Goal: Task Accomplishment & Management: Complete application form

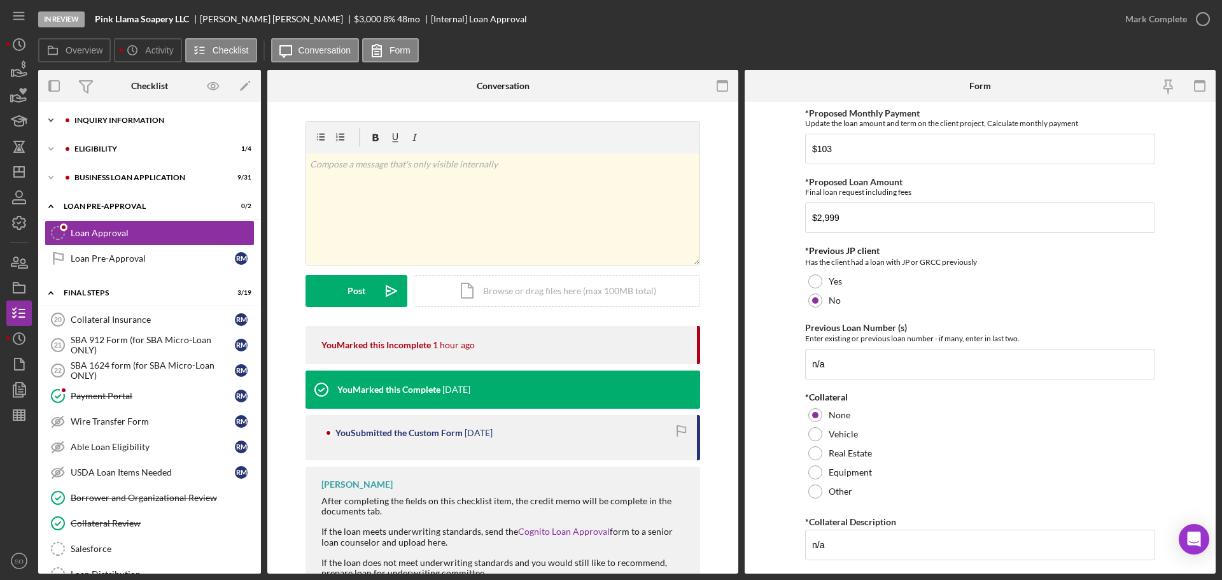
click at [126, 124] on div "Icon/Expander INQUIRY INFORMATION 7 / 11" at bounding box center [149, 120] width 223 height 25
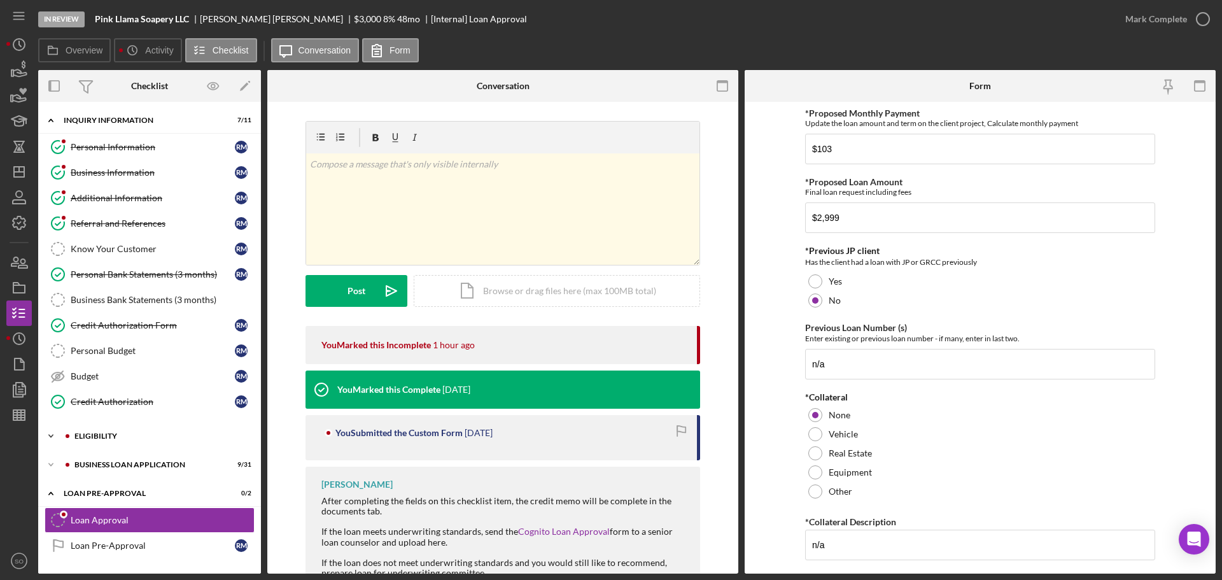
click at [110, 443] on div "Icon/Expander ELIGIBILITY 1 / 4" at bounding box center [149, 435] width 223 height 25
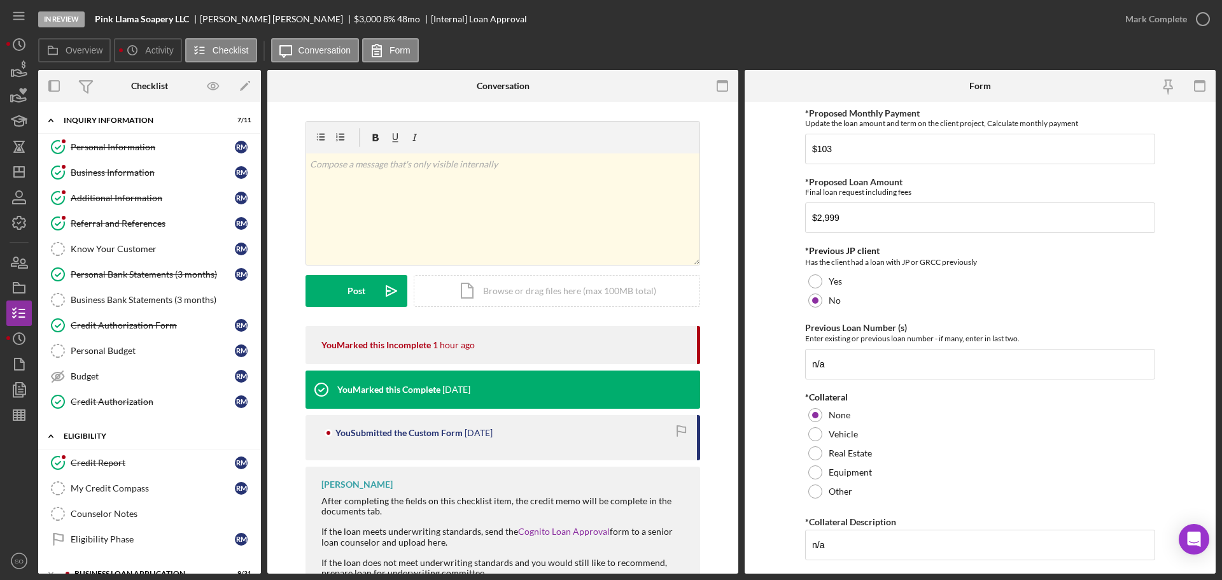
scroll to position [255, 0]
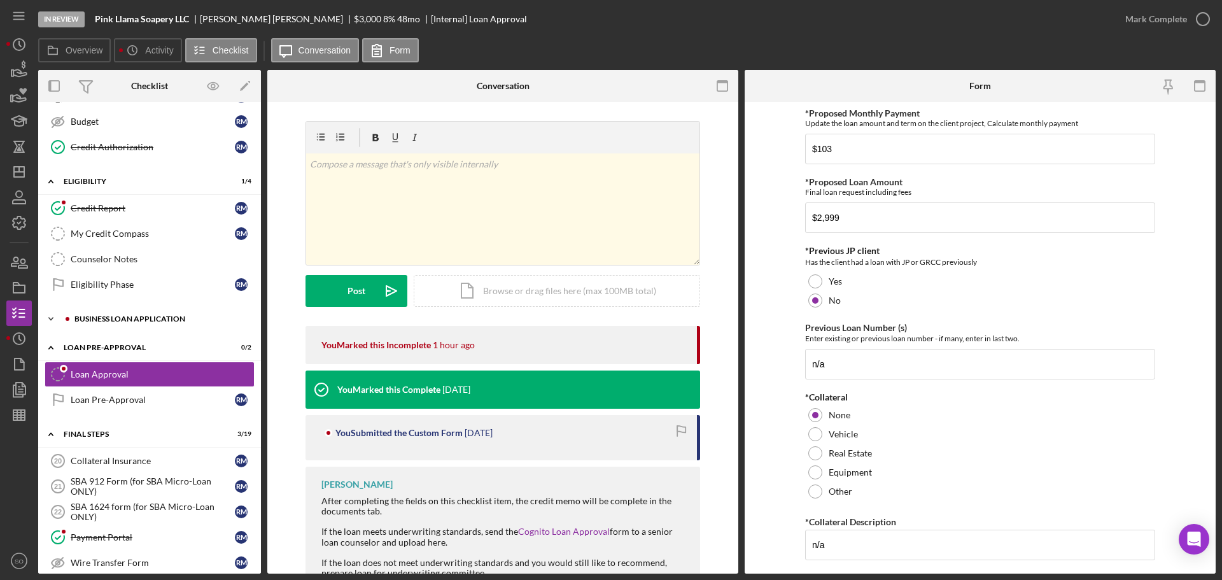
click at [143, 325] on div "Icon/Expander BUSINESS LOAN APPLICATION 9 / 31" at bounding box center [149, 318] width 223 height 25
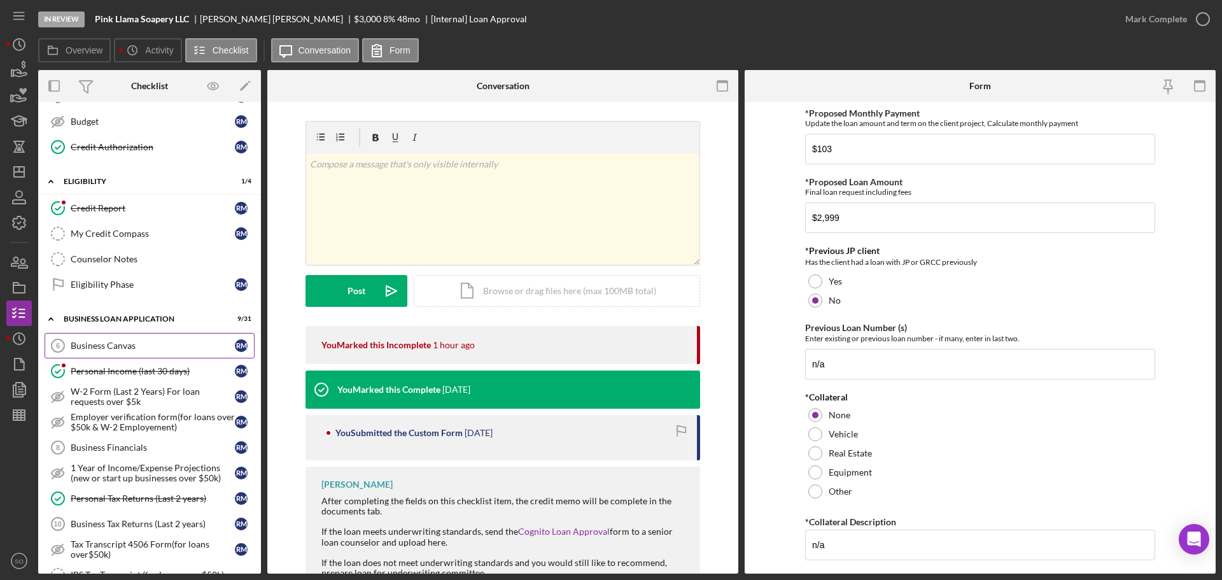
click at [168, 346] on div "Business Canvas" at bounding box center [153, 345] width 164 height 10
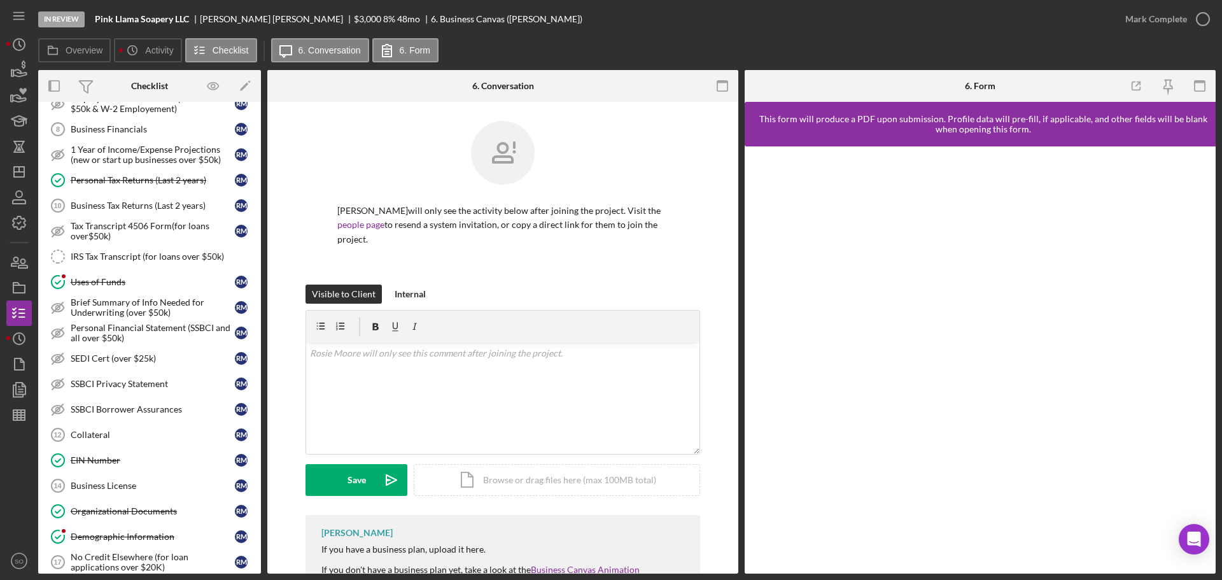
scroll to position [445, 0]
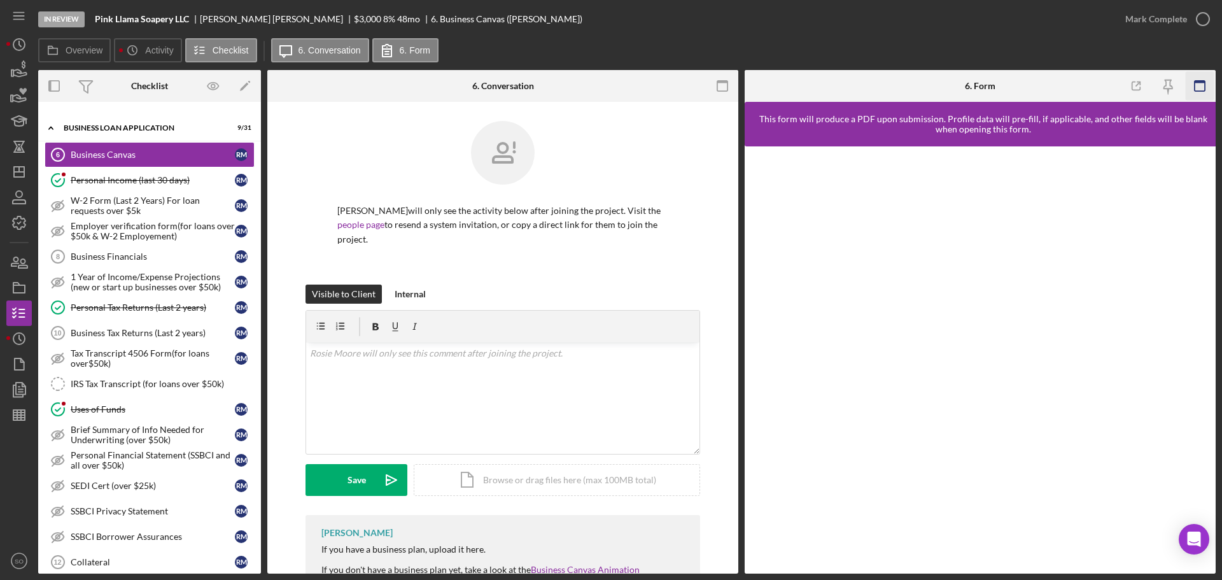
click at [1196, 84] on icon "button" at bounding box center [1200, 86] width 29 height 29
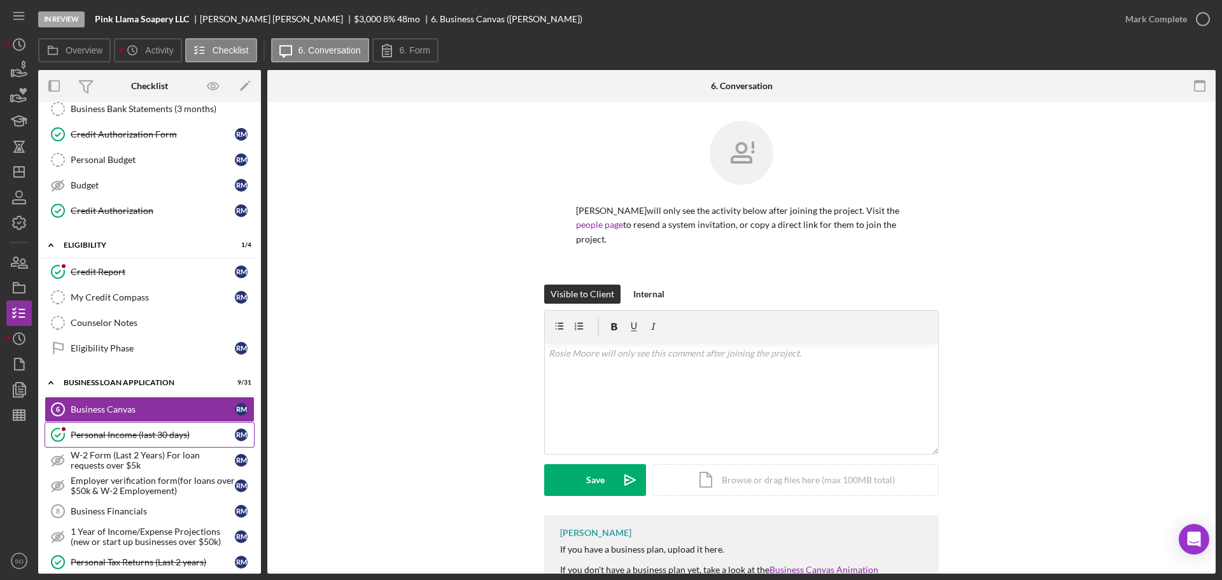
scroll to position [0, 0]
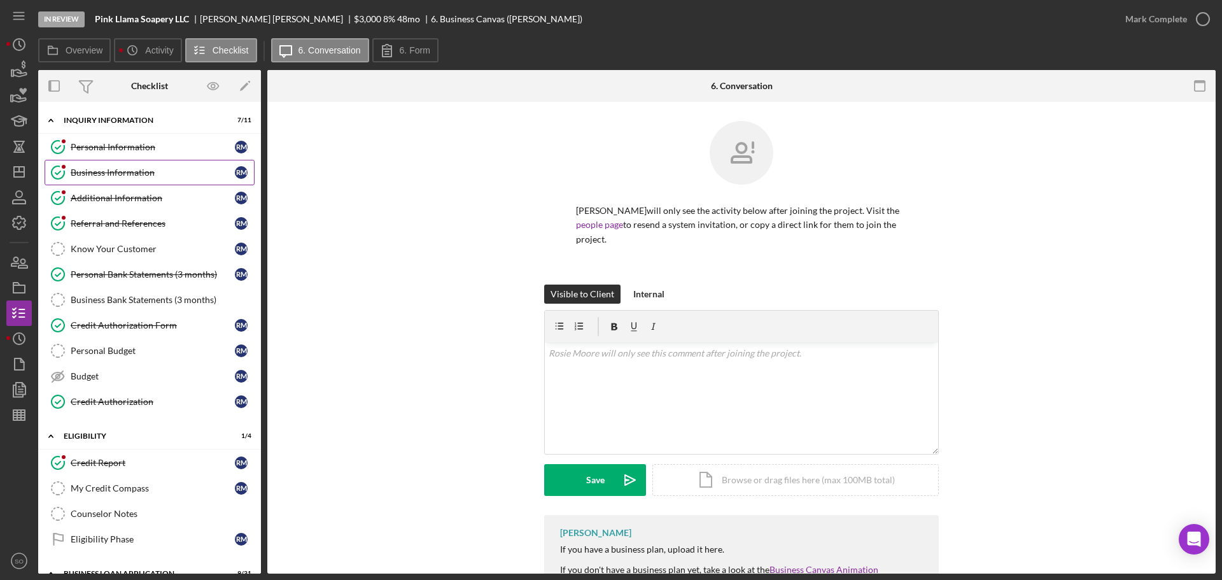
click at [148, 164] on link "Business Information Business Information R M" at bounding box center [150, 172] width 210 height 25
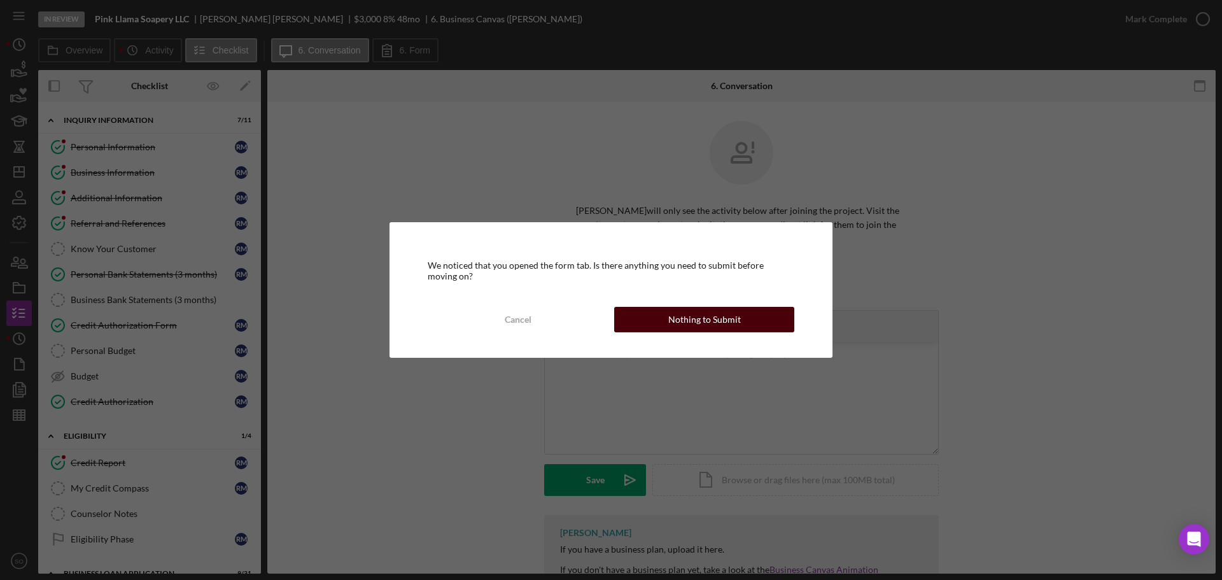
click at [676, 320] on div "Nothing to Submit" at bounding box center [704, 319] width 73 height 25
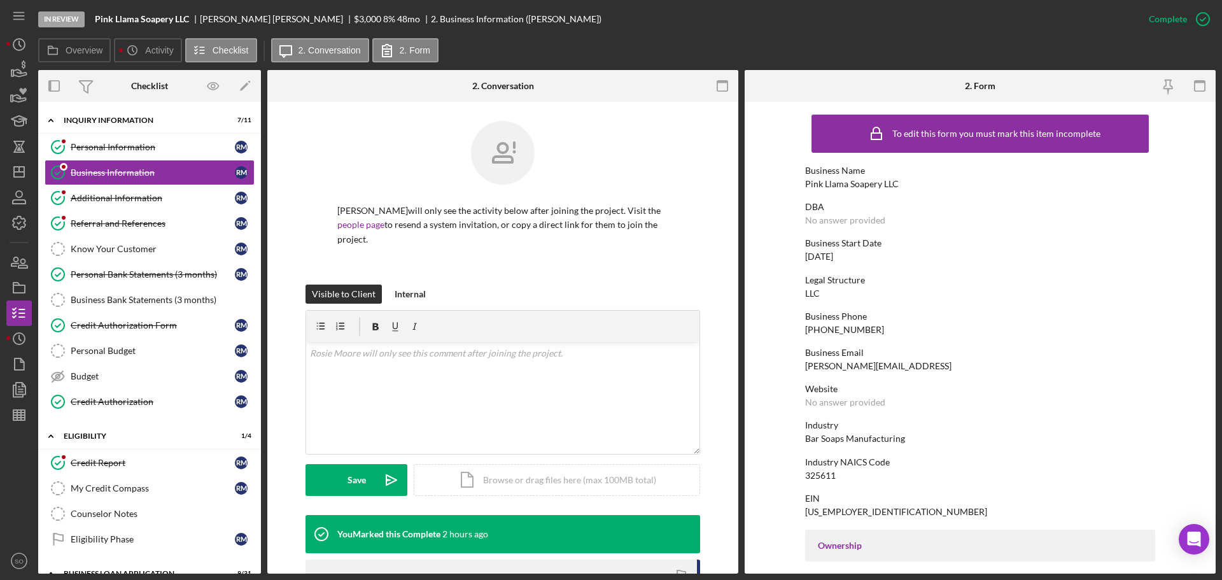
click at [836, 184] on div "Pink Llama Soapery LLC" at bounding box center [852, 184] width 94 height 10
click at [879, 437] on div "Bar Soaps Manufacturing" at bounding box center [855, 438] width 100 height 10
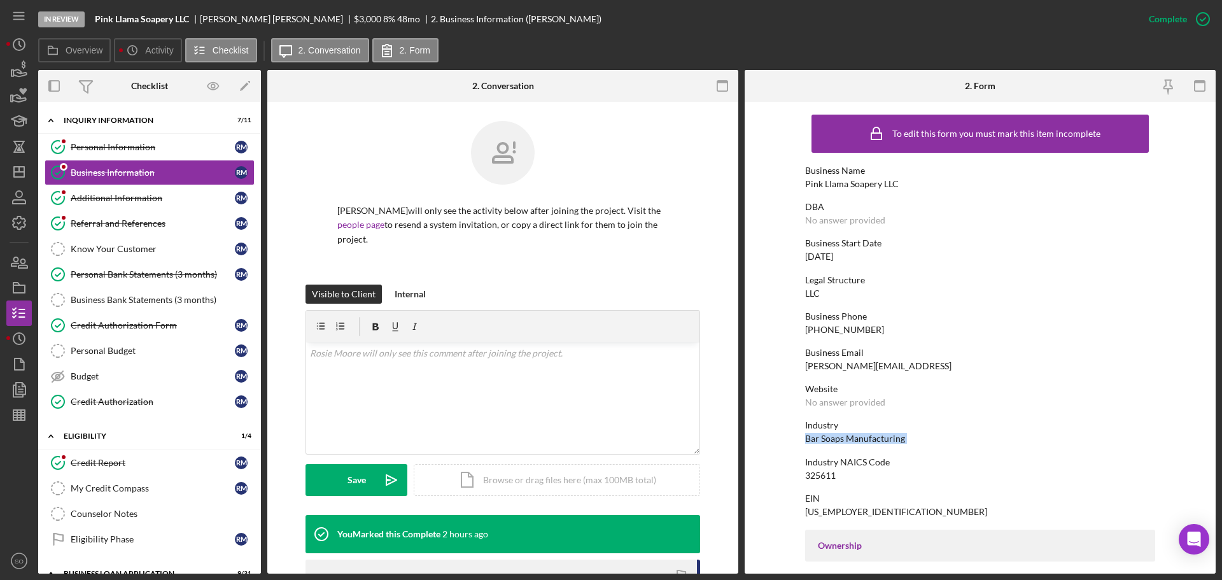
click at [879, 437] on div "Bar Soaps Manufacturing" at bounding box center [855, 438] width 100 height 10
copy div "Bar Soaps Manufacturing"
click at [824, 186] on div "Pink Llama Soapery LLC" at bounding box center [852, 184] width 94 height 10
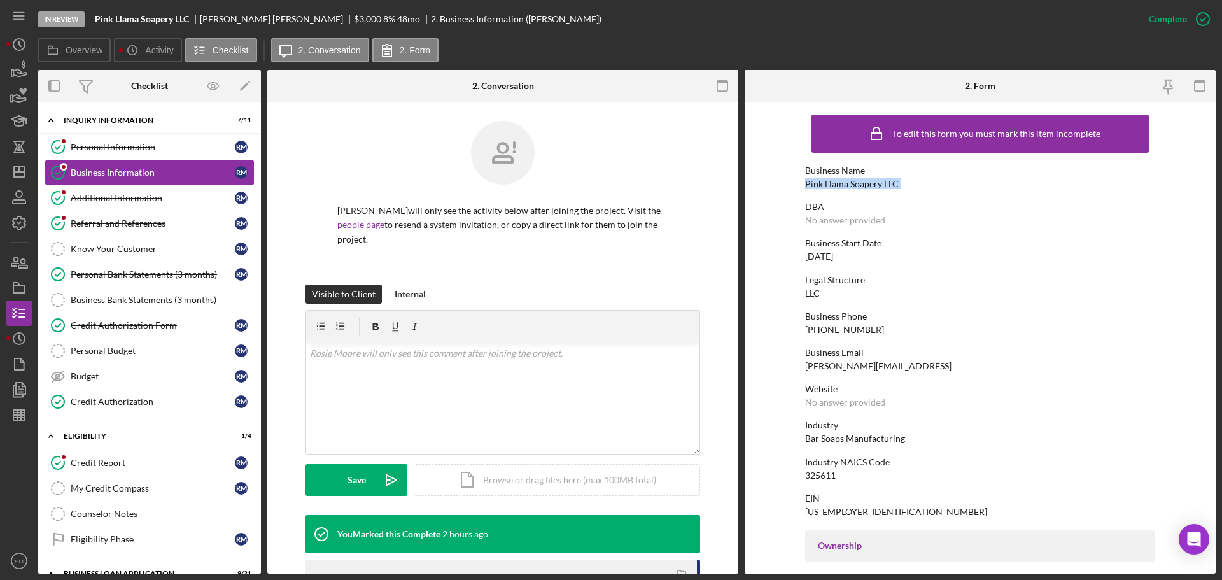
click at [824, 186] on div "Pink Llama Soapery LLC" at bounding box center [852, 184] width 94 height 10
copy div "Pink Llama Soapery LLC"
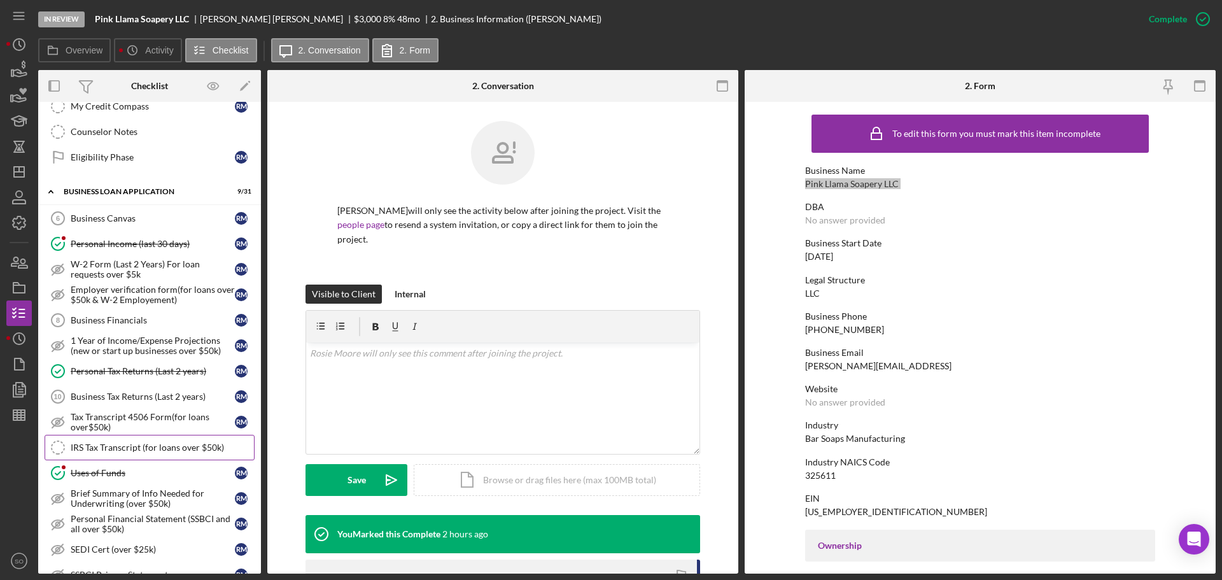
scroll to position [318, 0]
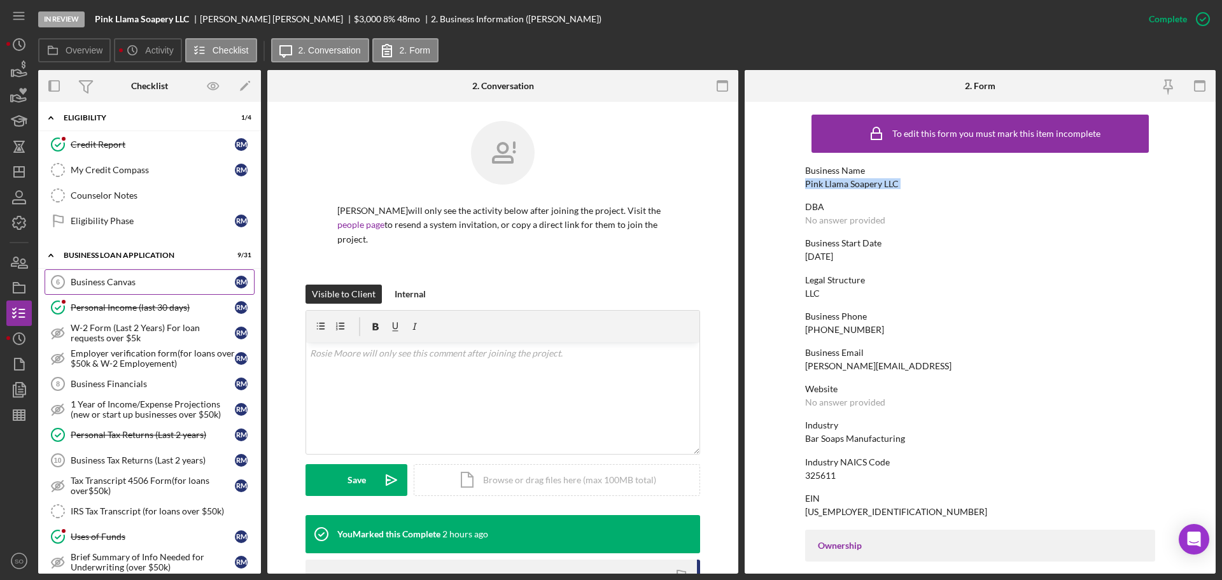
click at [126, 284] on div "Business Canvas" at bounding box center [153, 282] width 164 height 10
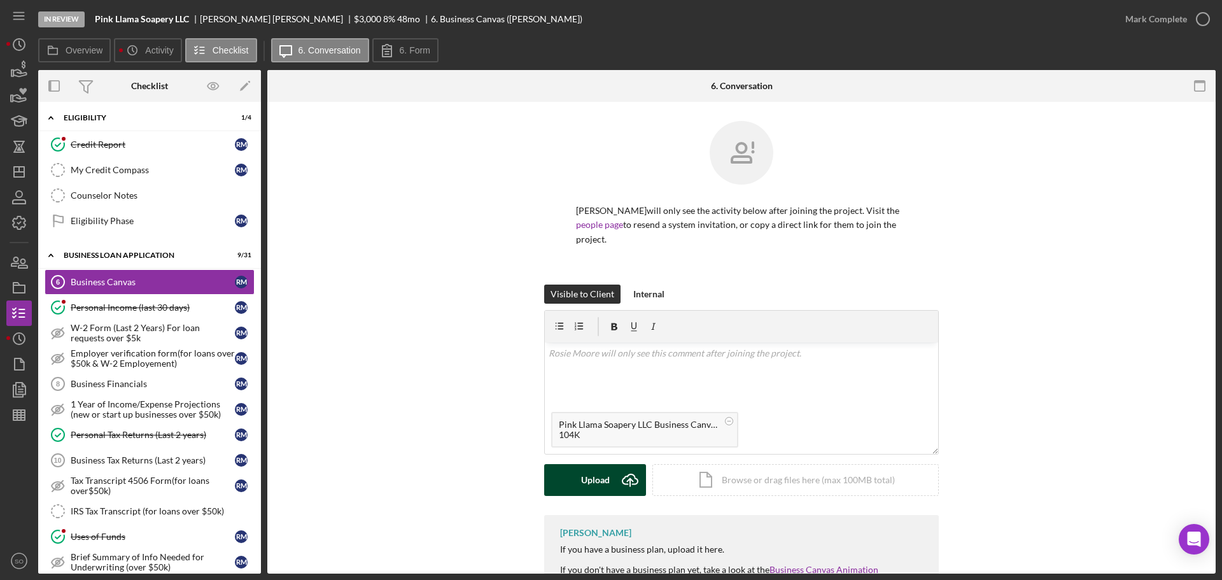
click at [589, 464] on div "Upload" at bounding box center [595, 480] width 29 height 32
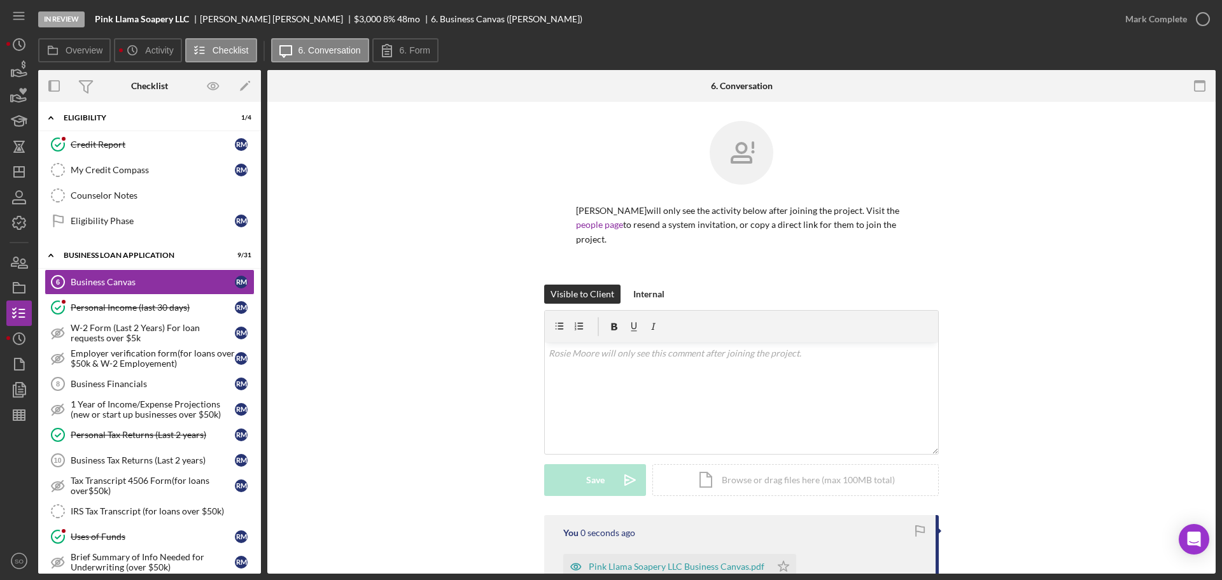
scroll to position [218, 0]
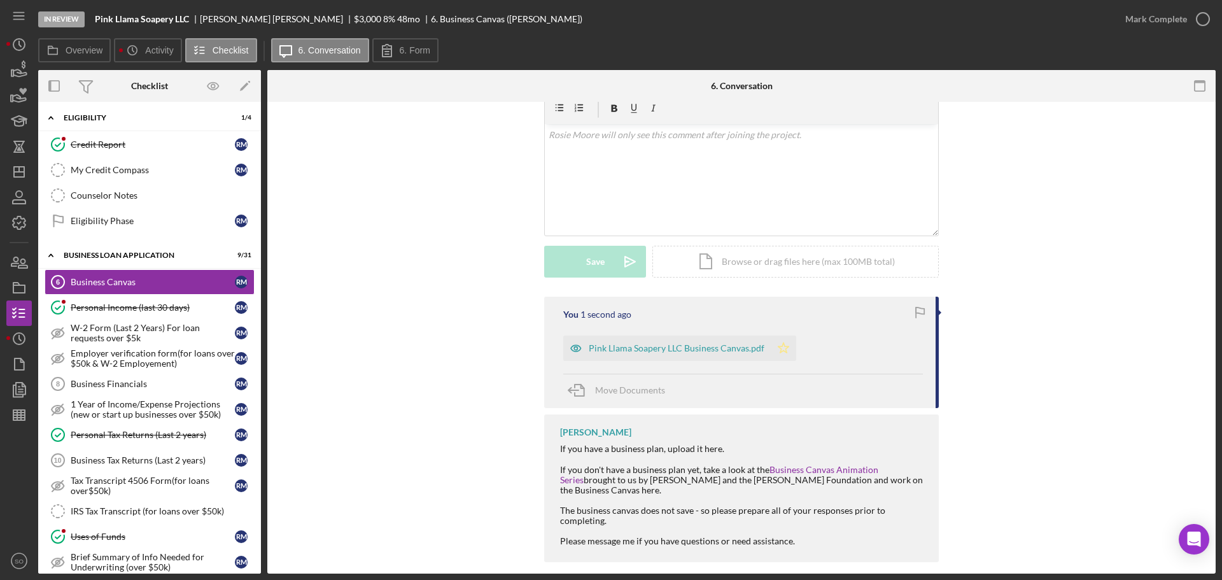
click at [780, 339] on icon "Icon/Star" at bounding box center [783, 347] width 25 height 25
click at [1133, 22] on div "Mark Complete" at bounding box center [1156, 18] width 62 height 25
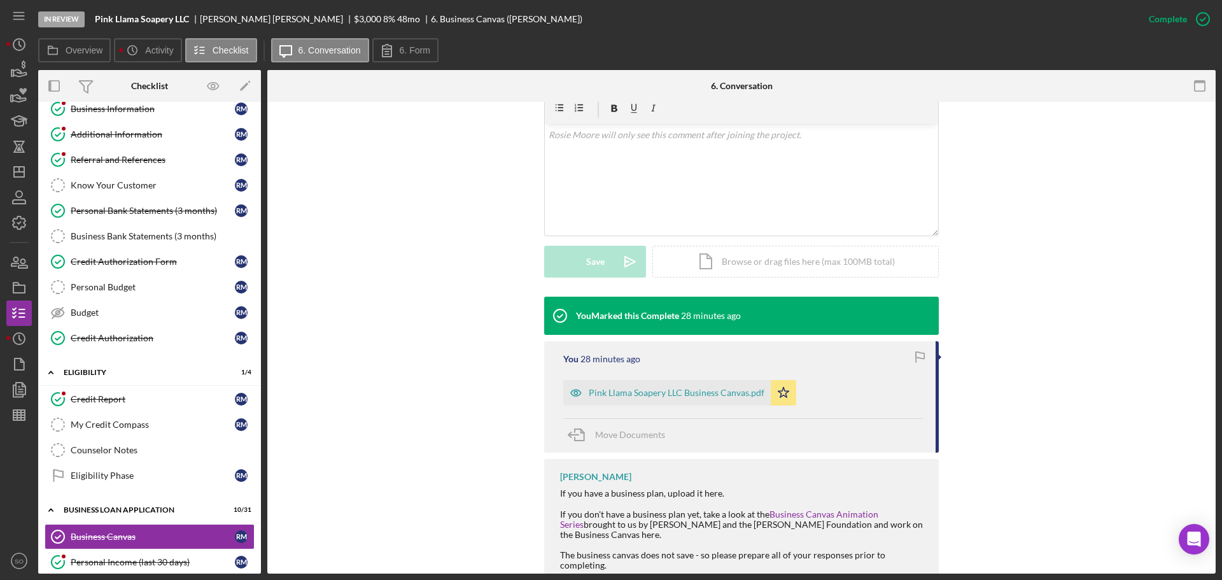
scroll to position [0, 0]
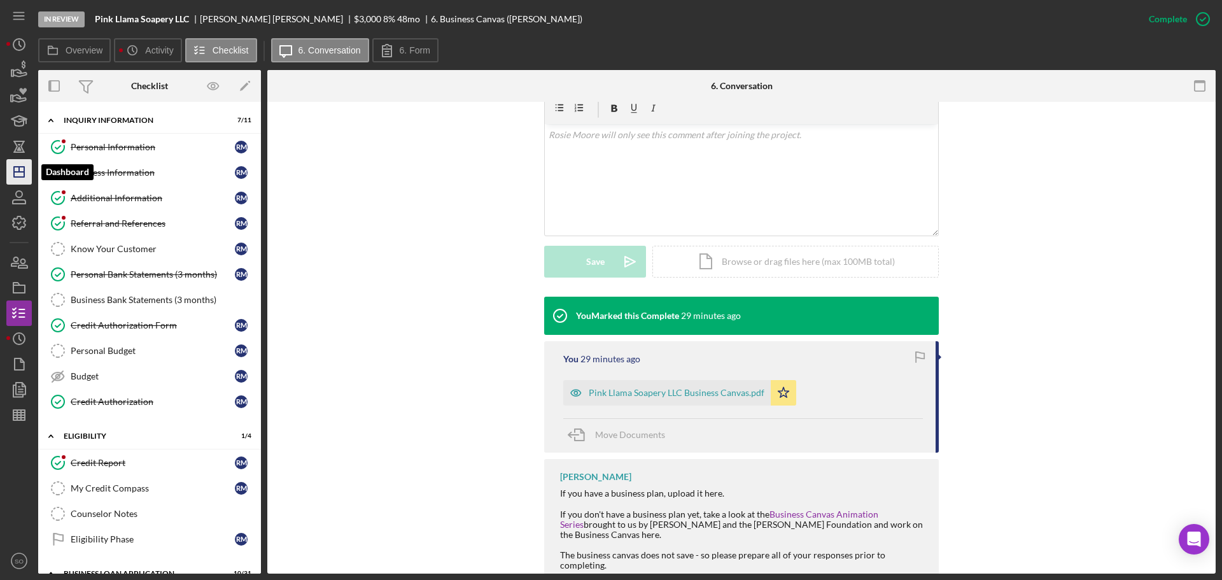
click at [20, 172] on line "button" at bounding box center [19, 172] width 10 height 0
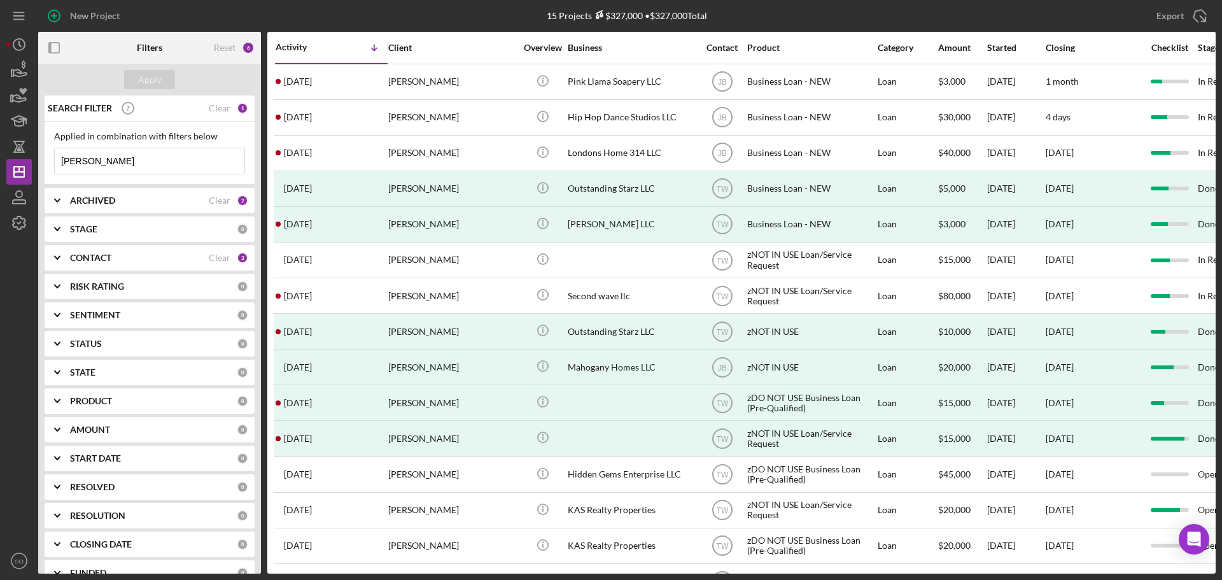
drag, startPoint x: 60, startPoint y: 164, endPoint x: 43, endPoint y: 164, distance: 17.2
click at [46, 164] on div "Applied in combination with filters below moore Icon/Menu Close" at bounding box center [150, 153] width 210 height 63
click at [97, 167] on input "moore" at bounding box center [150, 160] width 190 height 25
click at [109, 162] on input "moore" at bounding box center [150, 160] width 190 height 25
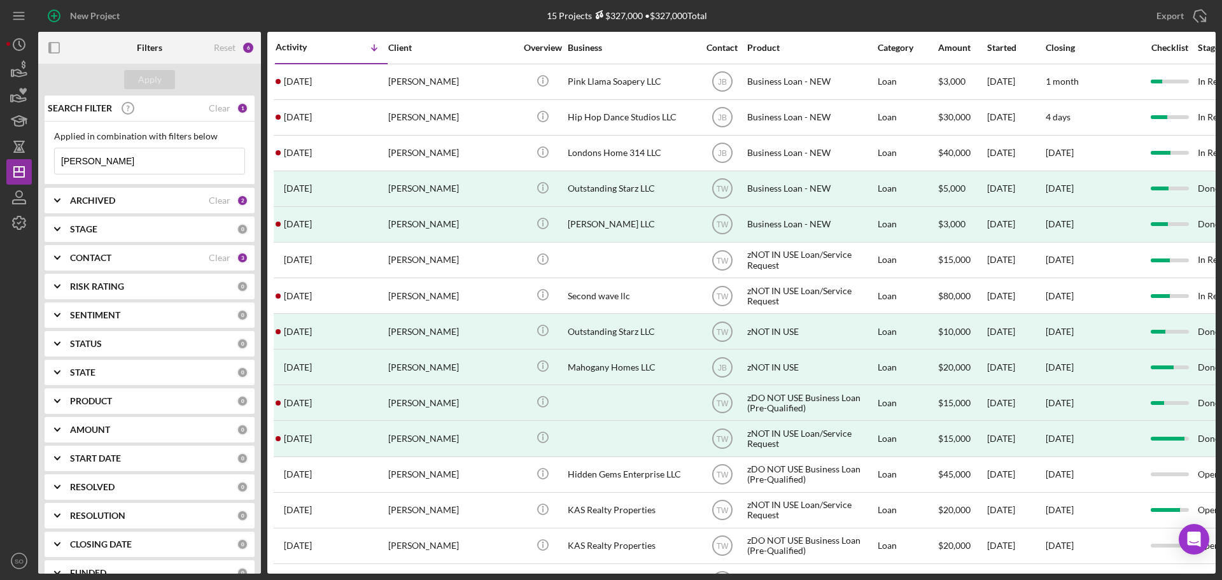
click at [107, 165] on input "moore" at bounding box center [150, 160] width 190 height 25
drag, startPoint x: 127, startPoint y: 161, endPoint x: 0, endPoint y: 153, distance: 127.5
click at [0, 153] on div "New Project 15 Projects $327,000 • $327,000 Total moore Export Icon/Export Filt…" at bounding box center [611, 290] width 1222 height 580
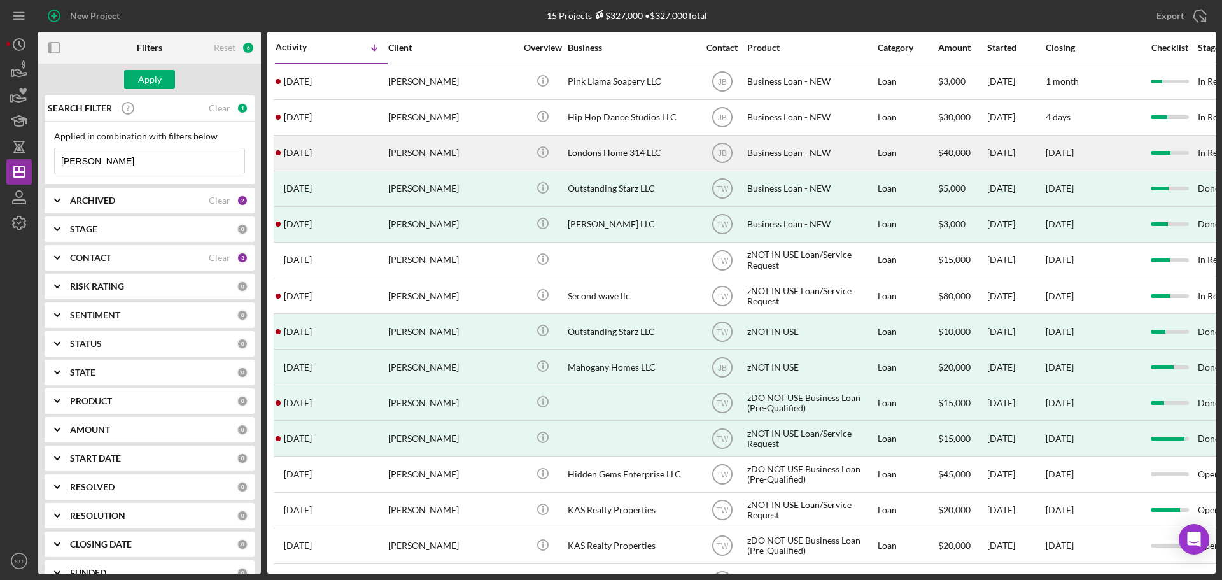
type input "bridgett"
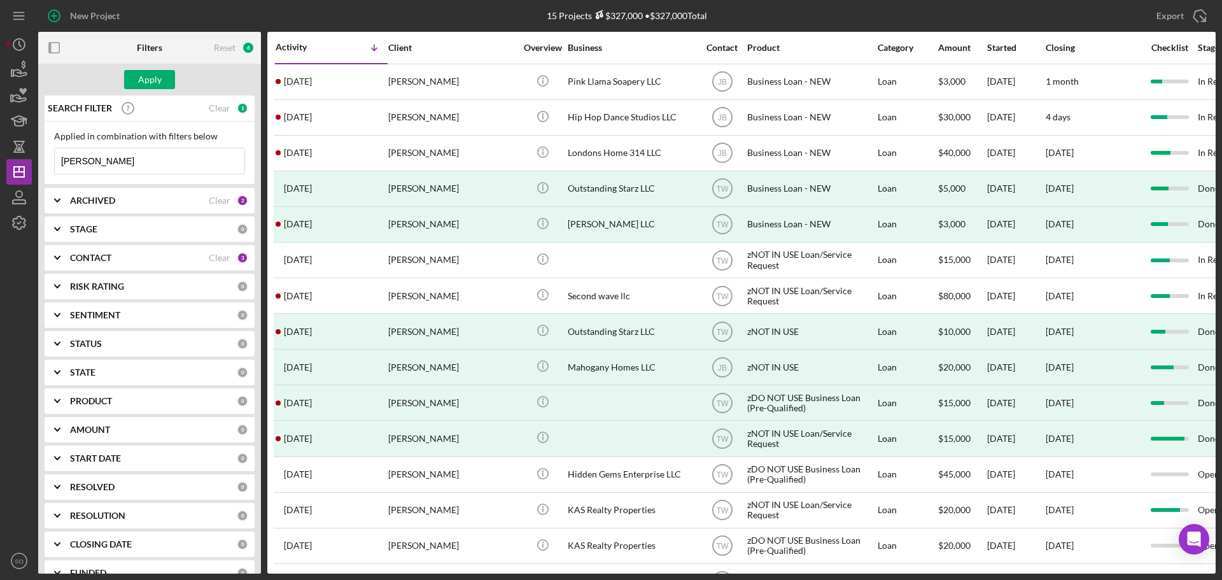
click at [104, 165] on input "bridgett" at bounding box center [150, 160] width 190 height 25
click at [150, 82] on div "Apply" at bounding box center [150, 79] width 24 height 19
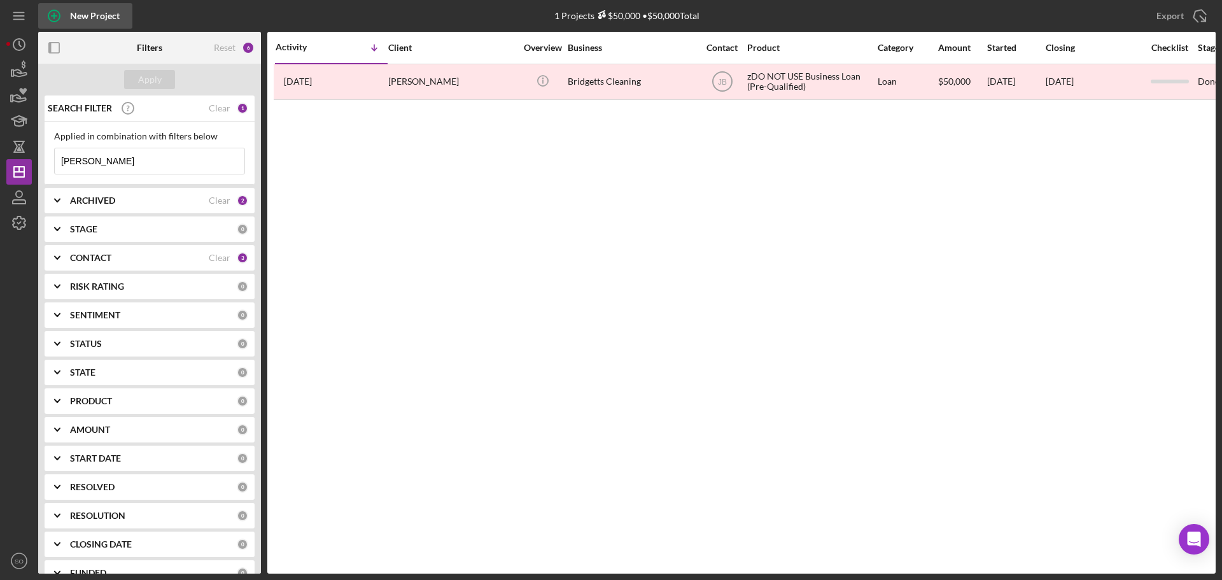
click at [83, 11] on div "New Project" at bounding box center [95, 15] width 50 height 25
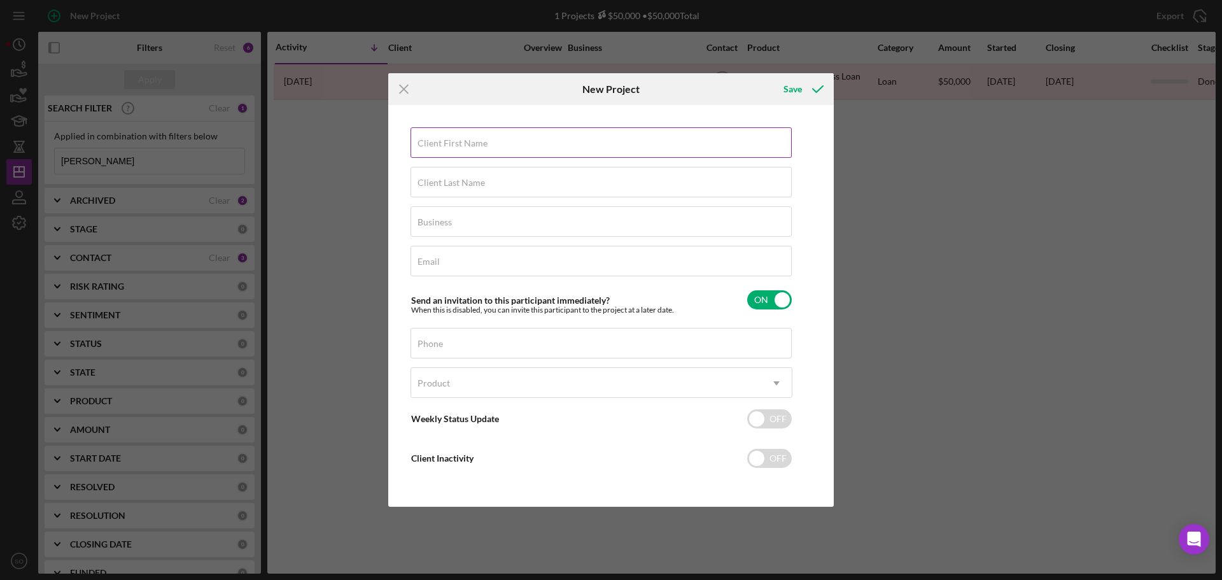
click at [480, 146] on label "Client First Name" at bounding box center [452, 143] width 70 height 10
click at [480, 146] on input "Client First Name" at bounding box center [600, 142] width 381 height 31
click at [471, 148] on input "Client First Name" at bounding box center [600, 142] width 381 height 31
click at [472, 144] on input "Client First Name" at bounding box center [600, 142] width 381 height 31
type input "[PERSON_NAME]"
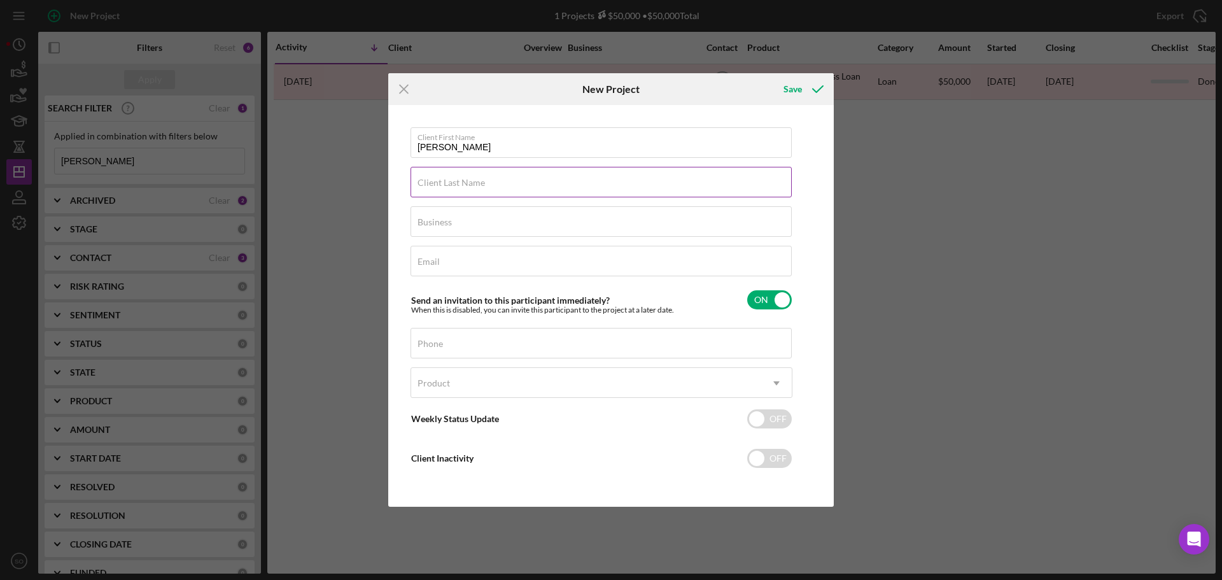
click at [477, 193] on input "Client Last Name" at bounding box center [600, 182] width 381 height 31
type input "[PERSON_NAME]"
click at [534, 225] on input "Business" at bounding box center [600, 221] width 381 height 31
type input "n/a"
click at [517, 262] on div "Email Required" at bounding box center [601, 262] width 382 height 32
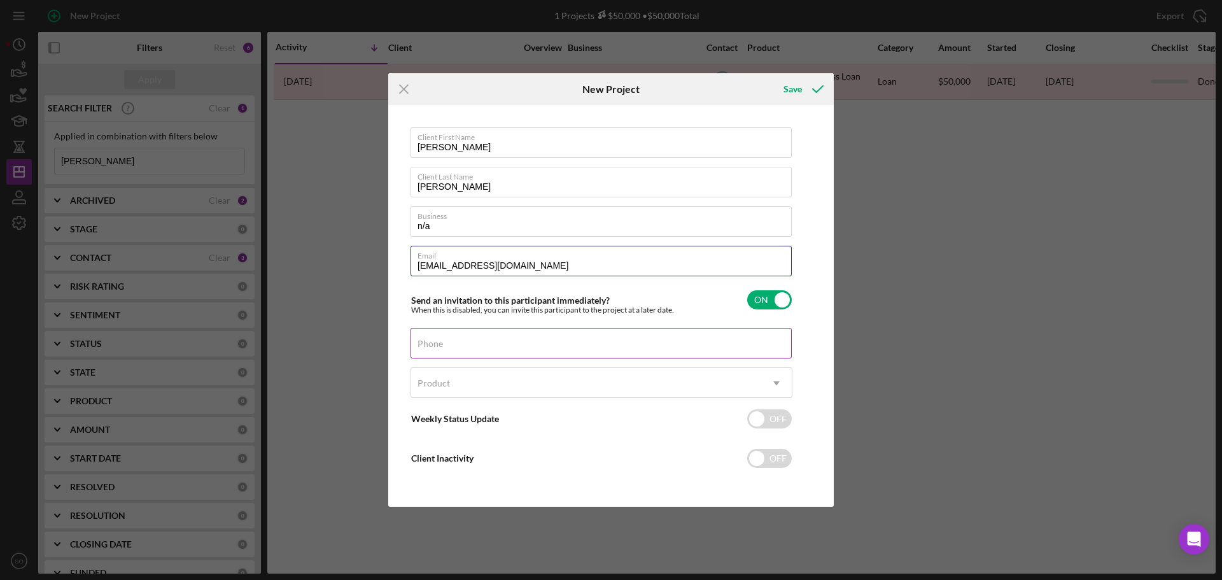
type input "bmurphyfamily@gmail.com"
drag, startPoint x: 478, startPoint y: 342, endPoint x: 498, endPoint y: 356, distance: 24.7
click at [478, 342] on div "Phone" at bounding box center [601, 344] width 382 height 32
click at [501, 346] on input "[PHONE_NUMBER]" at bounding box center [600, 343] width 381 height 31
type input "[PHONE_NUMBER]"
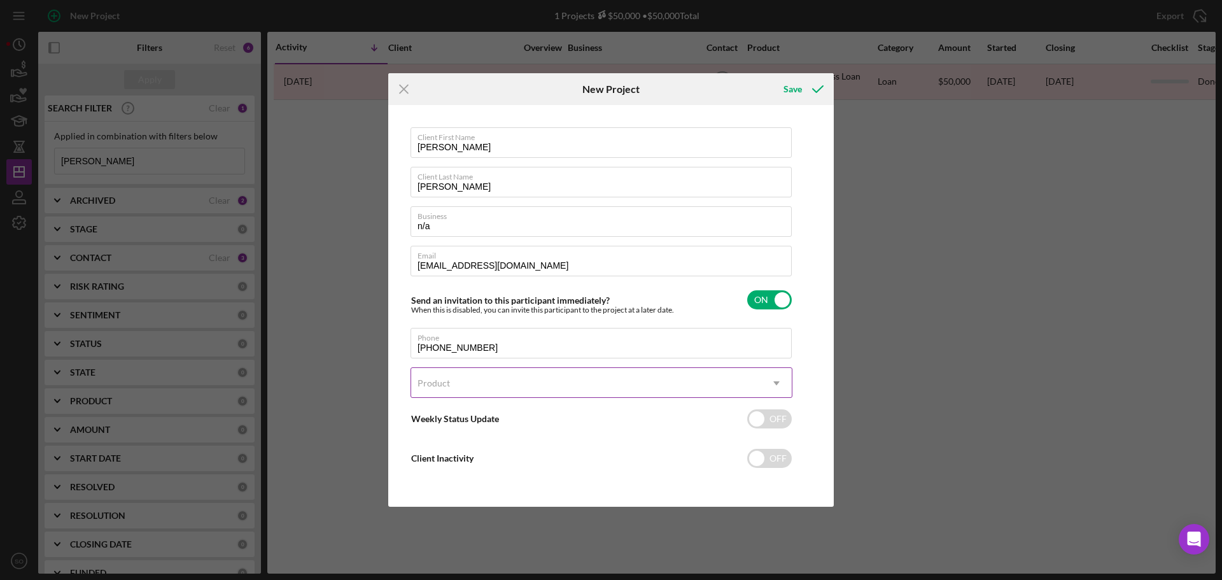
click at [517, 386] on div "Product" at bounding box center [586, 382] width 350 height 29
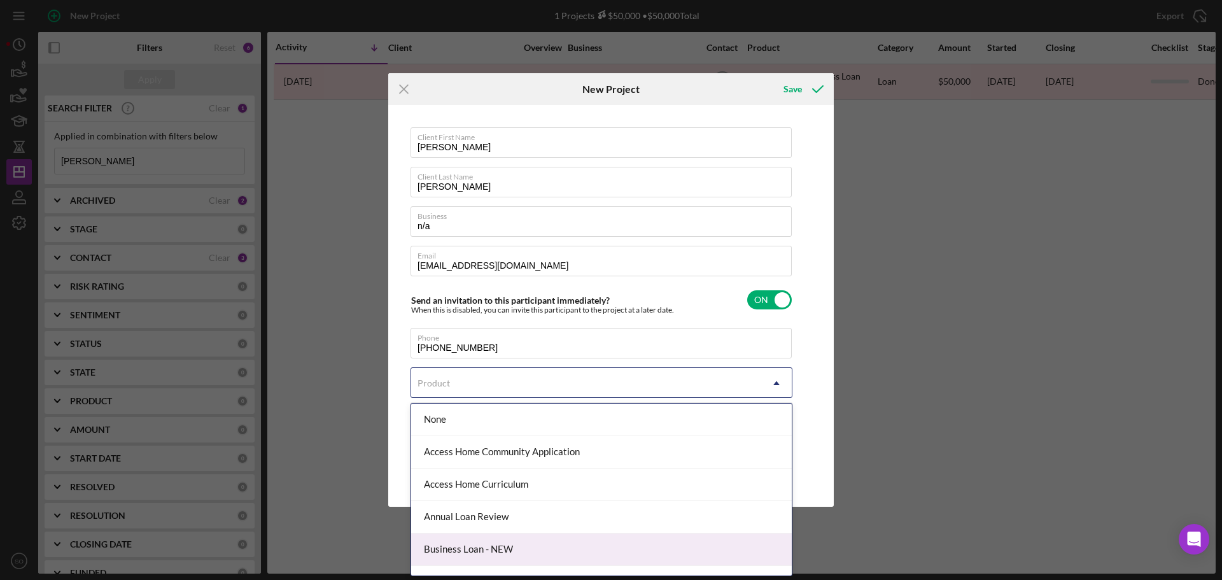
click at [523, 551] on div "Business Loan - NEW" at bounding box center [601, 549] width 381 height 32
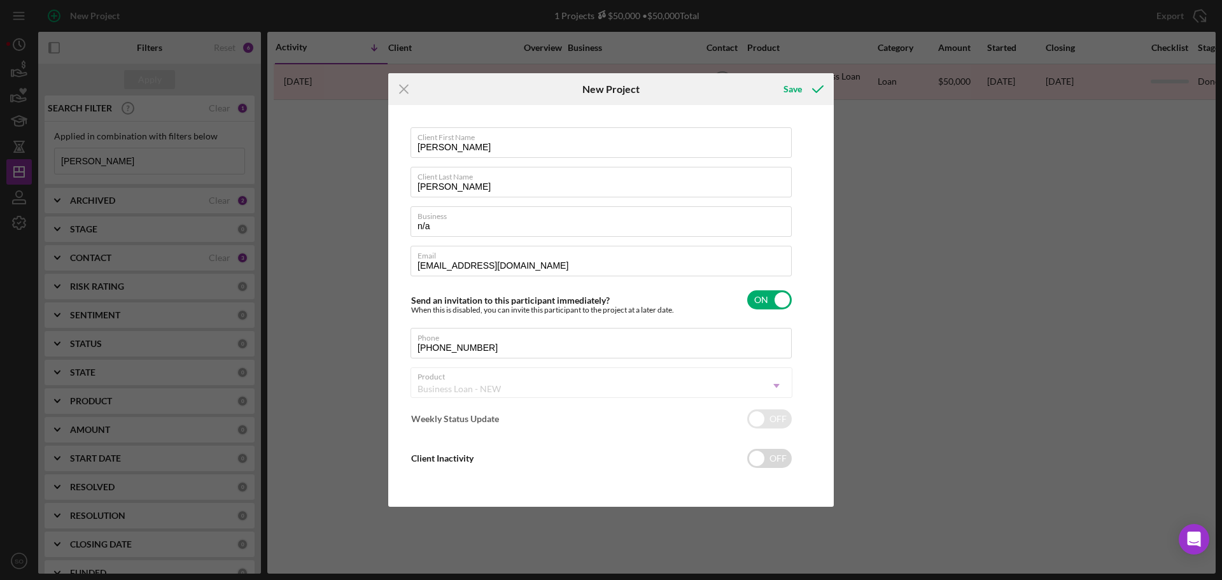
checkbox input "true"
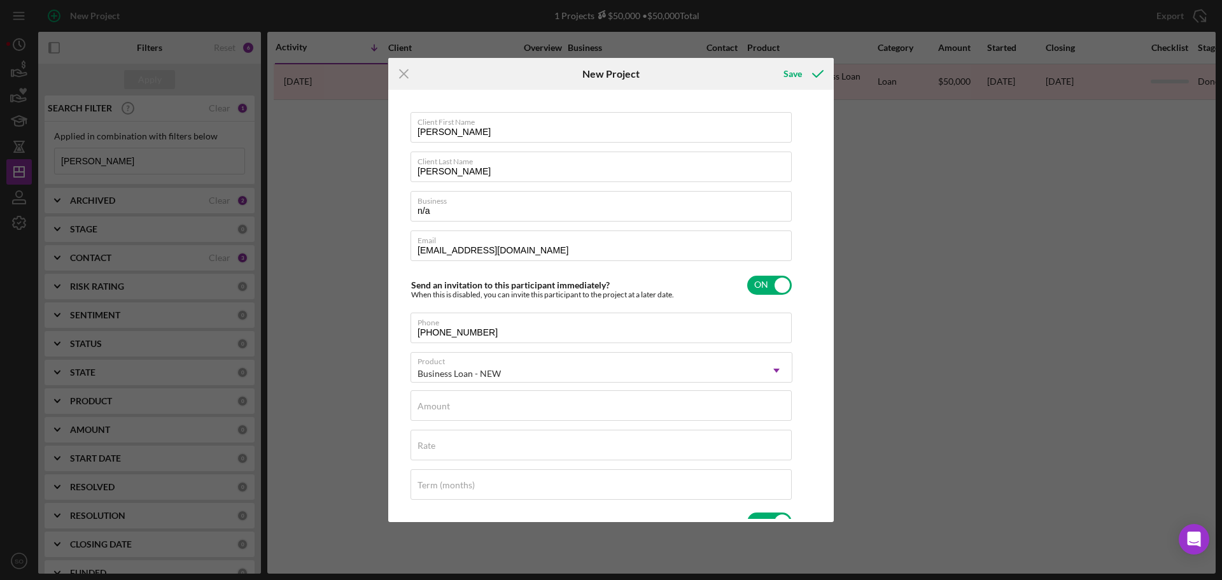
scroll to position [64, 0]
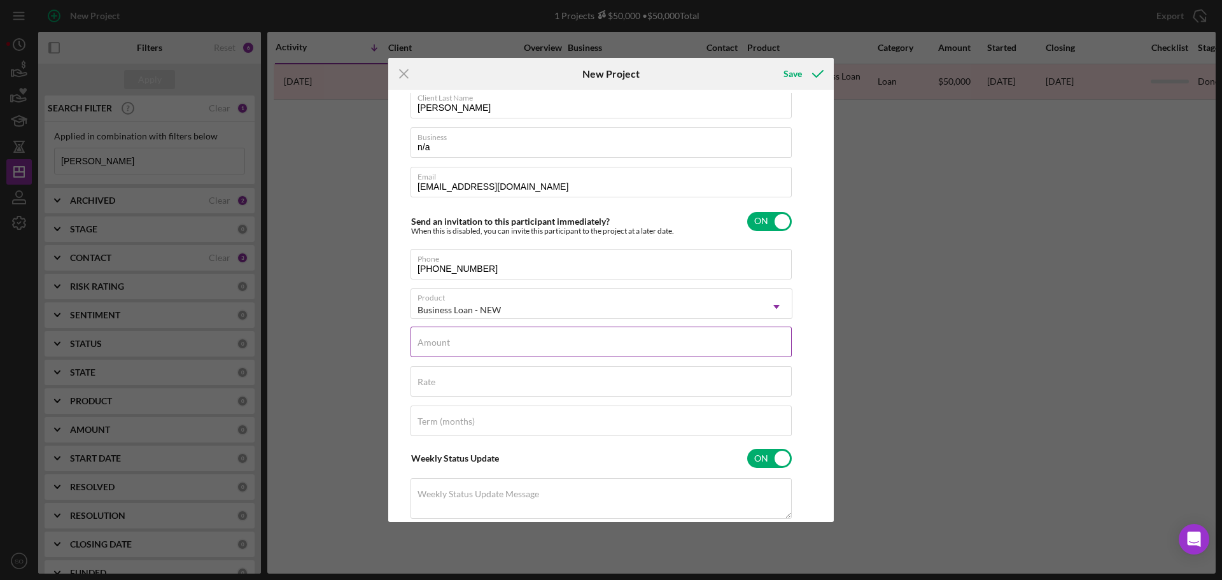
click at [490, 342] on div "Amount" at bounding box center [601, 342] width 382 height 32
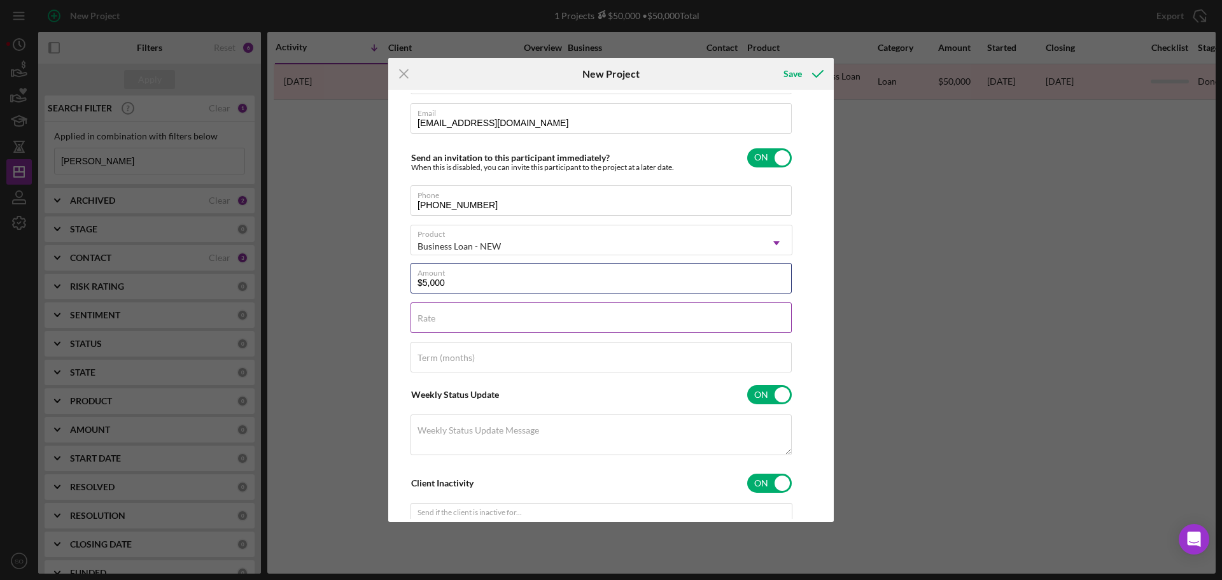
type input "$5,000"
click at [614, 328] on input "Rate" at bounding box center [600, 317] width 381 height 31
type input "8.000%"
click at [636, 354] on div "Term (months)" at bounding box center [601, 358] width 382 height 32
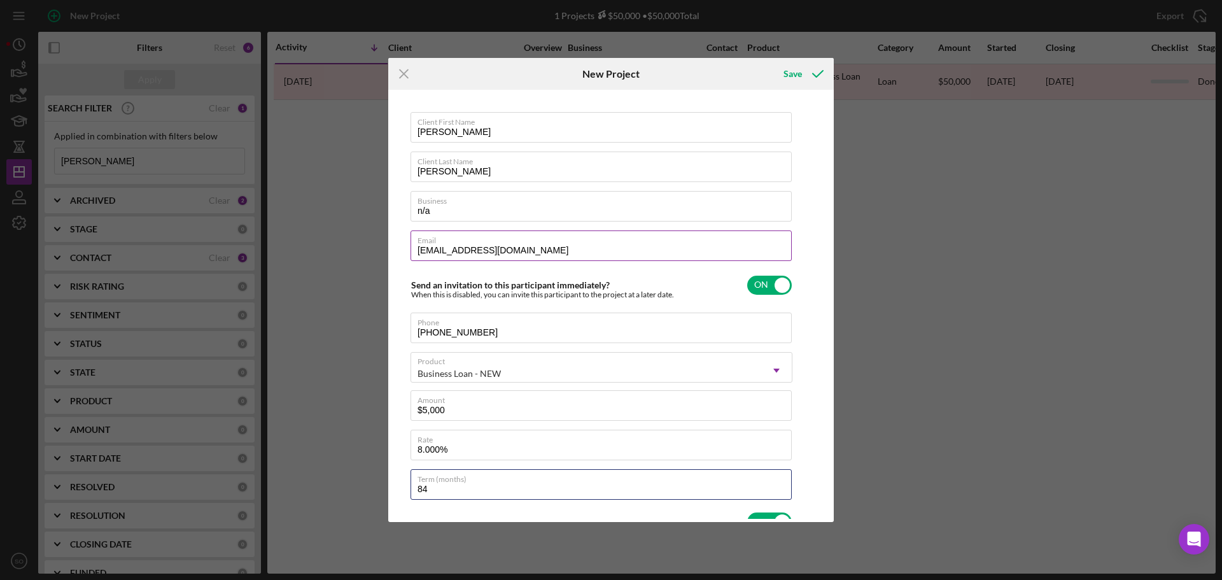
type input "84"
click at [565, 255] on input "bmurphyfamily@gmail.com" at bounding box center [600, 245] width 381 height 31
type input "[EMAIL_ADDRESS]"
click at [804, 74] on icon "submit" at bounding box center [818, 74] width 32 height 32
checkbox input "false"
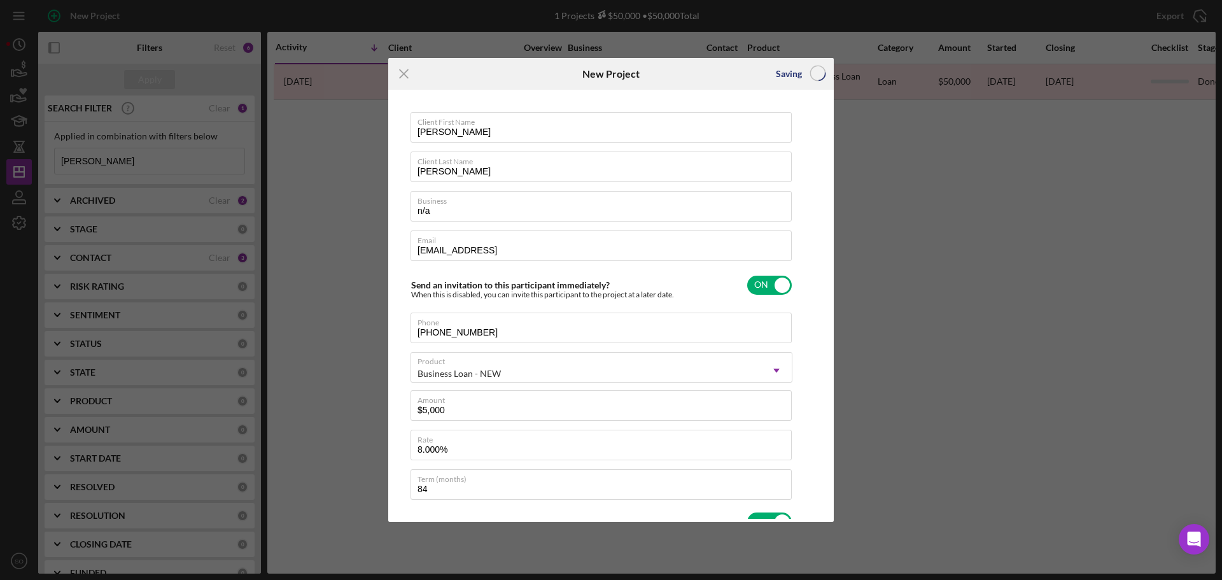
checkbox input "false"
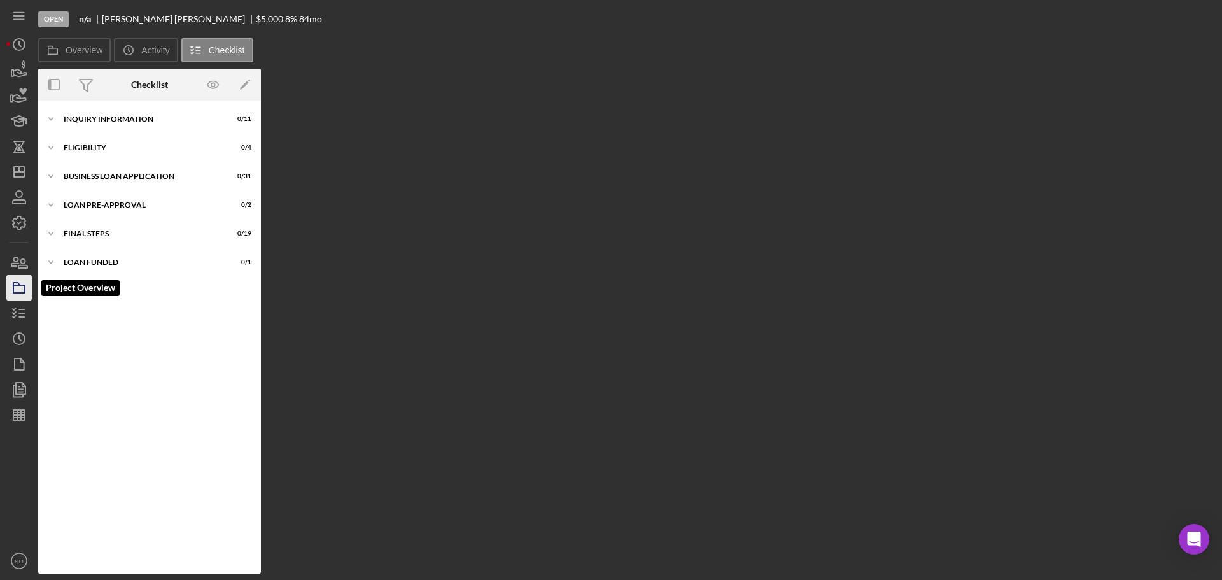
click at [24, 290] on rect "button" at bounding box center [18, 289] width 11 height 8
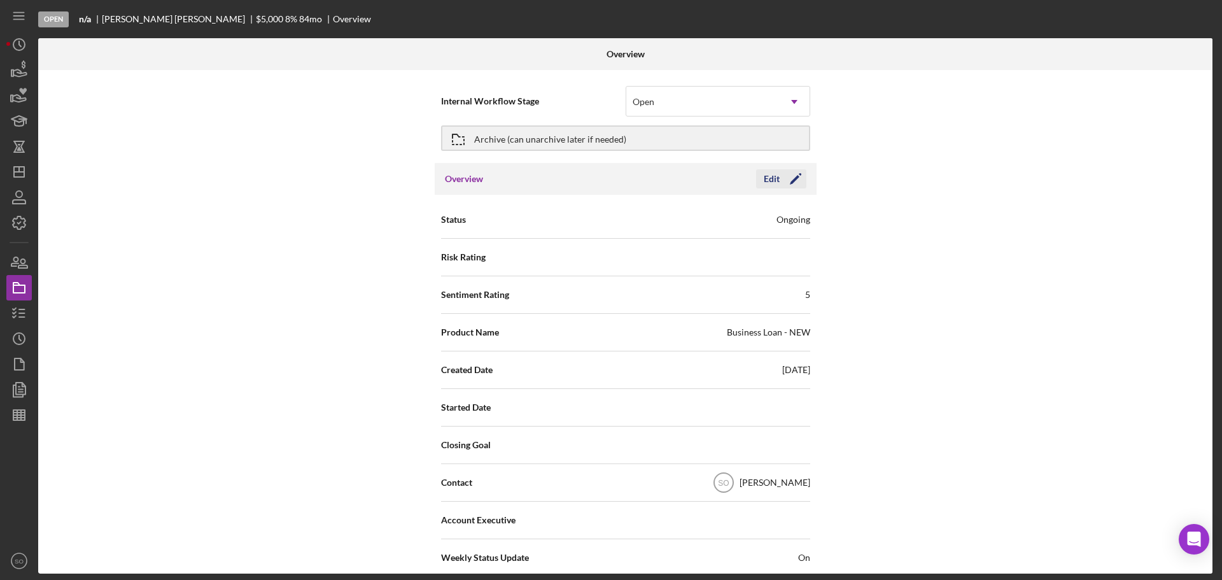
click at [790, 181] on polygon "button" at bounding box center [795, 180] width 10 height 10
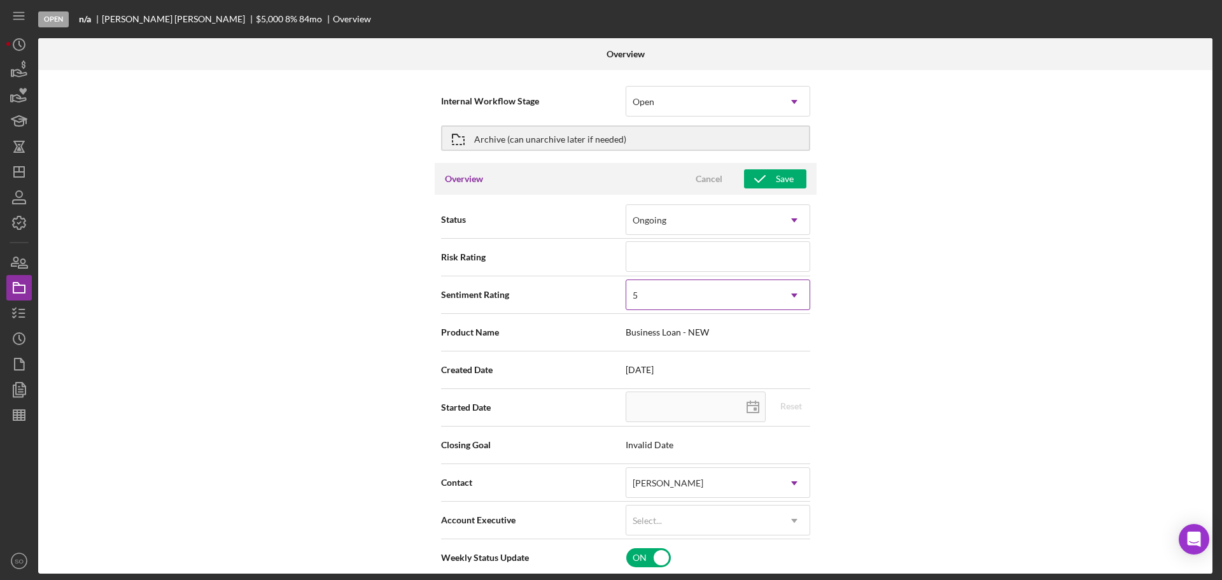
scroll to position [191, 0]
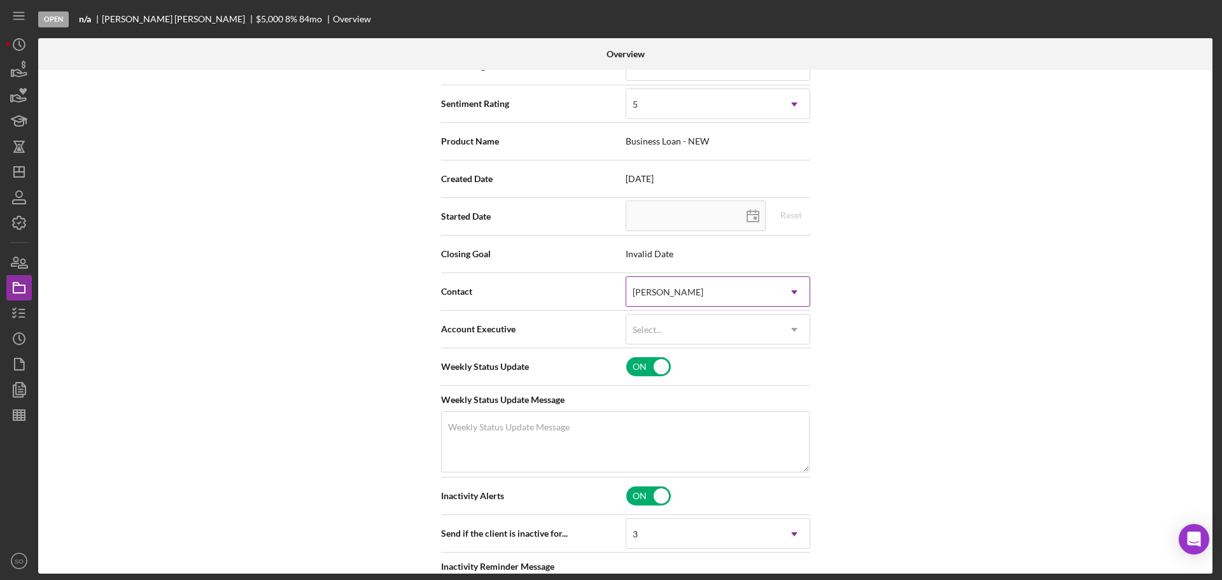
click at [716, 299] on div "[PERSON_NAME]" at bounding box center [702, 291] width 153 height 29
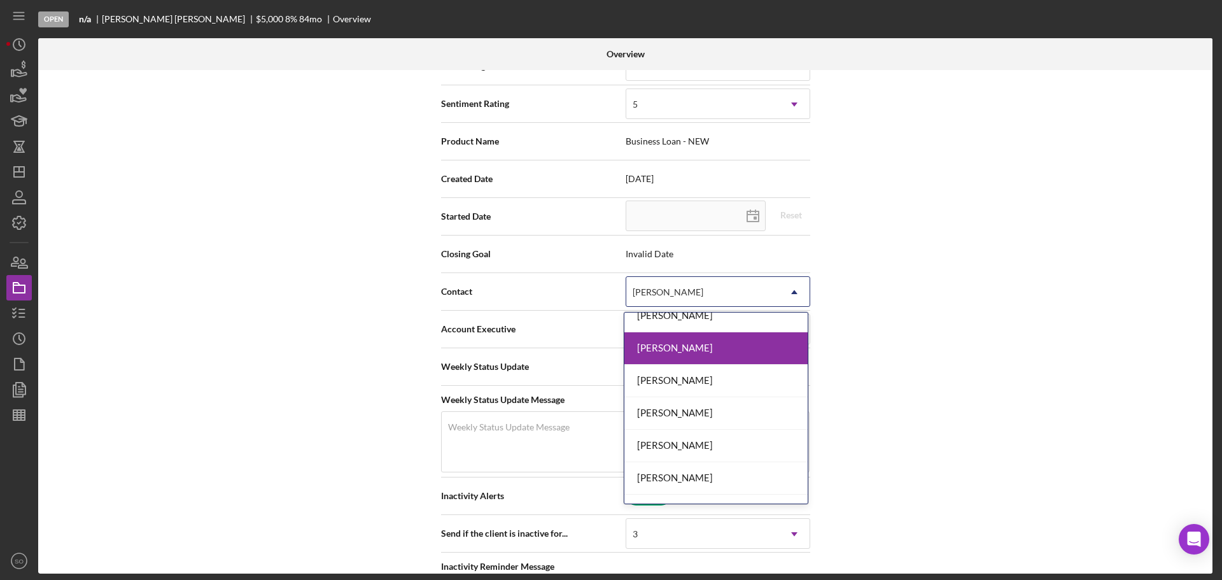
scroll to position [377, 0]
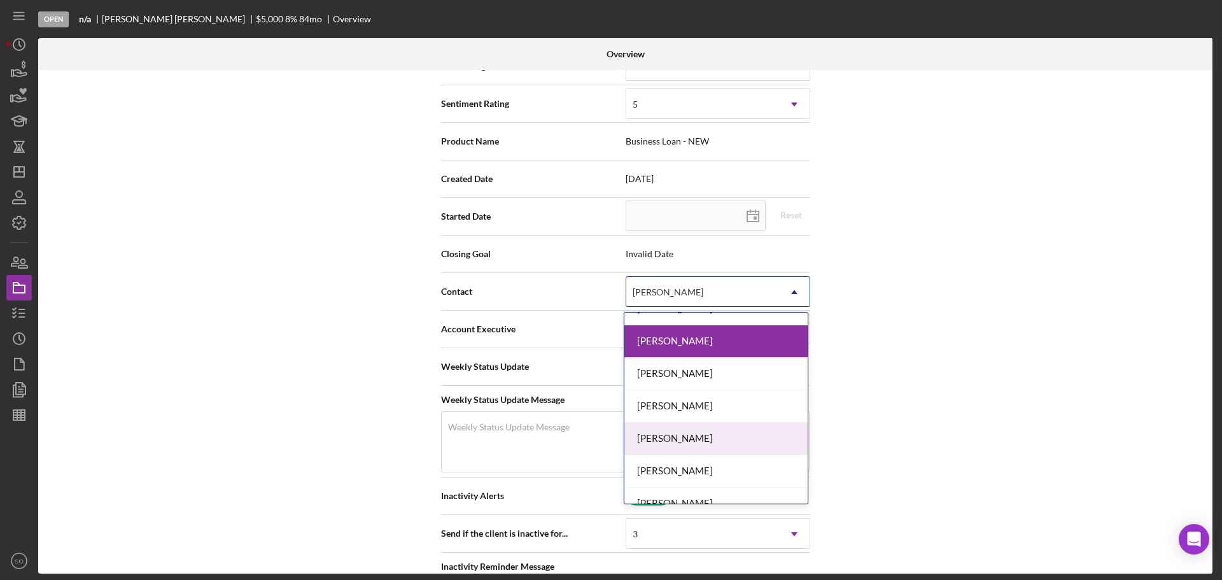
click at [749, 434] on div "[PERSON_NAME]" at bounding box center [715, 439] width 183 height 32
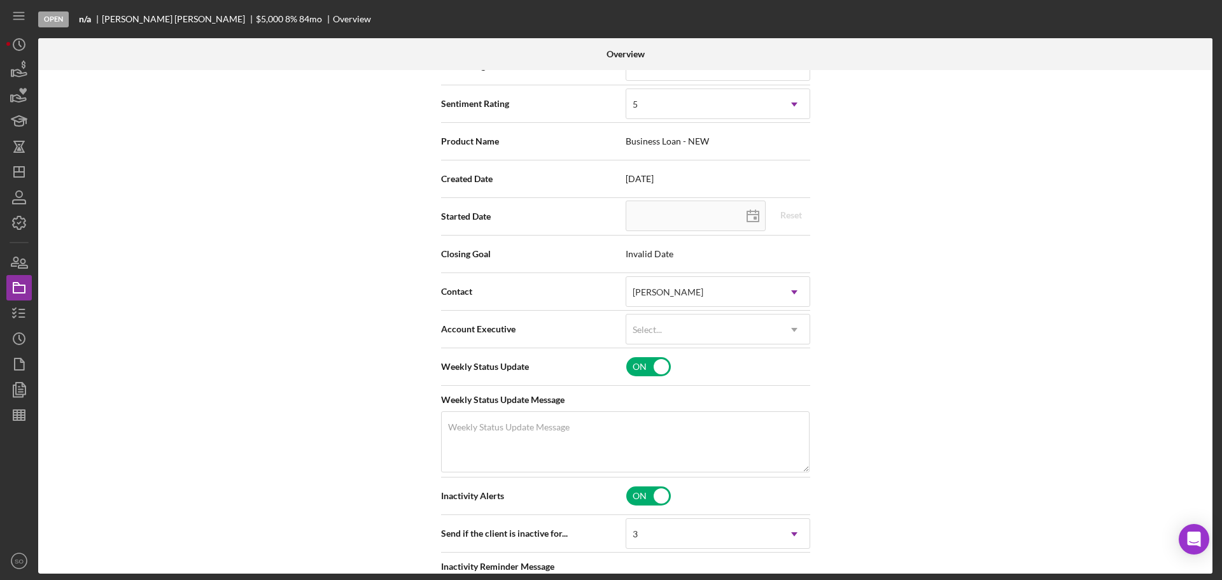
scroll to position [0, 0]
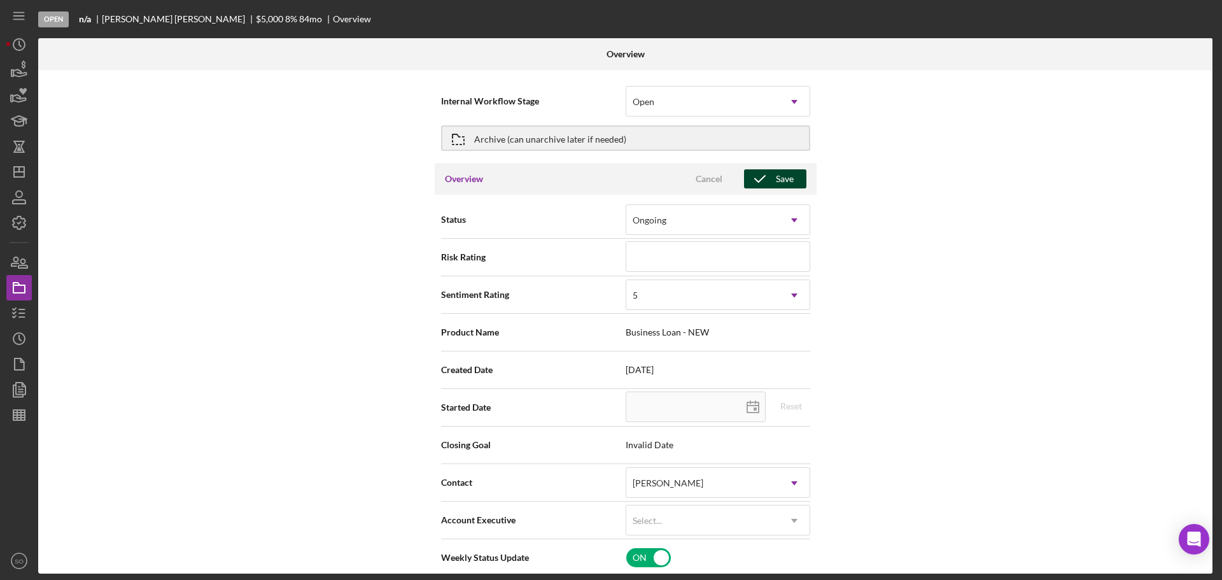
click at [776, 173] on div "Save" at bounding box center [785, 178] width 18 height 19
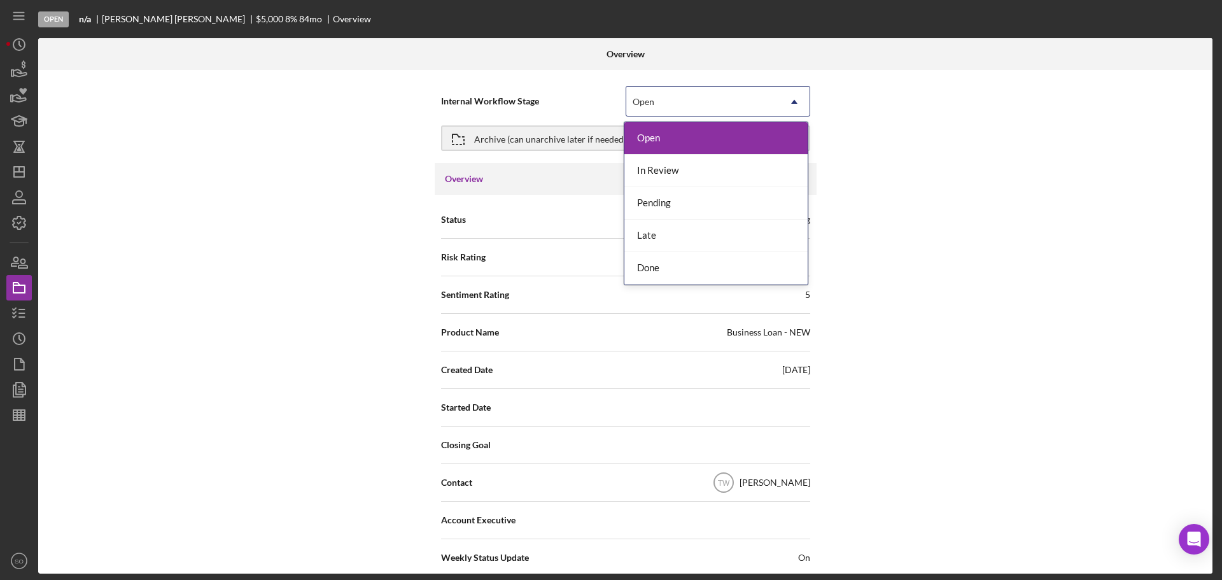
click at [682, 107] on div "Open" at bounding box center [702, 101] width 153 height 29
click at [676, 165] on div "In Review" at bounding box center [715, 171] width 183 height 32
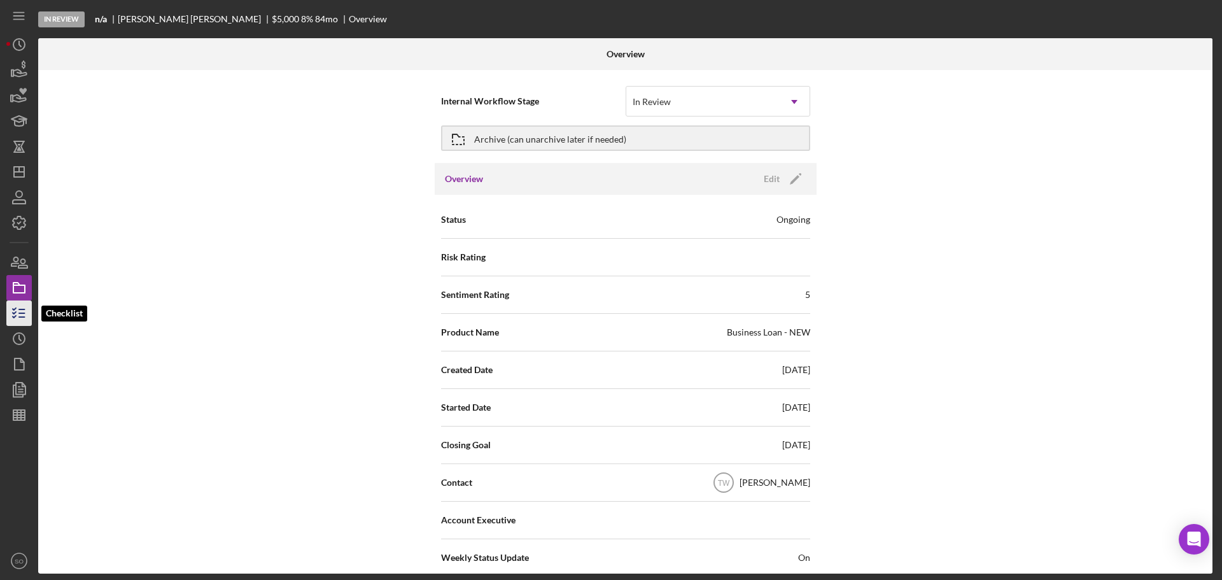
click at [10, 316] on icon "button" at bounding box center [19, 313] width 32 height 32
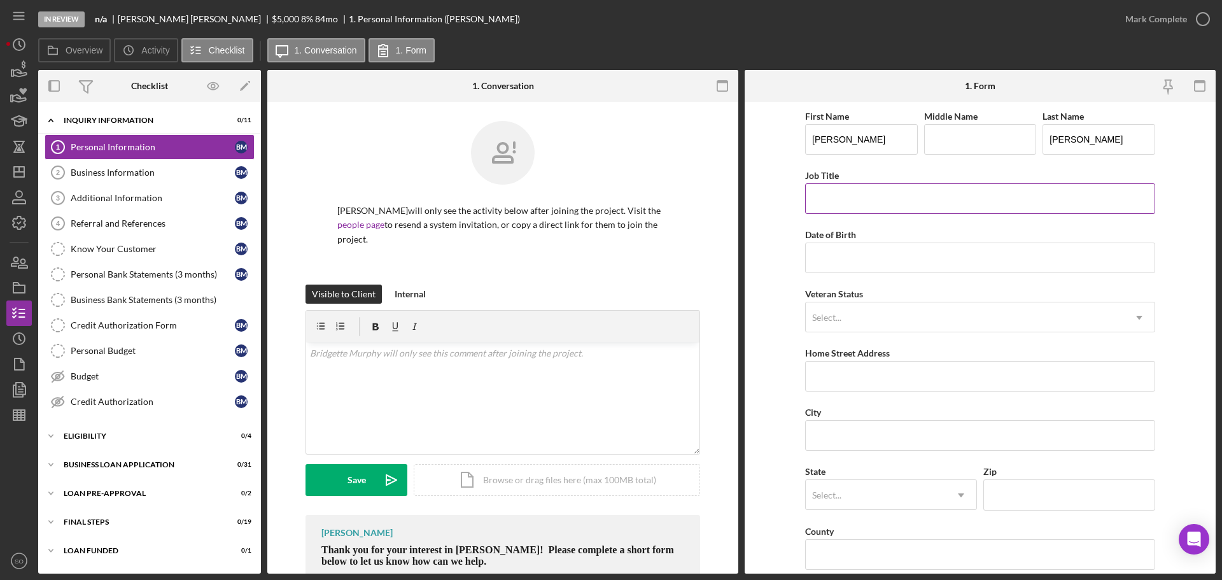
click at [850, 201] on input "Job Title" at bounding box center [980, 198] width 350 height 31
type input "Business Owner"
drag, startPoint x: 894, startPoint y: 247, endPoint x: 901, endPoint y: 255, distance: 10.4
click at [894, 247] on input "Date of Birth" at bounding box center [980, 257] width 350 height 31
type input "[DATE]"
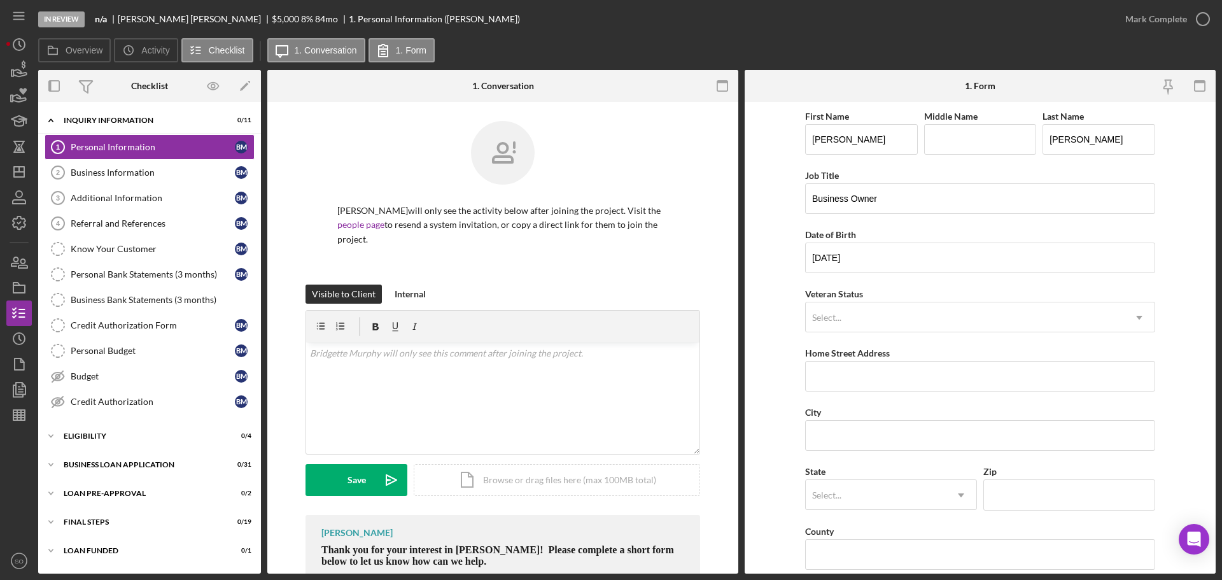
click at [774, 291] on form "First Name Bridgette Middle Name Last Name Murphy Job Title Business Owner Date…" at bounding box center [980, 338] width 471 height 472
click at [874, 309] on div "Select..." at bounding box center [965, 317] width 318 height 29
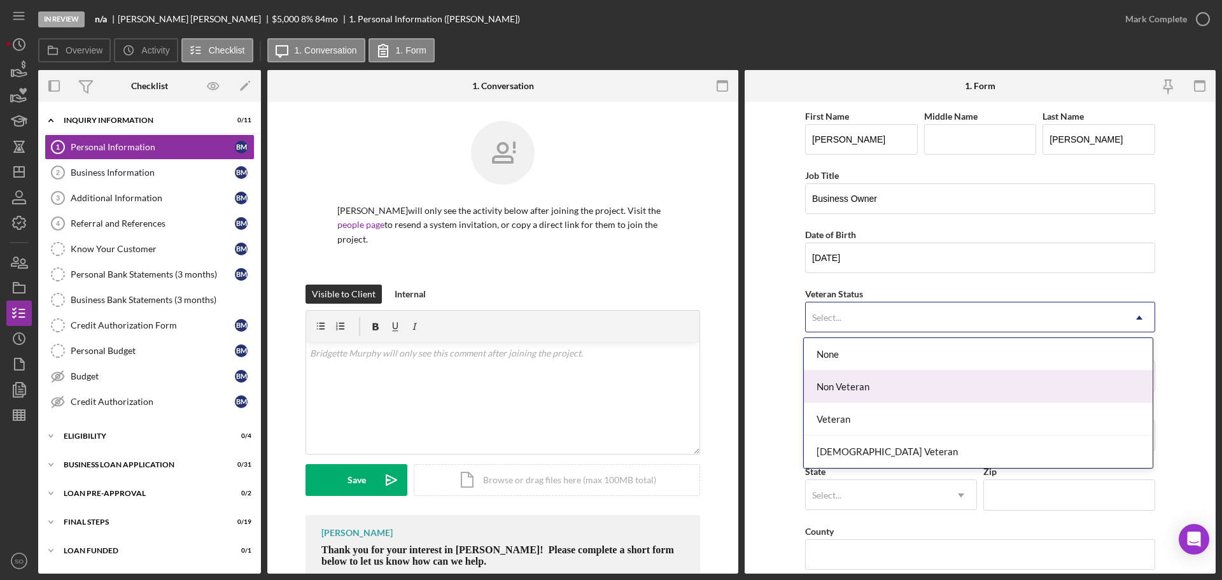
drag, startPoint x: 860, startPoint y: 389, endPoint x: 829, endPoint y: 388, distance: 31.2
click at [859, 389] on div "Non Veteran" at bounding box center [978, 386] width 349 height 32
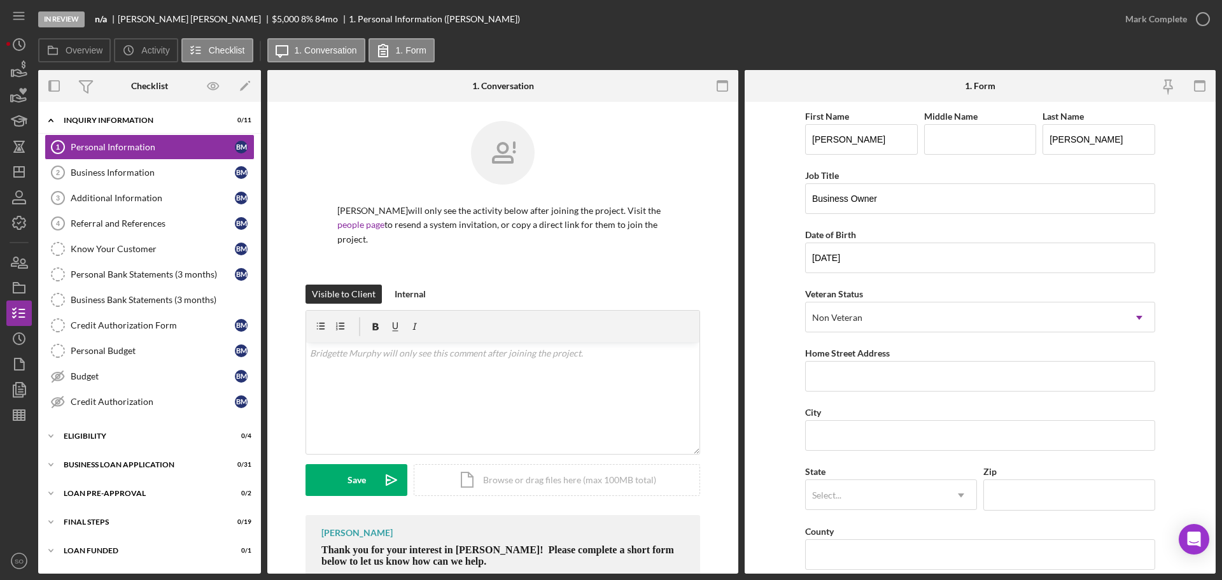
click at [789, 386] on form "First Name Bridgette Middle Name Last Name Murphy Job Title Business Owner Date…" at bounding box center [980, 338] width 471 height 472
click at [851, 381] on input "Home Street Address" at bounding box center [980, 376] width 350 height 31
type input "[STREET_ADDRESS][PERSON_NAME]"
click at [851, 438] on input "City" at bounding box center [980, 435] width 350 height 31
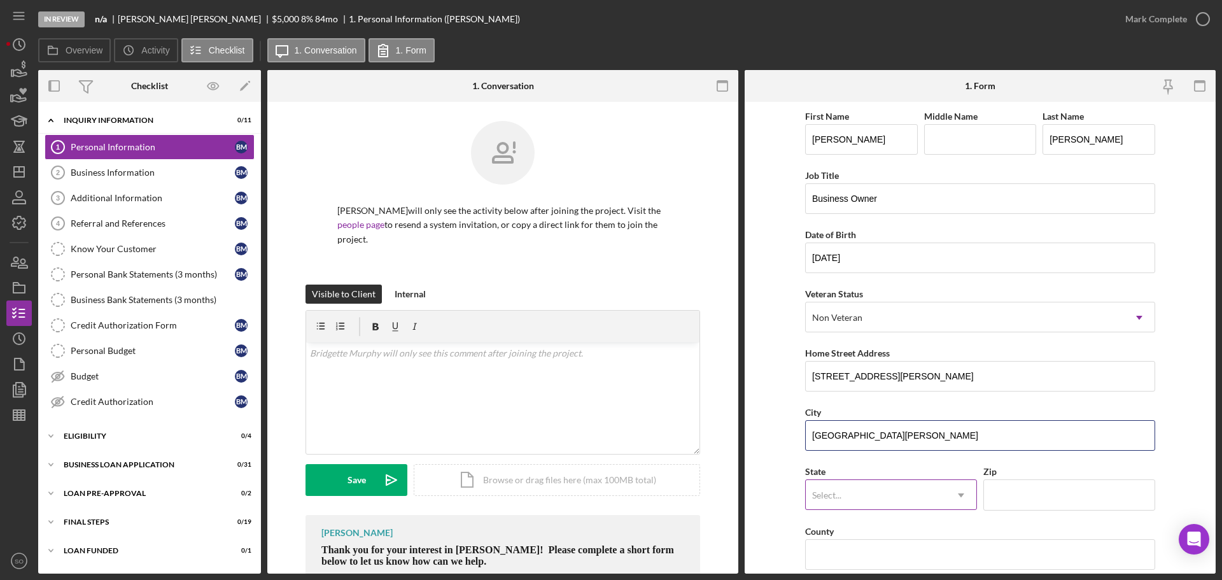
type input "[GEOGRAPHIC_DATA][PERSON_NAME]"
click at [870, 497] on div "Select..." at bounding box center [876, 494] width 140 height 29
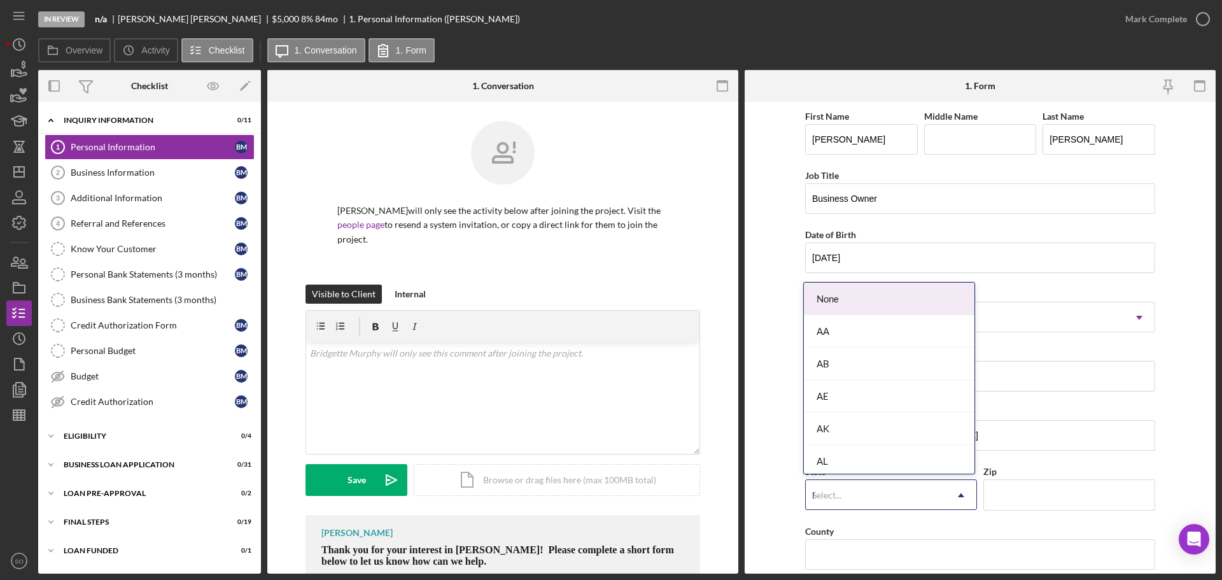
type input "MO"
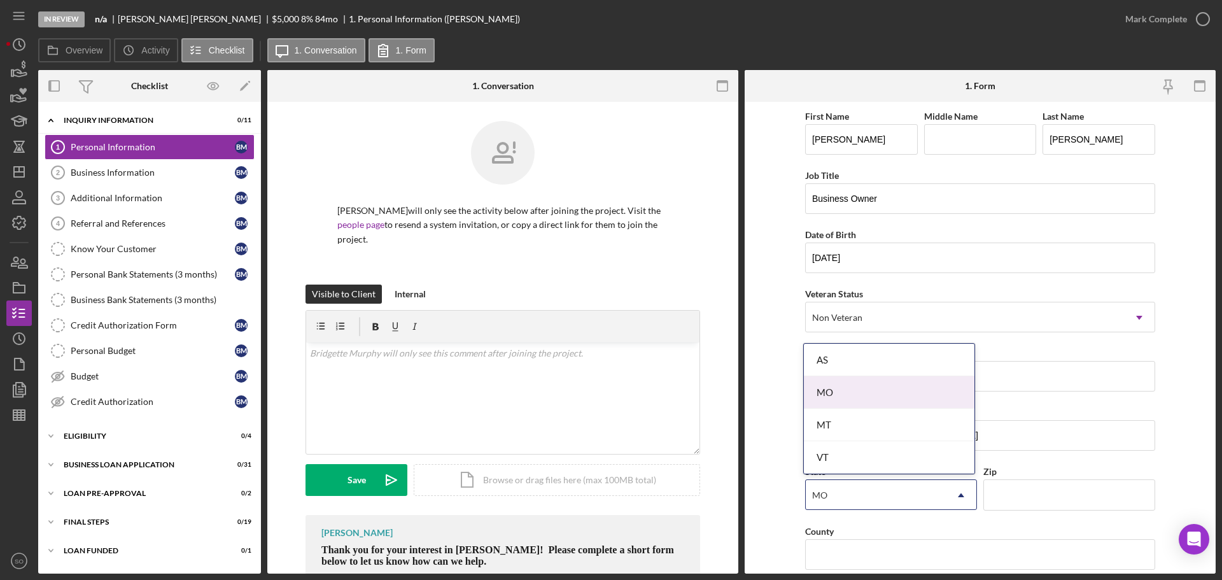
click at [832, 386] on div "MO" at bounding box center [889, 392] width 171 height 32
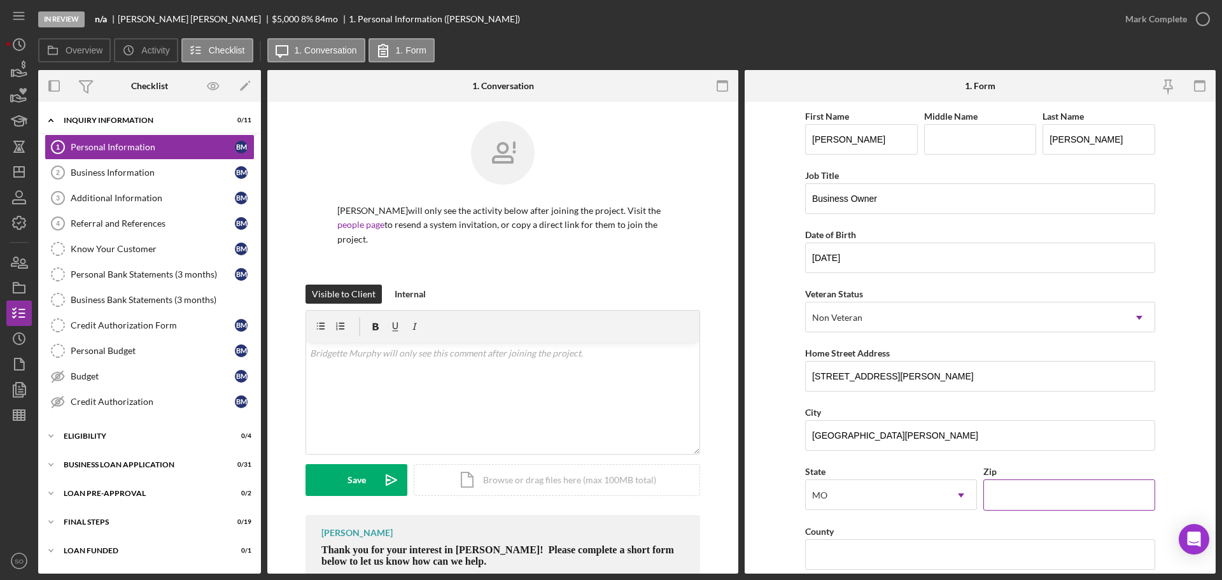
click at [1051, 490] on input "Zip" at bounding box center [1069, 494] width 172 height 31
type input "63147"
click at [787, 472] on form "First Name Bridgette Middle Name Last Name Murphy Job Title Business Owner Date…" at bounding box center [980, 338] width 471 height 472
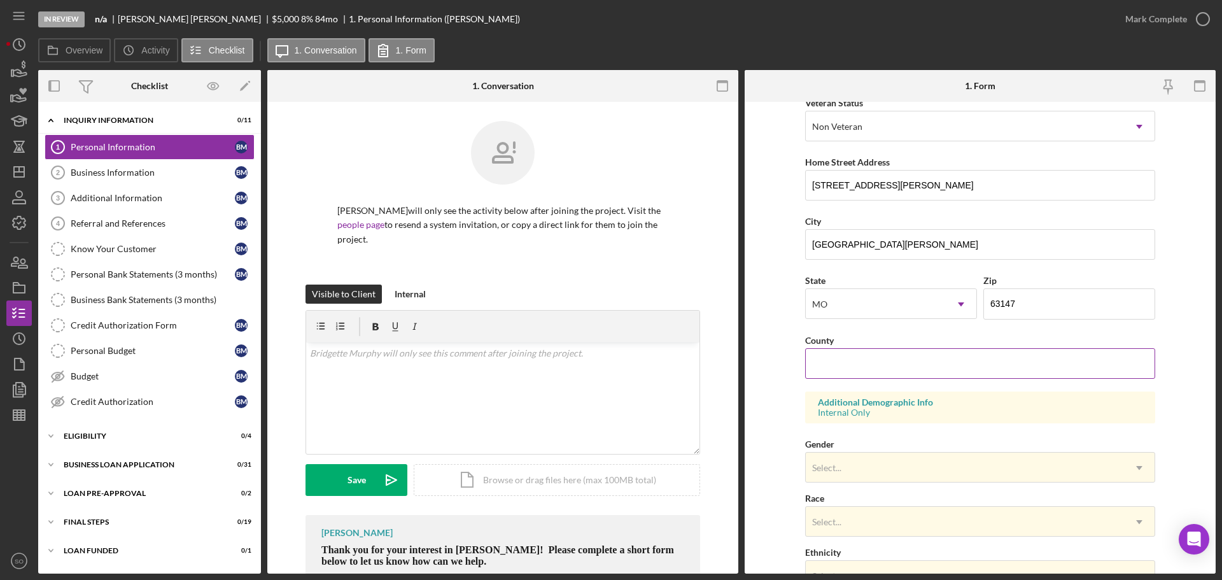
click at [865, 376] on input "County" at bounding box center [980, 363] width 350 height 31
drag, startPoint x: 877, startPoint y: 187, endPoint x: 701, endPoint y: 188, distance: 176.3
click at [701, 188] on div "Overview Internal Workflow Stage In Review Icon/Dropdown Arrow Archive (can una…" at bounding box center [626, 321] width 1177 height 503
click at [881, 355] on input "County" at bounding box center [980, 363] width 350 height 31
type input "[GEOGRAPHIC_DATA]"
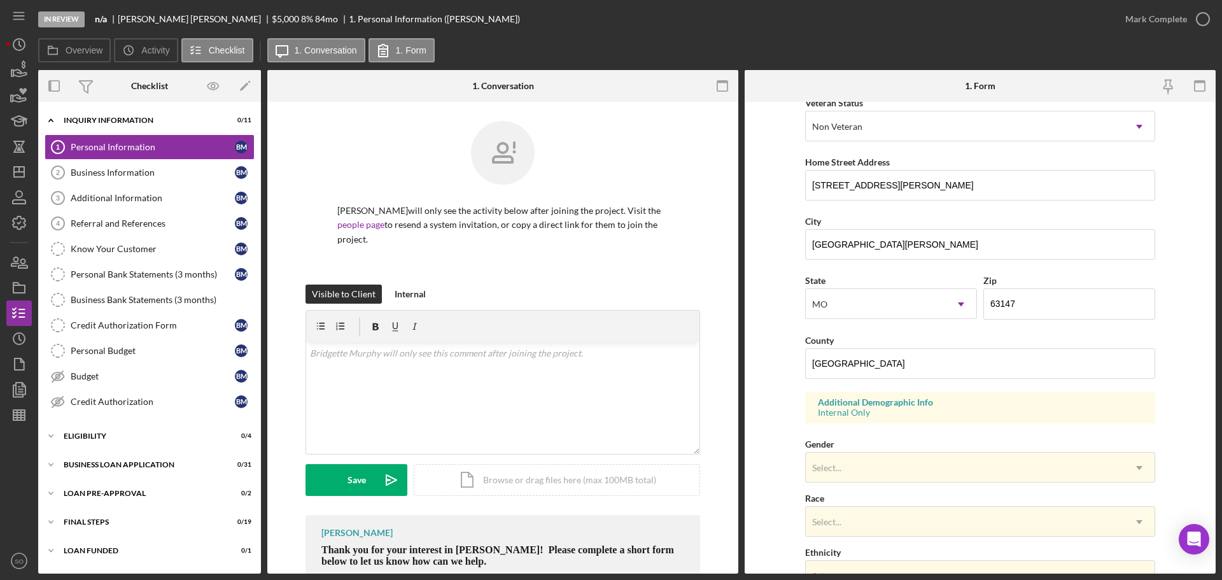
click at [775, 416] on form "First Name Bridgette Middle Name Last Name Murphy Job Title Business Owner Date…" at bounding box center [980, 338] width 471 height 472
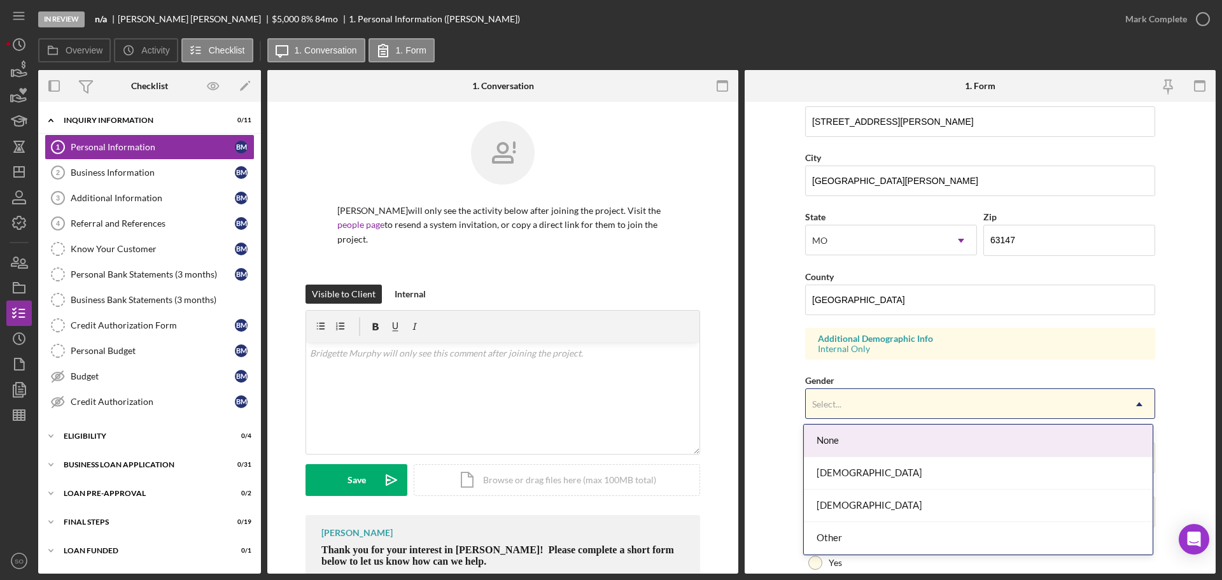
click at [876, 412] on div "Select..." at bounding box center [965, 403] width 318 height 29
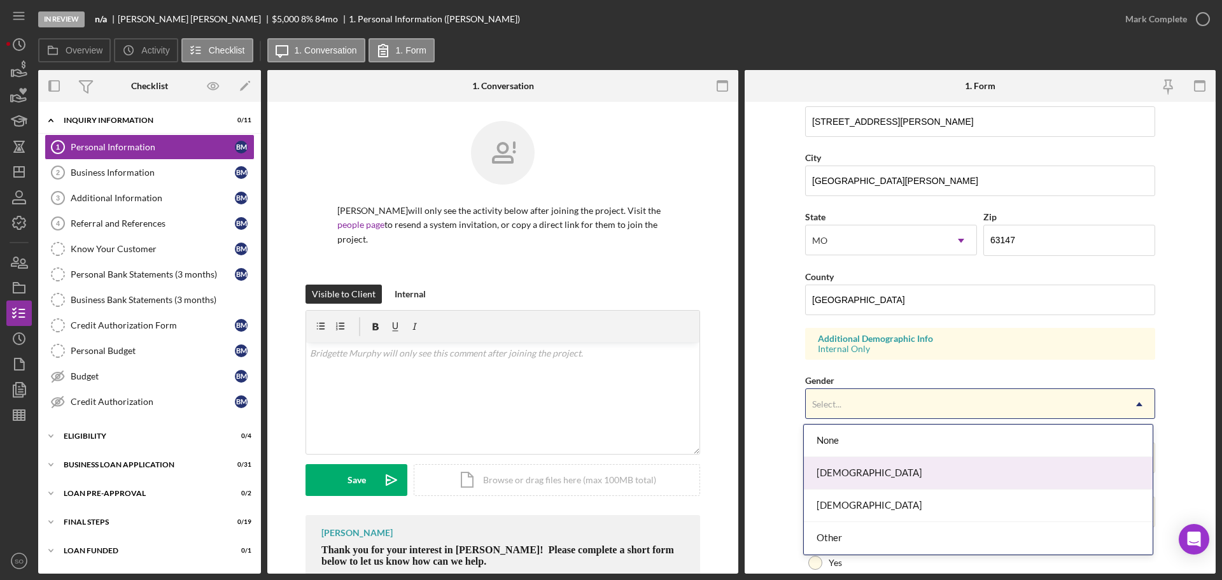
click at [884, 477] on div "[DEMOGRAPHIC_DATA]" at bounding box center [978, 473] width 349 height 32
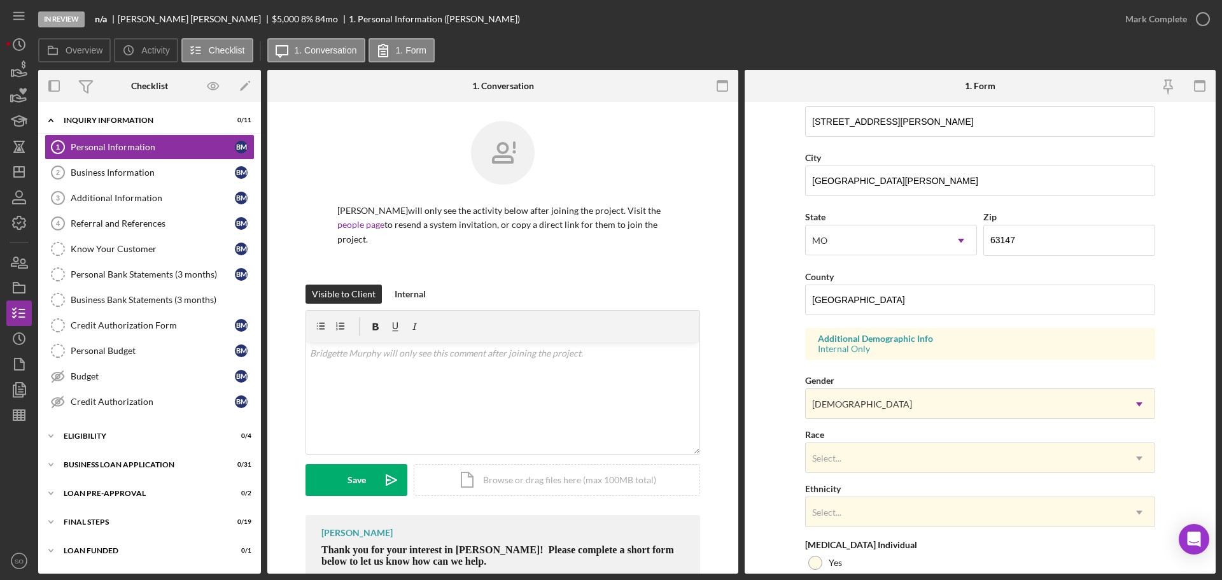
scroll to position [378, 0]
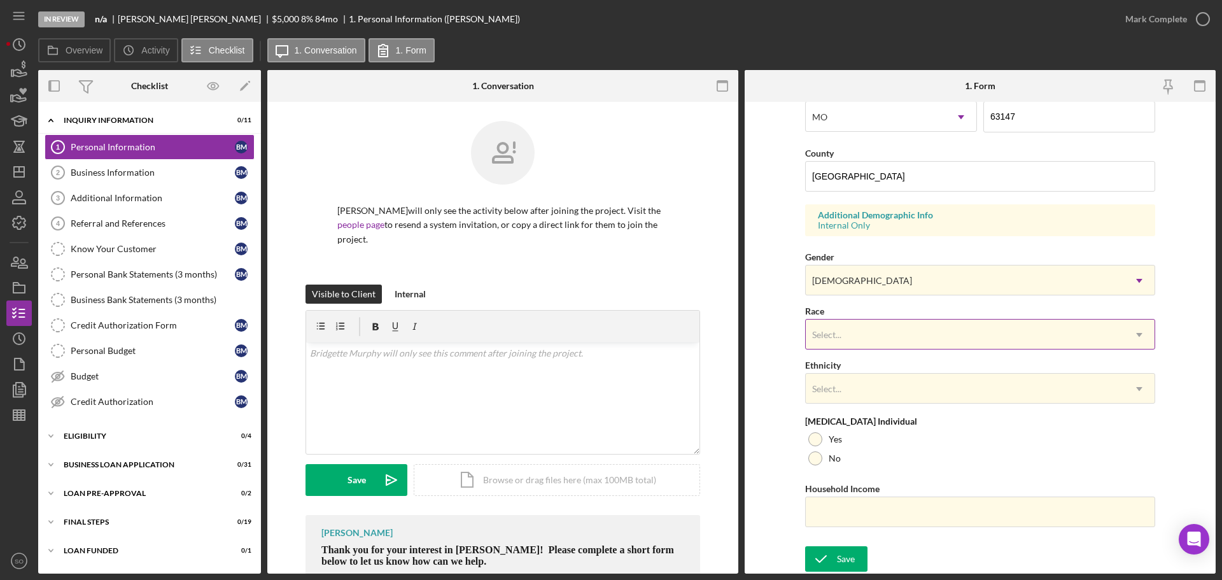
click at [883, 332] on div "Select..." at bounding box center [965, 334] width 318 height 29
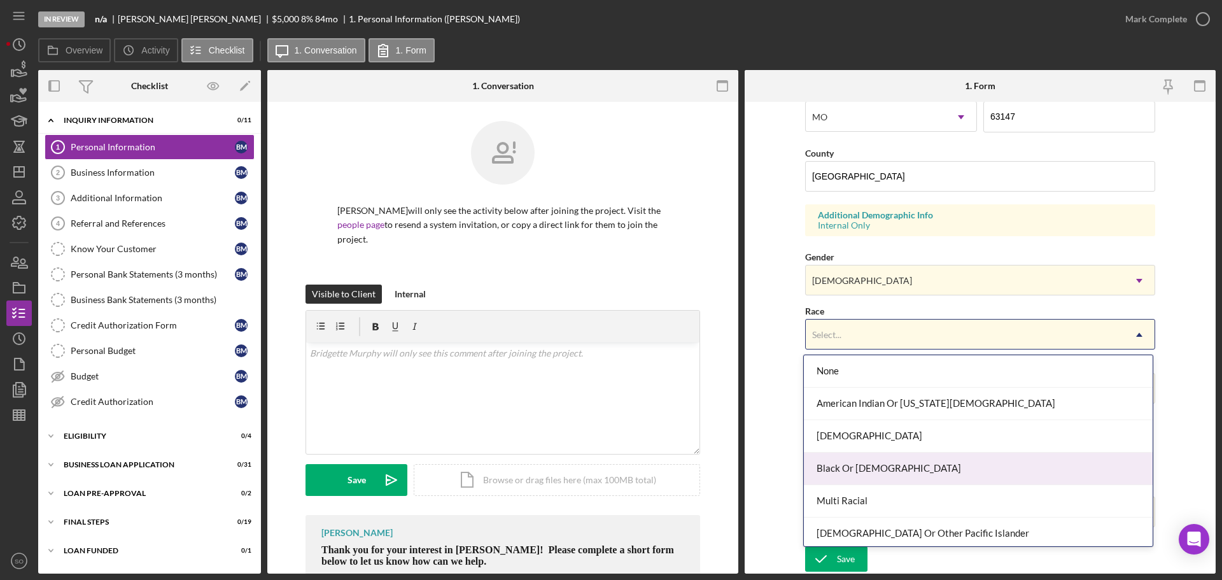
click at [894, 464] on div "Black Or [DEMOGRAPHIC_DATA]" at bounding box center [978, 468] width 349 height 32
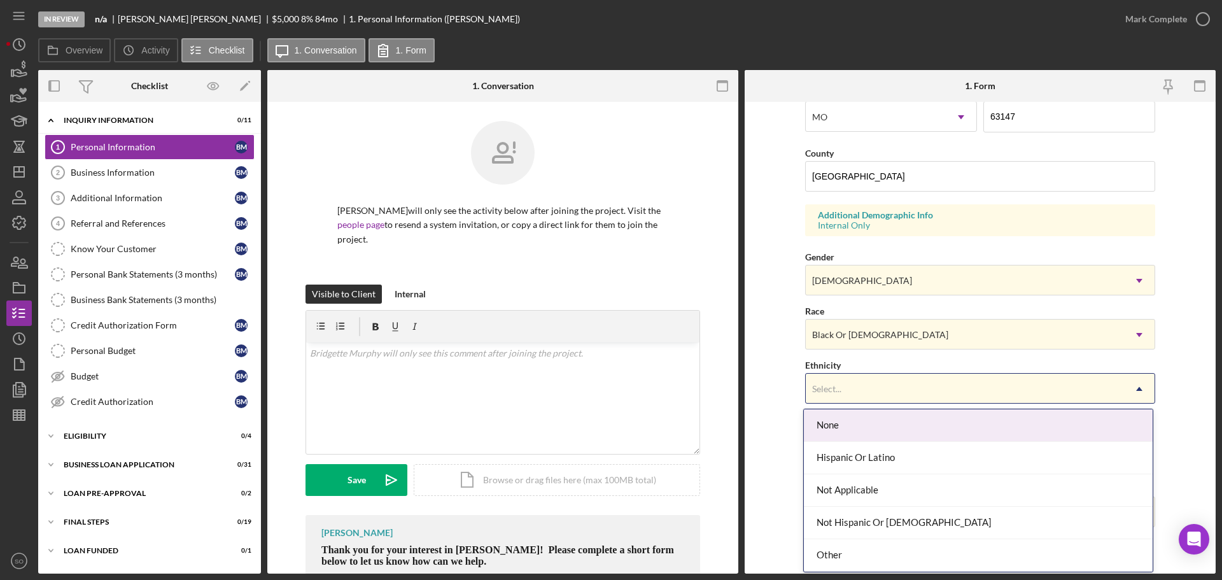
click at [892, 395] on div "Select..." at bounding box center [965, 388] width 318 height 29
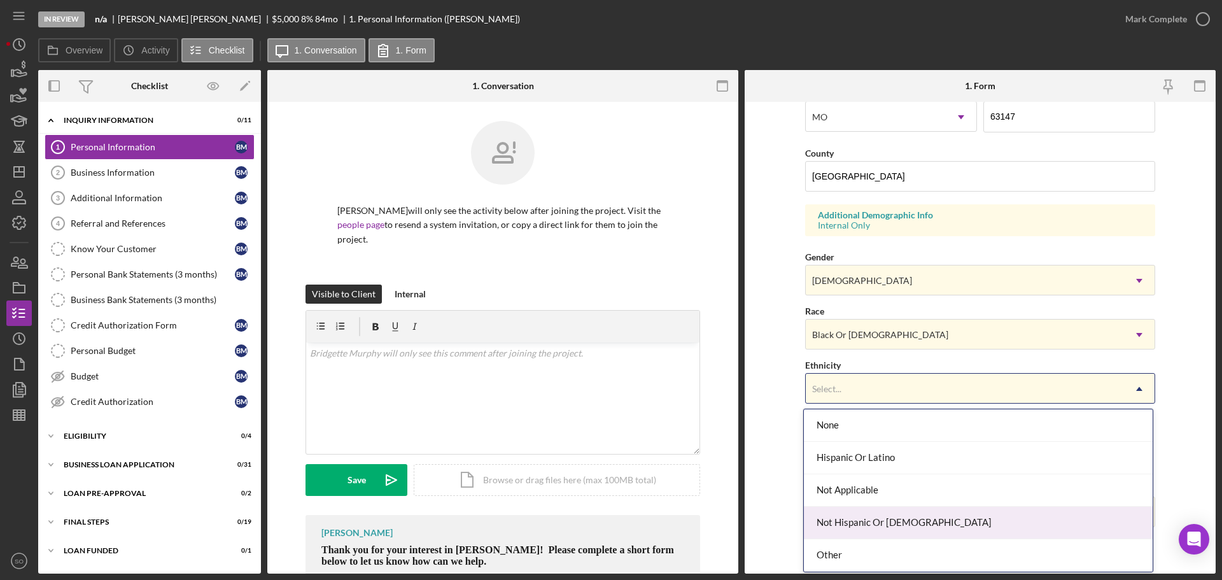
click at [914, 524] on div "Not Hispanic Or [DEMOGRAPHIC_DATA]" at bounding box center [978, 523] width 349 height 32
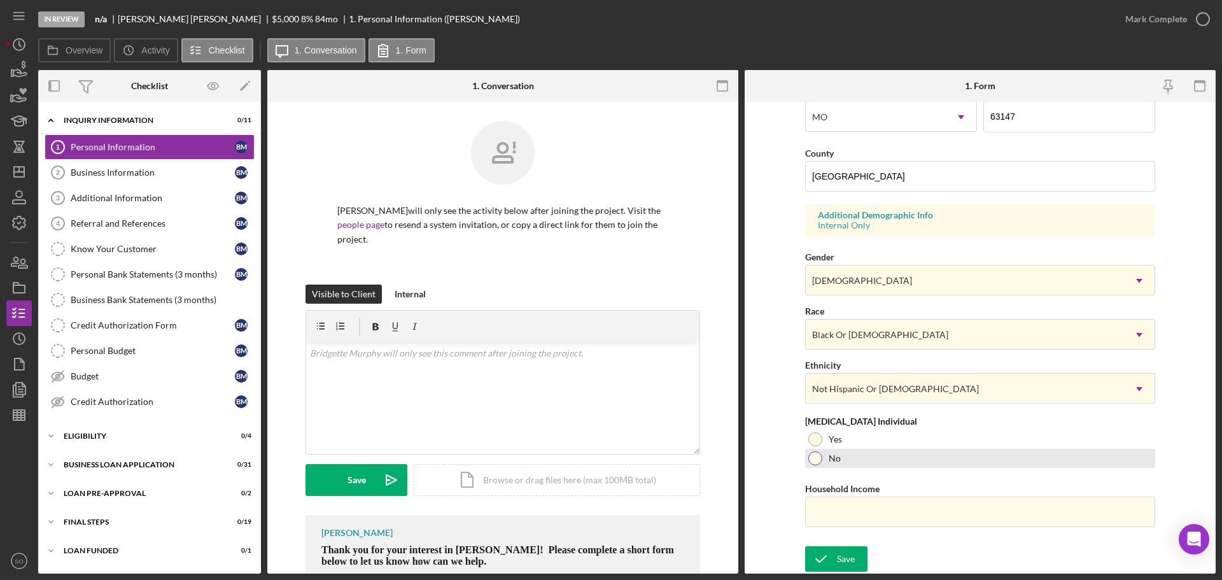
click at [829, 464] on div "No" at bounding box center [980, 458] width 350 height 19
click at [895, 503] on input "Household Income" at bounding box center [980, 511] width 350 height 31
click at [869, 514] on input "Household Income" at bounding box center [980, 511] width 350 height 31
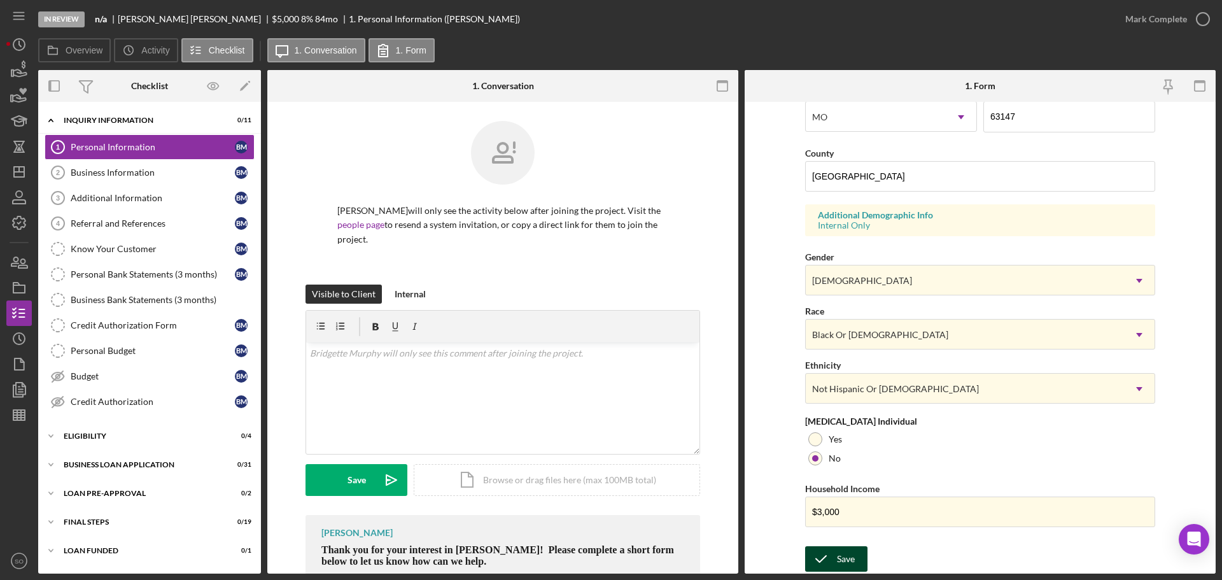
click at [839, 556] on div "Save" at bounding box center [846, 558] width 18 height 25
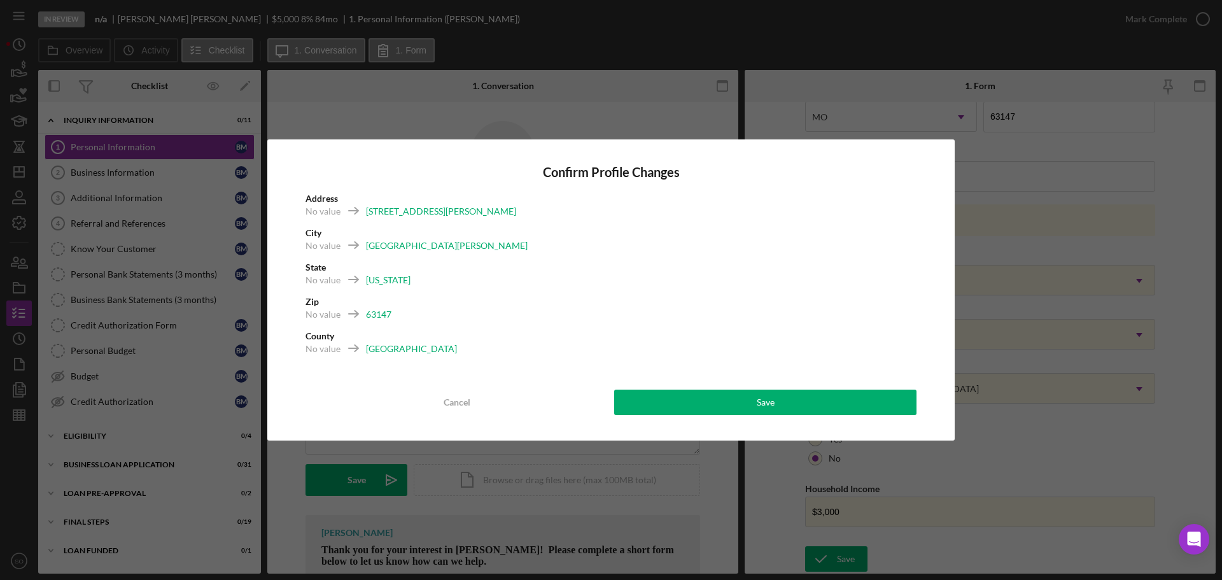
drag, startPoint x: 750, startPoint y: 398, endPoint x: 807, endPoint y: 447, distance: 75.3
click at [752, 399] on button "Save" at bounding box center [765, 401] width 302 height 25
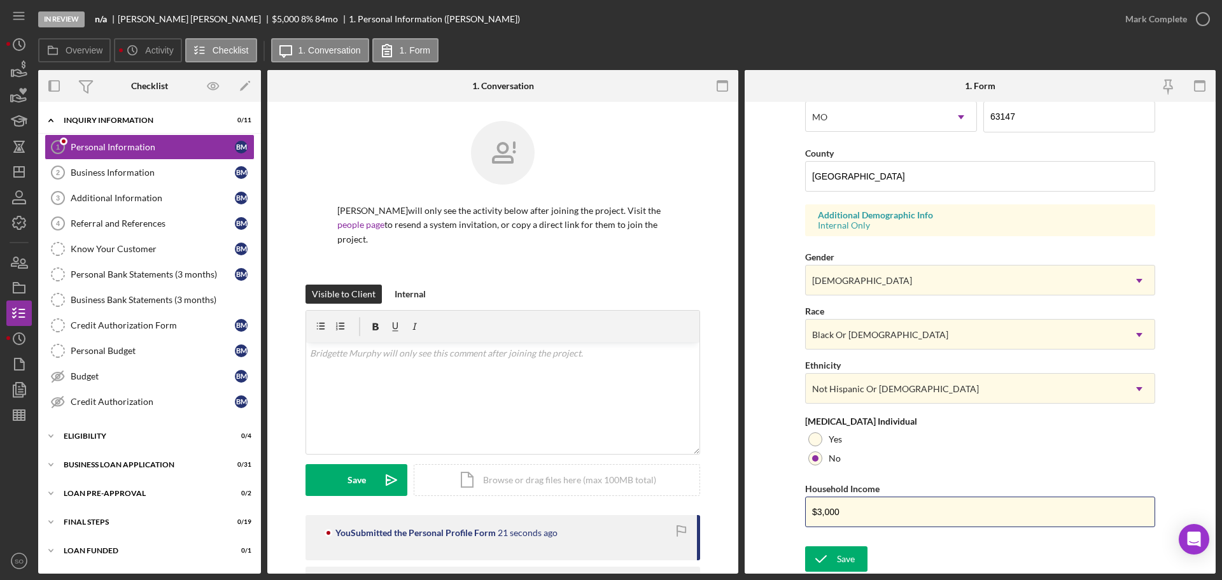
drag, startPoint x: 894, startPoint y: 501, endPoint x: 757, endPoint y: 515, distance: 138.2
click at [757, 515] on form "First Name Bridgette Middle Name Last Name Murphy Job Title Business Owner Date…" at bounding box center [980, 338] width 471 height 472
drag, startPoint x: 874, startPoint y: 513, endPoint x: 538, endPoint y: 522, distance: 336.1
click at [539, 522] on div "Overview Internal Workflow Stage In Review Icon/Dropdown Arrow Archive (can una…" at bounding box center [626, 321] width 1177 height 503
type input "$72,000"
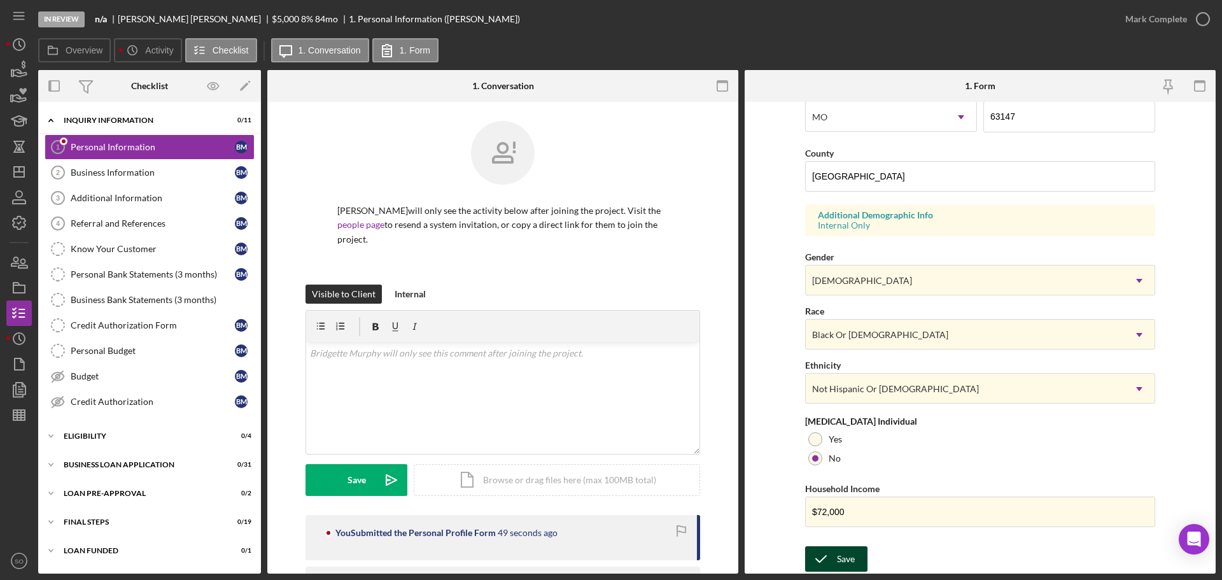
click at [864, 557] on button "Save" at bounding box center [836, 558] width 62 height 25
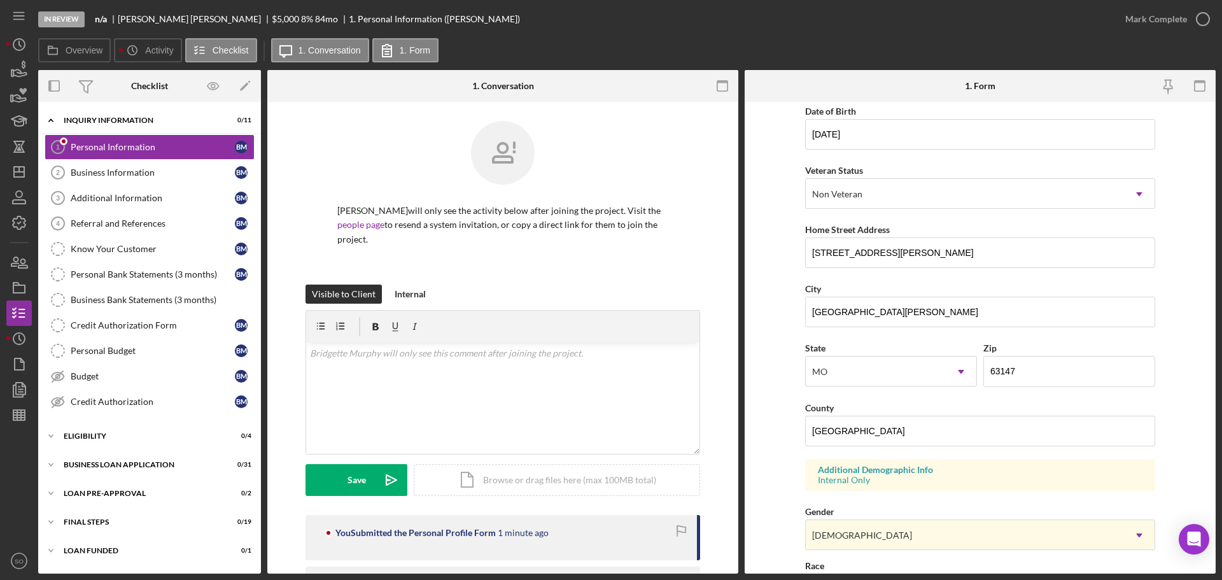
scroll to position [0, 0]
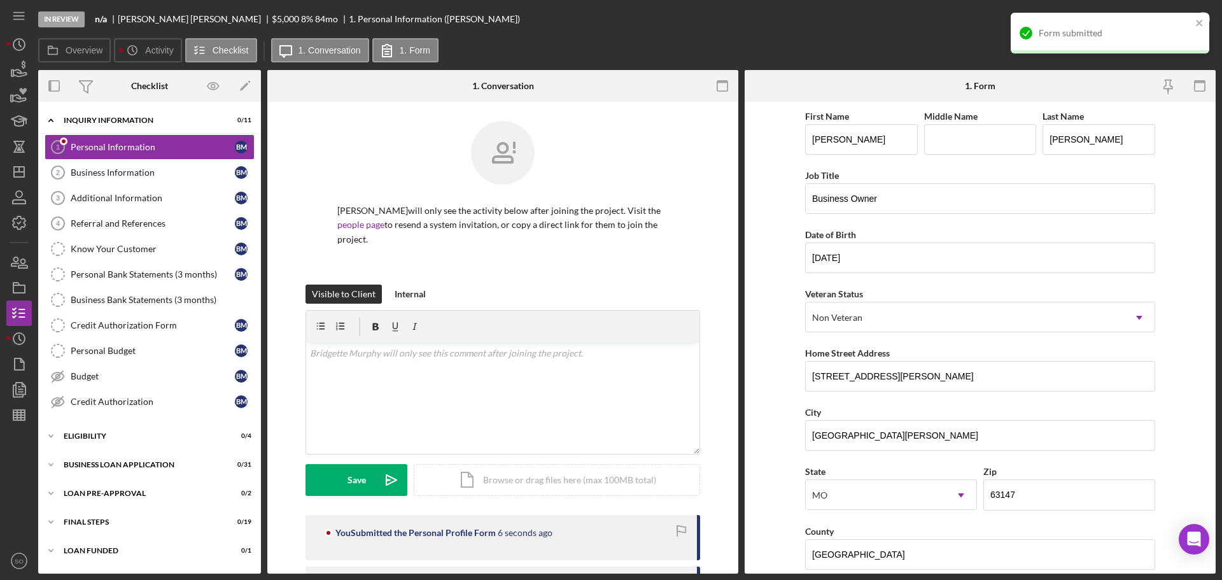
click at [784, 400] on form "First Name Bridgette Middle Name Last Name Murphy Job Title Business Owner Date…" at bounding box center [980, 338] width 471 height 472
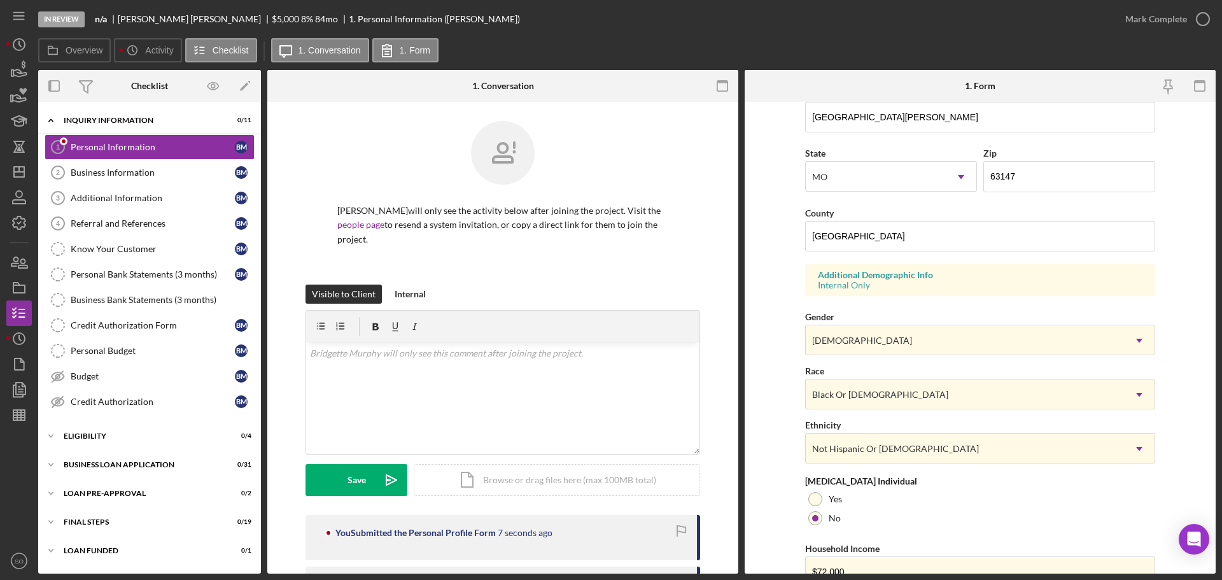
scroll to position [378, 0]
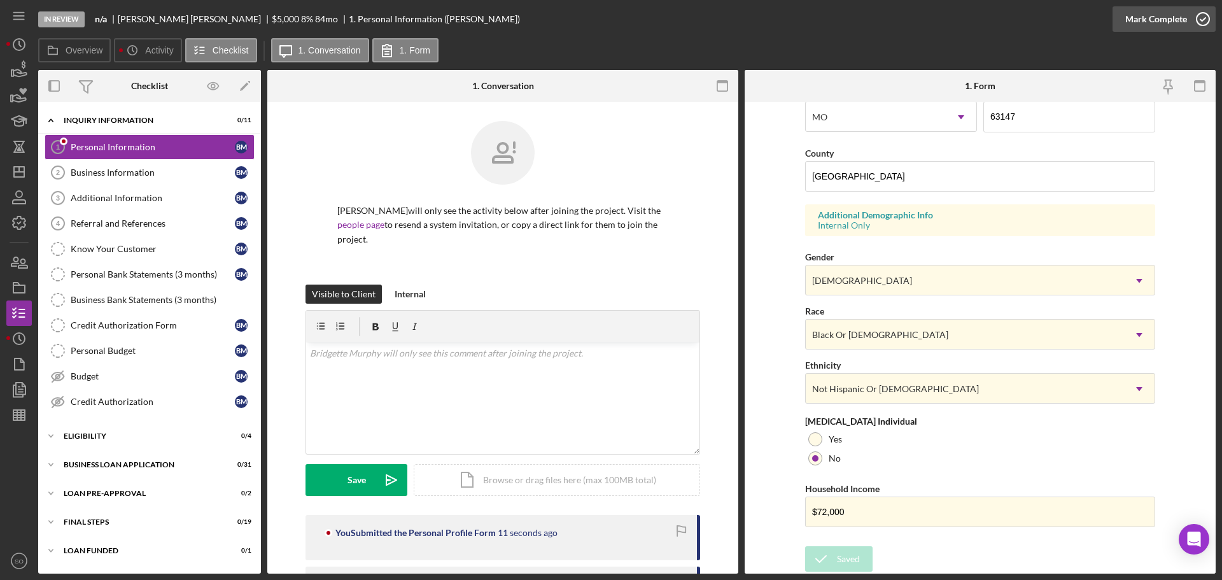
click at [1130, 19] on div "Mark Complete" at bounding box center [1156, 18] width 62 height 25
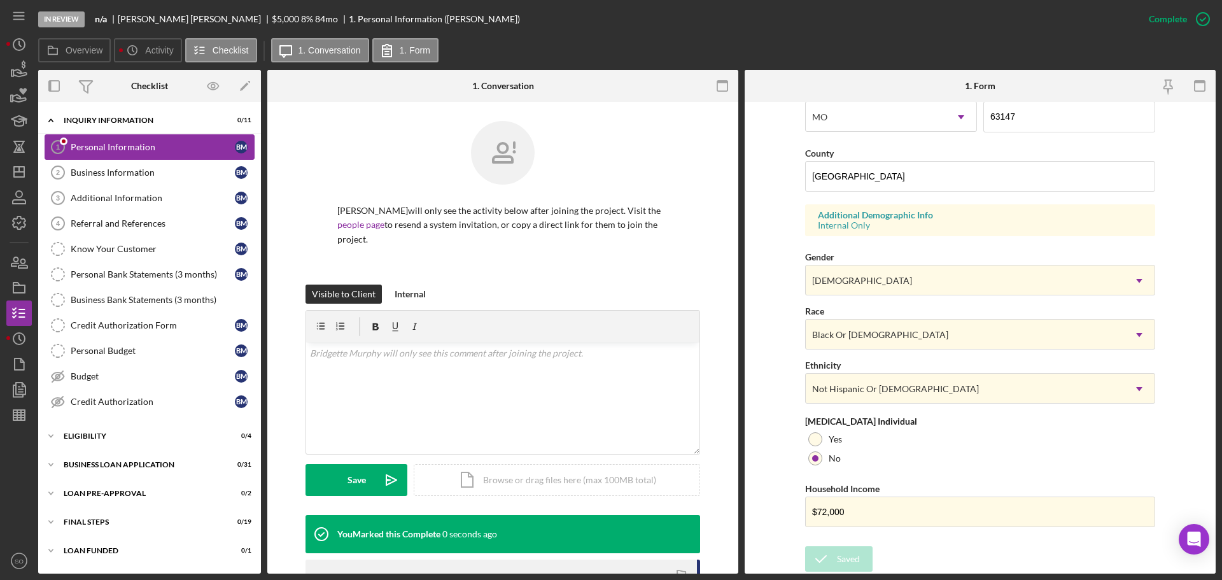
scroll to position [122, 0]
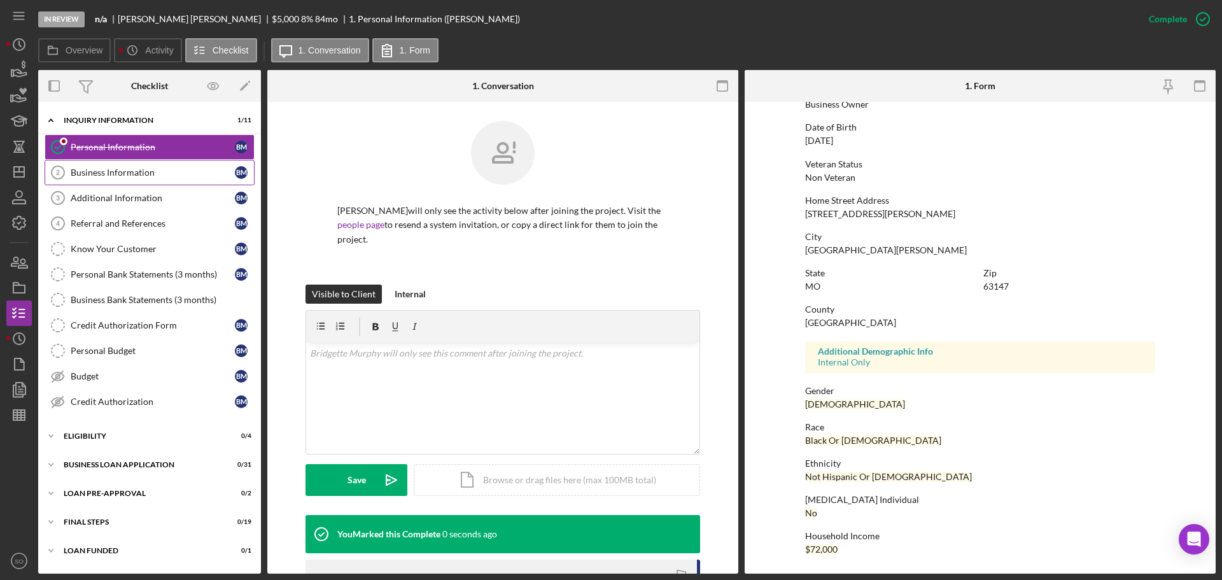
click at [111, 173] on div "Business Information" at bounding box center [153, 172] width 164 height 10
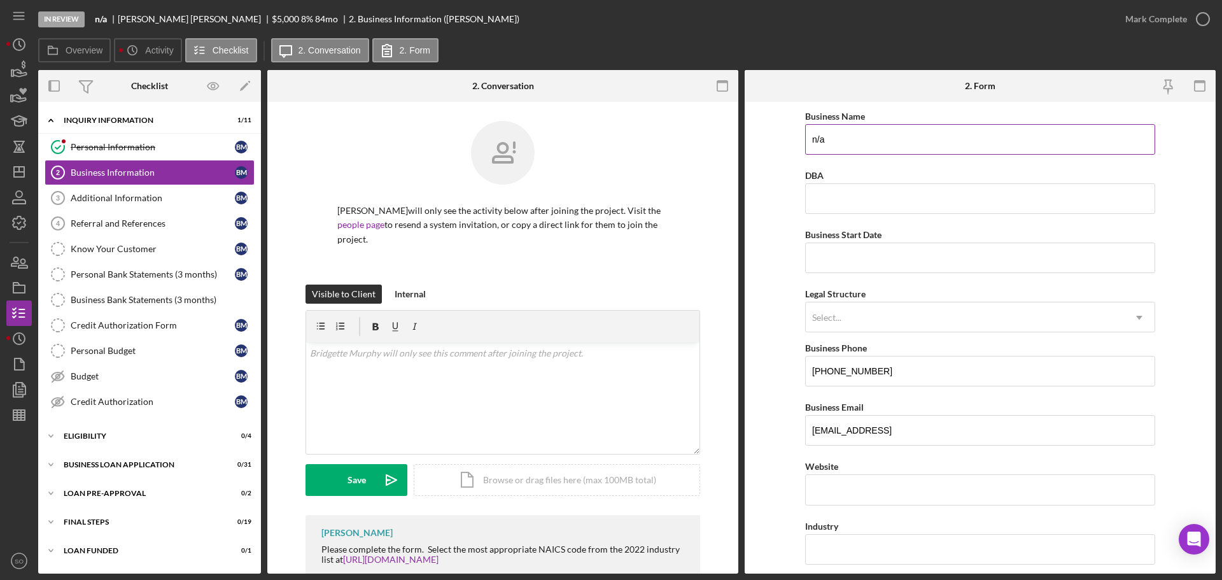
click at [911, 135] on input "n/a" at bounding box center [980, 139] width 350 height 31
drag, startPoint x: 834, startPoint y: 142, endPoint x: 596, endPoint y: 146, distance: 238.7
click at [689, 141] on div "Overview Internal Workflow Stage In Review Icon/Dropdown Arrow Archive (can una…" at bounding box center [626, 321] width 1177 height 503
type input "DBA: [PERSON_NAME]"
click at [847, 262] on input "Business Start Date" at bounding box center [980, 257] width 350 height 31
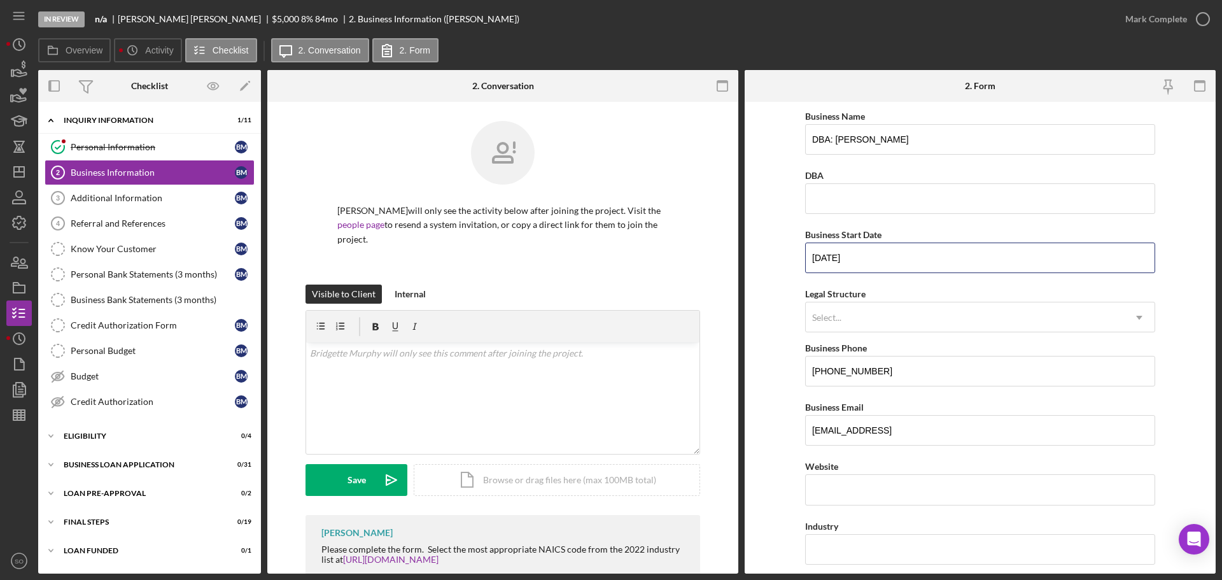
type input "[DATE]"
click at [794, 276] on form "Business Name DBA: Bridgette Murphy DBA Business Start Date 01/10/2023 Legal St…" at bounding box center [980, 338] width 471 height 472
click at [871, 308] on div "Select..." at bounding box center [965, 317] width 318 height 29
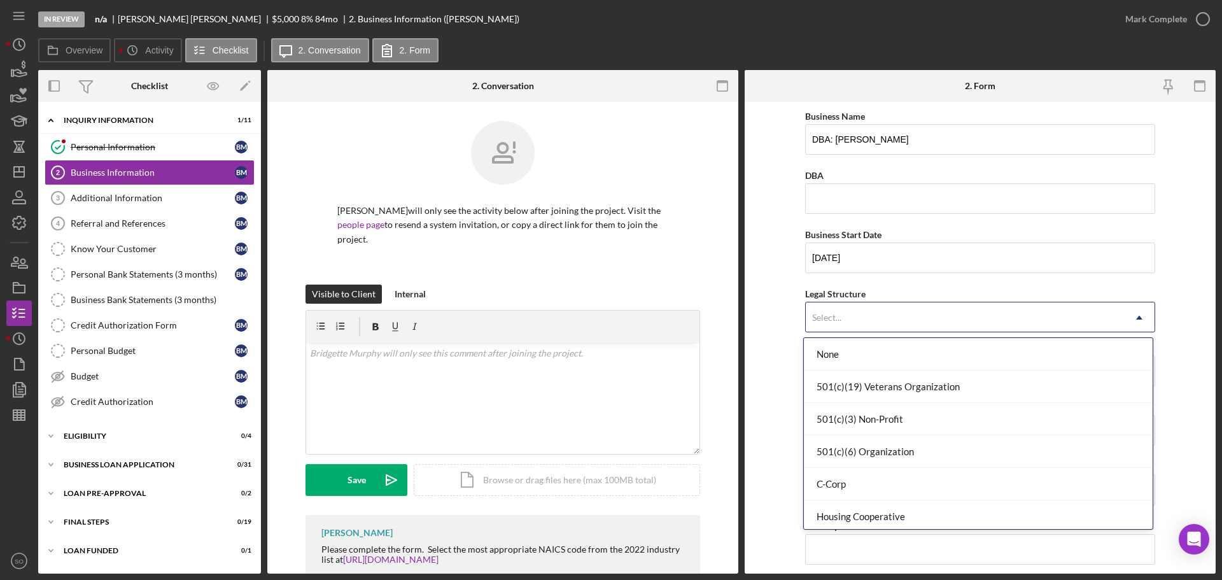
scroll to position [296, 0]
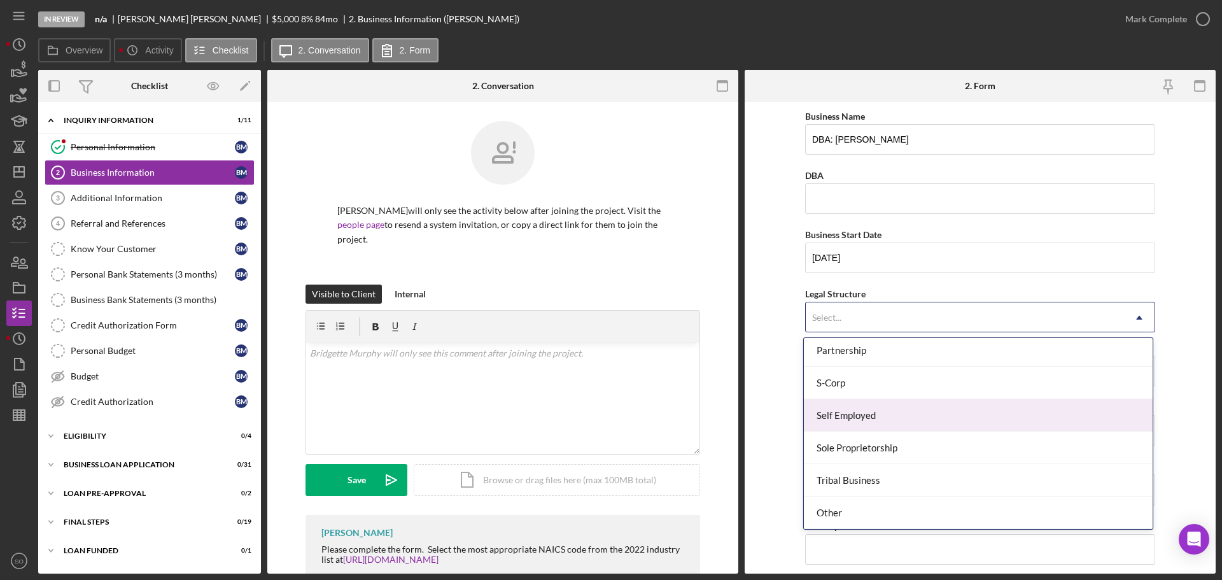
click at [879, 410] on div "Self Employed" at bounding box center [978, 415] width 349 height 32
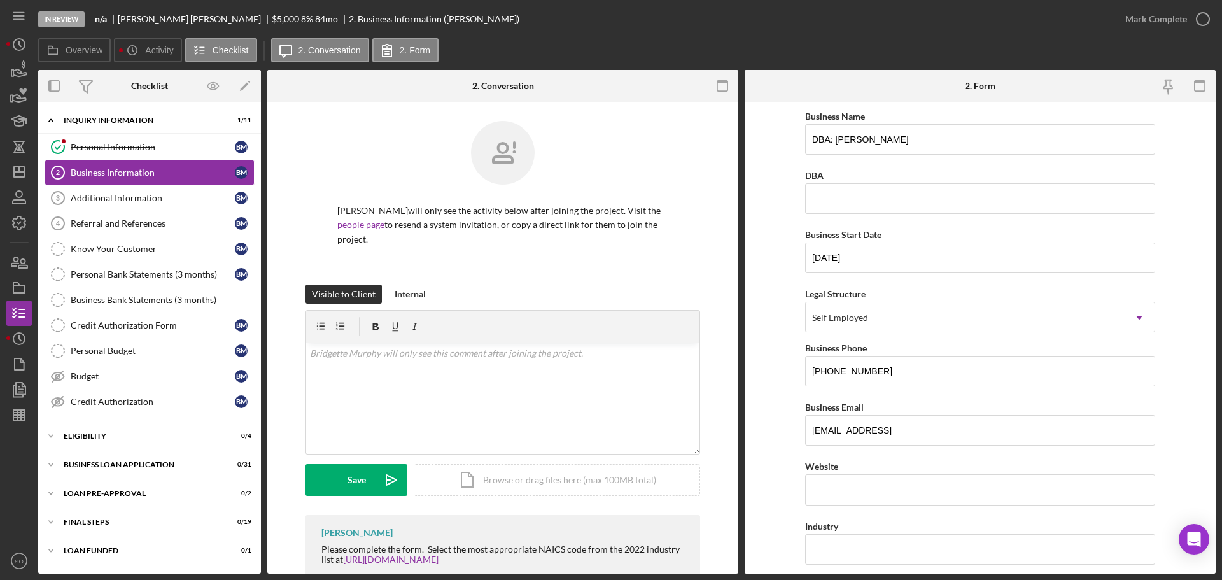
click at [774, 399] on form "Business Name DBA: Bridgette Murphy DBA Business Start Date 01/10/2023 Legal St…" at bounding box center [980, 338] width 471 height 472
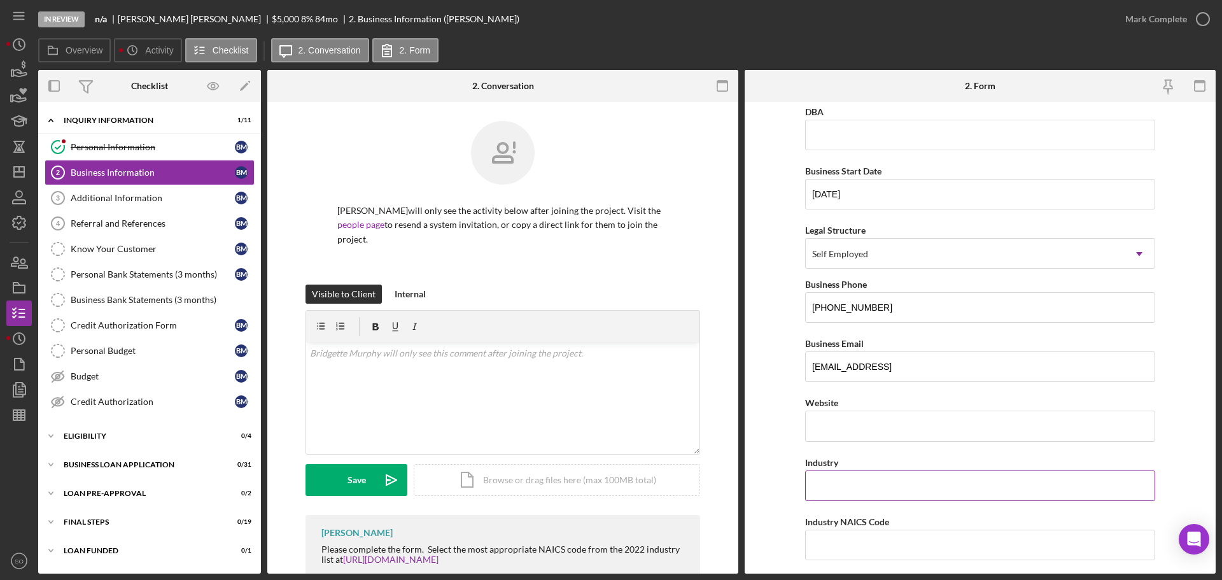
click at [890, 486] on input "Industry" at bounding box center [980, 485] width 350 height 31
click at [110, 232] on link "Referral and References 4 Referral and References B M" at bounding box center [150, 223] width 210 height 25
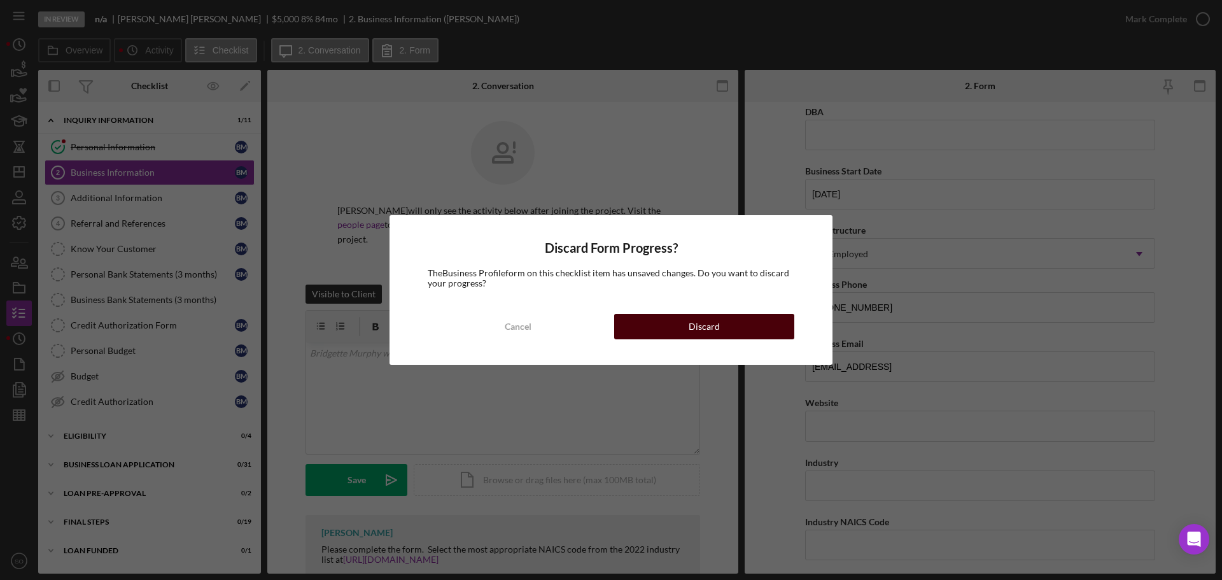
click at [666, 318] on button "Discard" at bounding box center [704, 326] width 180 height 25
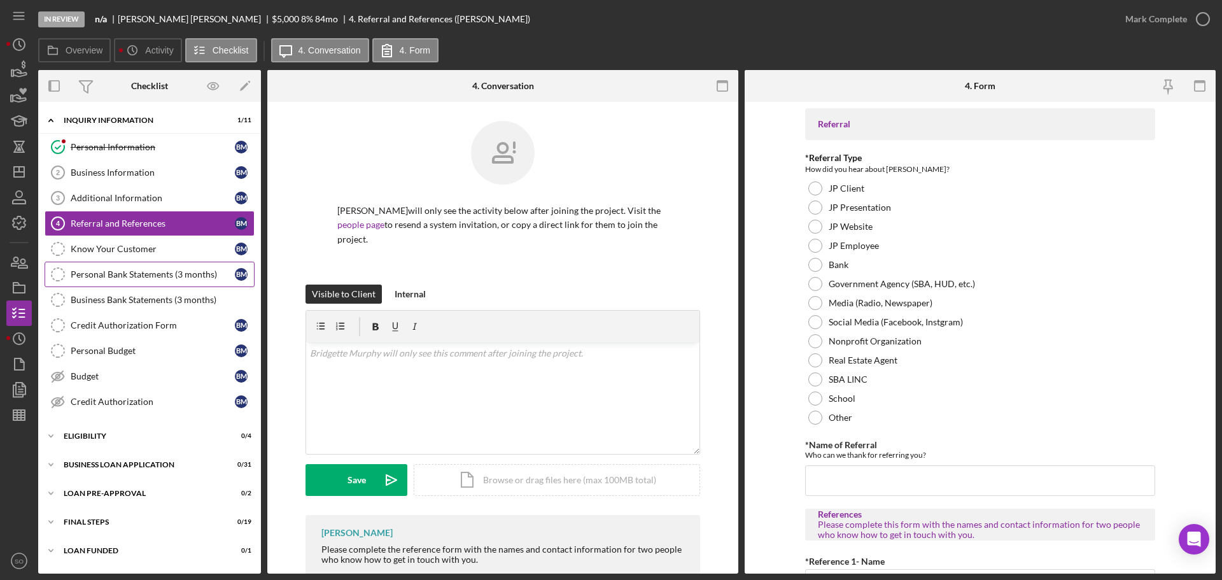
click at [115, 281] on link "Personal Bank Statements (3 months) Personal Bank Statements (3 months) B M" at bounding box center [150, 274] width 210 height 25
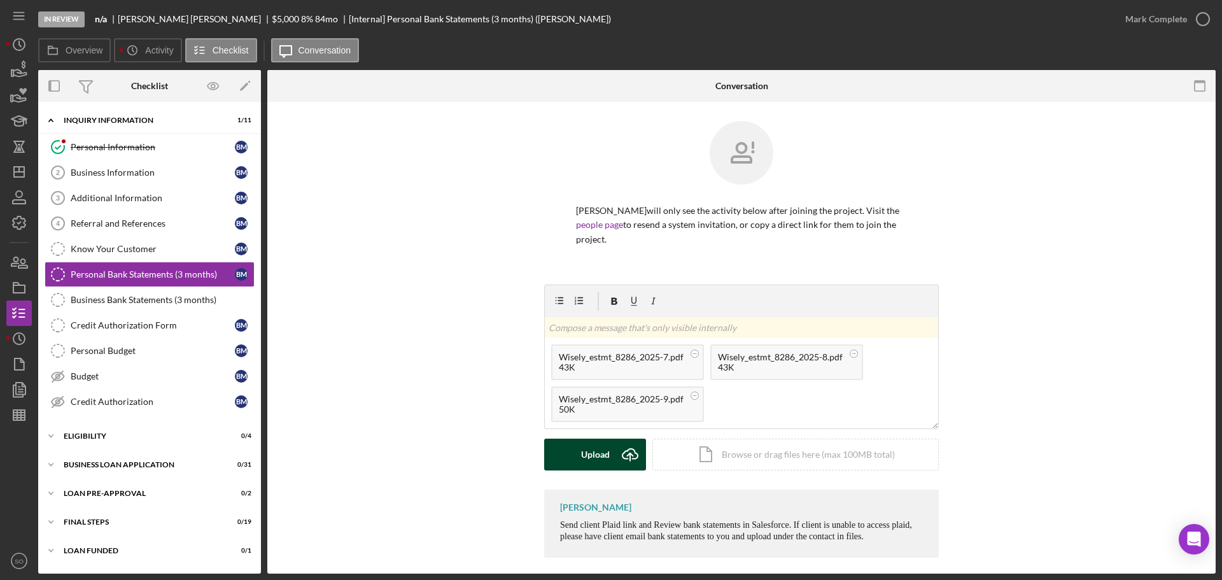
click at [611, 459] on button "Upload Icon/Upload" at bounding box center [595, 454] width 102 height 32
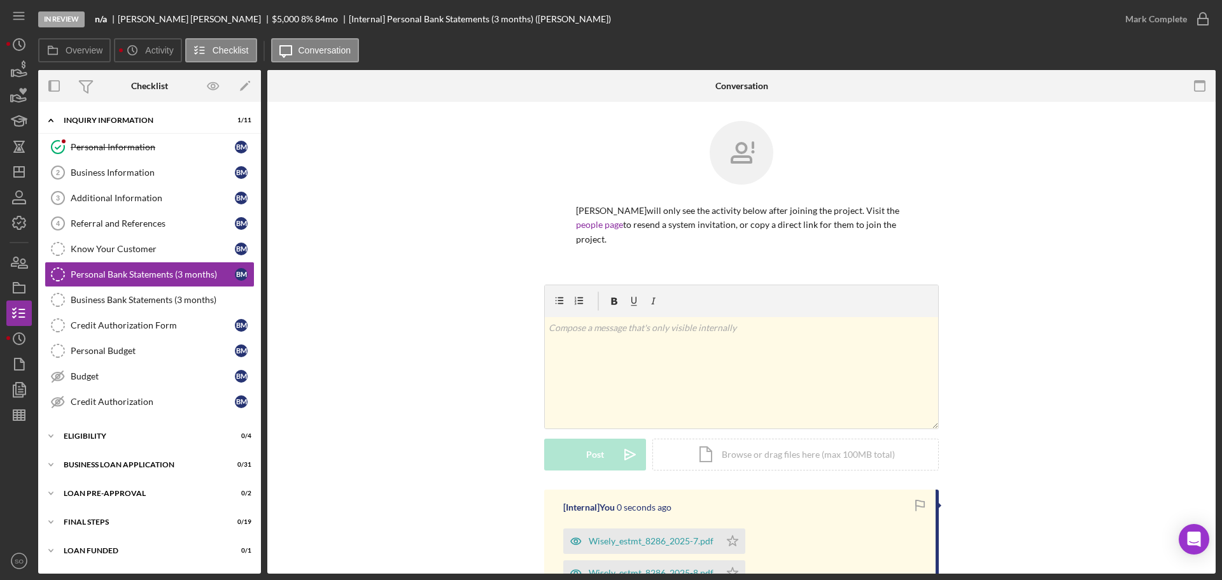
scroll to position [191, 0]
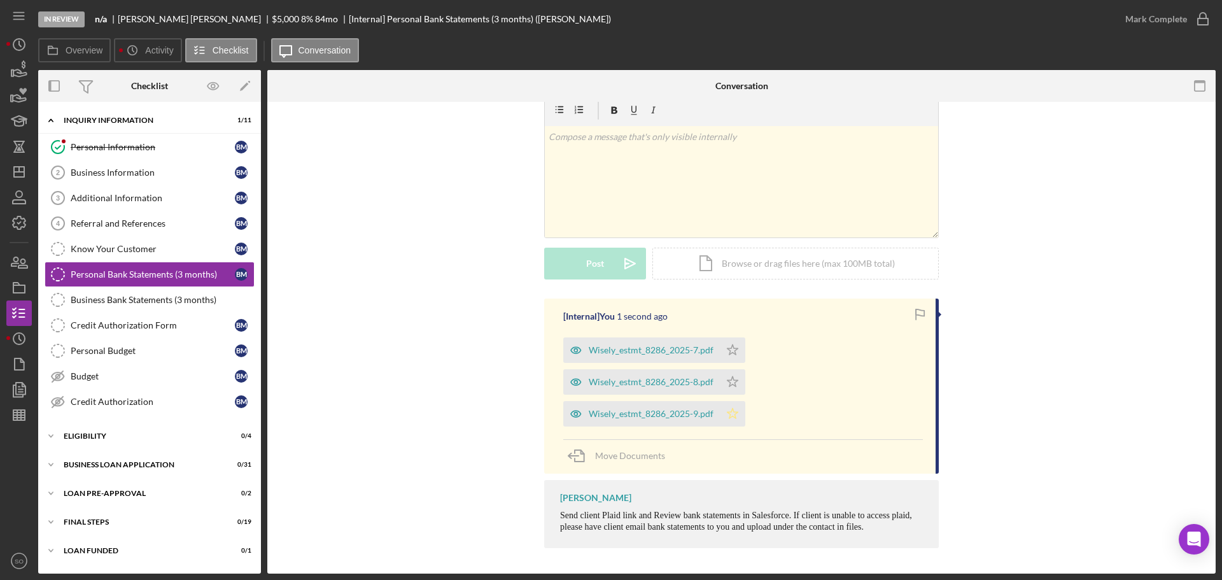
click at [727, 413] on polygon "button" at bounding box center [732, 413] width 11 height 10
click at [1153, 19] on div "Mark Complete" at bounding box center [1156, 18] width 62 height 25
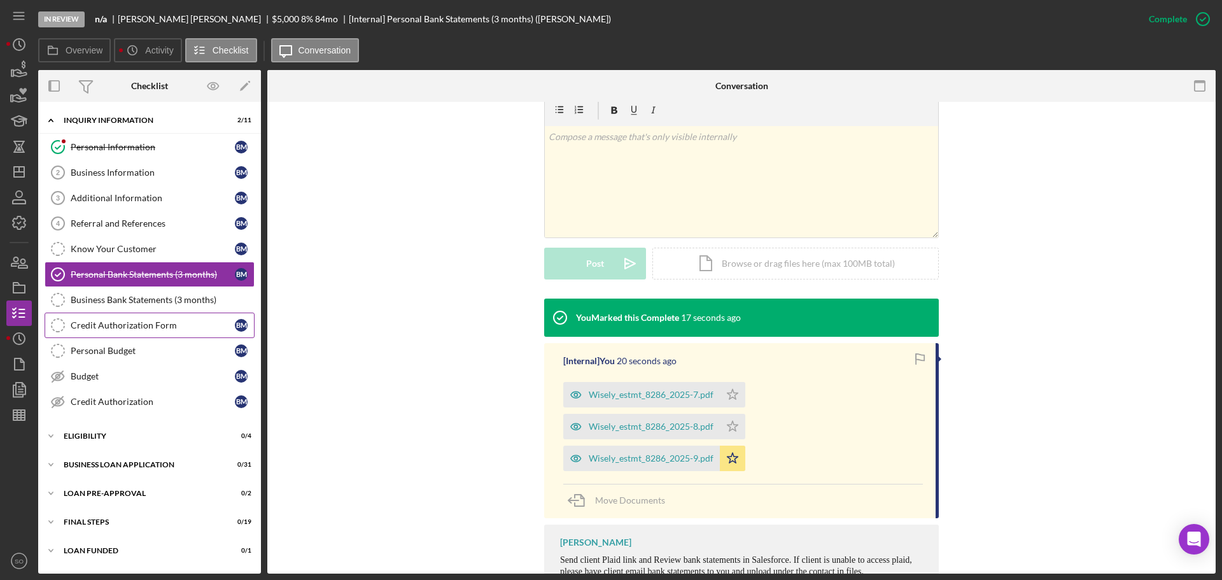
click at [157, 328] on div "Credit Authorization Form" at bounding box center [153, 325] width 164 height 10
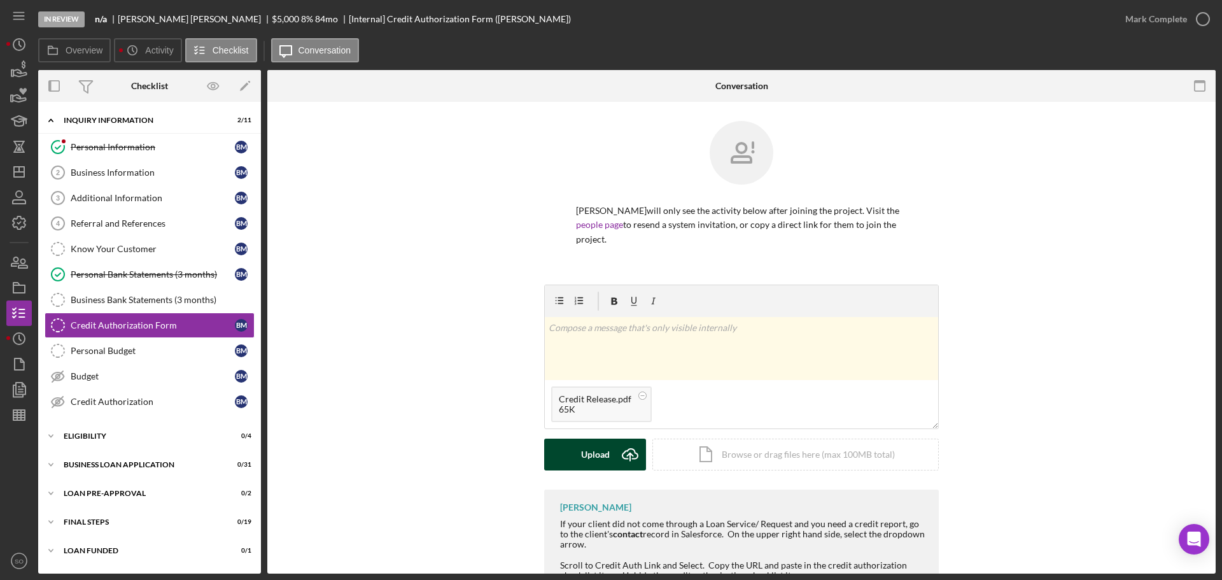
click at [599, 442] on div "Upload" at bounding box center [595, 454] width 29 height 32
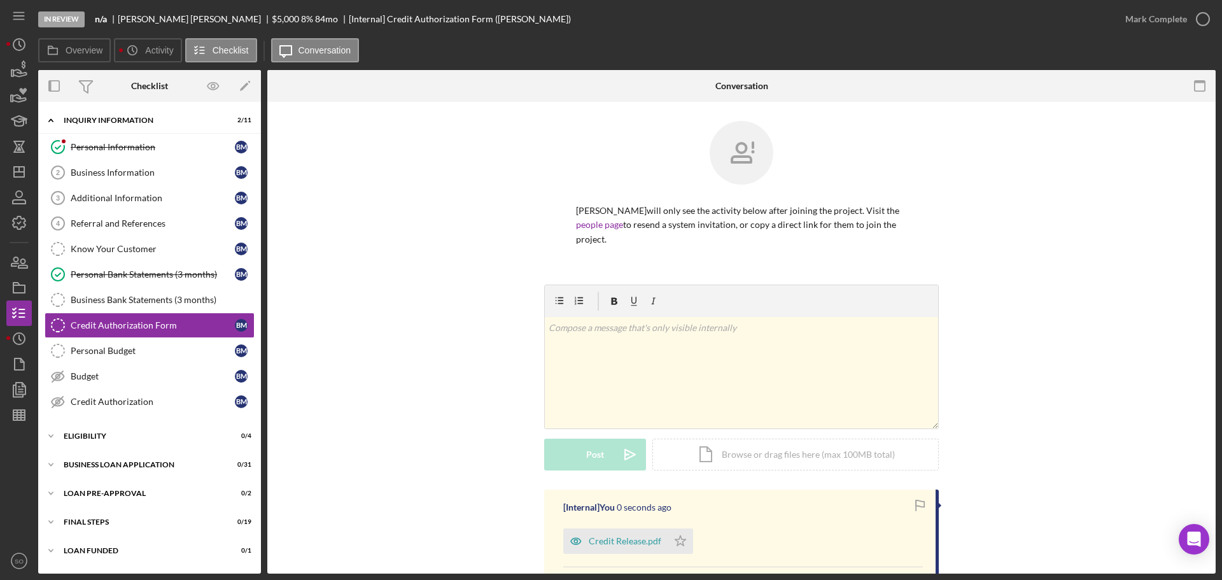
scroll to position [197, 0]
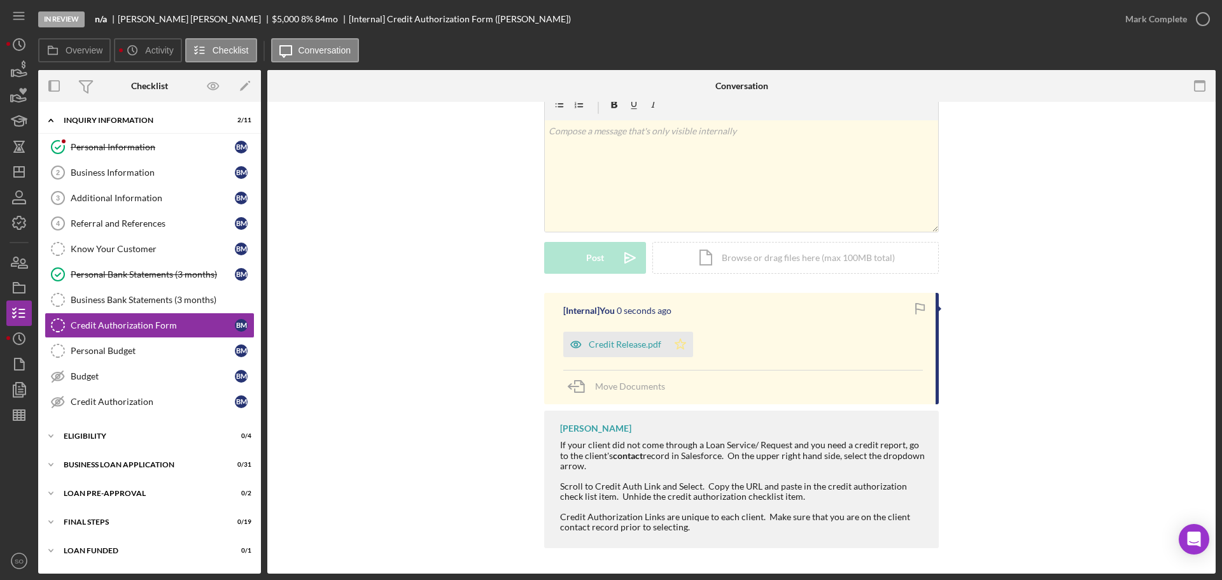
click at [685, 347] on icon "Icon/Star" at bounding box center [680, 344] width 25 height 25
click at [1174, 17] on div "Mark Complete" at bounding box center [1156, 18] width 62 height 25
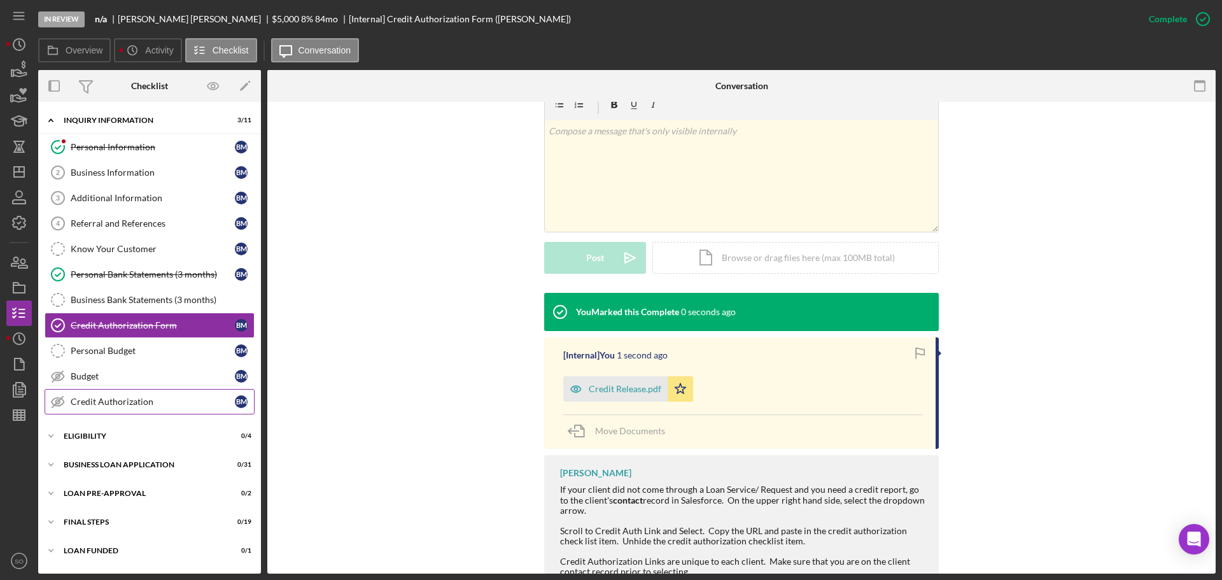
drag, startPoint x: 130, startPoint y: 406, endPoint x: 140, endPoint y: 409, distance: 10.1
click at [130, 406] on div "Credit Authorization" at bounding box center [153, 401] width 164 height 10
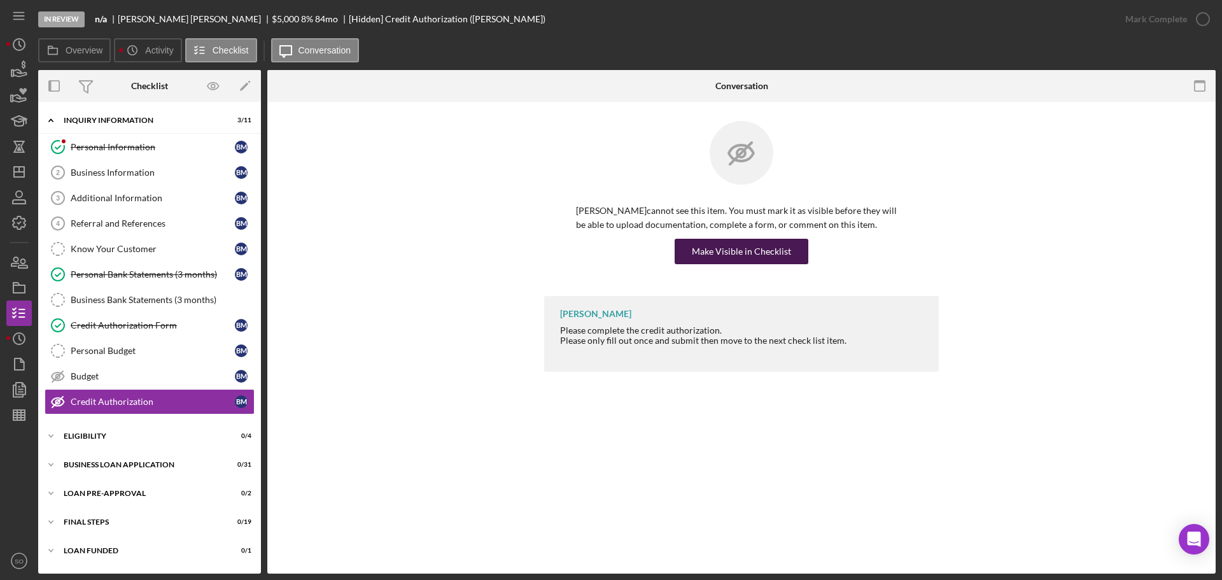
click at [693, 241] on div "Make Visible in Checklist" at bounding box center [741, 251] width 99 height 25
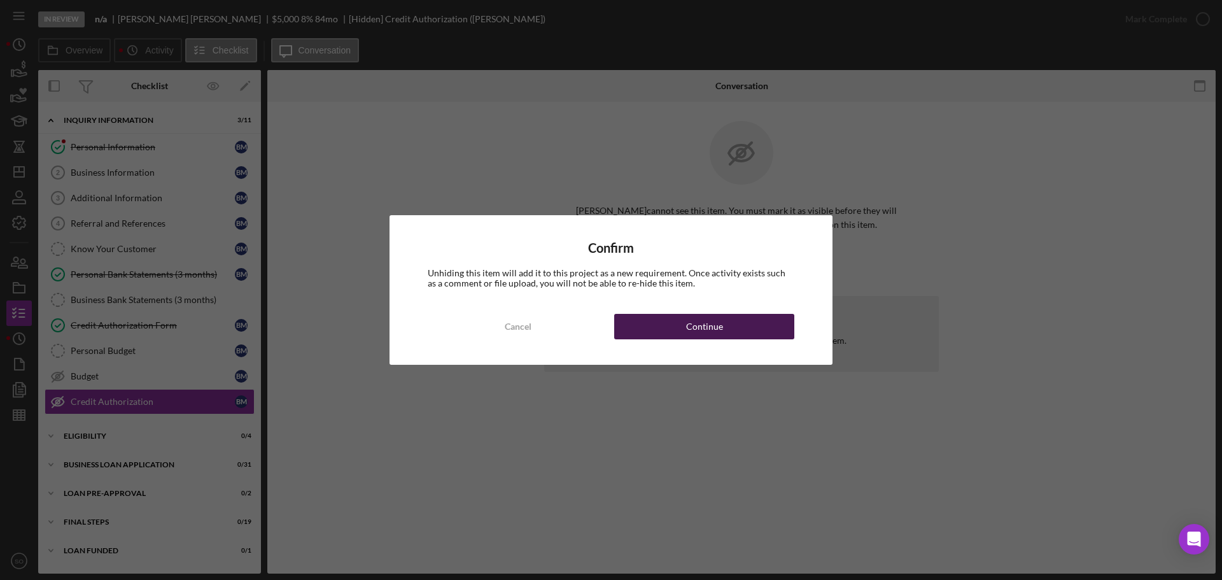
drag, startPoint x: 722, startPoint y: 309, endPoint x: 734, endPoint y: 339, distance: 31.4
click at [723, 313] on div "Confirm Unhiding this item will add it to this project as a new requirement. On…" at bounding box center [610, 290] width 443 height 150
click at [736, 340] on div "Confirm Unhiding this item will add it to this project as a new requirement. On…" at bounding box center [610, 290] width 443 height 150
click at [767, 332] on button "Continue" at bounding box center [704, 326] width 180 height 25
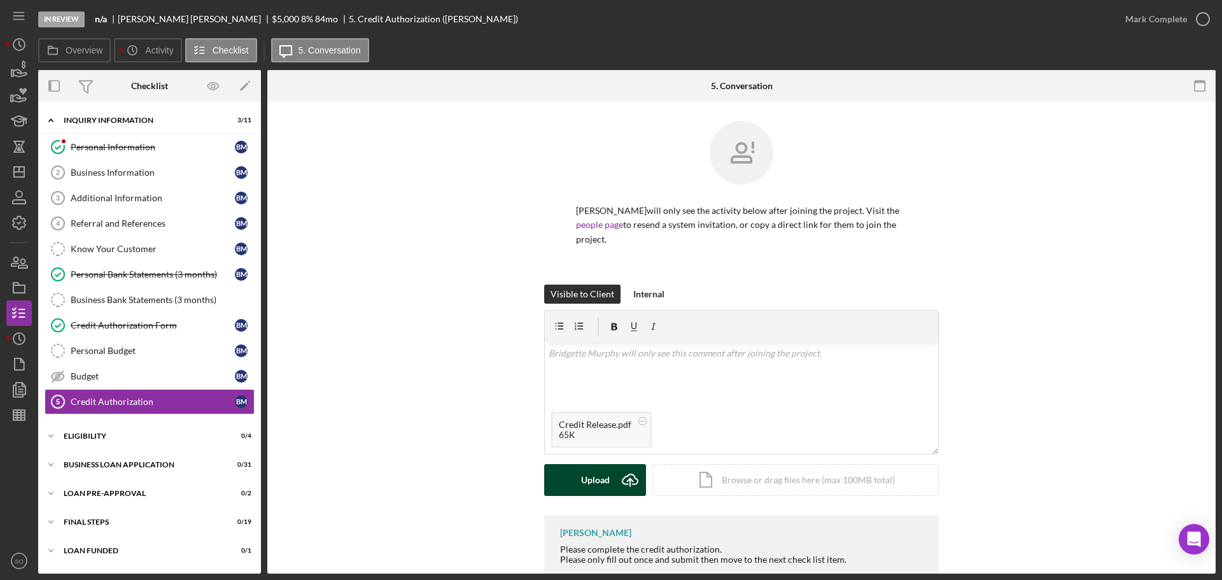
click at [588, 482] on div "Upload" at bounding box center [595, 480] width 29 height 32
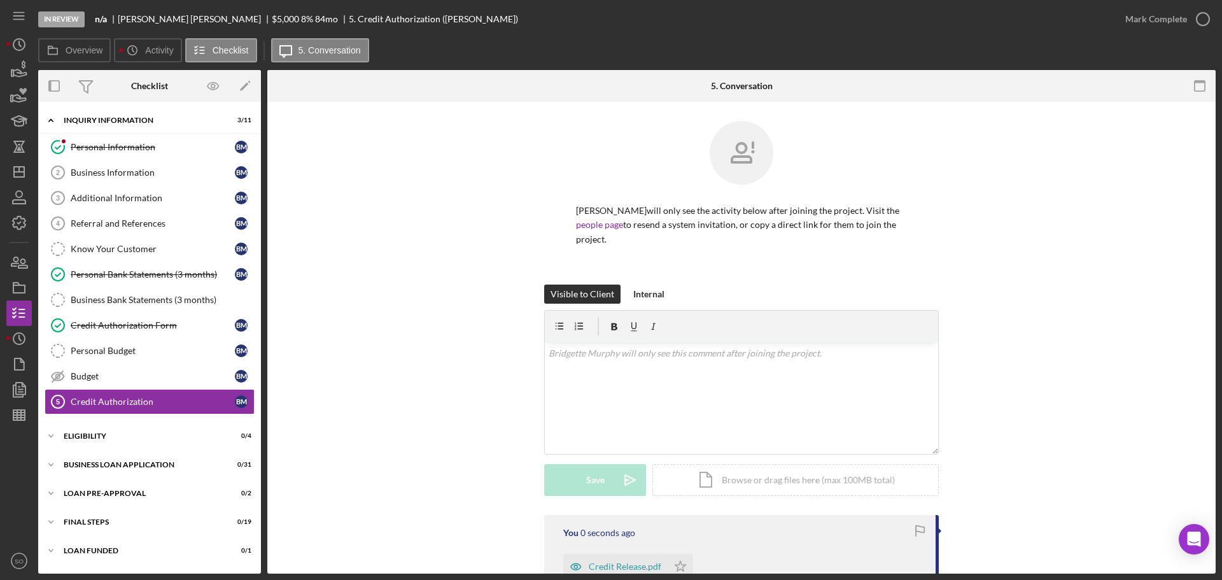
scroll to position [161, 0]
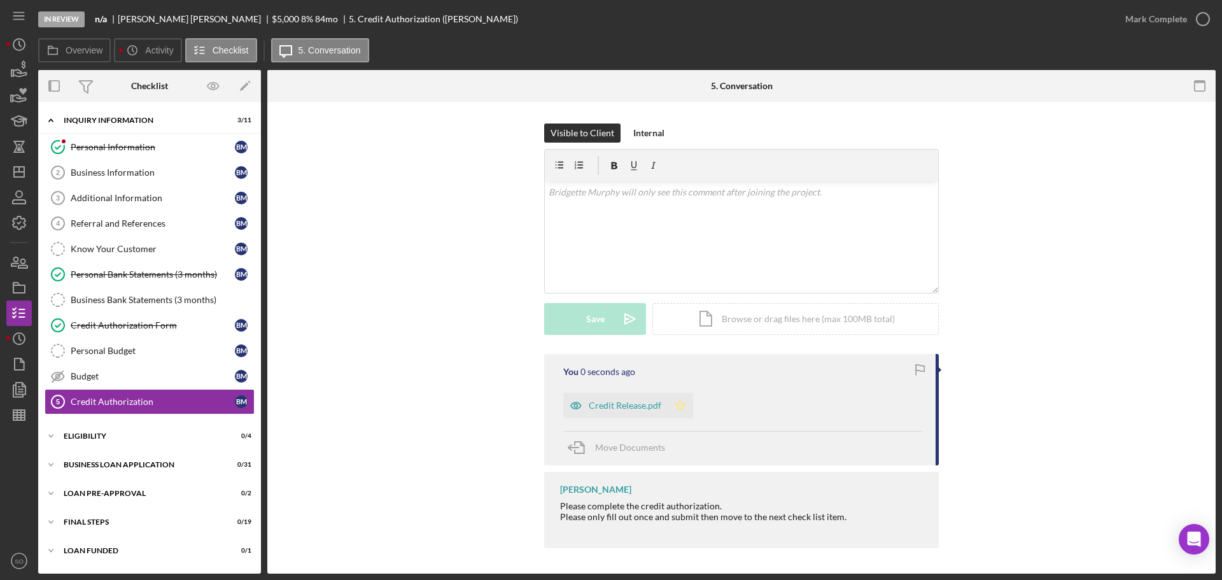
click at [675, 405] on polygon "button" at bounding box center [680, 405] width 11 height 10
click at [1123, 27] on button "Mark Complete" at bounding box center [1163, 18] width 103 height 25
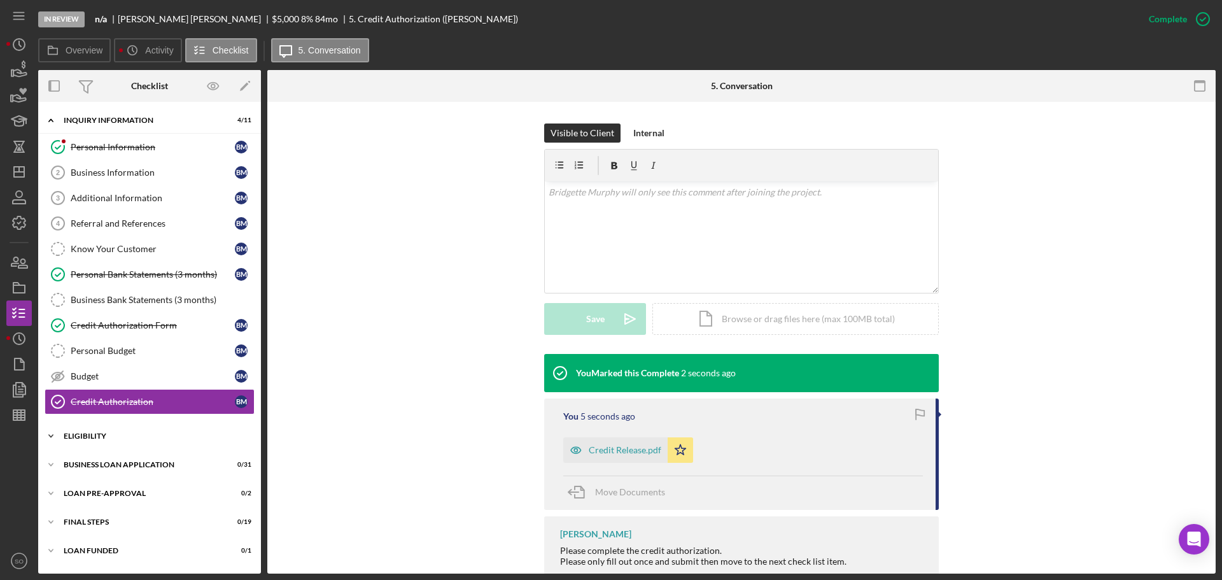
click at [146, 440] on div "Icon/Expander ELIGIBILITY 0 / 4" at bounding box center [149, 435] width 223 height 25
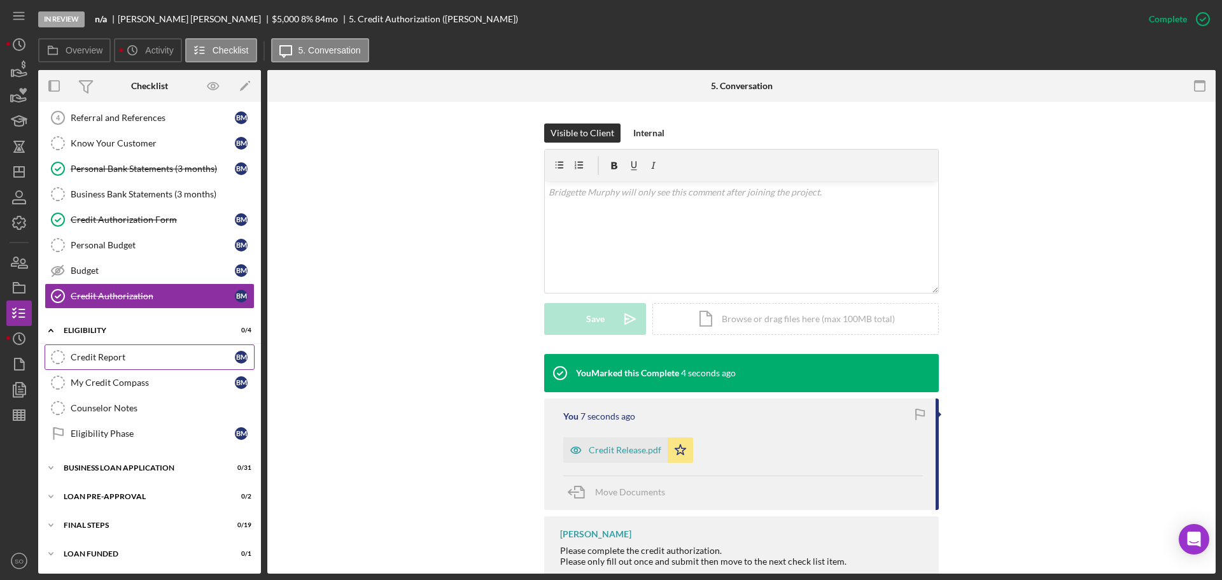
click at [111, 363] on link "Credit Report Credit Report B M" at bounding box center [150, 356] width 210 height 25
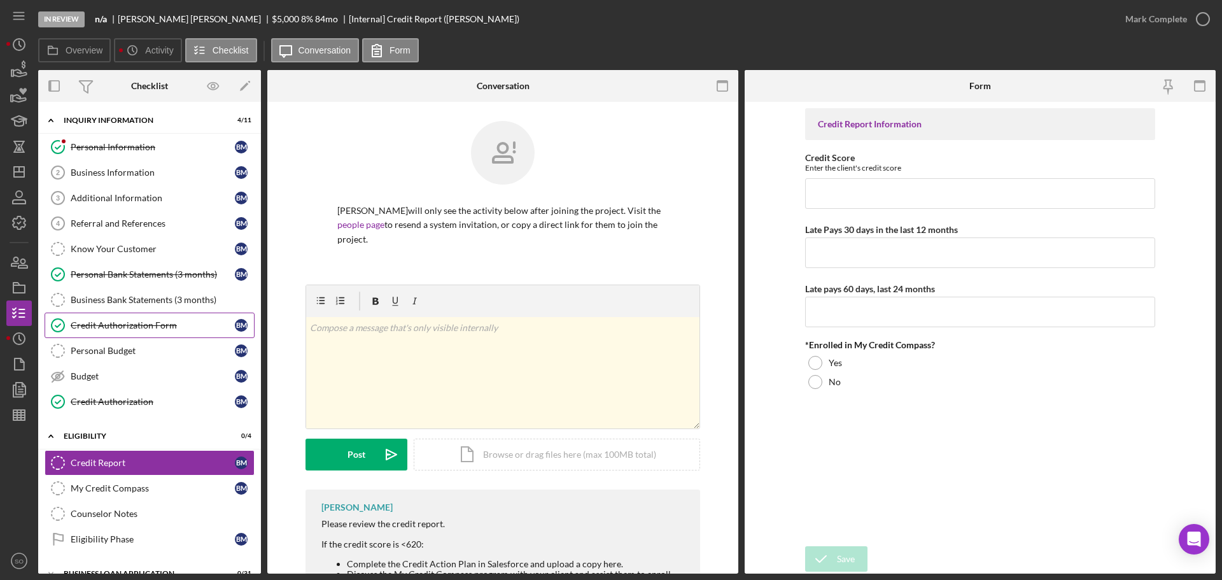
scroll to position [106, 0]
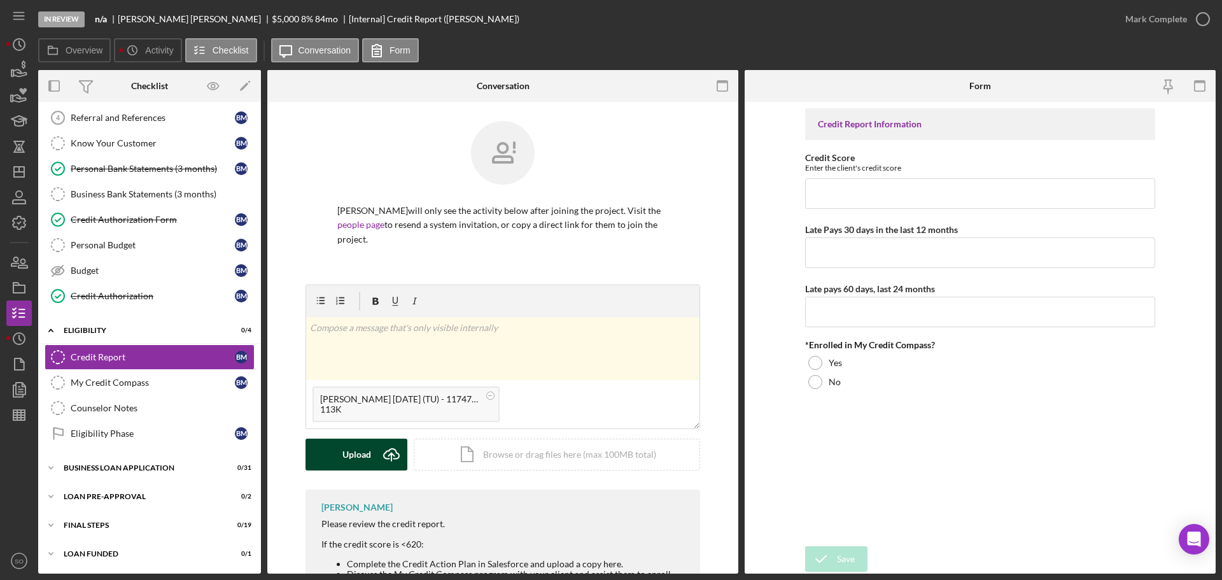
click at [373, 455] on button "Upload Icon/Upload" at bounding box center [356, 454] width 102 height 32
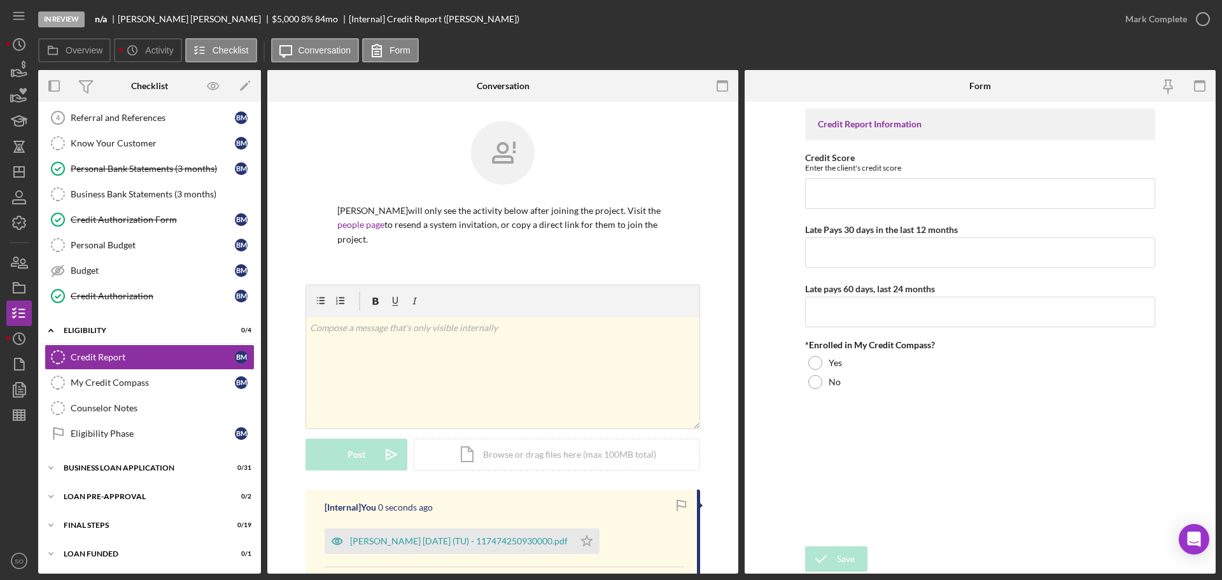
scroll to position [174, 0]
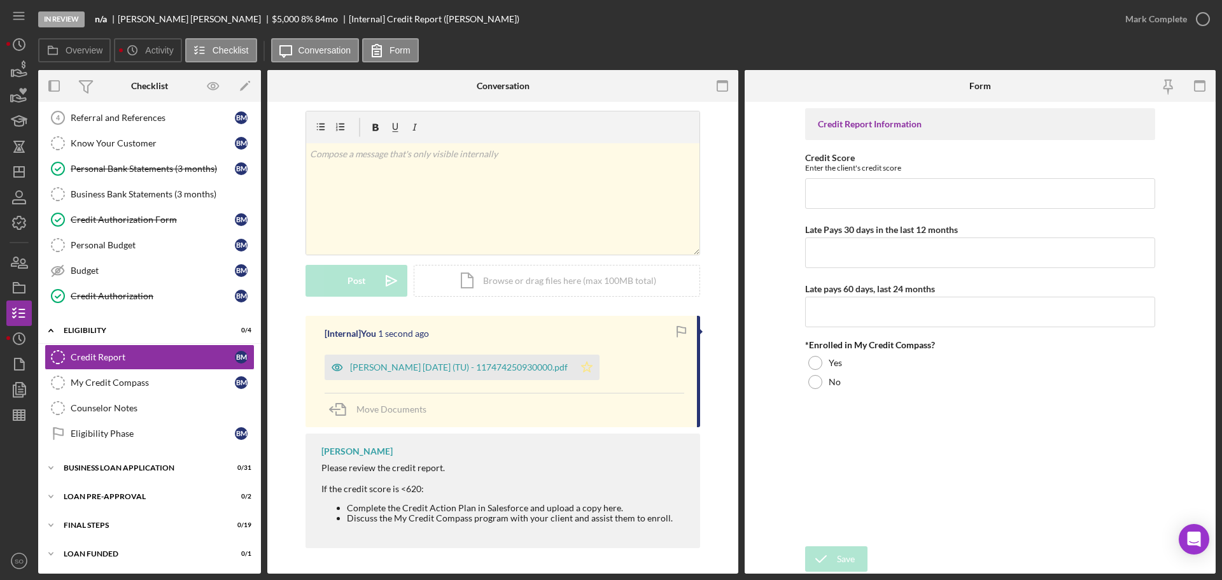
click at [599, 377] on icon "Icon/Star" at bounding box center [586, 366] width 25 height 25
click at [503, 376] on div "Murphy, Bridgette 2025-10-13 (TU) - 117474250930000.pdf" at bounding box center [449, 366] width 249 height 25
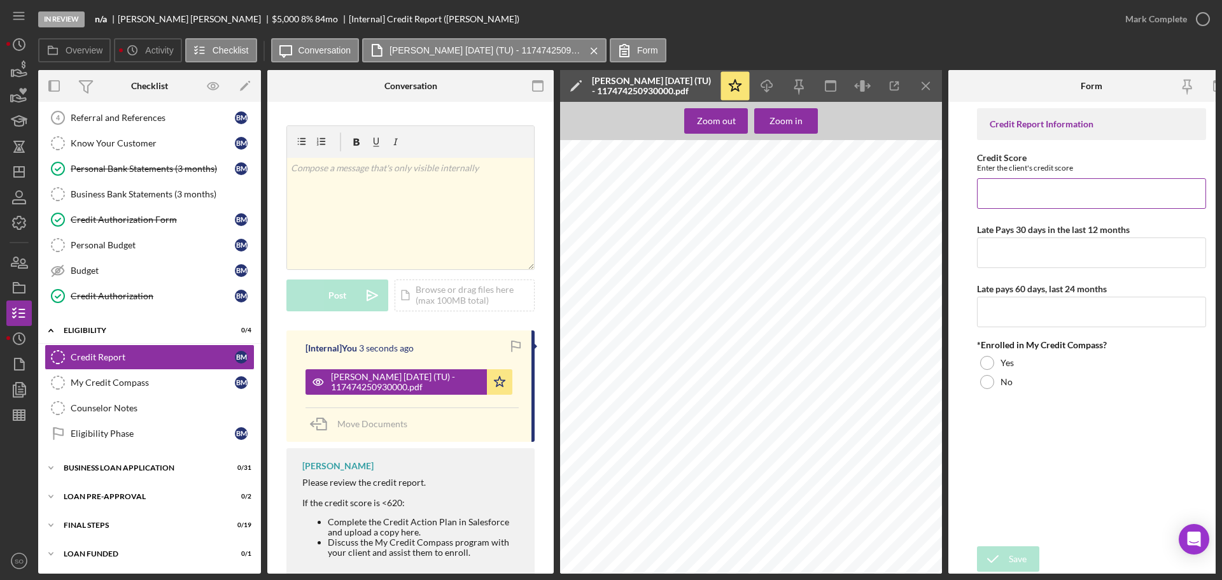
click at [1040, 190] on input "Credit Score" at bounding box center [1091, 193] width 229 height 31
type input "550"
click at [1061, 258] on input "Late Pays 30 days in the last 12 months" at bounding box center [1091, 252] width 229 height 31
type input "1"
click at [1070, 316] on input "Late pays 60 days, last 24 months" at bounding box center [1091, 312] width 229 height 31
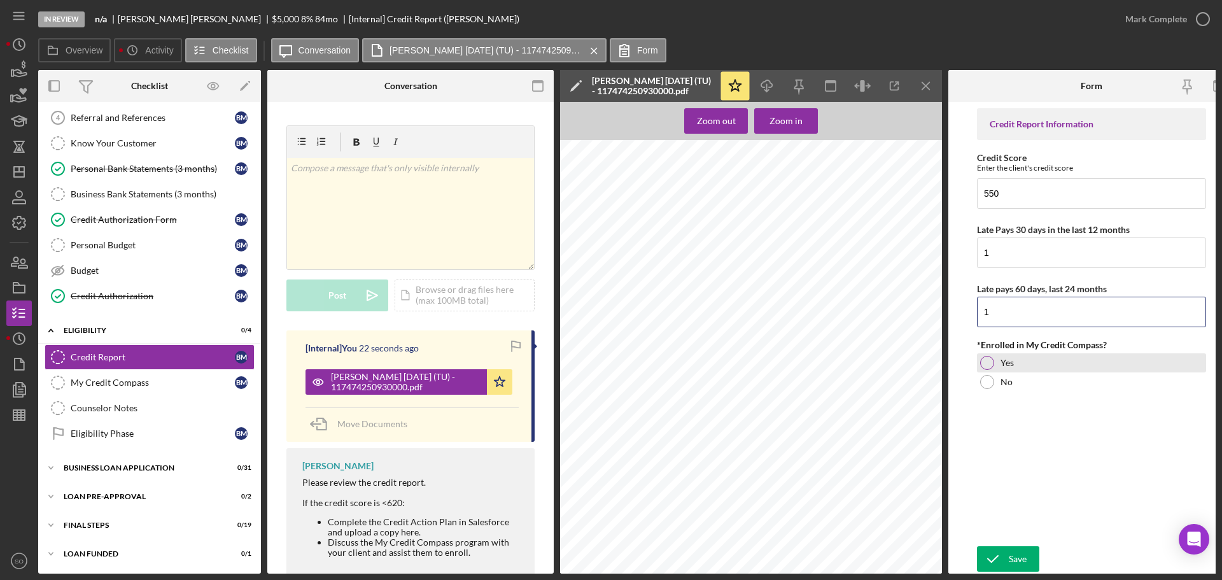
type input "1"
click at [1010, 369] on div "Yes" at bounding box center [1091, 362] width 229 height 19
click at [1026, 550] on div "Save" at bounding box center [1018, 558] width 18 height 25
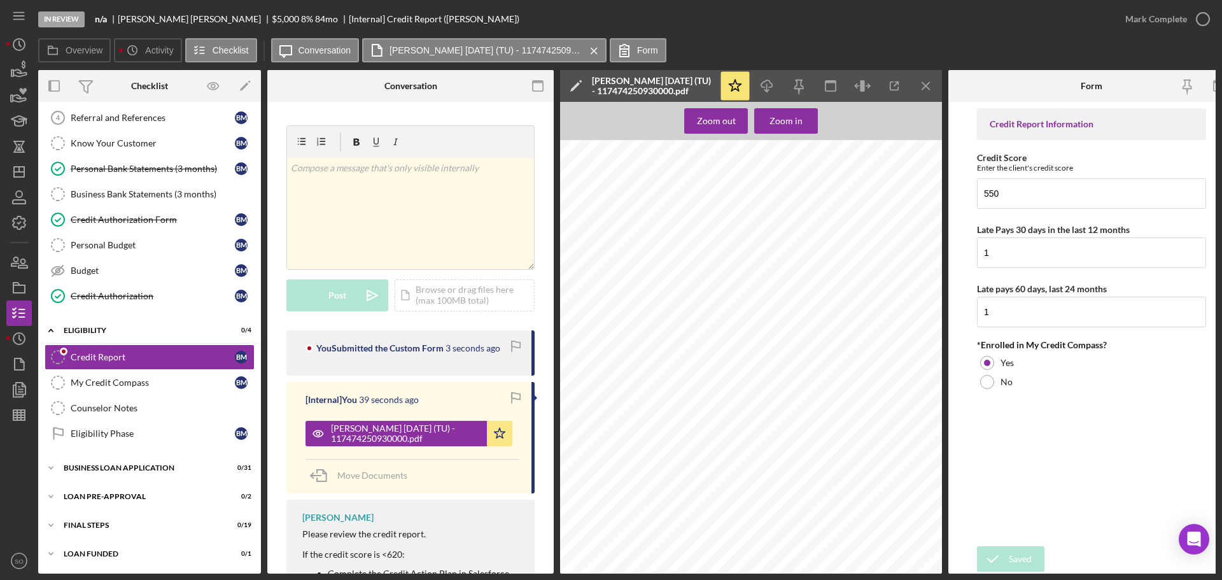
click at [1116, 21] on button "Mark Complete" at bounding box center [1163, 18] width 103 height 25
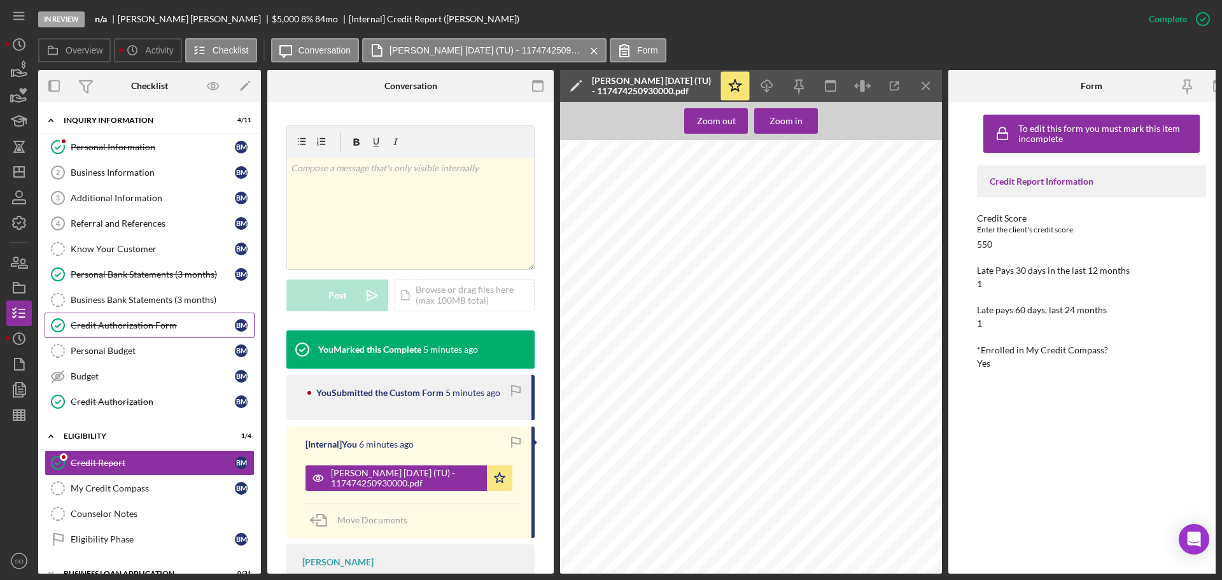
scroll to position [109, 0]
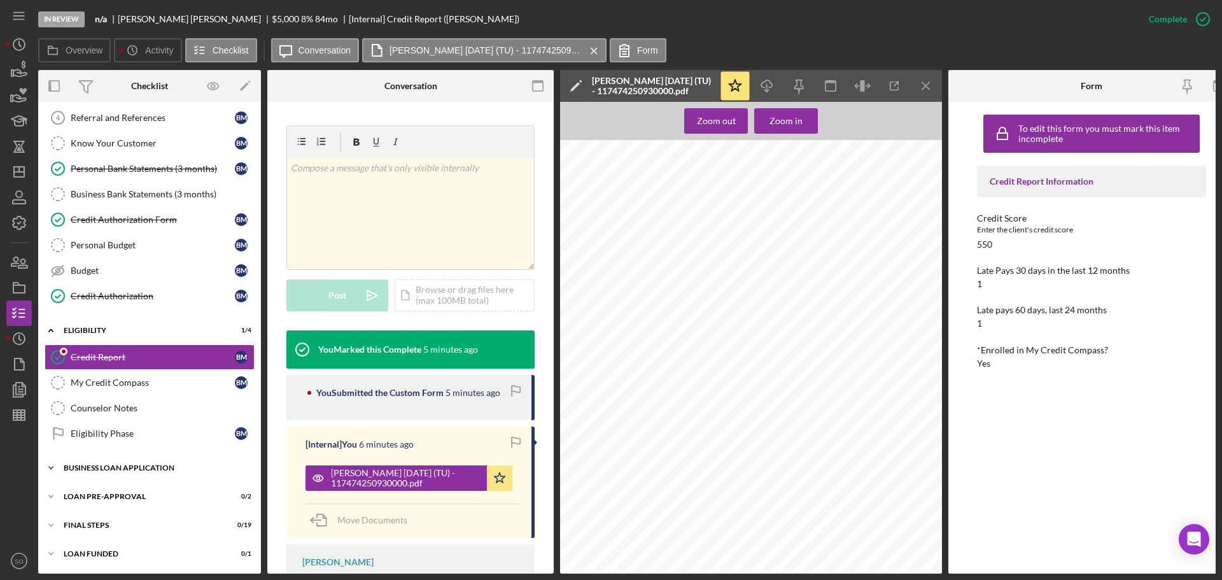
click at [120, 470] on div "Icon/Expander BUSINESS LOAN APPLICATION 0 / 31" at bounding box center [149, 467] width 223 height 25
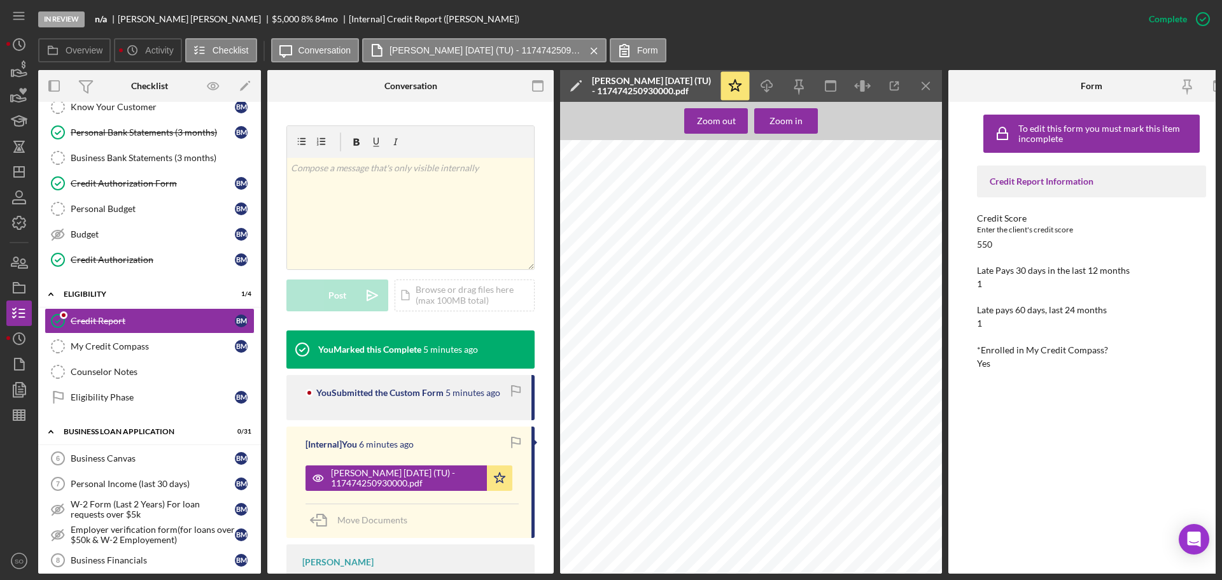
scroll to position [0, 0]
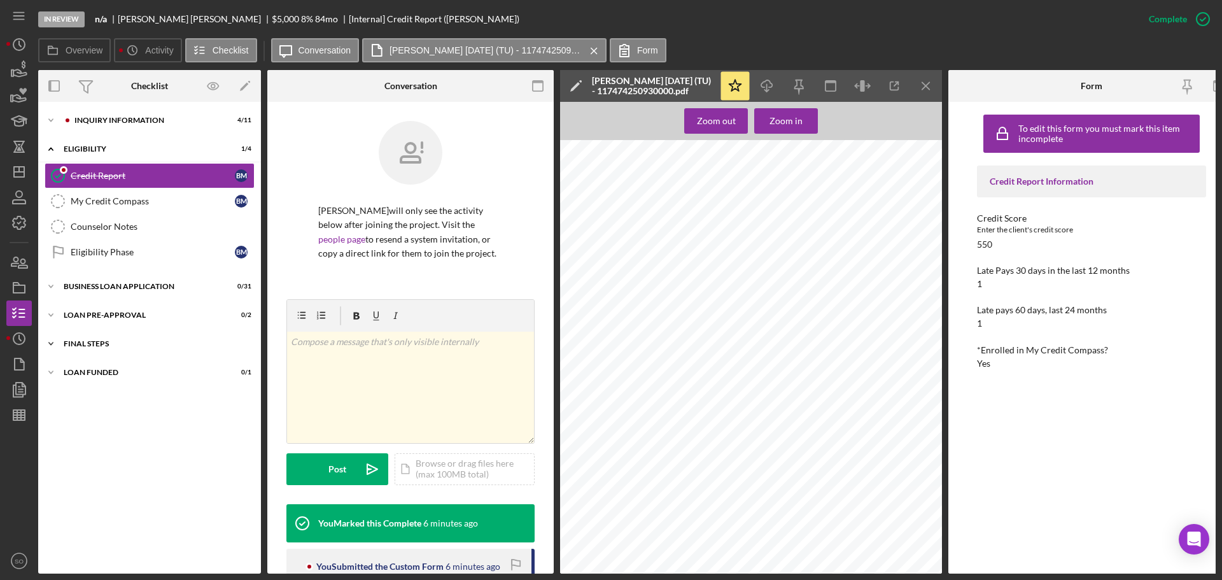
click at [109, 351] on div "Icon/Expander FINAL STEPS 0 / 19" at bounding box center [149, 343] width 223 height 25
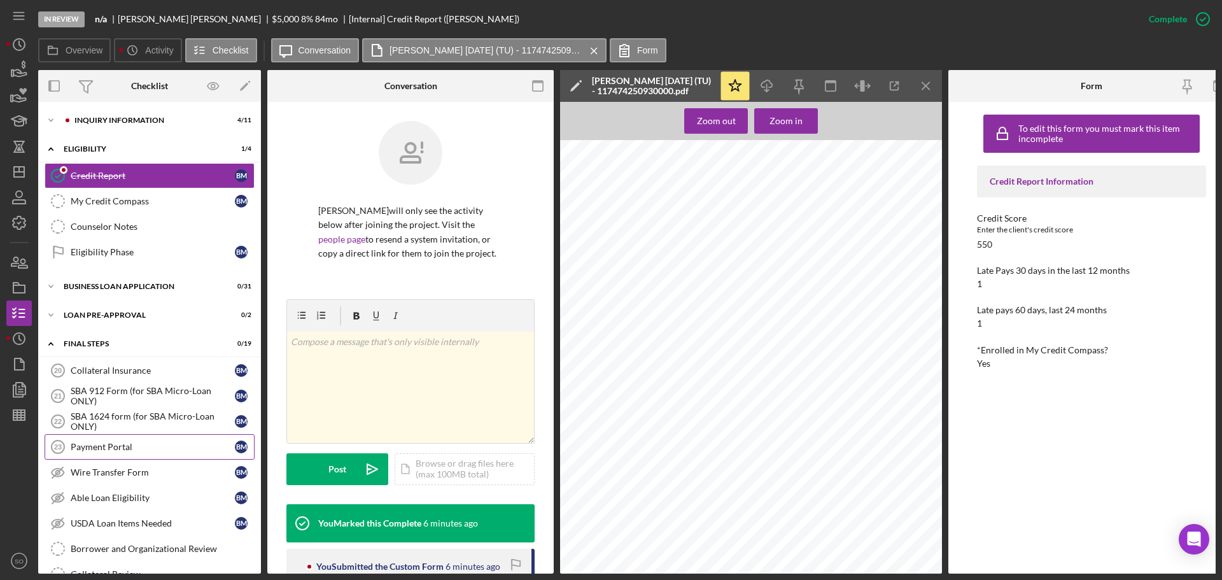
click at [129, 452] on div "Payment Portal" at bounding box center [153, 447] width 164 height 10
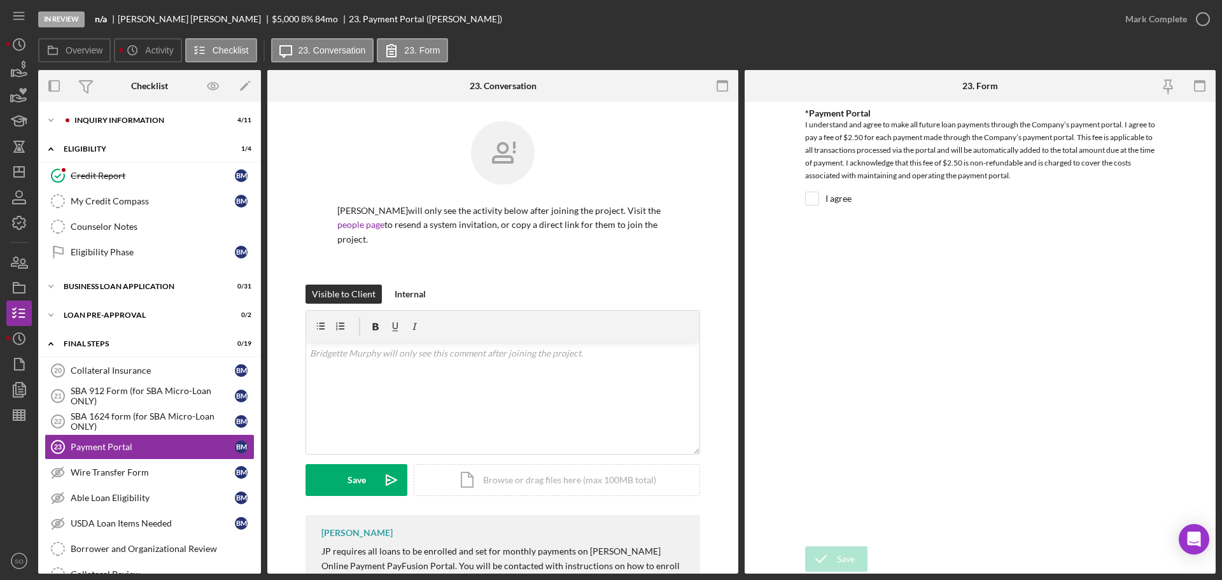
drag, startPoint x: 816, startPoint y: 190, endPoint x: 823, endPoint y: 200, distance: 12.2
click at [816, 190] on div "*Payment Portal I understand and agree to make all future loan payments through…" at bounding box center [980, 160] width 350 height 104
click at [808, 201] on input "I agree" at bounding box center [812, 198] width 13 height 13
checkbox input "true"
click at [853, 554] on div "Save" at bounding box center [846, 558] width 18 height 25
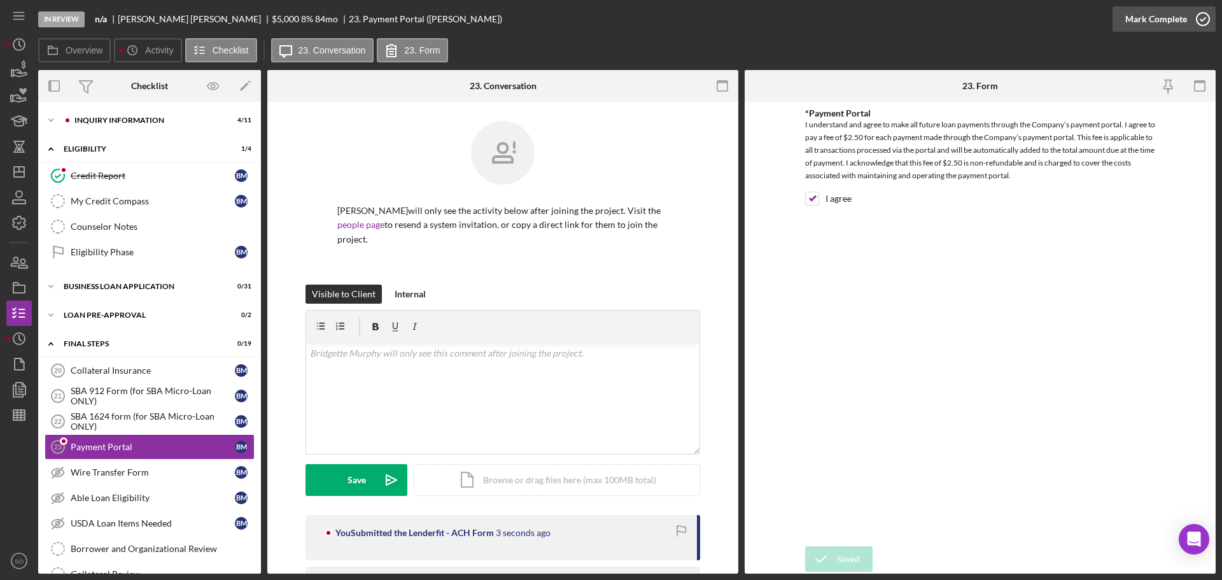
click at [1126, 20] on div "Mark Complete" at bounding box center [1156, 18] width 62 height 25
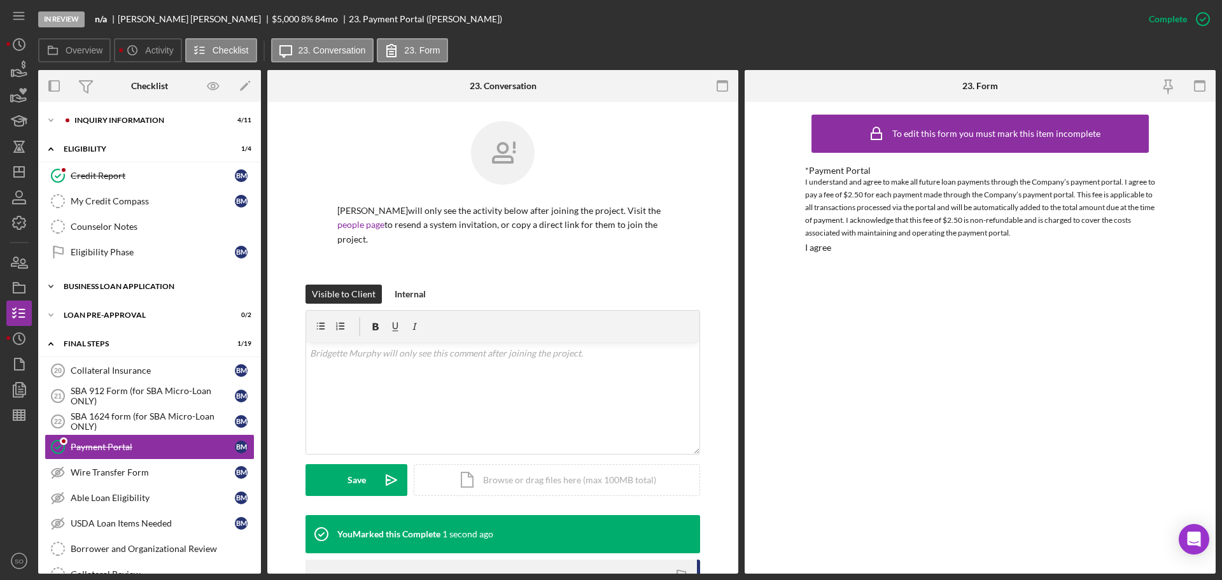
click at [127, 297] on div "Icon/Expander BUSINESS LOAN APPLICATION 0 / 31" at bounding box center [149, 286] width 223 height 25
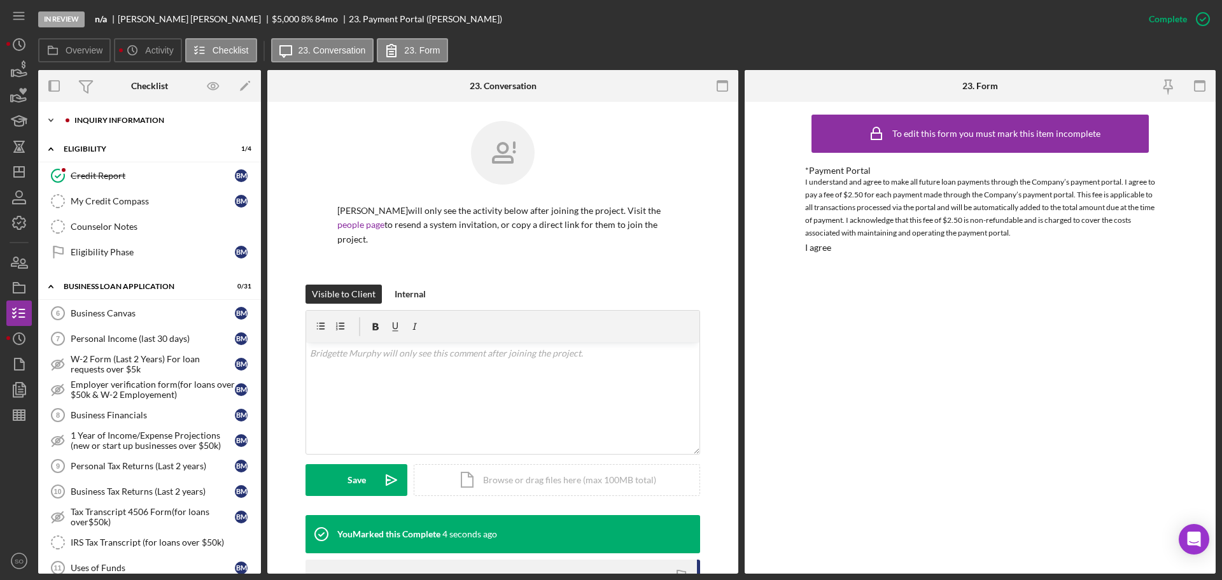
click at [129, 121] on div "INQUIRY INFORMATION" at bounding box center [159, 120] width 171 height 8
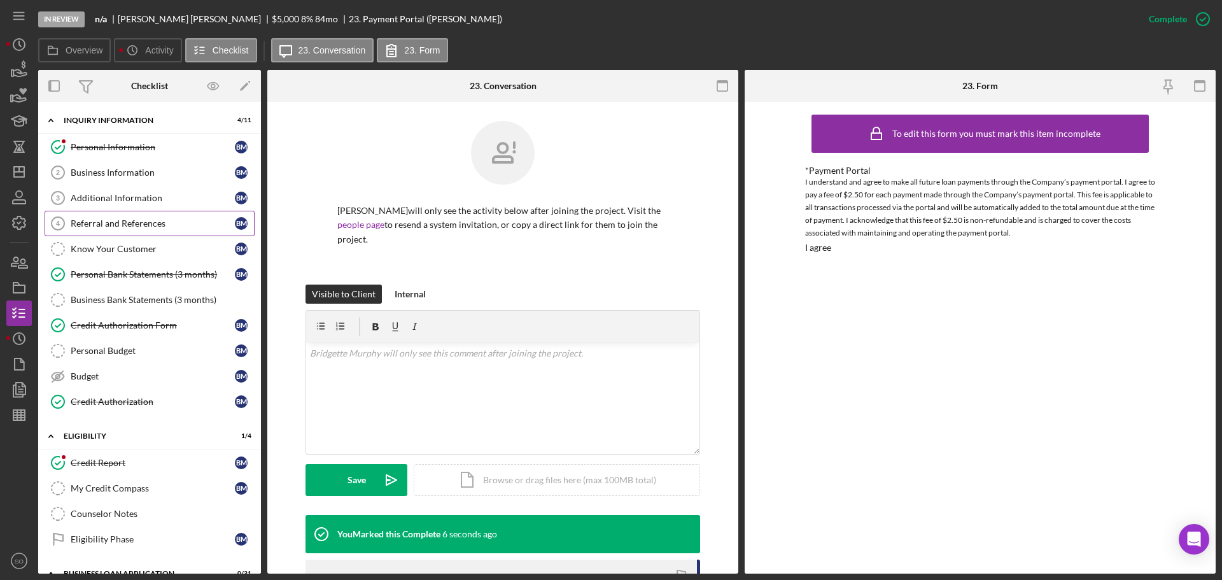
click at [174, 228] on div "Referral and References" at bounding box center [153, 223] width 164 height 10
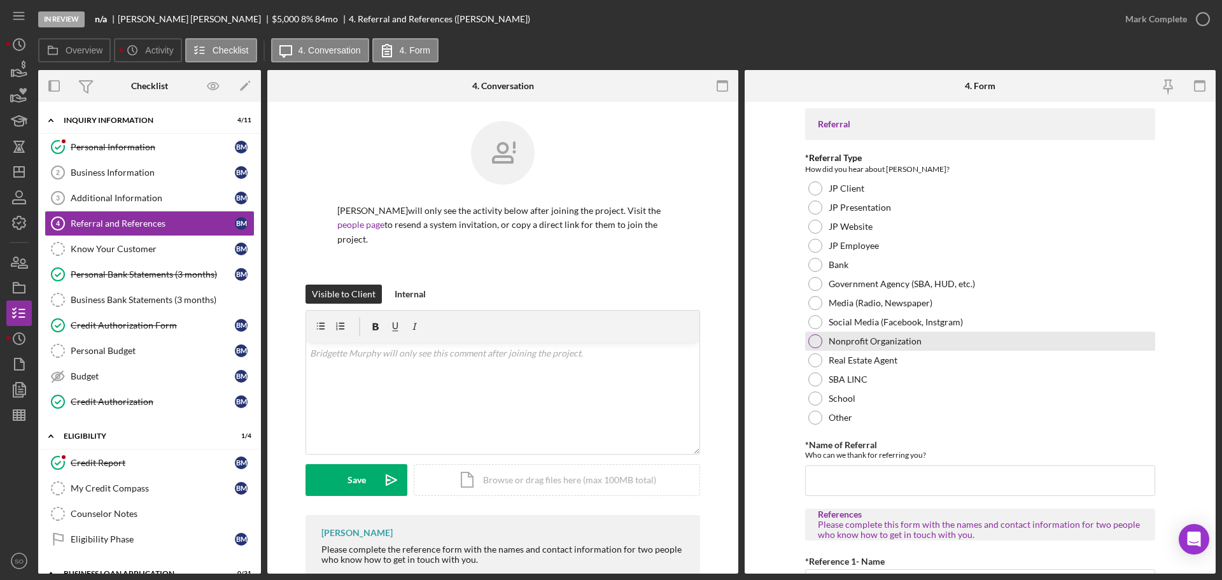
click at [814, 343] on div at bounding box center [815, 341] width 14 height 14
click at [857, 468] on input "*Name of Referral" at bounding box center [980, 480] width 350 height 31
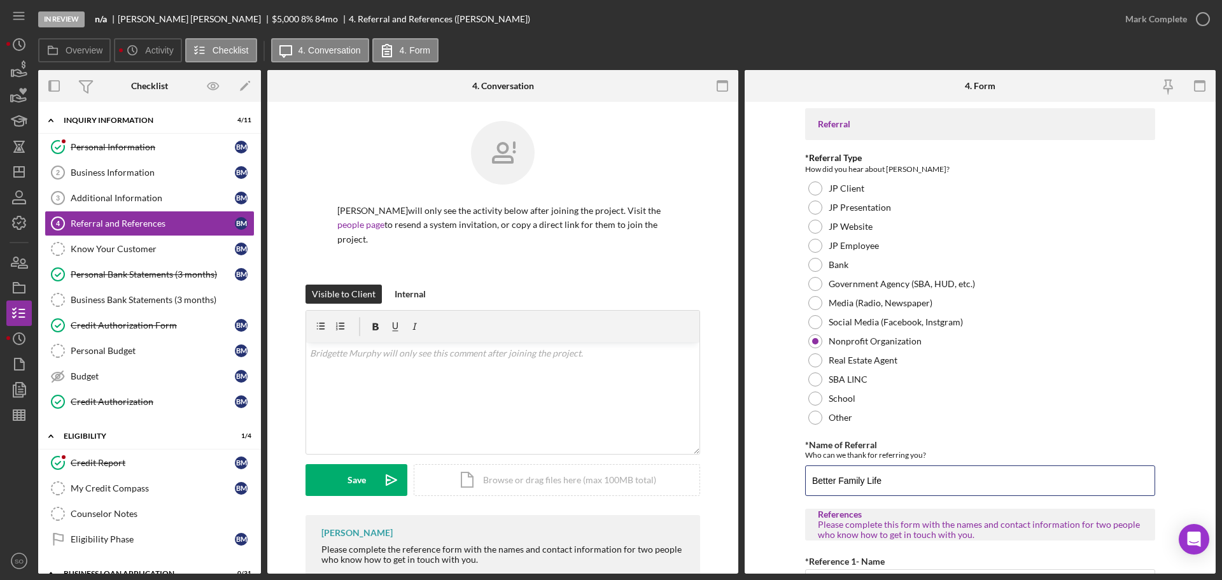
type input "Better Family Life"
click at [783, 410] on form "Referral *Referral Type How did you hear about Justine PETERSEN? JP Client JP P…" at bounding box center [980, 338] width 471 height 472
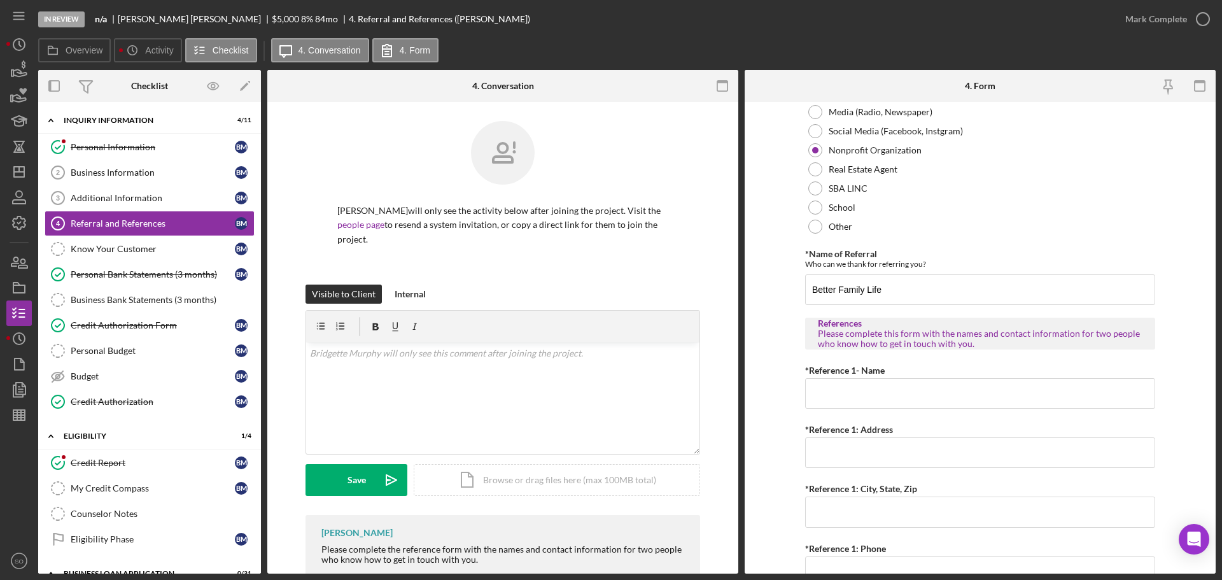
scroll to position [255, 0]
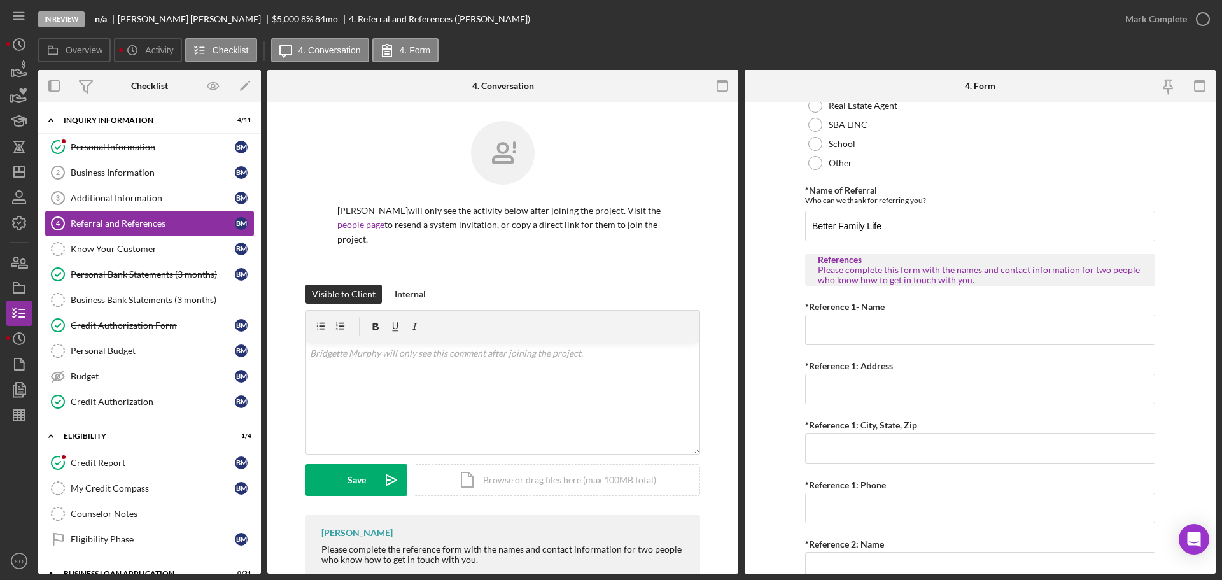
click at [898, 348] on div "Referral *Referral Type How did you hear about Justine PETERSEN? JP Client JP P…" at bounding box center [980, 313] width 350 height 919
click at [844, 325] on input "*Reference 1- Name" at bounding box center [980, 329] width 350 height 31
paste input "Linden Emmerson"
type input "Linden Emmerson"
click at [834, 377] on input "*Reference 1: Address" at bounding box center [980, 389] width 350 height 31
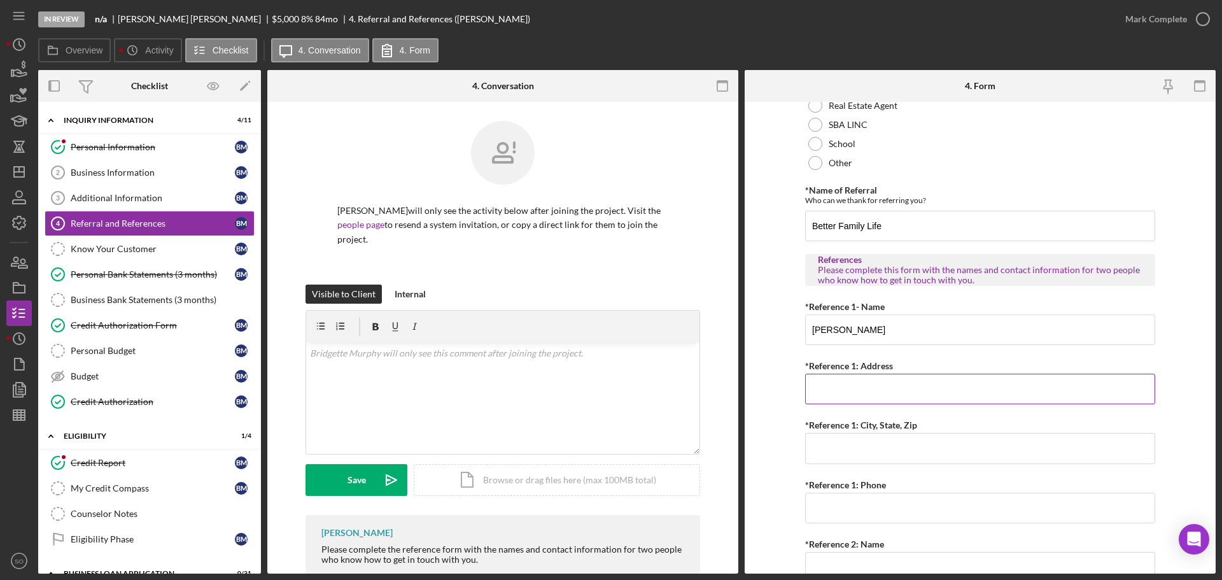
paste input "2402 N Hwy 67"
type input "2402 N Hwy 67"
click at [883, 454] on input "*Reference 1: City, State, Zip" at bounding box center [980, 448] width 350 height 31
paste input "Florissant Mo 63033"
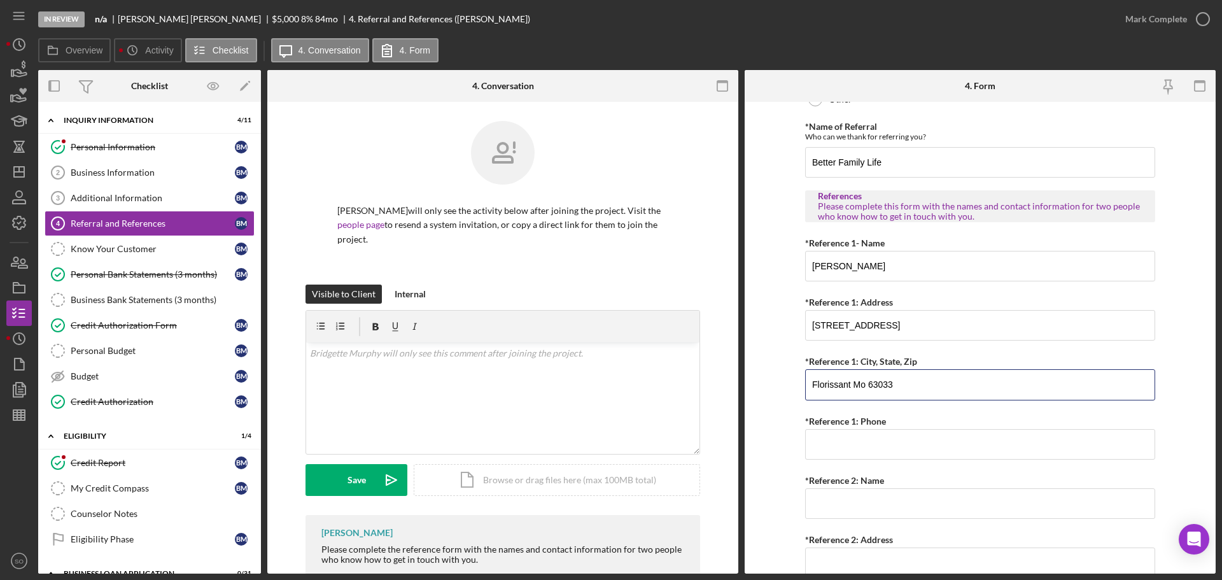
type input "Florissant Mo 63033"
click at [824, 449] on input "*Reference 1: Phone" at bounding box center [980, 444] width 350 height 31
paste input "(314) 831-7600"
type input "(314) 831-7600"
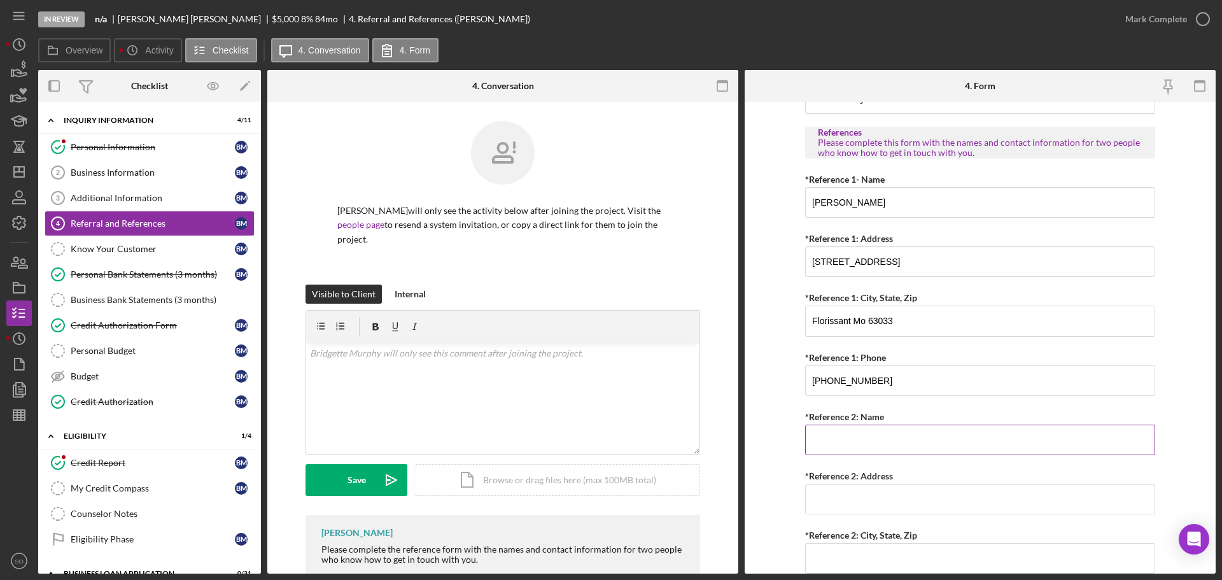
click at [850, 441] on input "*Reference 2: Name" at bounding box center [980, 439] width 350 height 31
paste input "David Plair"
type input "David Plair"
drag, startPoint x: 872, startPoint y: 378, endPoint x: 862, endPoint y: 377, distance: 10.8
click at [862, 377] on input "(314) 831-7600" at bounding box center [980, 380] width 350 height 31
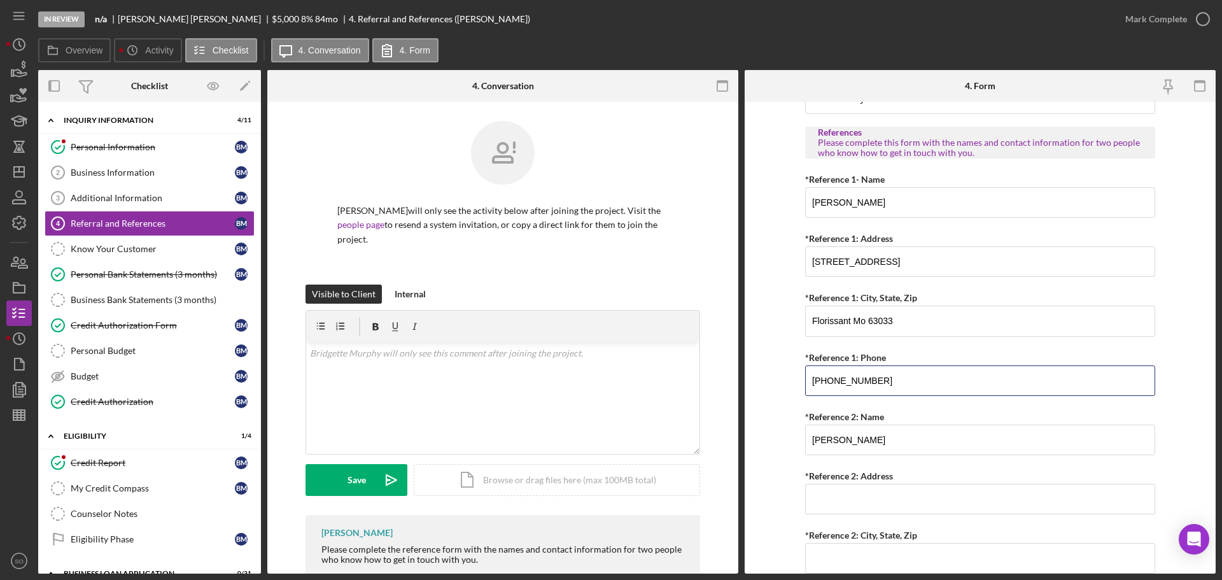
type input "(314) 831-7615"
click at [775, 424] on form "Referral *Referral Type How did you hear about Justine PETERSEN? JP Client JP P…" at bounding box center [980, 338] width 471 height 472
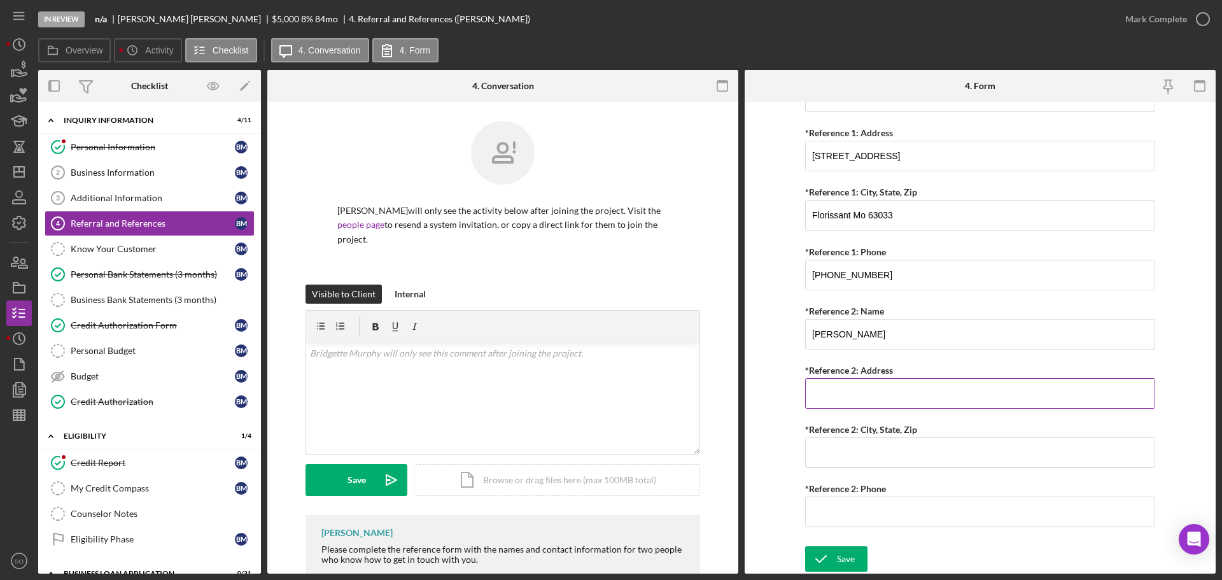
click at [863, 379] on input "*Reference 2: Address" at bounding box center [980, 393] width 350 height 31
paste input "1540 Jackson Ave"
type input "1540 Jackson Ave"
click at [853, 445] on input "*Reference 2: City, State, Zip" at bounding box center [980, 452] width 350 height 31
paste input "Saint Louis, MO 63130"
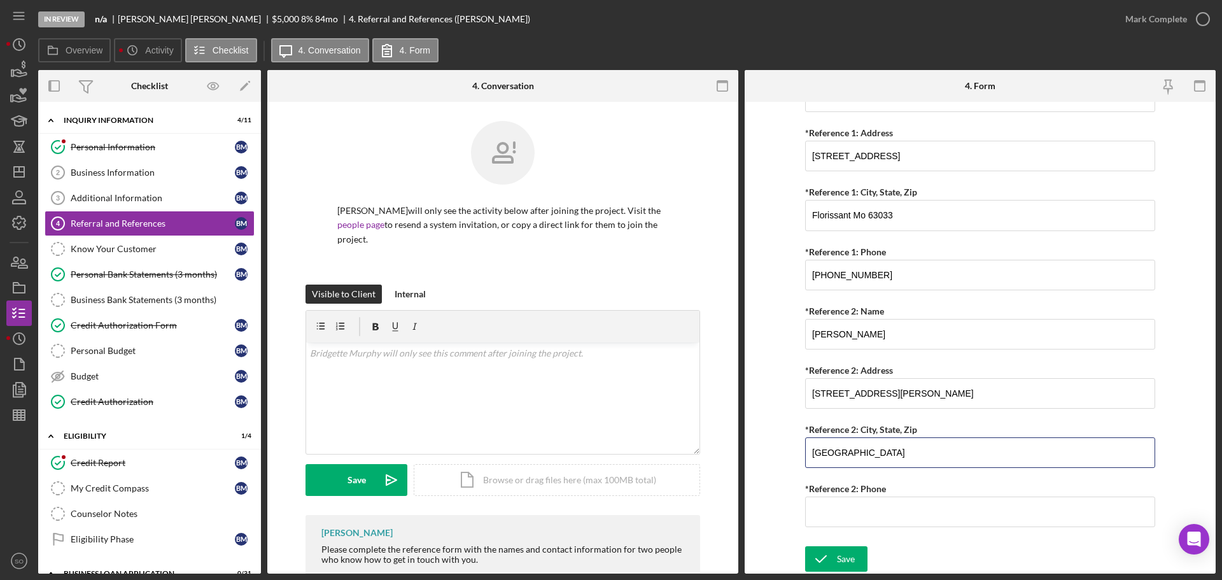
type input "Saint Louis, MO 63130"
click at [826, 500] on input "*Reference 2: Phone" at bounding box center [980, 511] width 350 height 31
paste input "(314) 819-3411"
type input "(314) 819-3458"
click at [860, 554] on button "Save" at bounding box center [836, 558] width 62 height 25
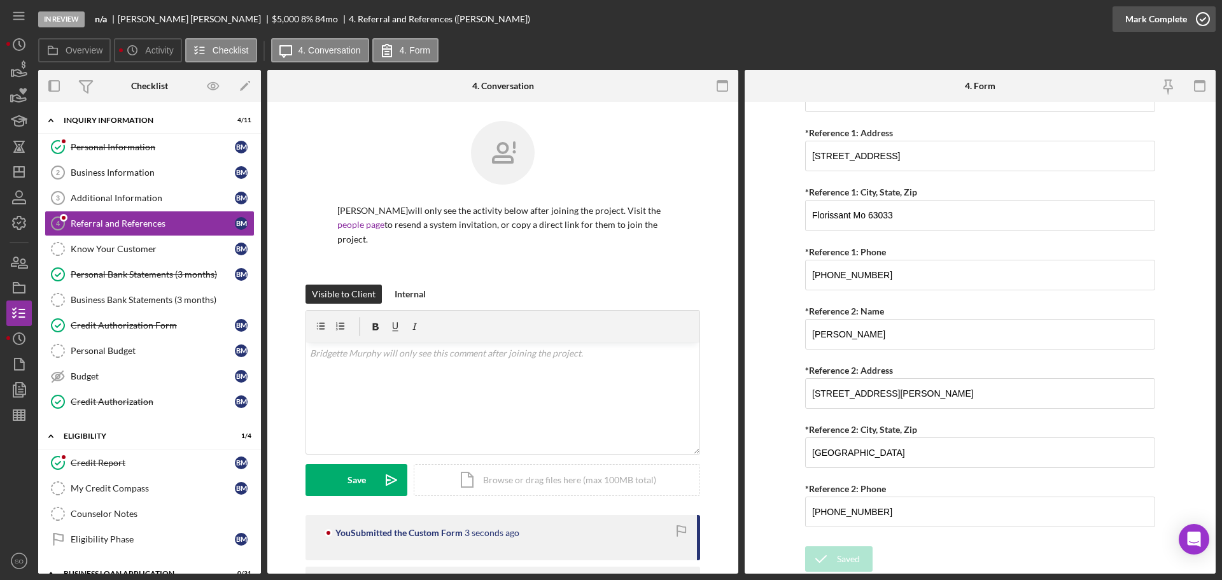
click at [1137, 17] on div "Mark Complete" at bounding box center [1156, 18] width 62 height 25
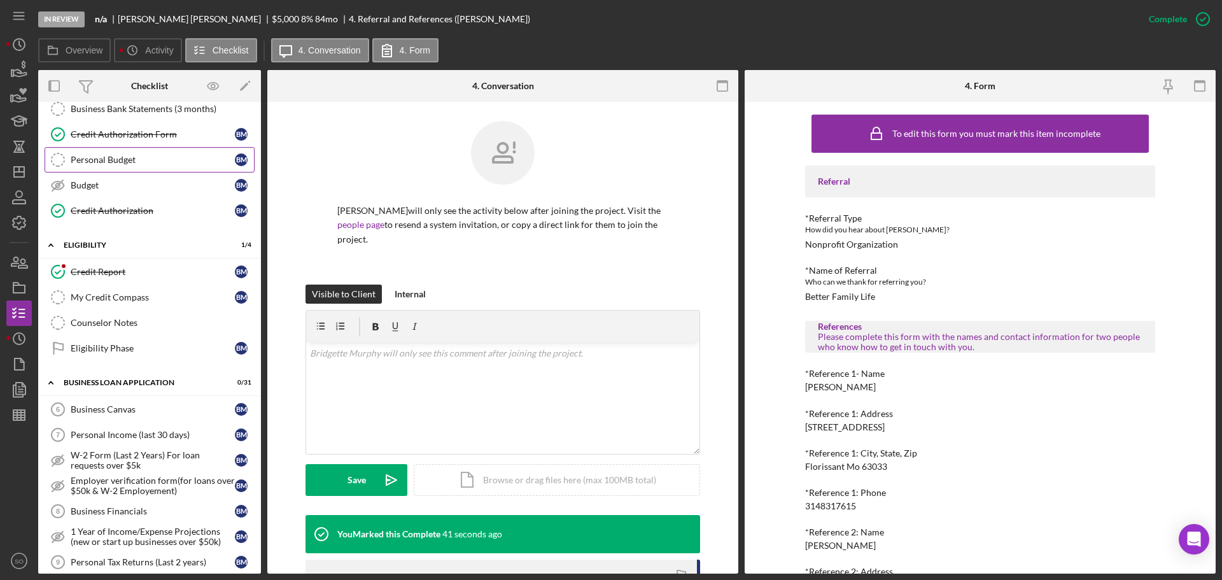
scroll to position [255, 0]
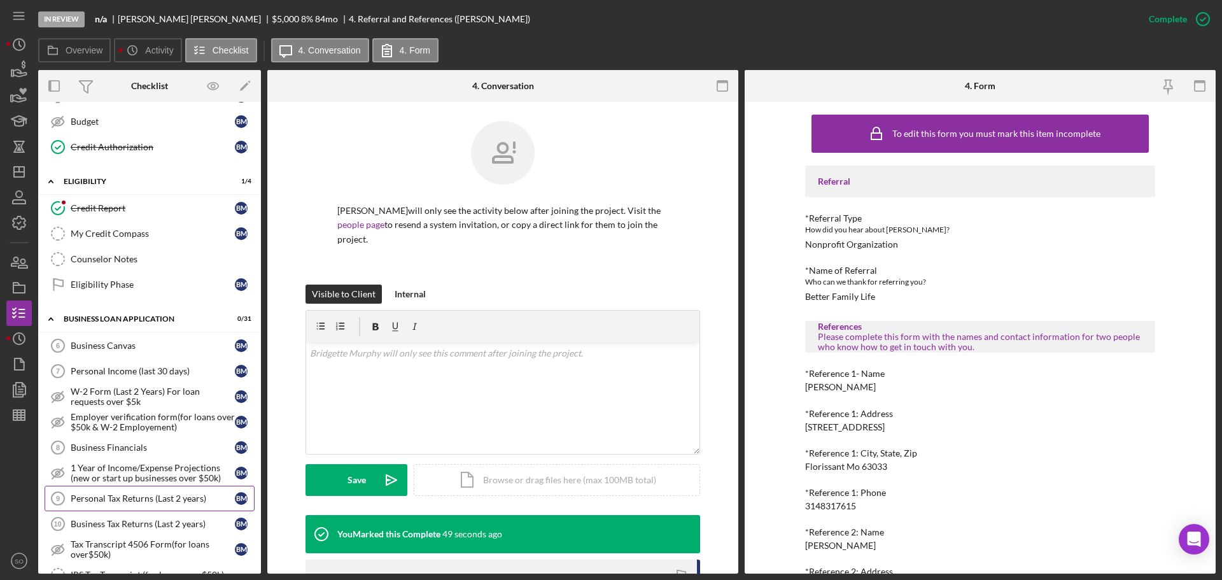
click at [171, 491] on link "Personal Tax Returns (Last 2 years) 9 Personal Tax Returns (Last 2 years) B M" at bounding box center [150, 498] width 210 height 25
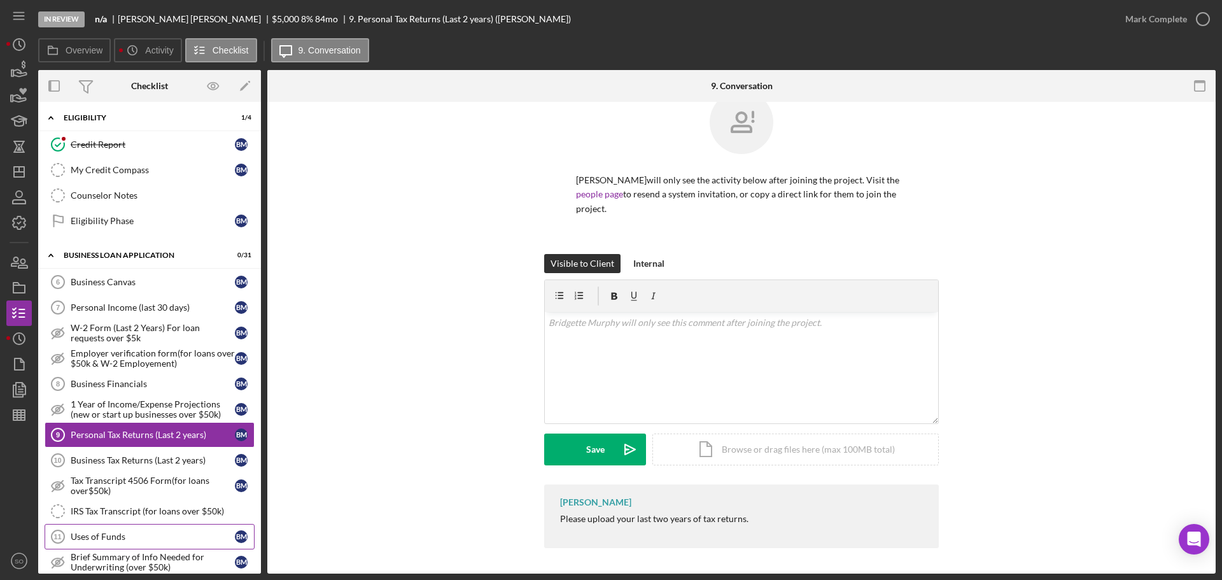
scroll to position [445, 0]
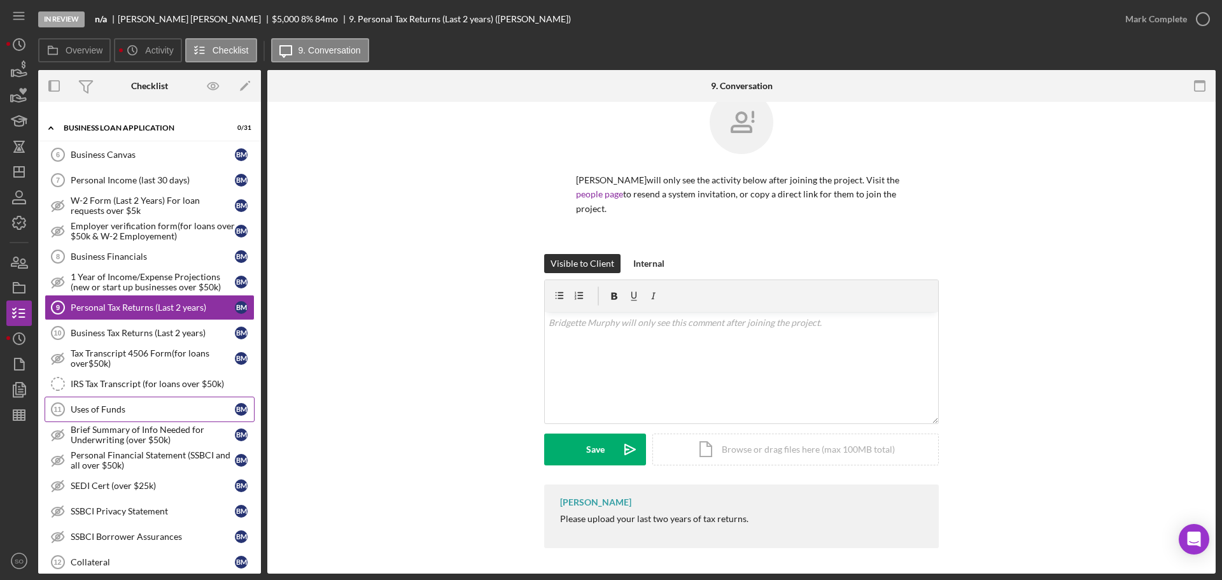
click at [126, 406] on div "Uses of Funds" at bounding box center [153, 409] width 164 height 10
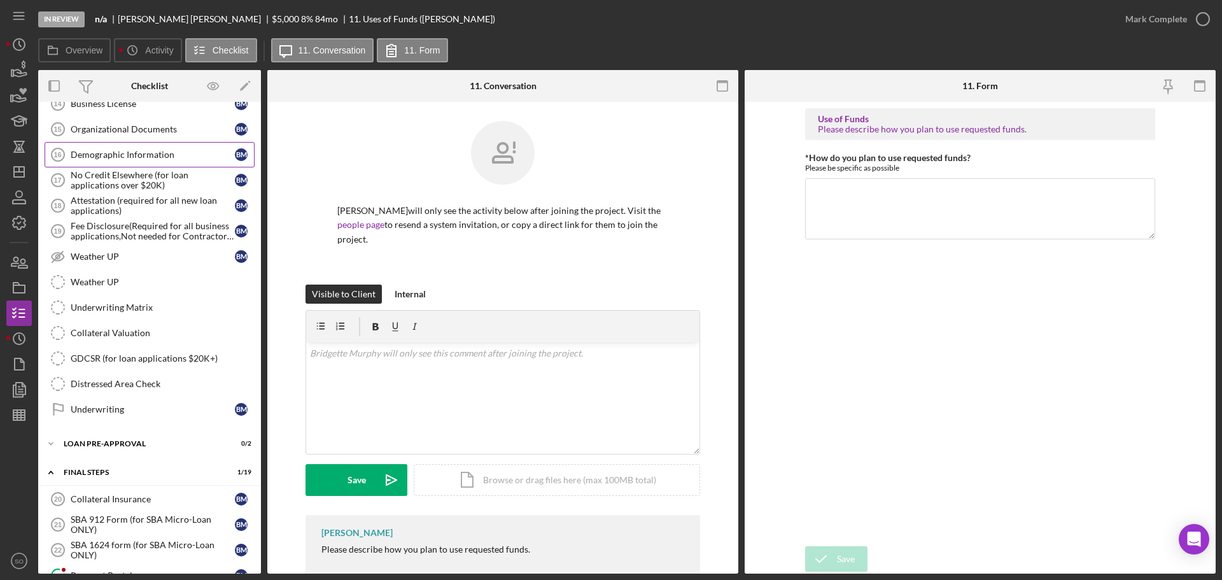
scroll to position [1018, 0]
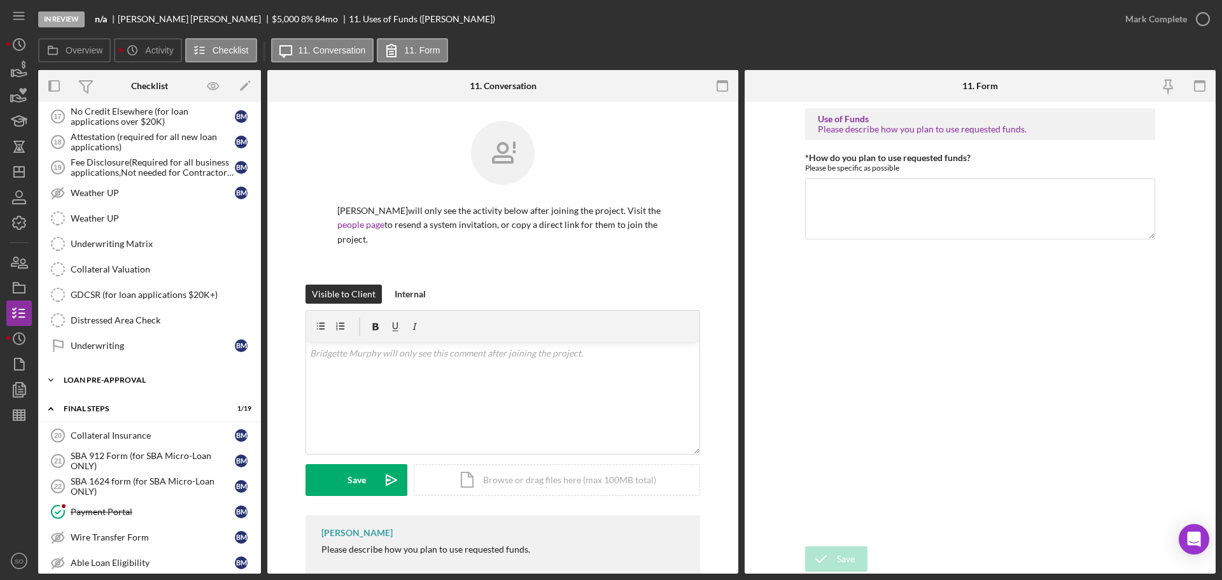
click at [141, 388] on div "Icon/Expander LOAN PRE-APPROVAL 0 / 2" at bounding box center [149, 379] width 223 height 25
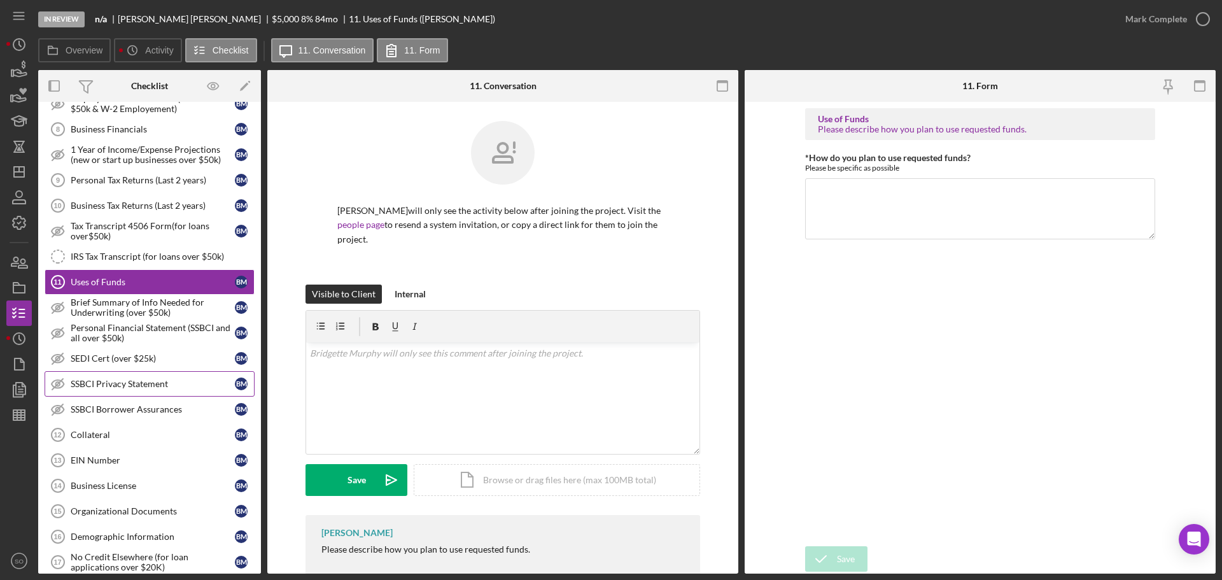
scroll to position [445, 0]
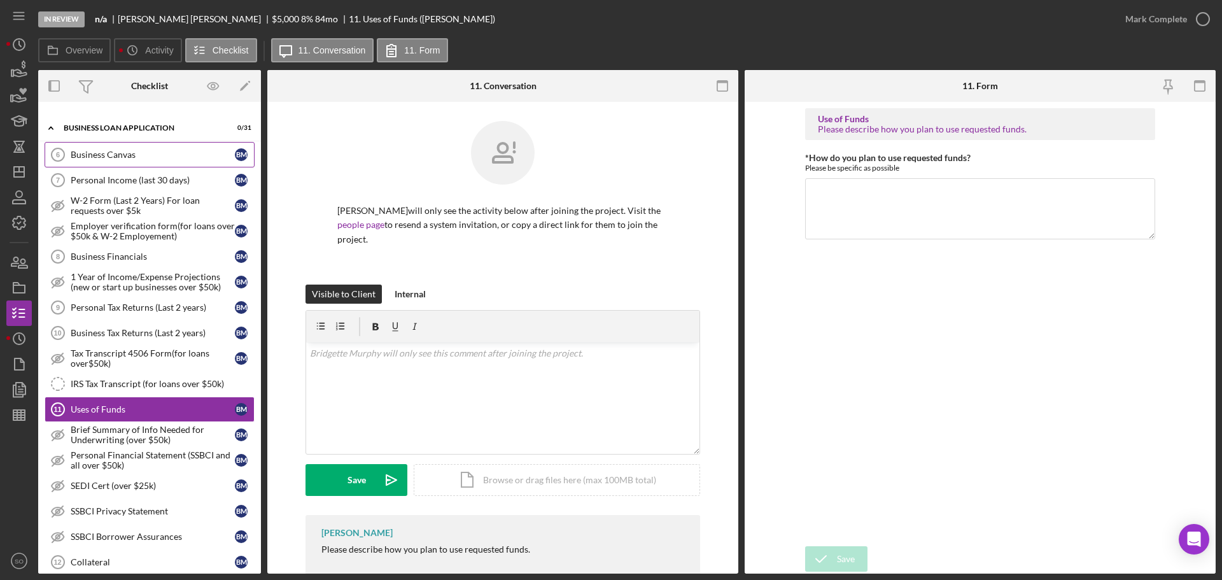
drag, startPoint x: 141, startPoint y: 158, endPoint x: 199, endPoint y: 165, distance: 59.0
click at [141, 158] on div "Business Canvas" at bounding box center [153, 155] width 164 height 10
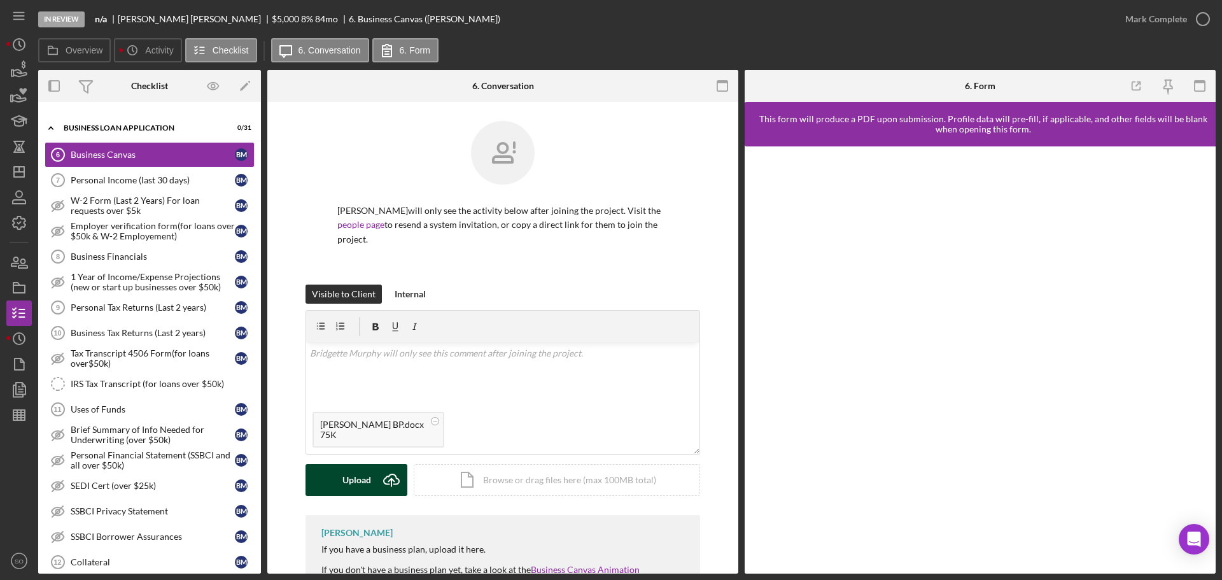
click at [344, 493] on div "Upload" at bounding box center [356, 480] width 29 height 32
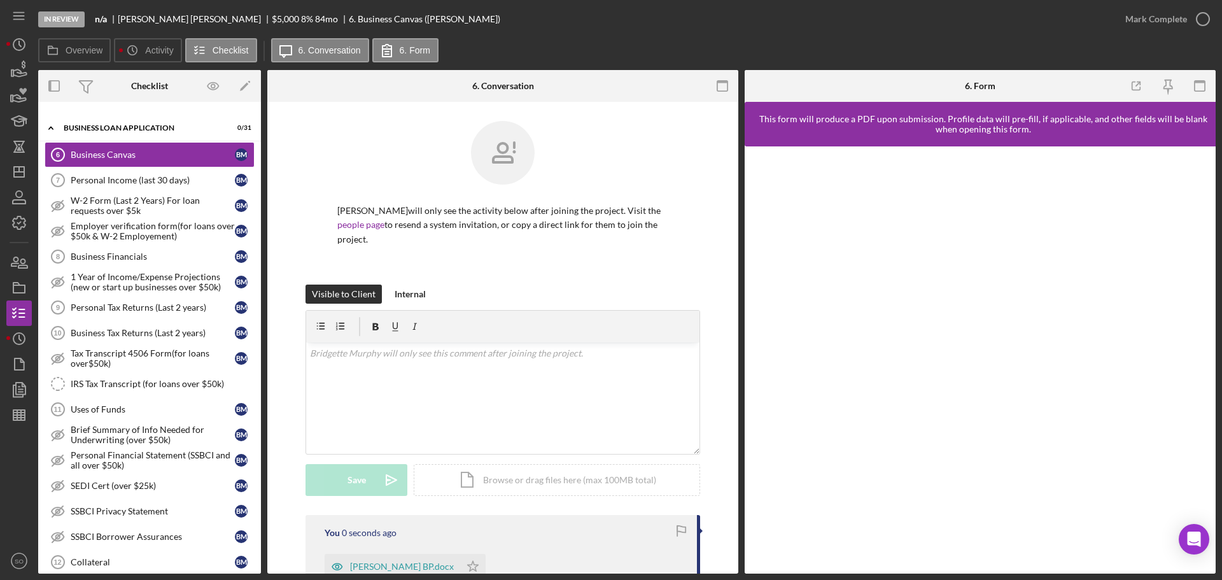
scroll to position [191, 0]
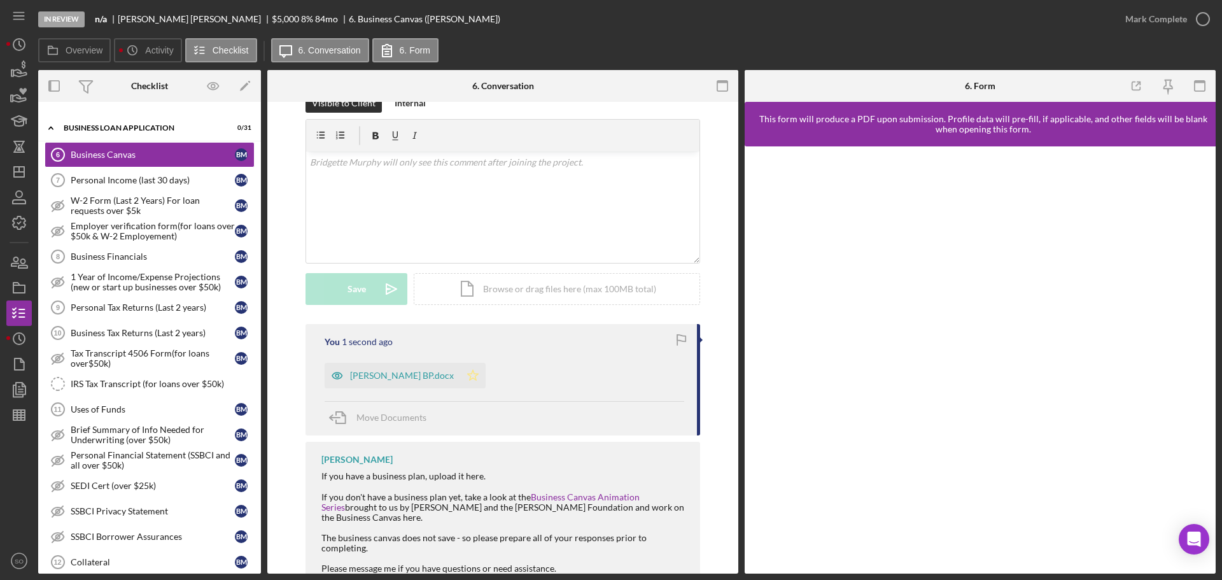
click at [470, 380] on icon "Icon/Star" at bounding box center [472, 375] width 25 height 25
click at [1199, 16] on icon "button" at bounding box center [1203, 19] width 32 height 32
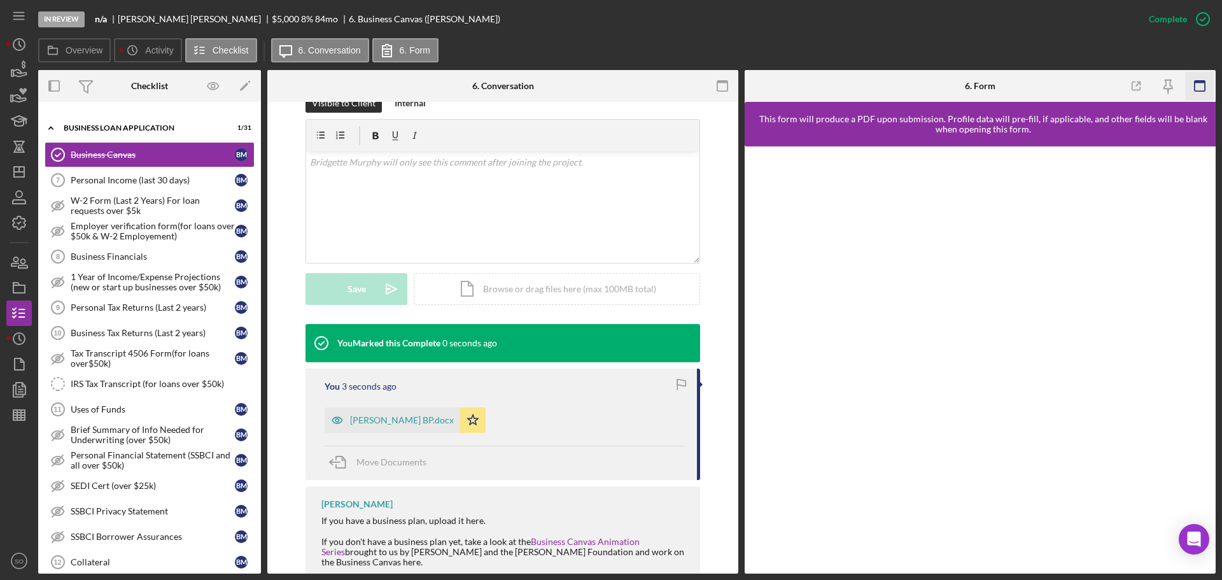
click at [1196, 80] on icon "button" at bounding box center [1200, 86] width 29 height 29
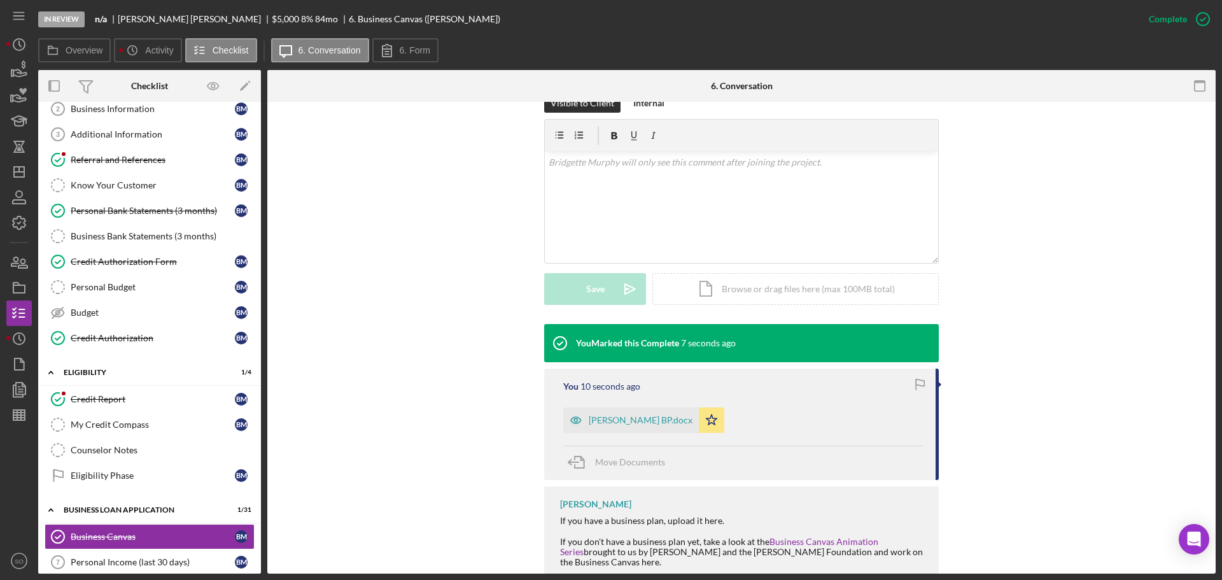
scroll to position [0, 0]
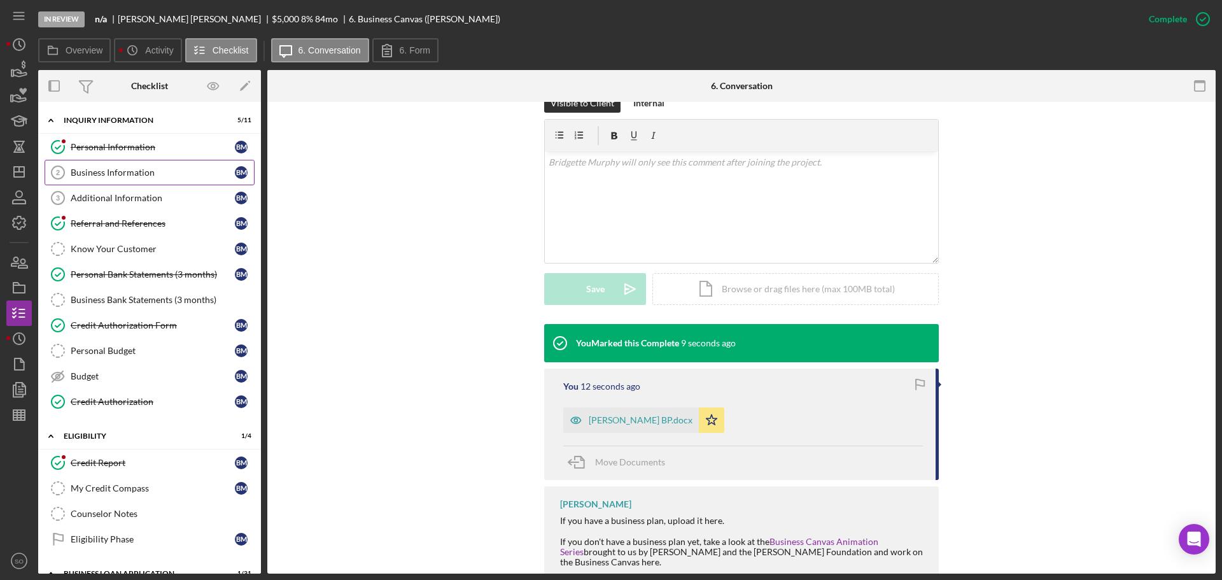
click at [123, 170] on div "Business Information" at bounding box center [153, 172] width 164 height 10
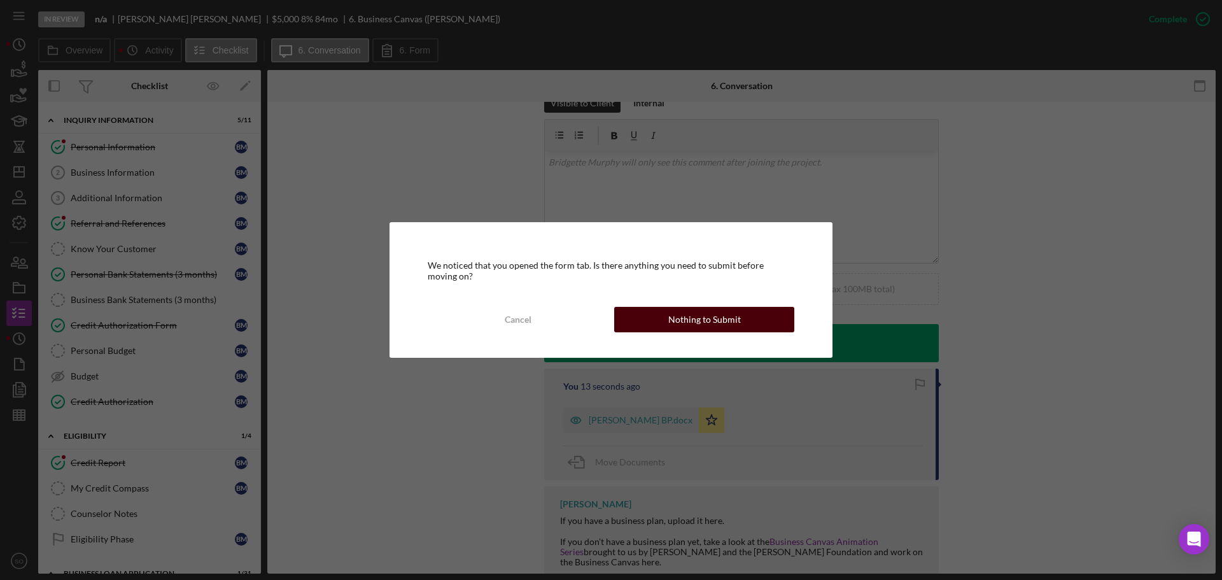
click at [671, 319] on div "Nothing to Submit" at bounding box center [704, 319] width 73 height 25
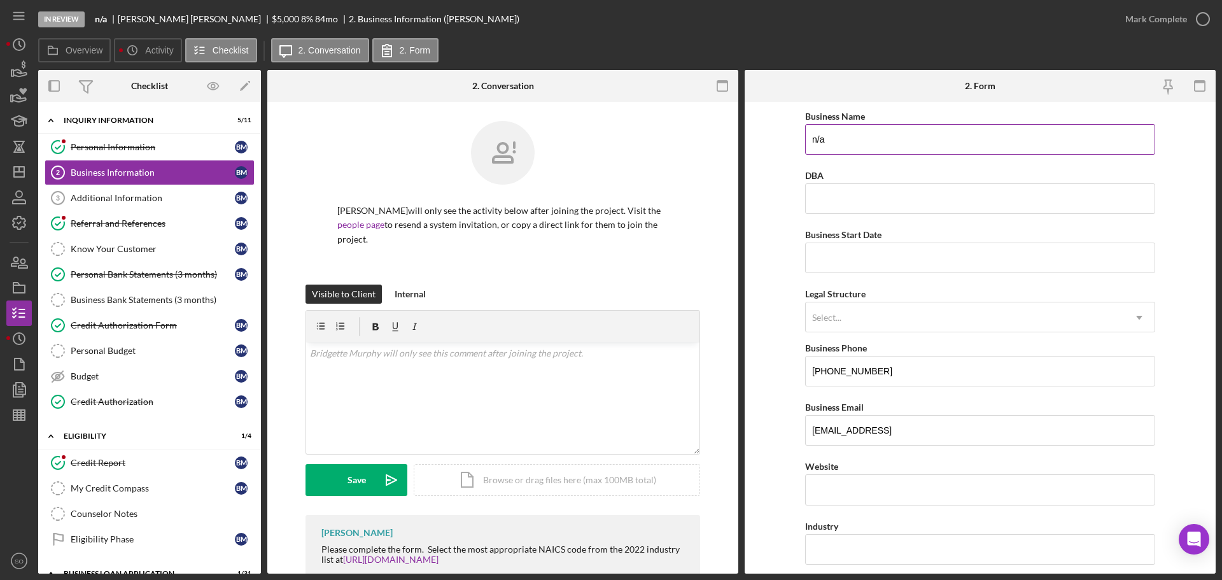
click at [844, 139] on input "n/a" at bounding box center [980, 139] width 350 height 31
type input "DBA: [PERSON_NAME]"
click at [888, 205] on input "DBA" at bounding box center [980, 198] width 350 height 31
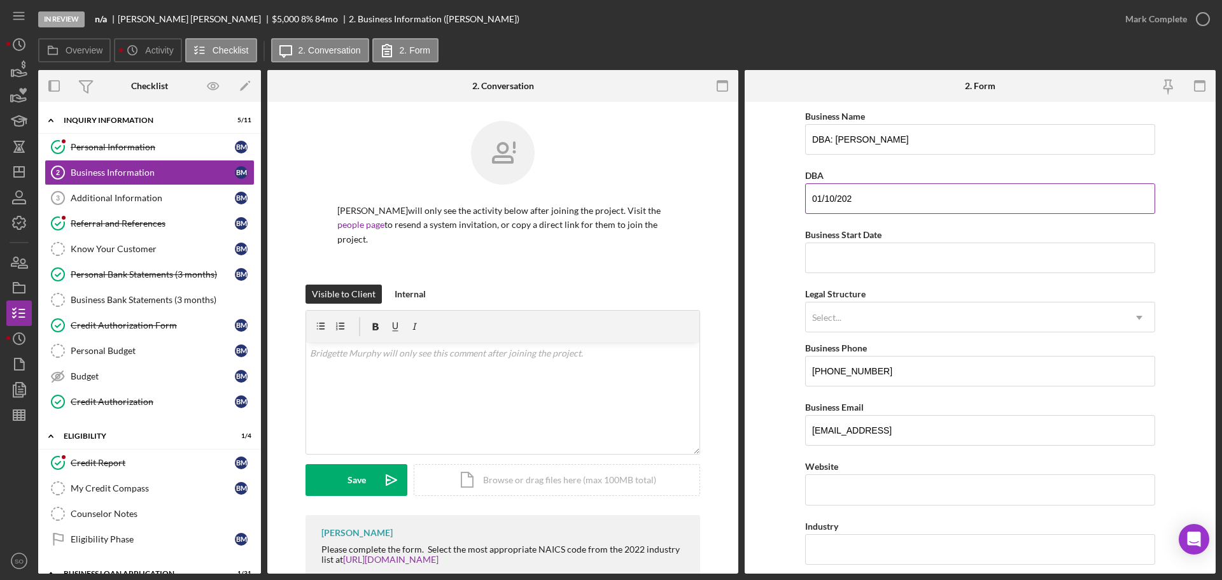
type input "[DATE]"
drag, startPoint x: 876, startPoint y: 205, endPoint x: 803, endPoint y: 200, distance: 73.3
click at [805, 200] on input "[DATE]" at bounding box center [980, 198] width 350 height 31
click at [850, 250] on input "Business Start Date" at bounding box center [980, 257] width 350 height 31
paste input "[DATE]"
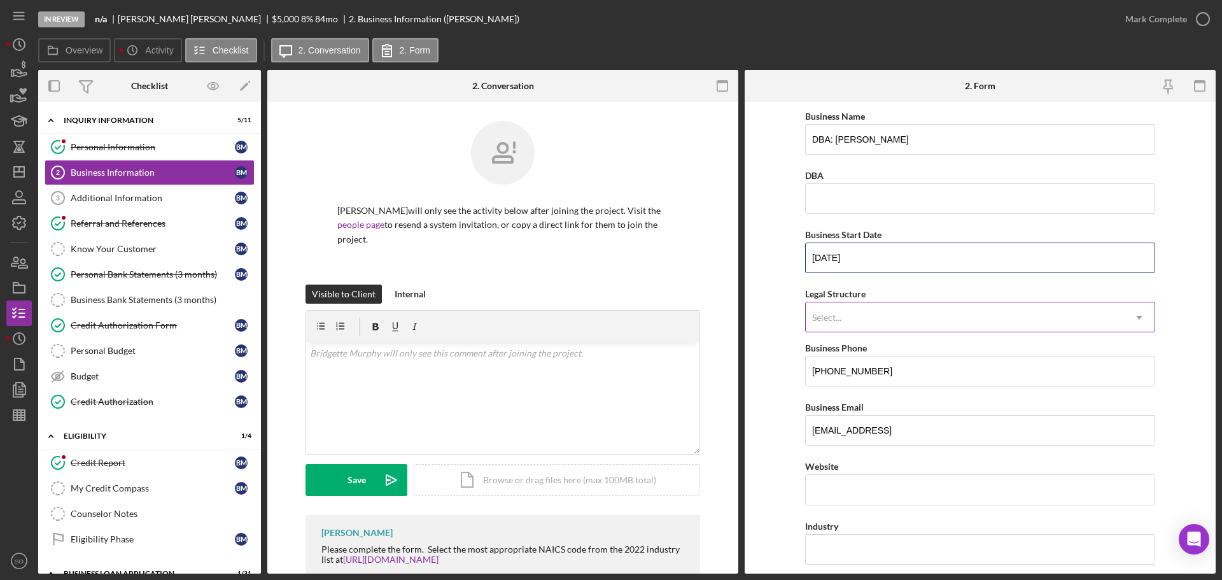
type input "[DATE]"
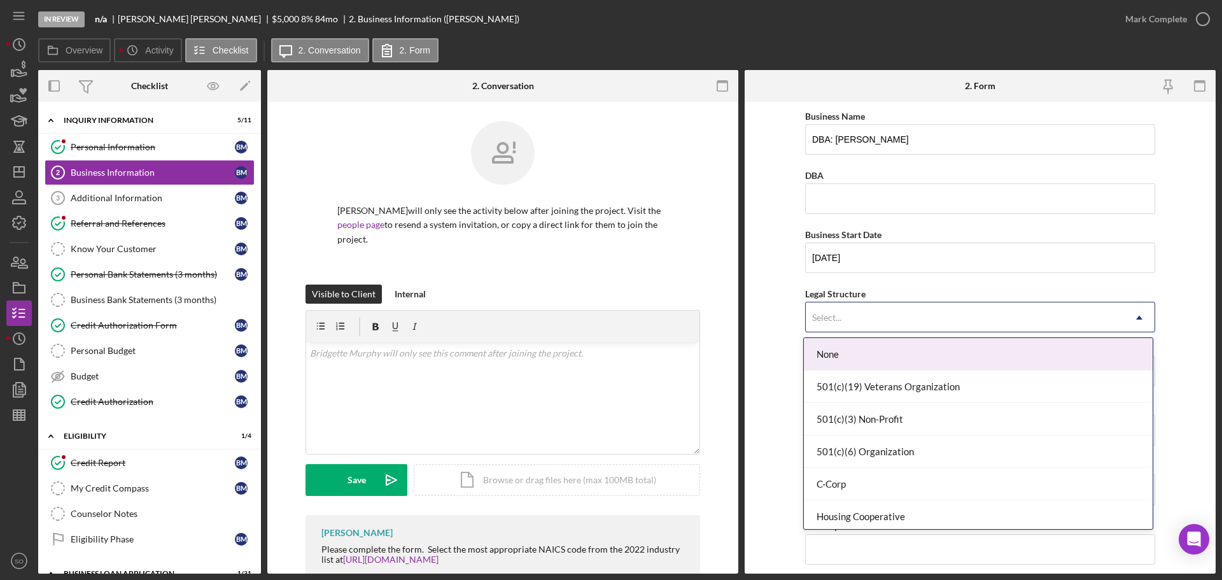
click at [871, 323] on div "Select..." at bounding box center [965, 317] width 318 height 29
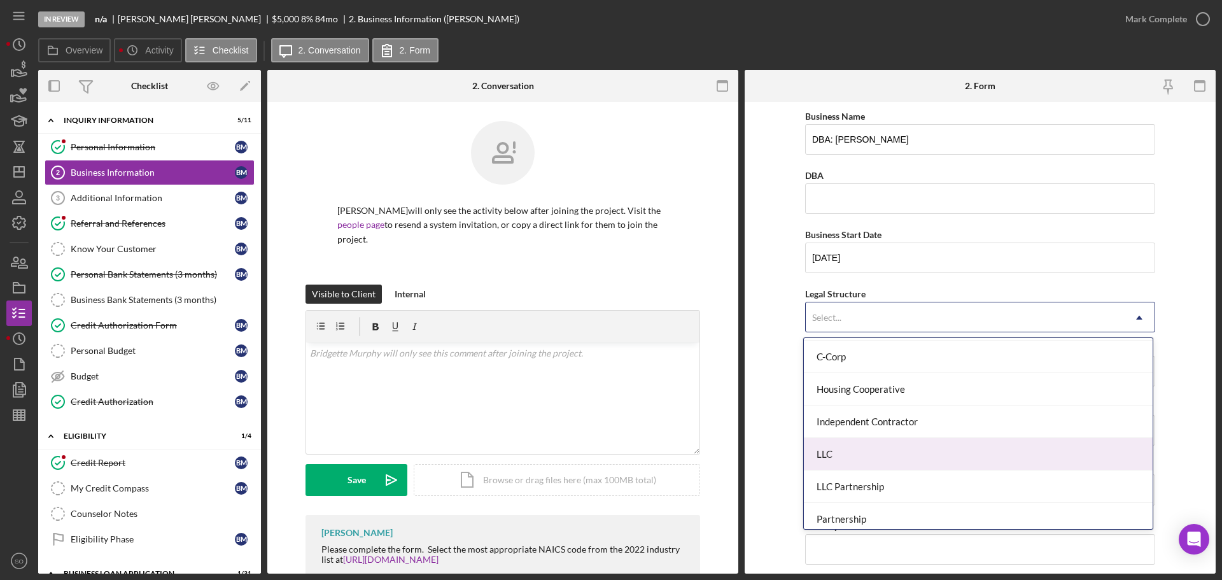
scroll to position [255, 0]
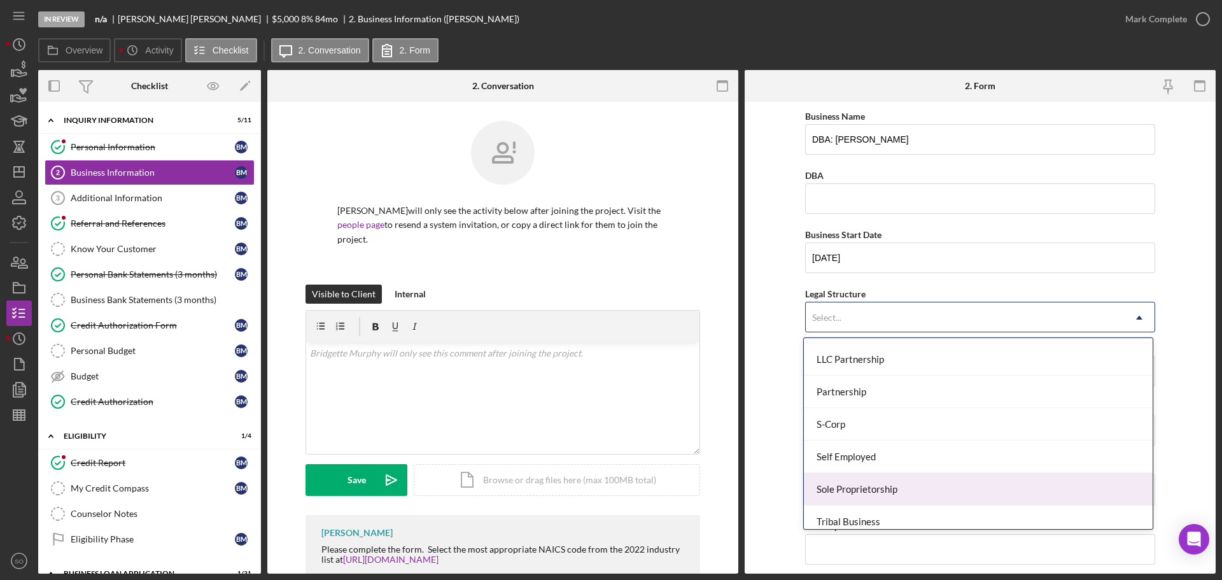
click at [902, 484] on div "Sole Proprietorship" at bounding box center [978, 489] width 349 height 32
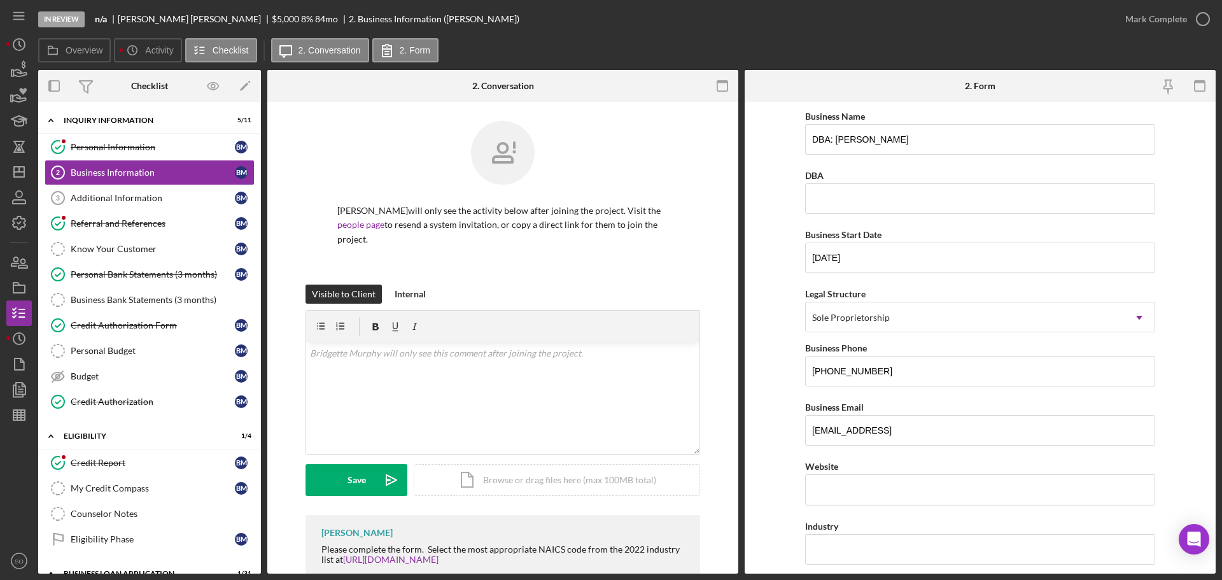
scroll to position [127, 0]
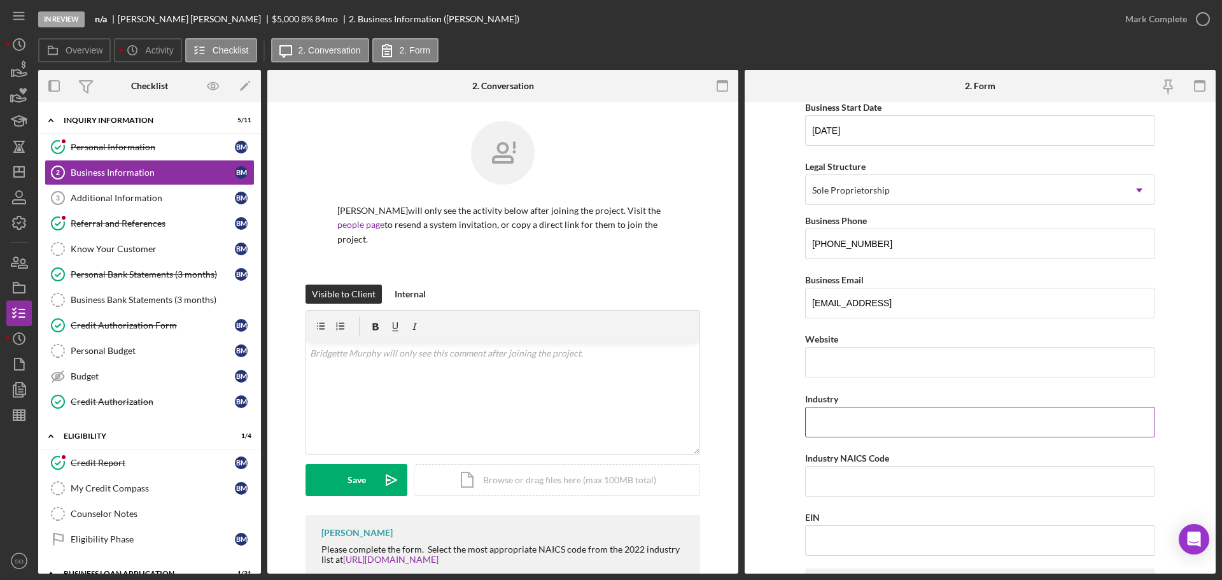
click at [905, 431] on input "Industry" at bounding box center [980, 422] width 350 height 31
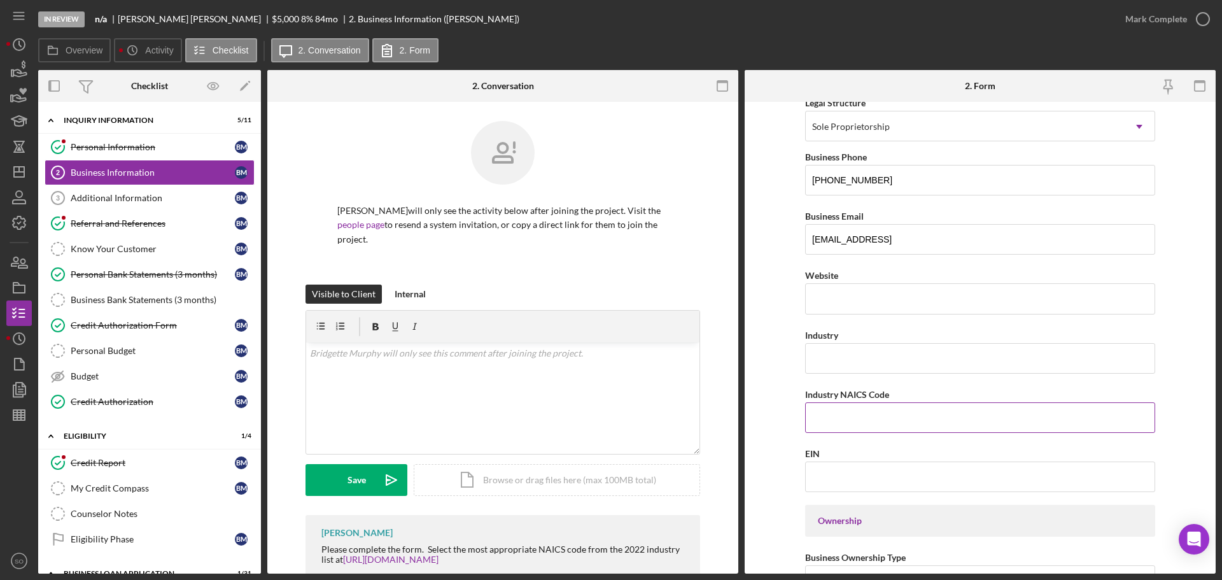
click at [865, 414] on input "Industry NAICS Code" at bounding box center [980, 417] width 350 height 31
paste input "541490"
type input "541490"
click at [851, 370] on input "Industry" at bounding box center [980, 358] width 350 height 31
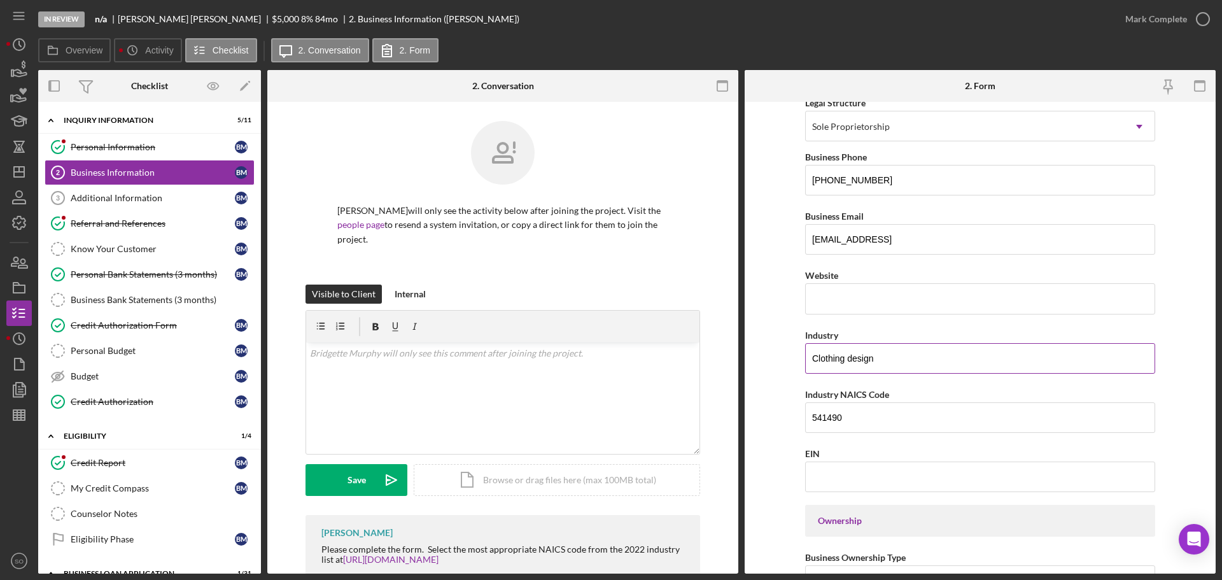
type input "Clothing design"
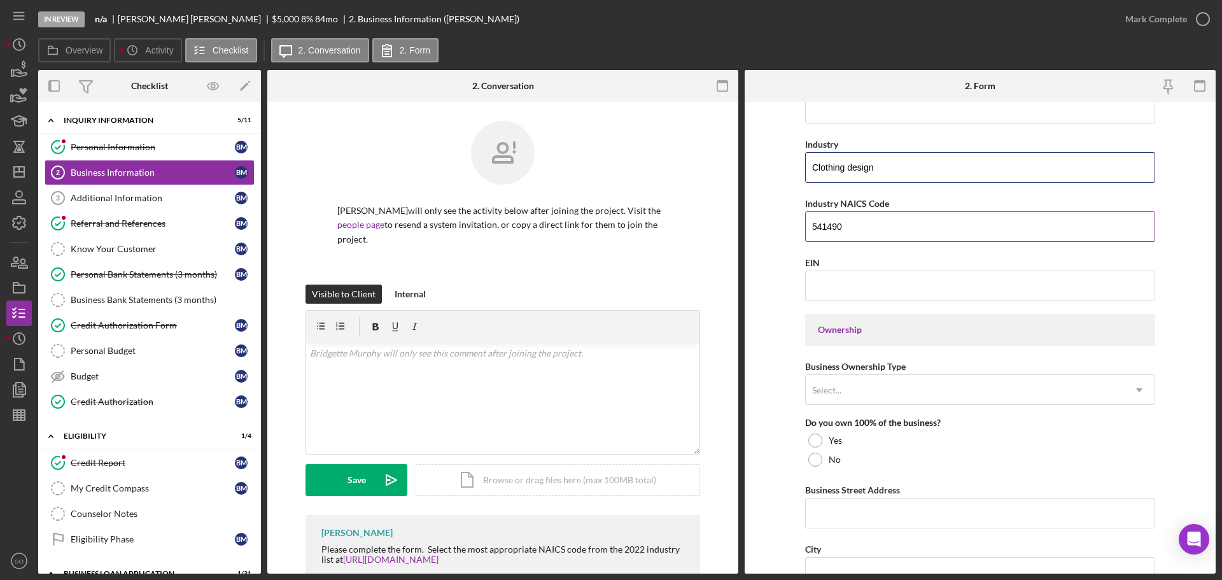
scroll to position [445, 0]
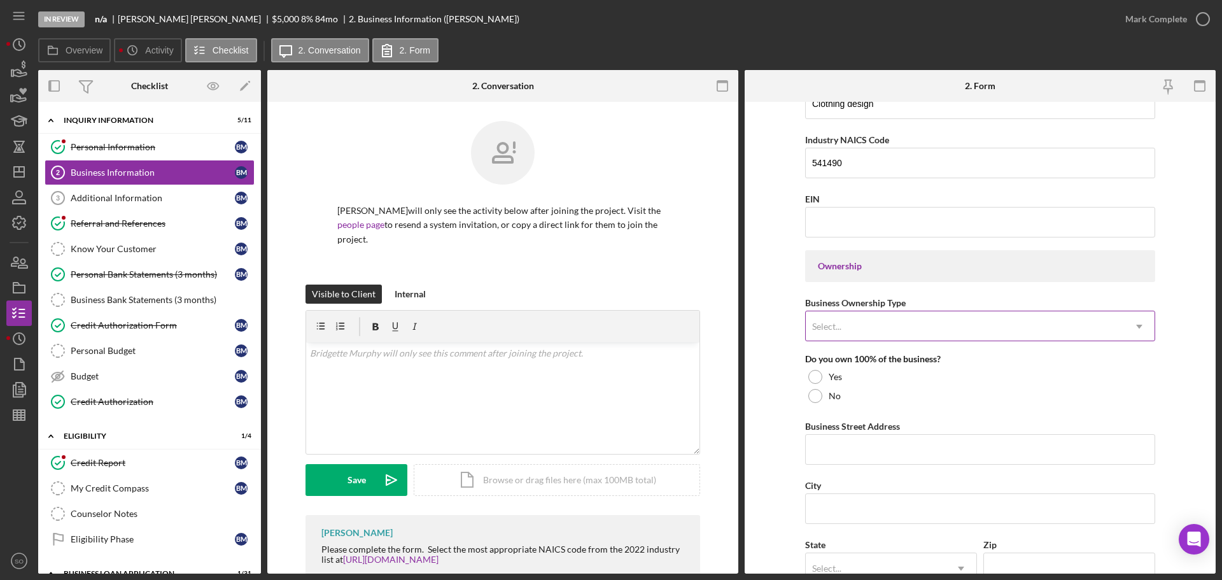
click at [905, 337] on div "Select..." at bounding box center [965, 326] width 318 height 29
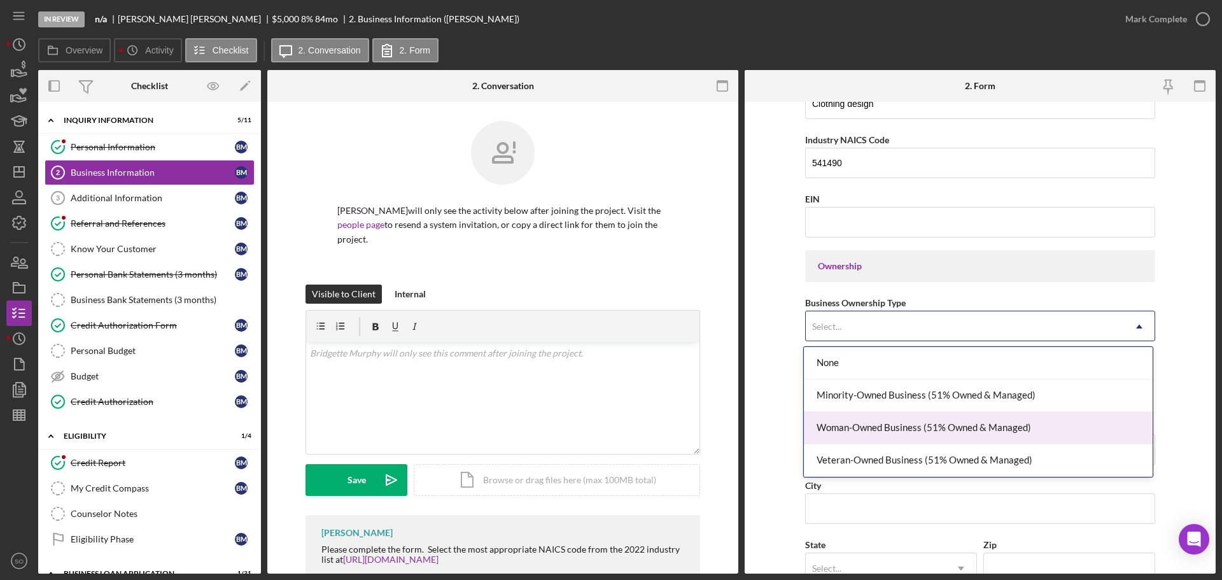
click at [962, 426] on div "Woman-Owned Business (51% Owned & Managed)" at bounding box center [978, 428] width 349 height 32
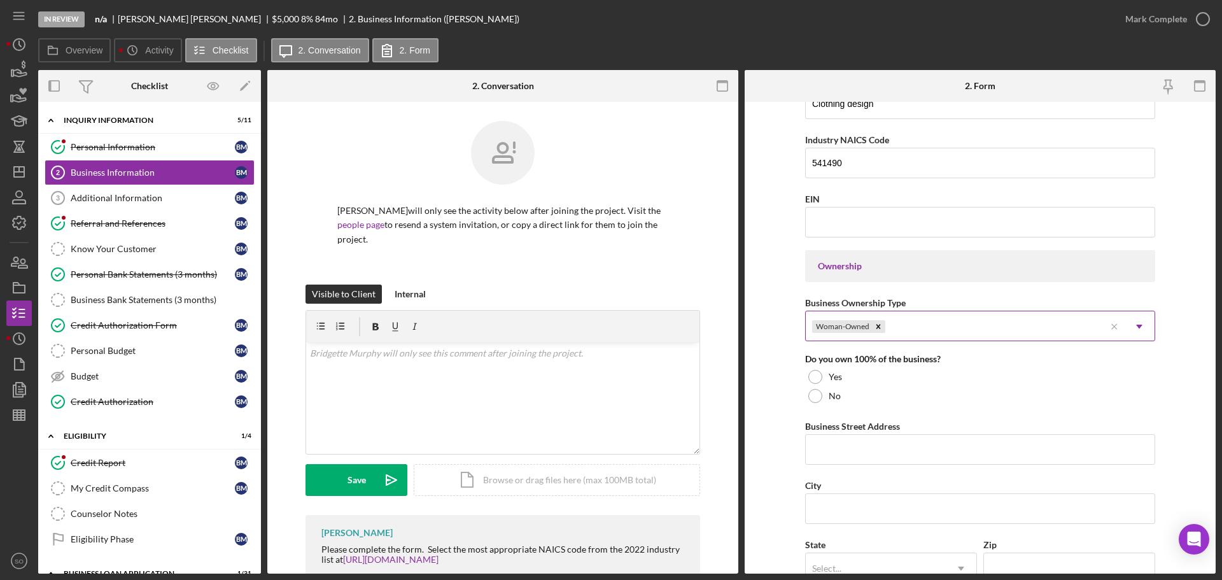
click at [977, 340] on div "Woman-Owned" at bounding box center [955, 326] width 299 height 29
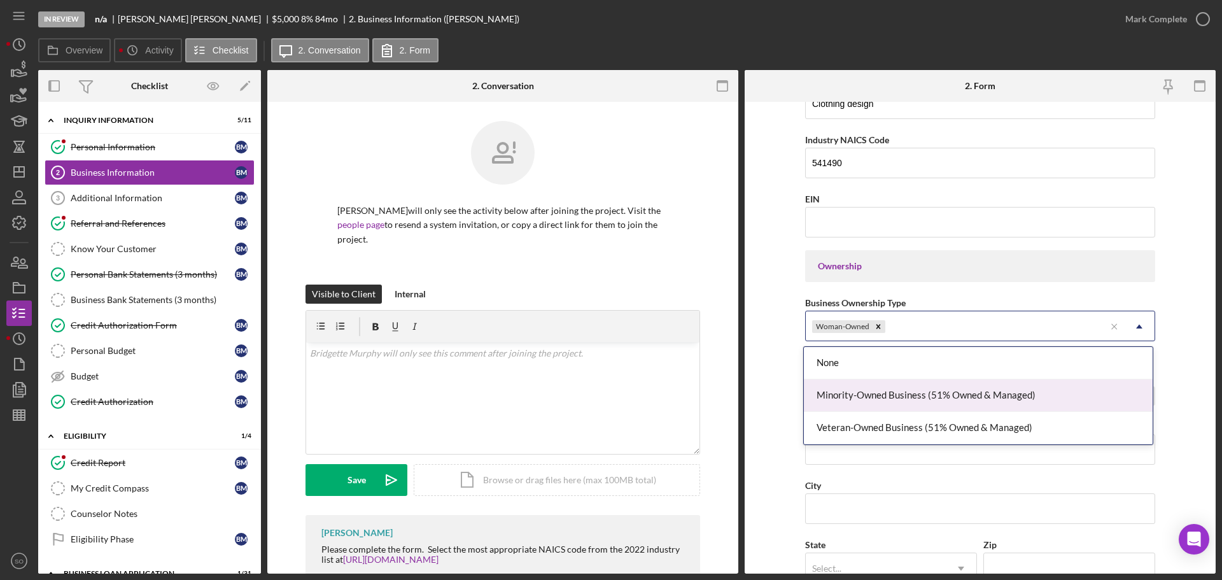
click at [875, 405] on div "Minority-Owned Business (51% Owned & Managed)" at bounding box center [978, 395] width 349 height 32
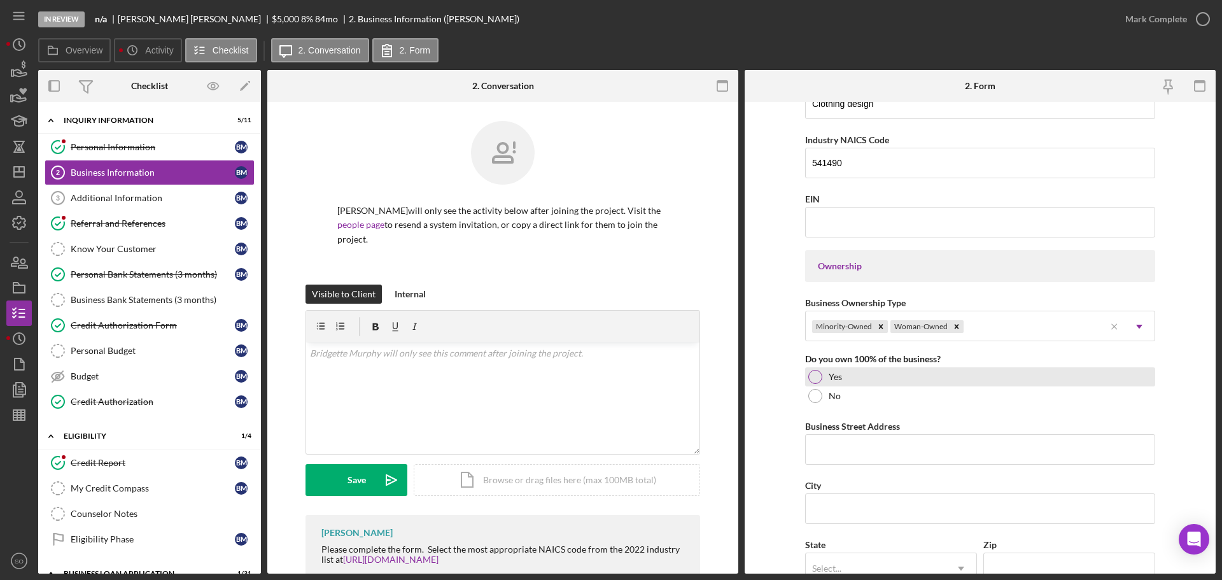
click at [805, 379] on div "Yes" at bounding box center [980, 376] width 350 height 19
click at [859, 453] on input "Business Street Address" at bounding box center [980, 449] width 350 height 31
click at [848, 445] on input "Business Street Address" at bounding box center [980, 449] width 350 height 31
paste input "[STREET_ADDRESS][PERSON_NAME]"
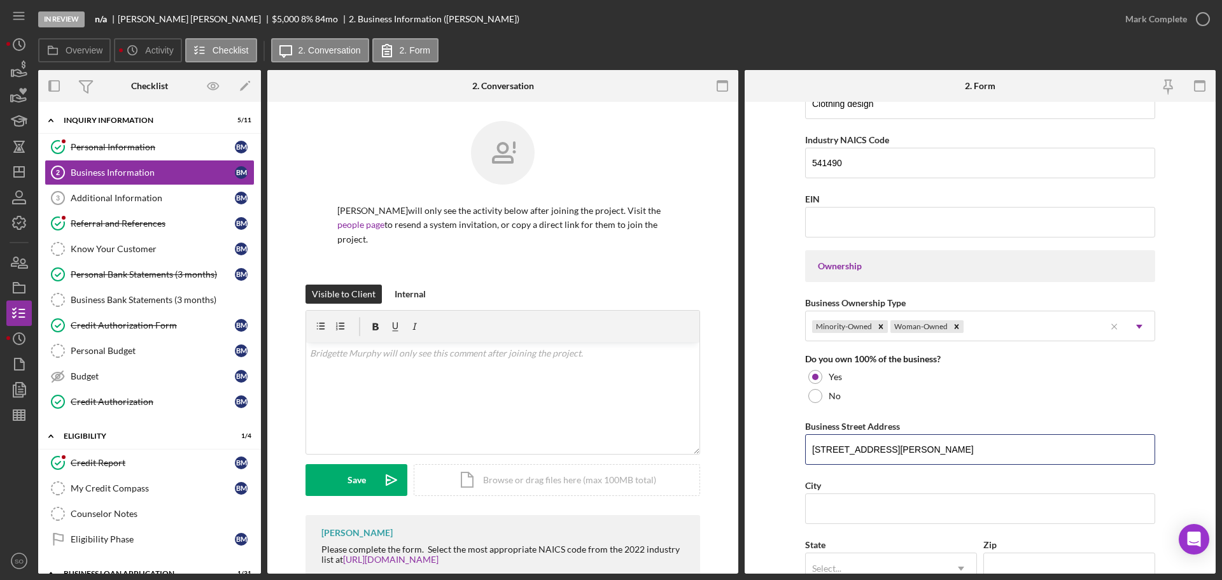
type input "[STREET_ADDRESS][PERSON_NAME]"
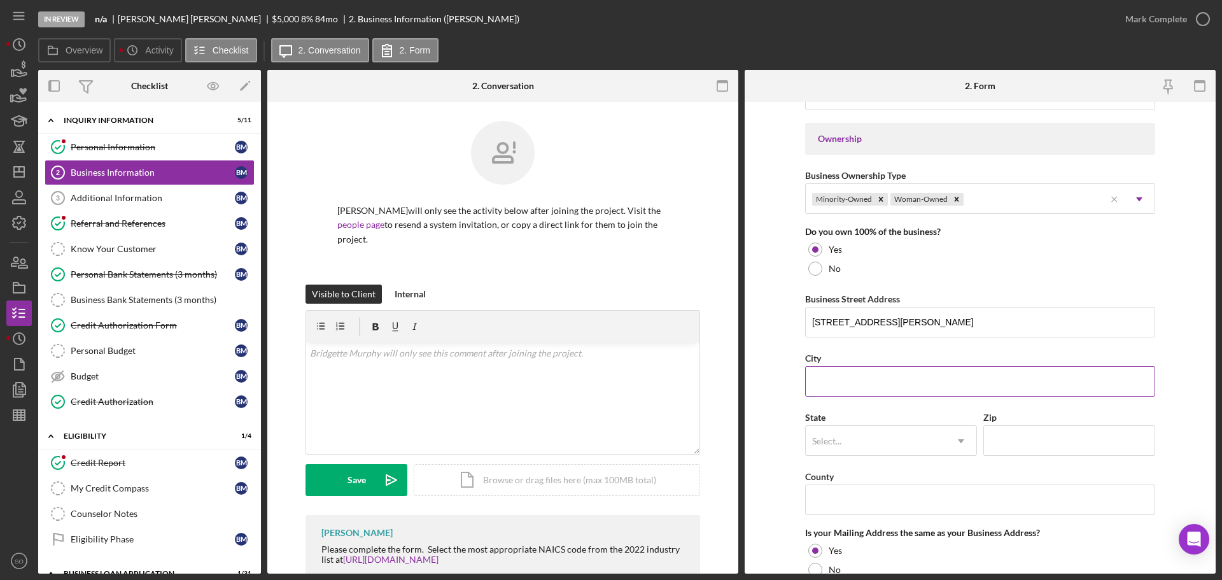
click at [834, 380] on input "City" at bounding box center [980, 381] width 350 height 31
paste input "[GEOGRAPHIC_DATA][PERSON_NAME]"
type input "[GEOGRAPHIC_DATA][PERSON_NAME]"
click at [879, 436] on div "Select..." at bounding box center [876, 440] width 140 height 29
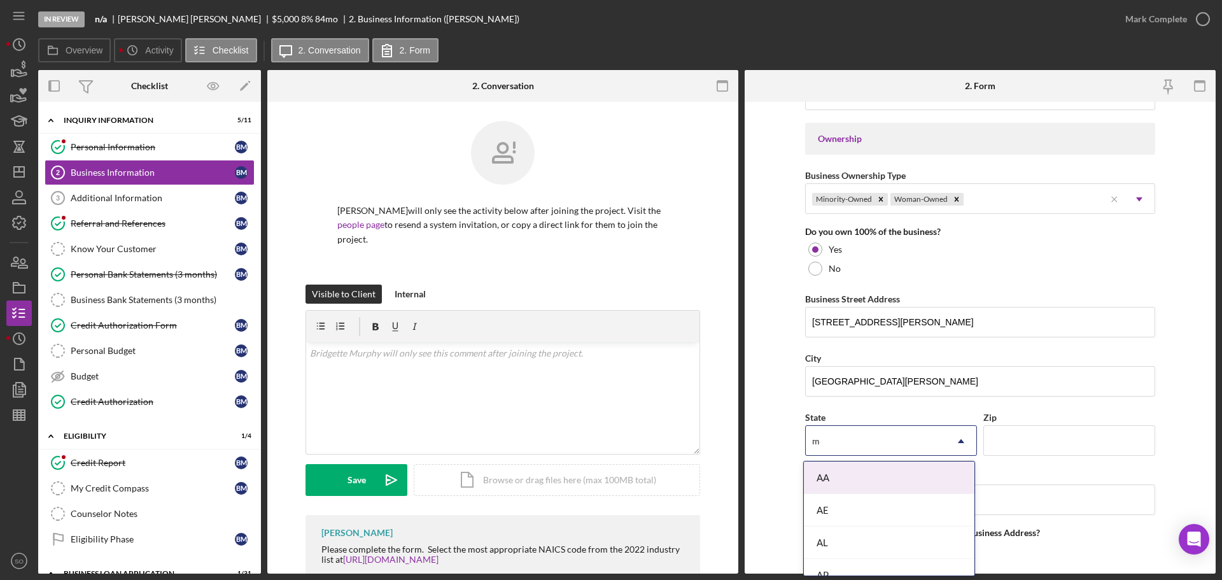
type input "mo"
click at [844, 501] on div "MO" at bounding box center [889, 510] width 171 height 32
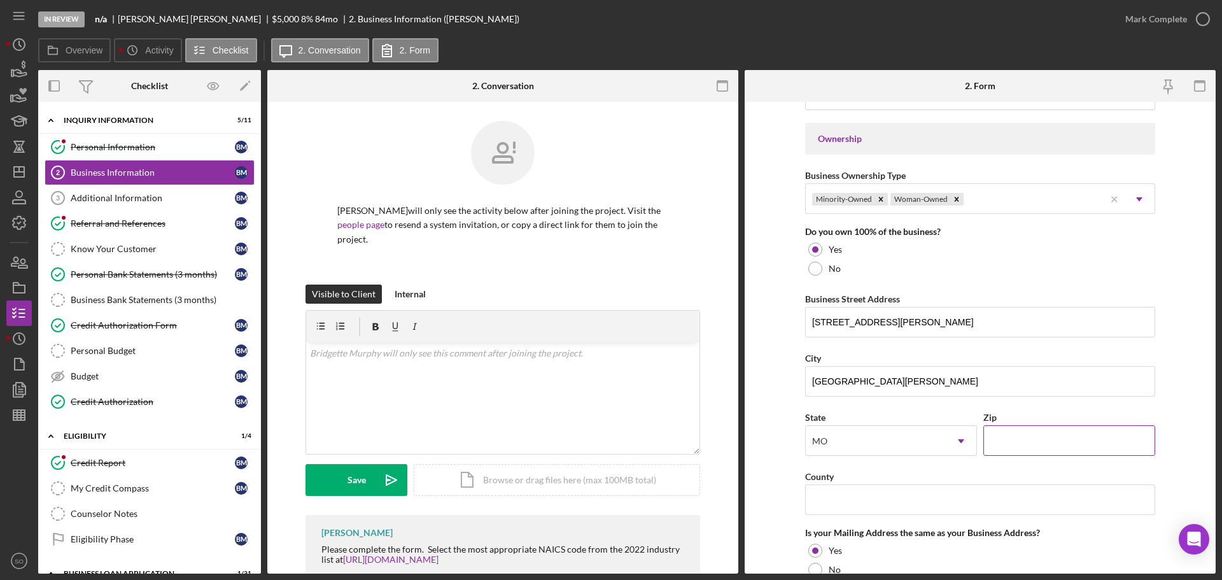
click at [1021, 437] on input "Zip" at bounding box center [1069, 440] width 172 height 31
paste input "63147"
type input "63147"
click at [842, 505] on input "County" at bounding box center [980, 499] width 350 height 31
paste input "[GEOGRAPHIC_DATA]"
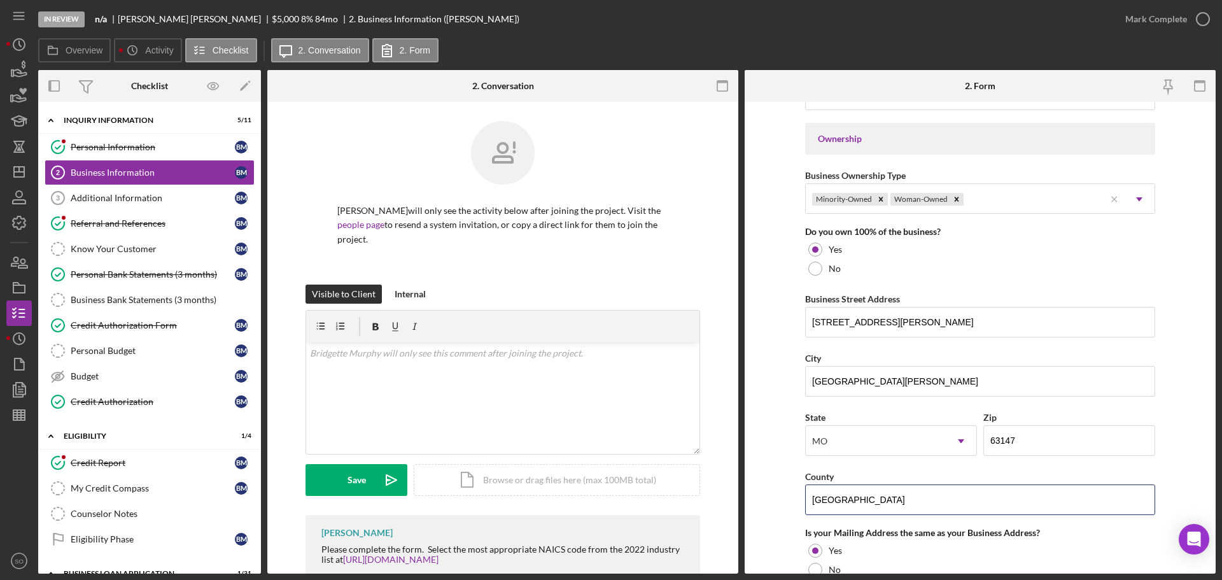
type input "[GEOGRAPHIC_DATA]"
click at [780, 440] on form "Business Name DBA: Bridgette Murphy DBA Business Start Date 01/10/2023 Legal St…" at bounding box center [980, 338] width 471 height 472
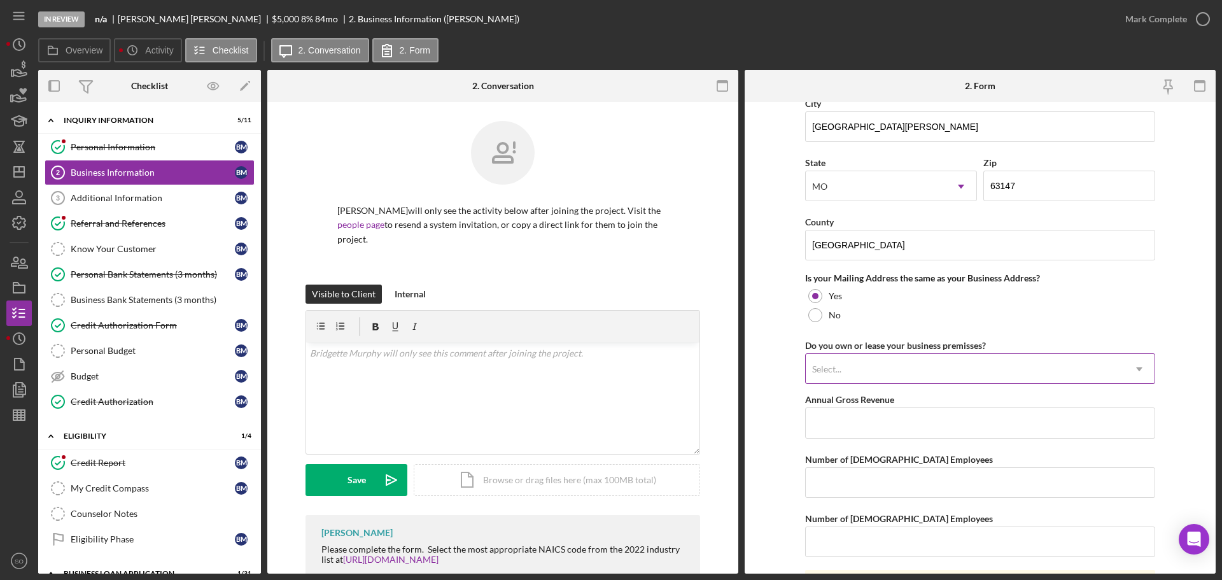
click at [1027, 363] on div "Select..." at bounding box center [965, 368] width 318 height 29
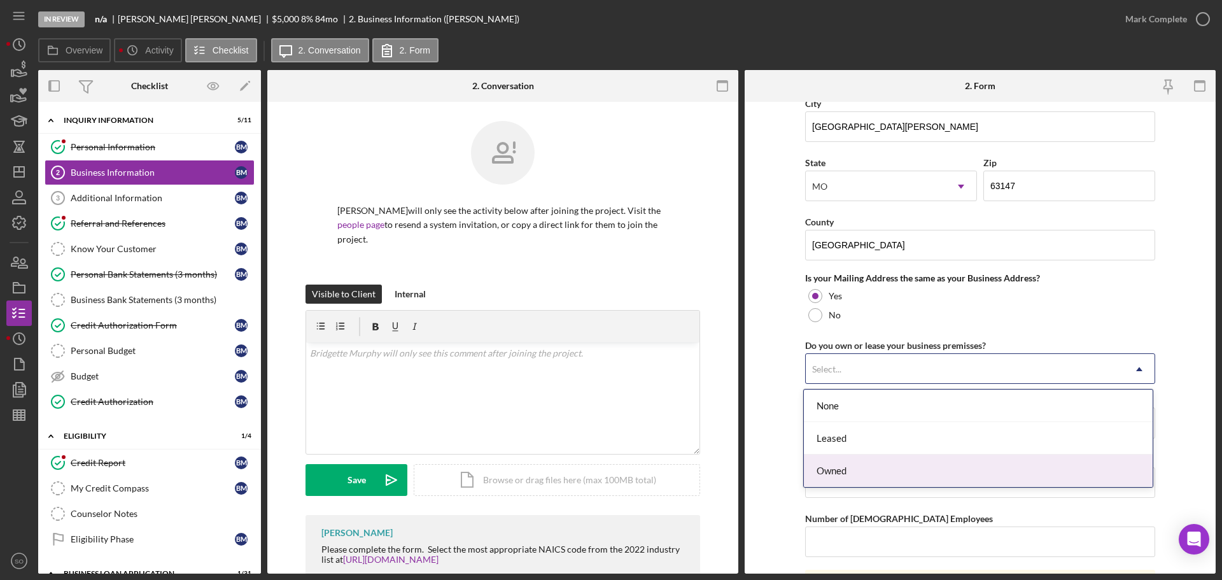
click at [864, 469] on div "Owned" at bounding box center [978, 470] width 349 height 32
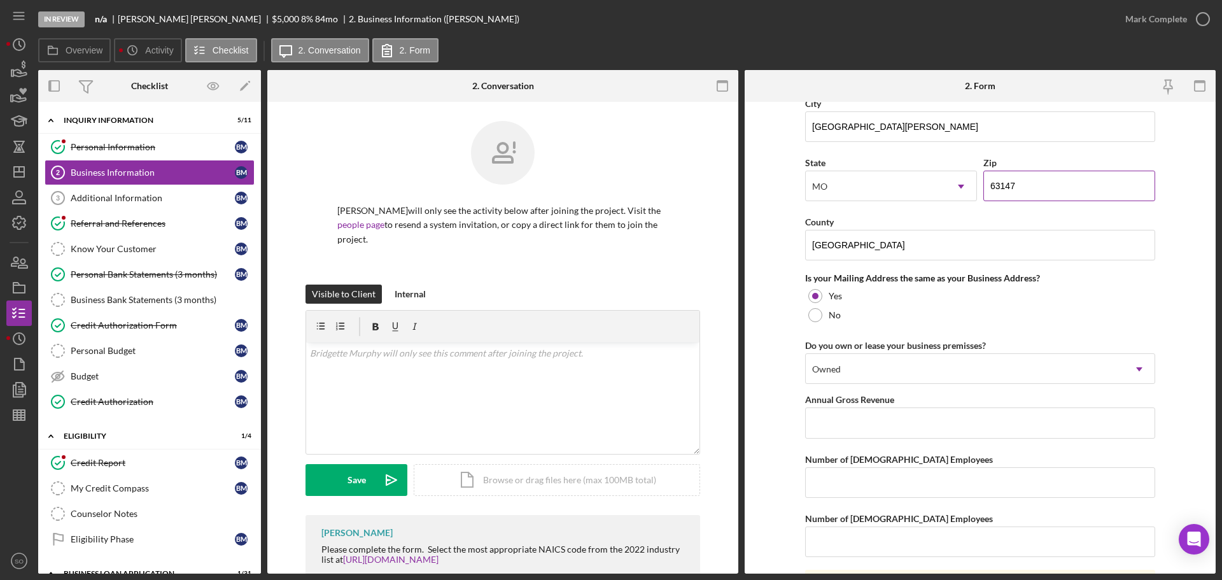
click at [1041, 191] on input "63147" at bounding box center [1069, 186] width 172 height 31
click at [789, 241] on form "Business Name DBA: Bridgette Murphy DBA Business Start Date 01/10/2023 Legal St…" at bounding box center [980, 338] width 471 height 472
click at [885, 427] on input "Annual Gross Revenue" at bounding box center [980, 422] width 350 height 31
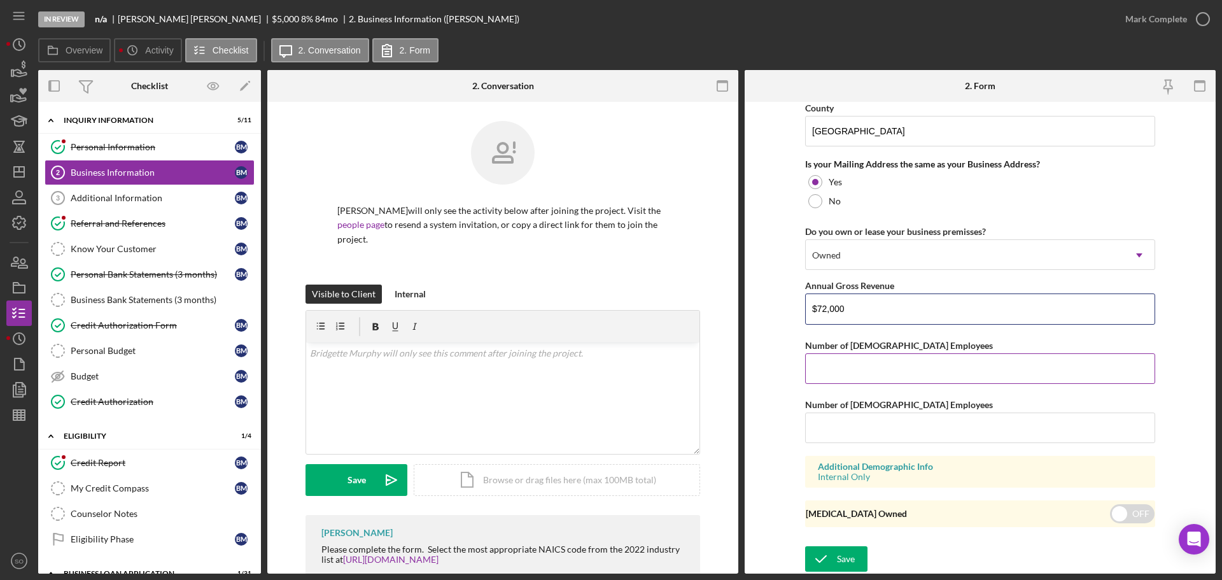
type input "$72,000"
drag, startPoint x: 916, startPoint y: 366, endPoint x: 923, endPoint y: 375, distance: 11.8
click at [916, 366] on input "Number of [DEMOGRAPHIC_DATA] Employees" at bounding box center [980, 368] width 350 height 31
type input "1"
click at [914, 416] on input "Number of [DEMOGRAPHIC_DATA] Employees" at bounding box center [980, 427] width 350 height 31
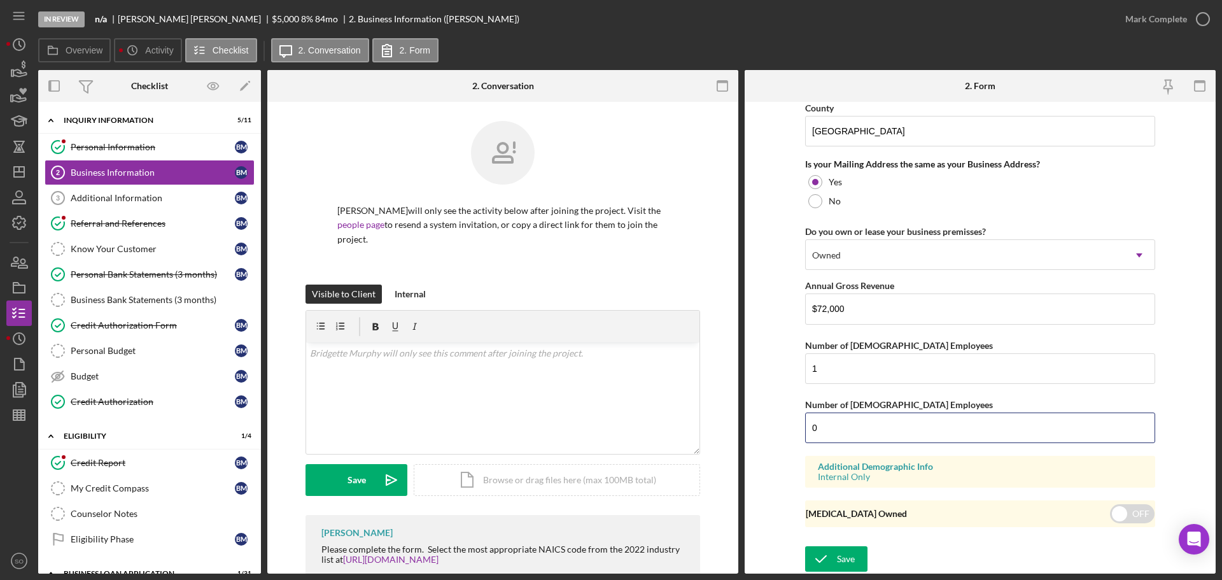
type input "0"
click at [789, 417] on form "Business Name DBA: Bridgette Murphy DBA Business Start Date 01/10/2023 Legal St…" at bounding box center [980, 338] width 471 height 472
click at [852, 554] on div "Save" at bounding box center [846, 558] width 18 height 25
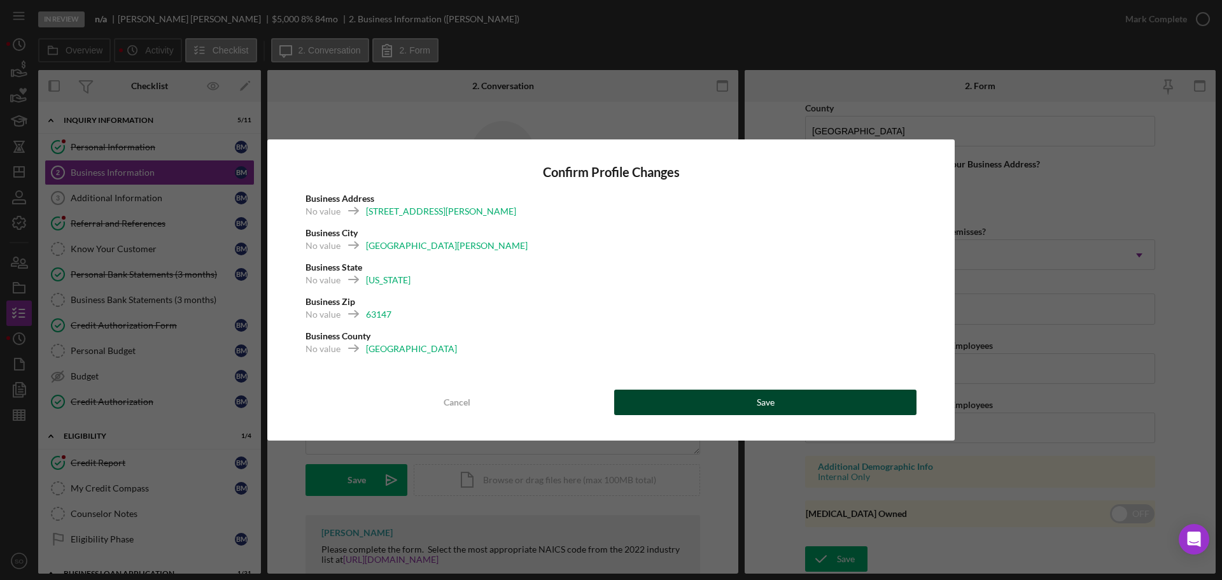
click at [784, 404] on button "Save" at bounding box center [765, 401] width 302 height 25
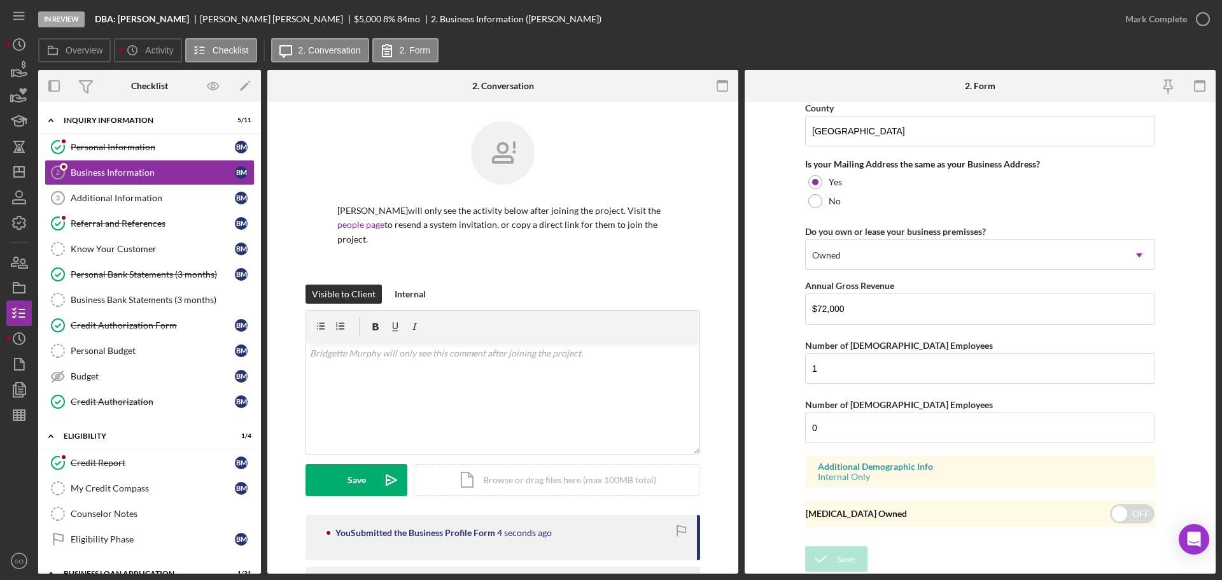
click at [1146, 36] on div "Mark Complete" at bounding box center [1163, 19] width 103 height 38
click at [1145, 27] on div "Mark Complete" at bounding box center [1156, 18] width 62 height 25
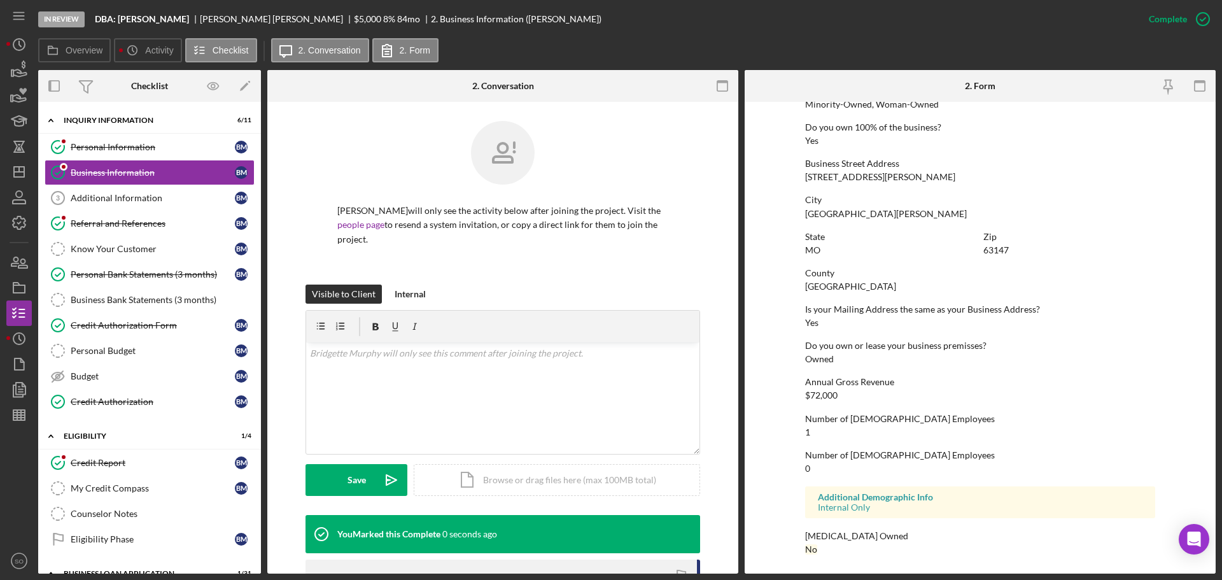
scroll to position [488, 0]
click at [84, 203] on div "Additional Information" at bounding box center [153, 198] width 164 height 10
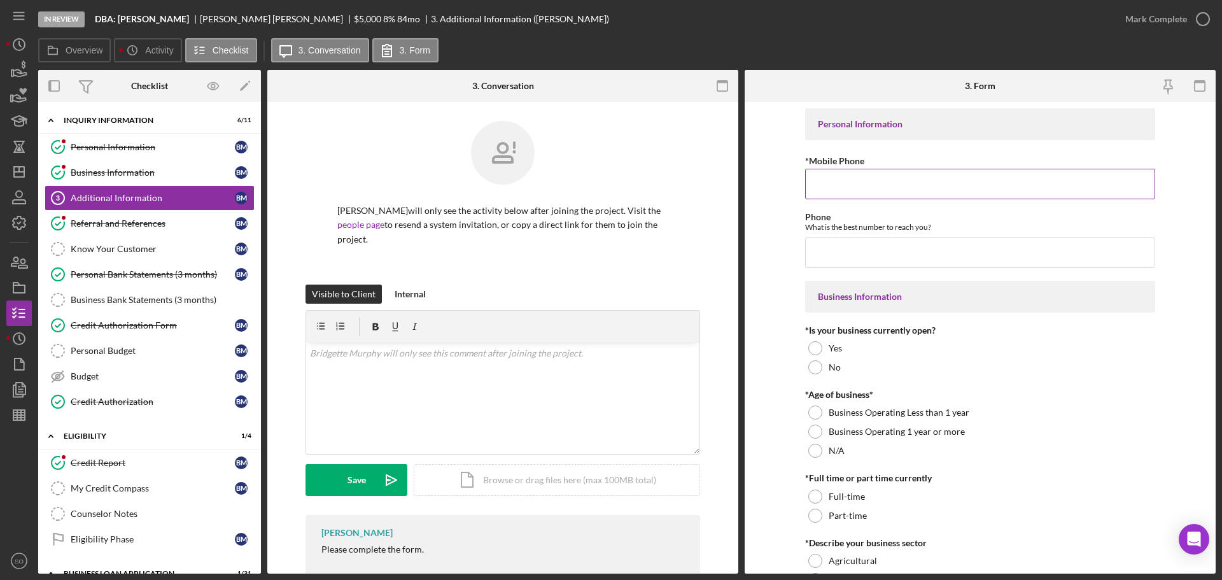
click at [831, 181] on input "*Mobile Phone" at bounding box center [980, 184] width 350 height 31
paste input "[PHONE_NUMBER]"
type input "[PHONE_NUMBER]"
click at [841, 238] on input "Phone" at bounding box center [980, 252] width 350 height 31
paste input "[PHONE_NUMBER]"
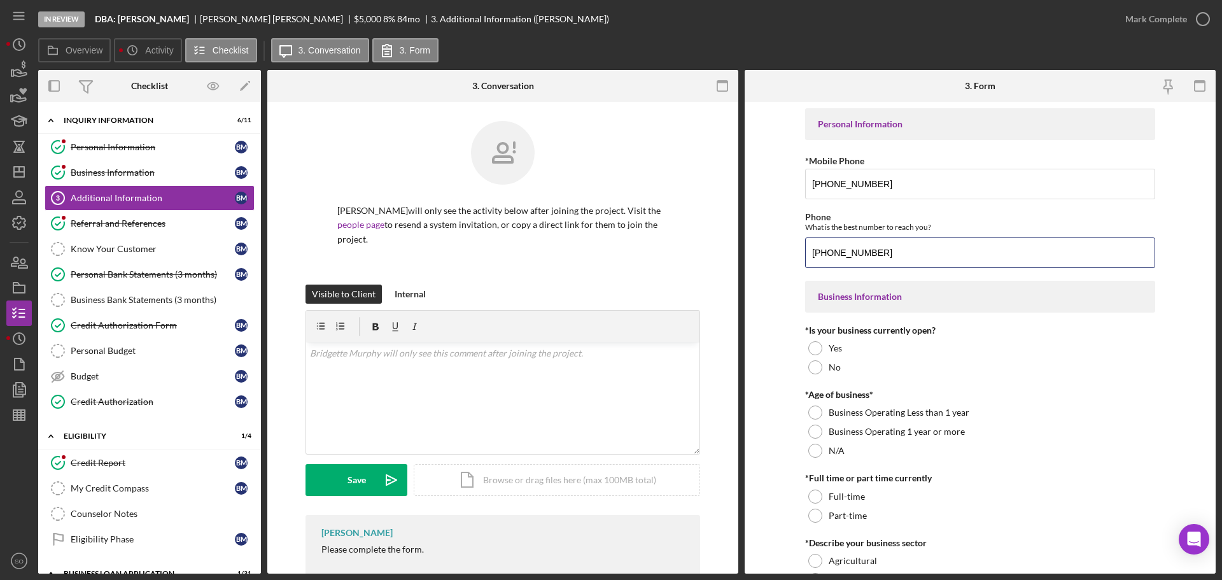
type input "[PHONE_NUMBER]"
click at [785, 300] on form "Personal Information *Mobile Phone (314) 728-5933 Phone What is the best number…" at bounding box center [980, 338] width 471 height 472
click at [819, 341] on div "Yes" at bounding box center [980, 348] width 350 height 19
click at [813, 431] on div at bounding box center [815, 431] width 14 height 14
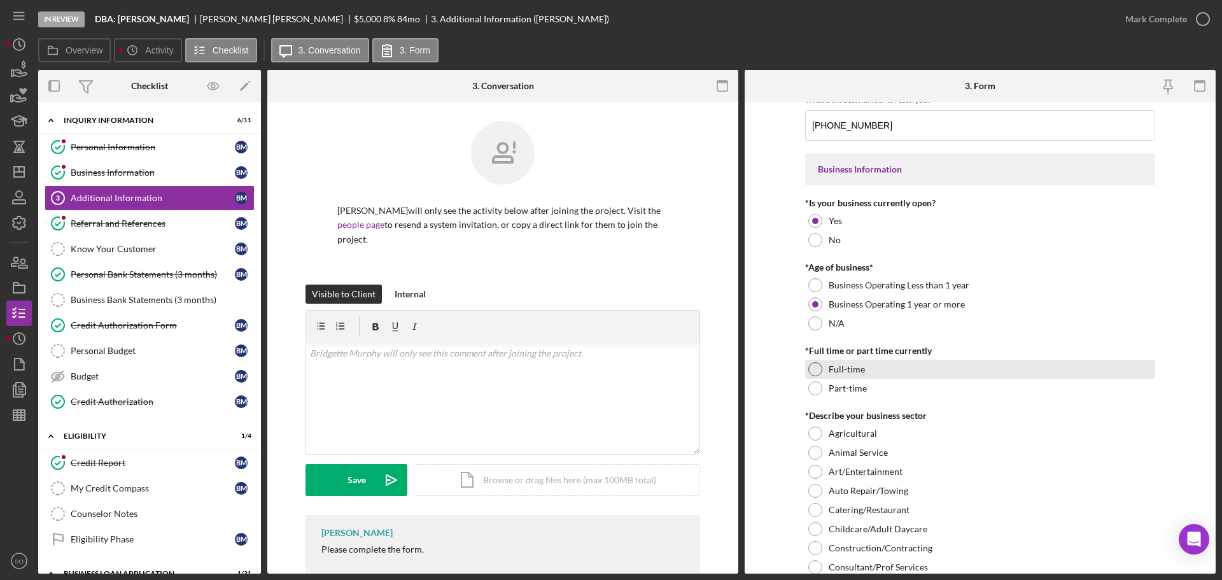
click at [834, 374] on div "Full-time" at bounding box center [980, 369] width 350 height 19
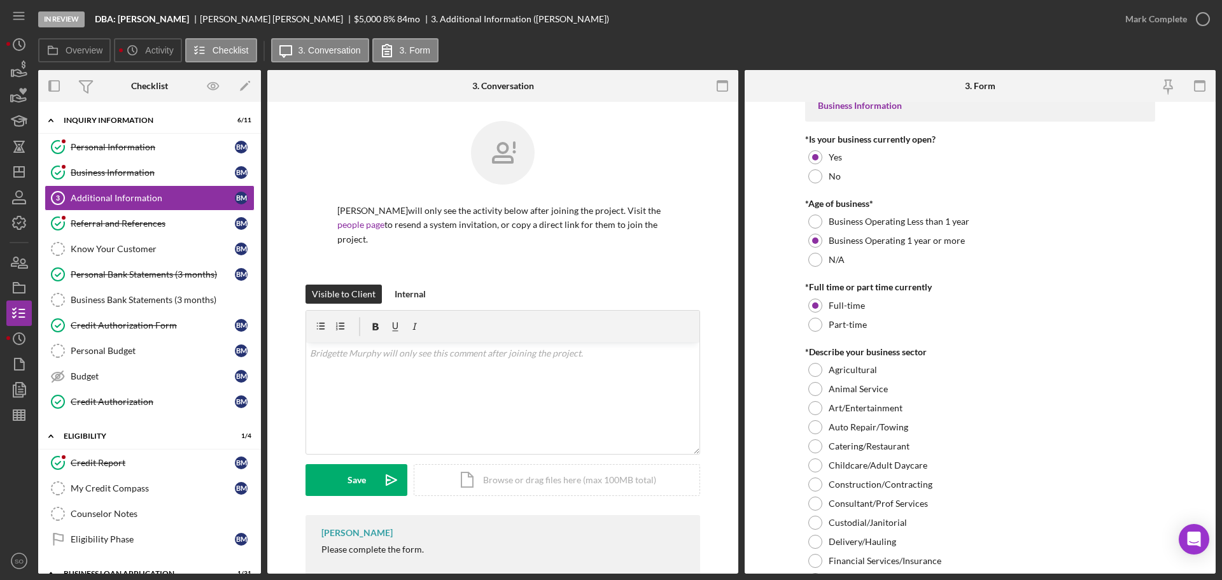
scroll to position [255, 0]
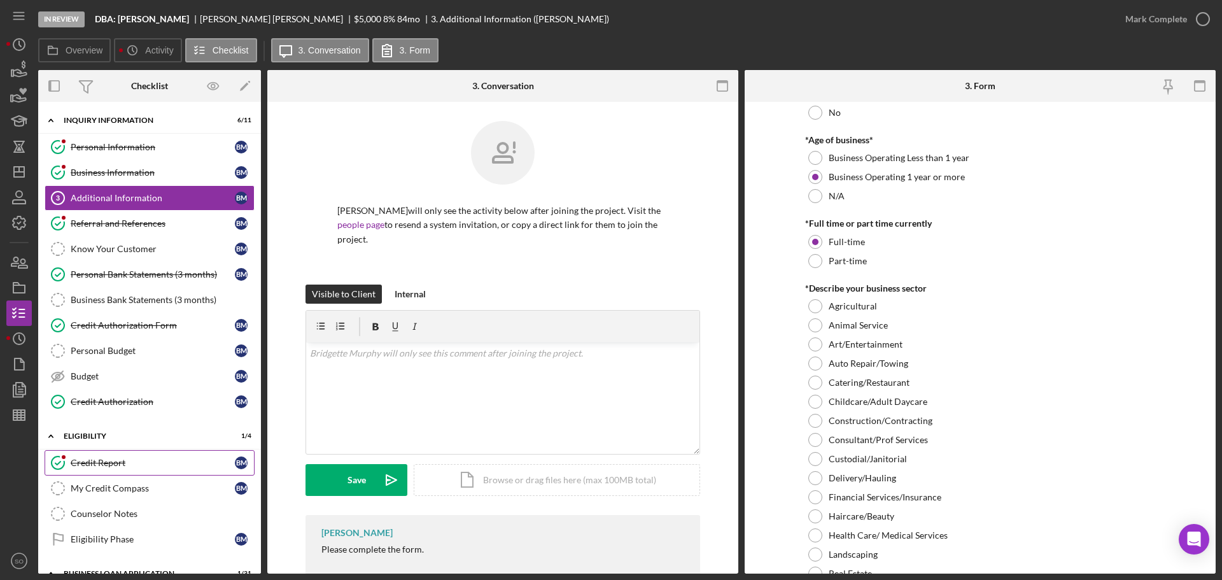
click at [145, 472] on link "Credit Report Credit Report B M" at bounding box center [150, 462] width 210 height 25
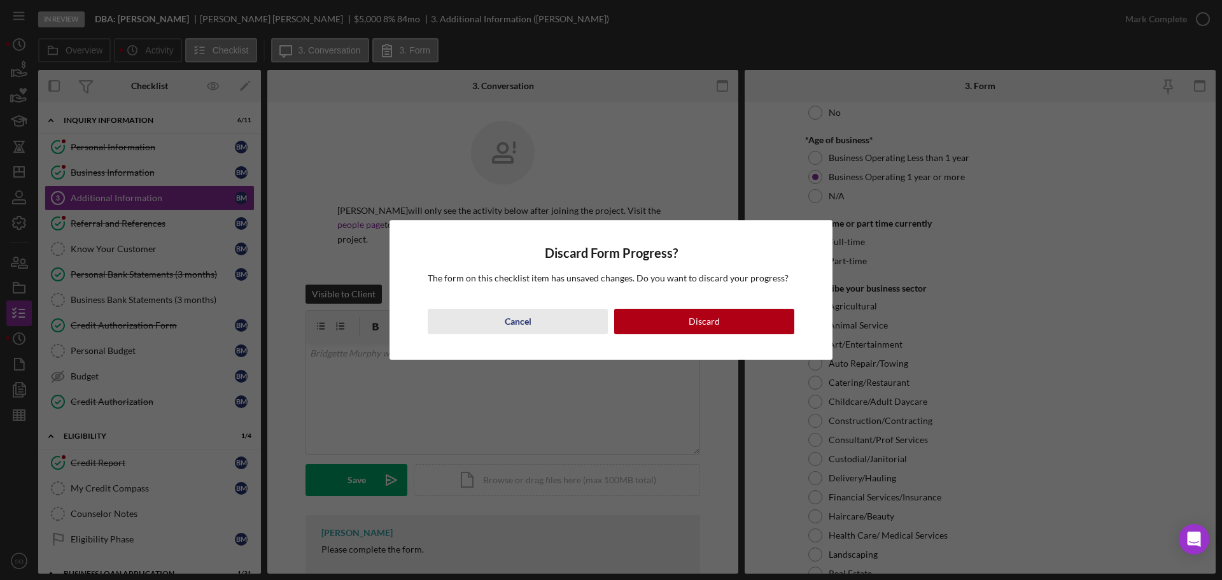
click at [524, 329] on div "Cancel" at bounding box center [518, 321] width 27 height 25
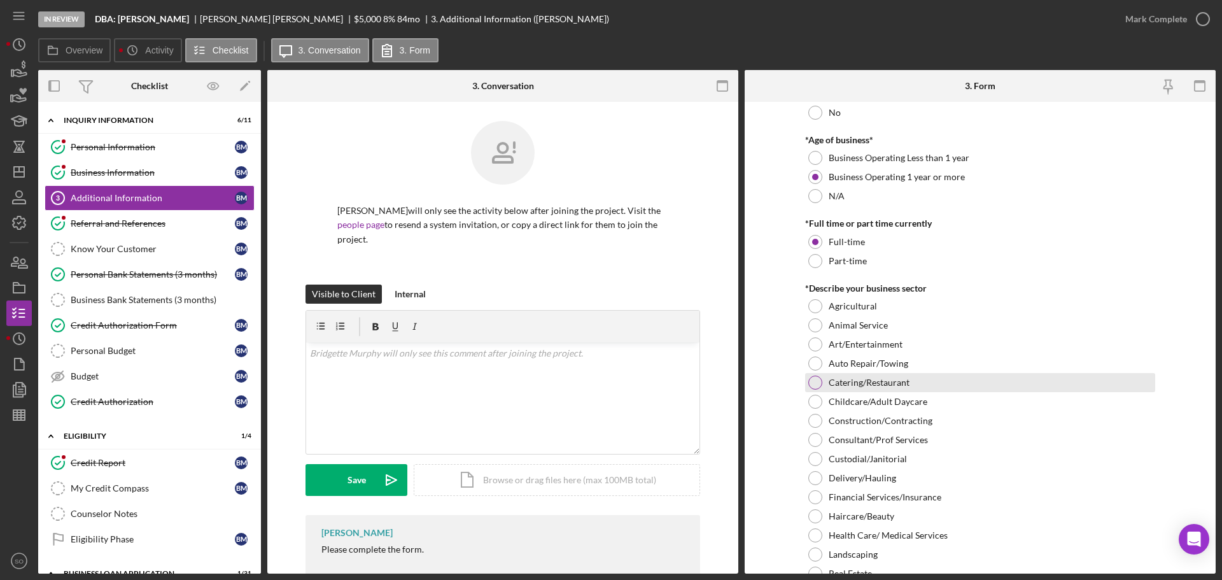
scroll to position [382, 0]
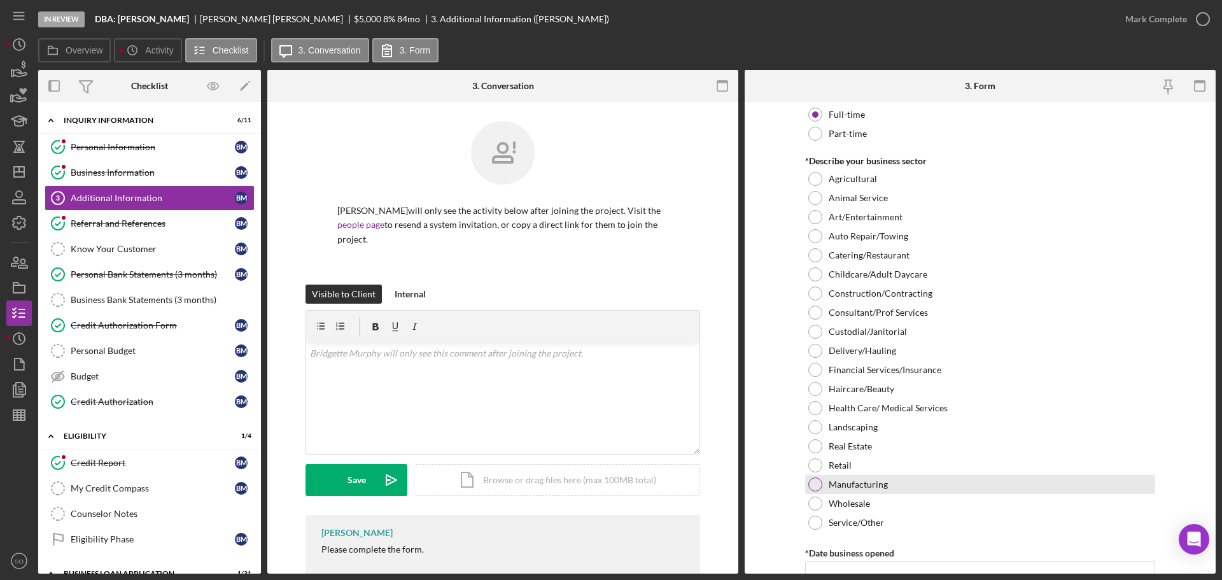
click at [867, 483] on label "Manufacturing" at bounding box center [858, 484] width 59 height 10
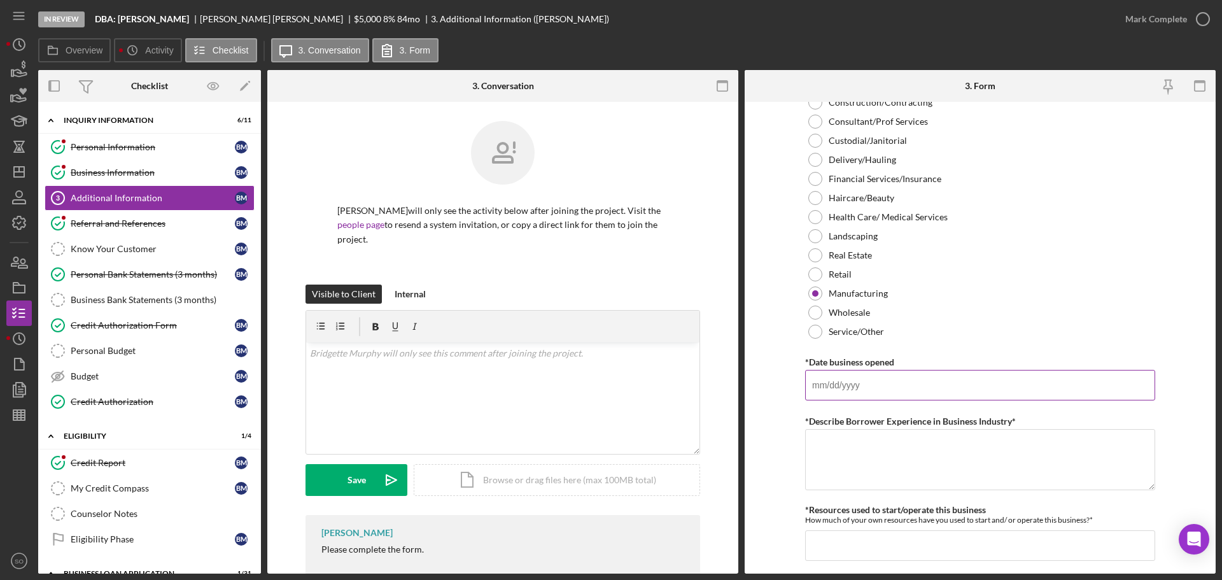
paste input "[DATE]"
type input "[DATE]"
click at [1002, 435] on textarea "*Describe Borrower Experience in Business Industry*" at bounding box center [980, 459] width 350 height 61
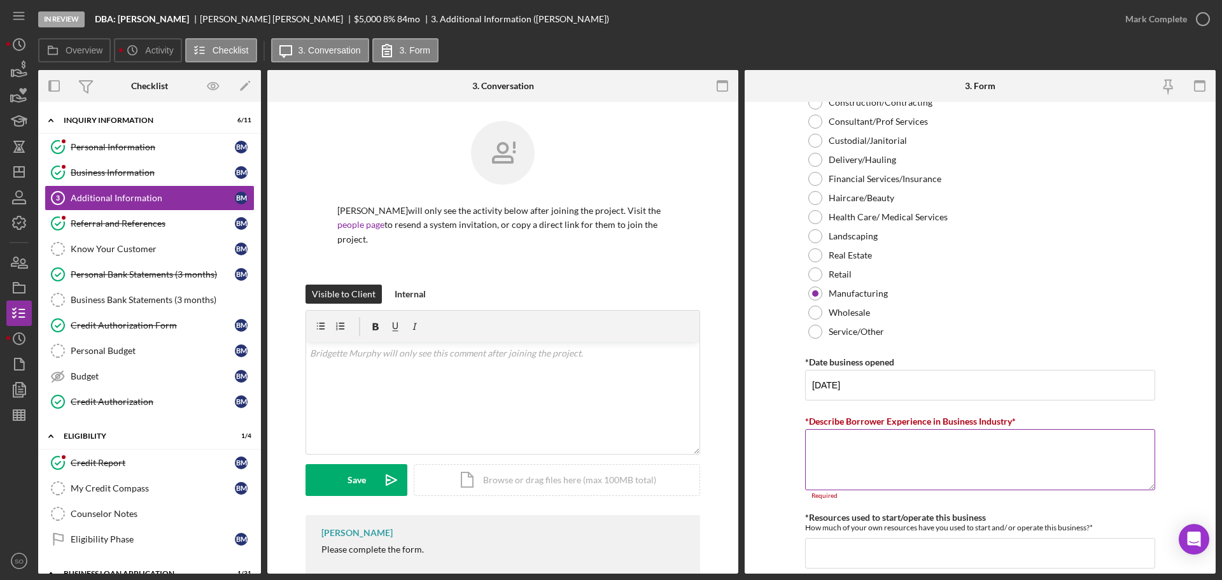
click at [956, 448] on textarea "*Describe Borrower Experience in Business Industry*" at bounding box center [980, 459] width 350 height 61
paste textarea "Clothing design"
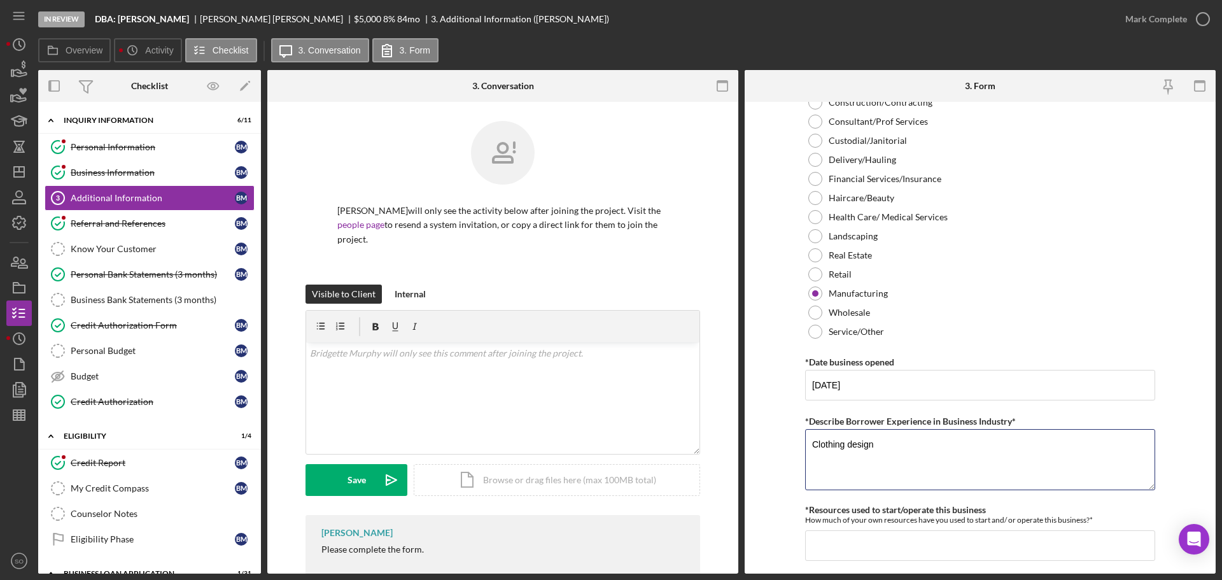
type textarea "Clothing design"
click at [757, 420] on form "Personal Information *Mobile Phone (314) 728-5933 Phone What is the best number…" at bounding box center [980, 338] width 471 height 472
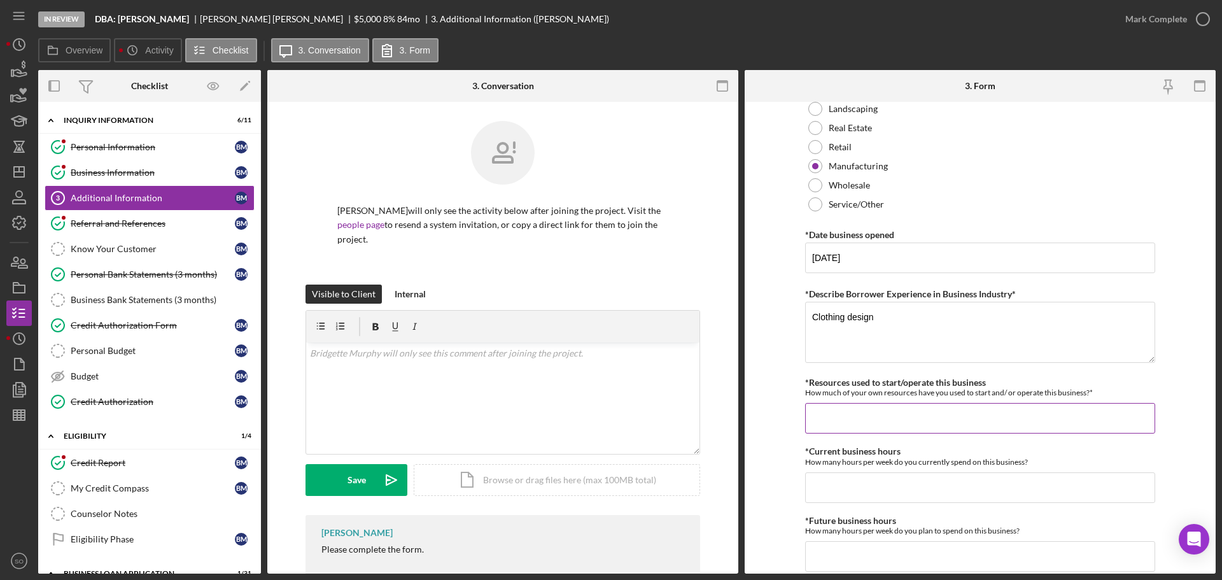
click at [892, 409] on input "*Resources used to start/operate this business" at bounding box center [980, 418] width 350 height 31
type input "$1,000"
click at [846, 483] on input "*Current business hours" at bounding box center [980, 487] width 350 height 31
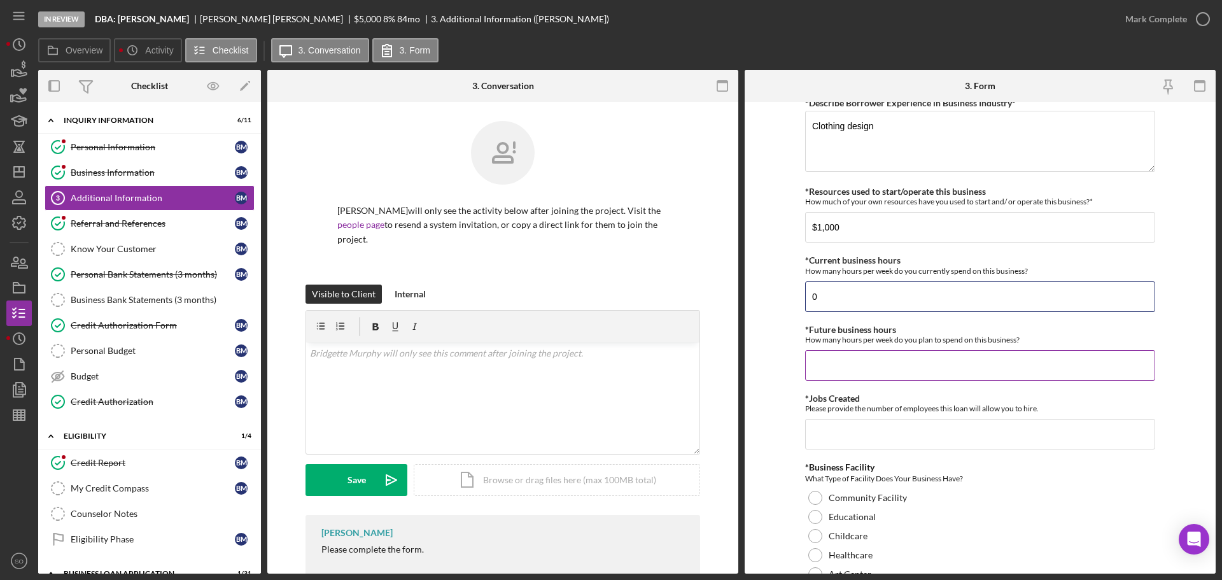
type input "0"
click at [878, 375] on input "*Future business hours" at bounding box center [980, 365] width 350 height 31
type input "40"
click at [878, 448] on input "*Jobs Created" at bounding box center [980, 434] width 350 height 31
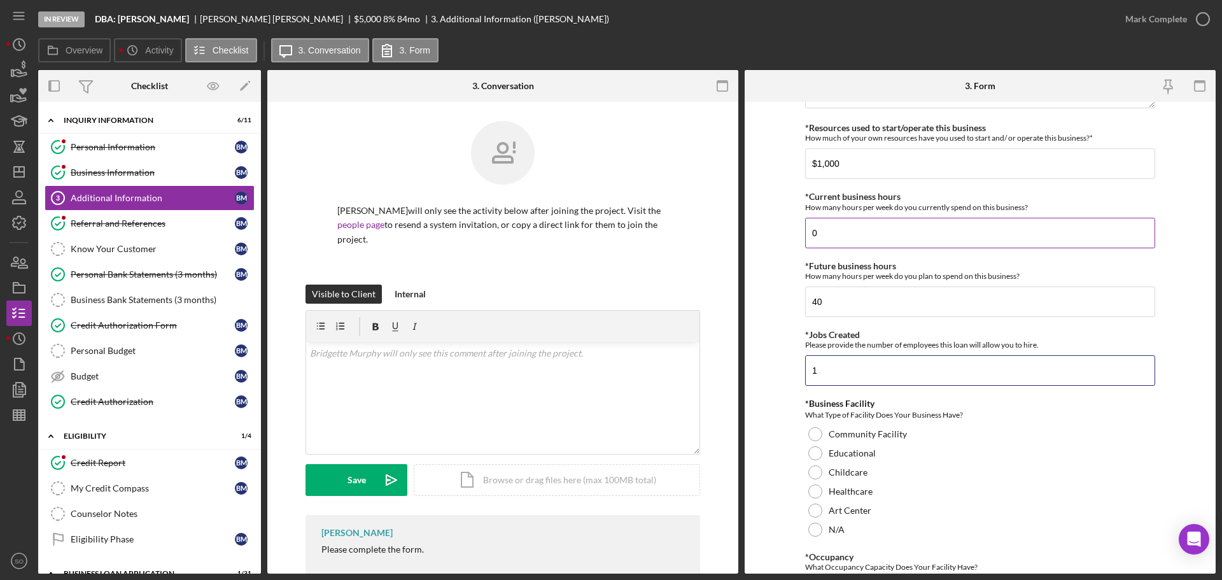
type input "1"
drag, startPoint x: 848, startPoint y: 225, endPoint x: 727, endPoint y: 225, distance: 120.9
click at [787, 225] on form "Personal Information *Mobile Phone (314) 728-5933 Phone What is the best number…" at bounding box center [980, 338] width 471 height 472
type input "40"
click at [769, 328] on form "Personal Information *Mobile Phone (314) 728-5933 Phone What is the best number…" at bounding box center [980, 338] width 471 height 472
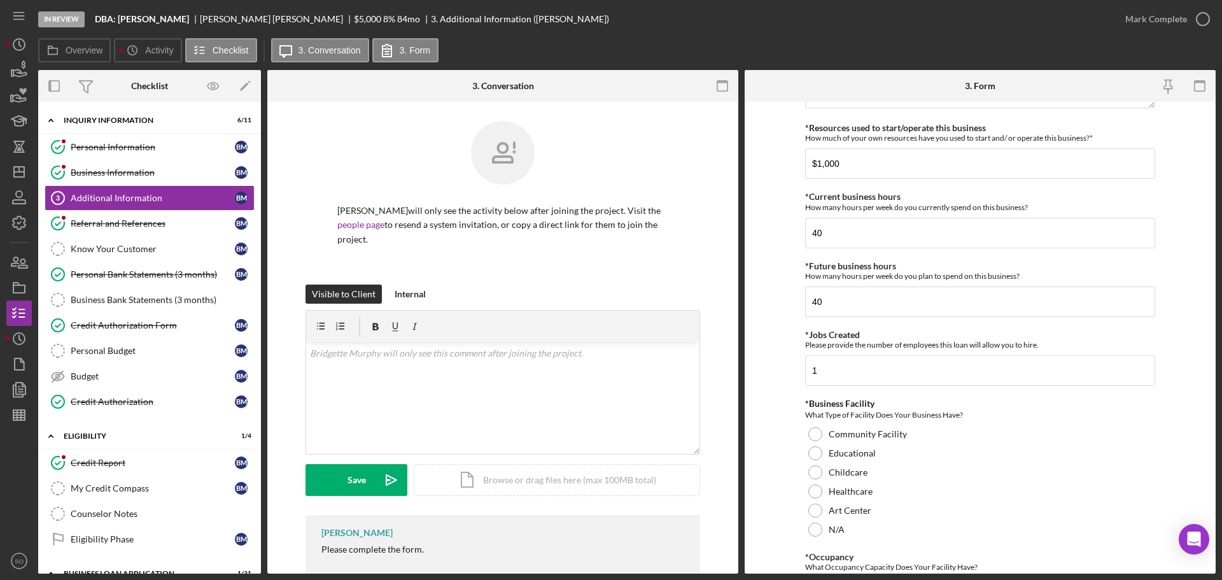
scroll to position [1082, 0]
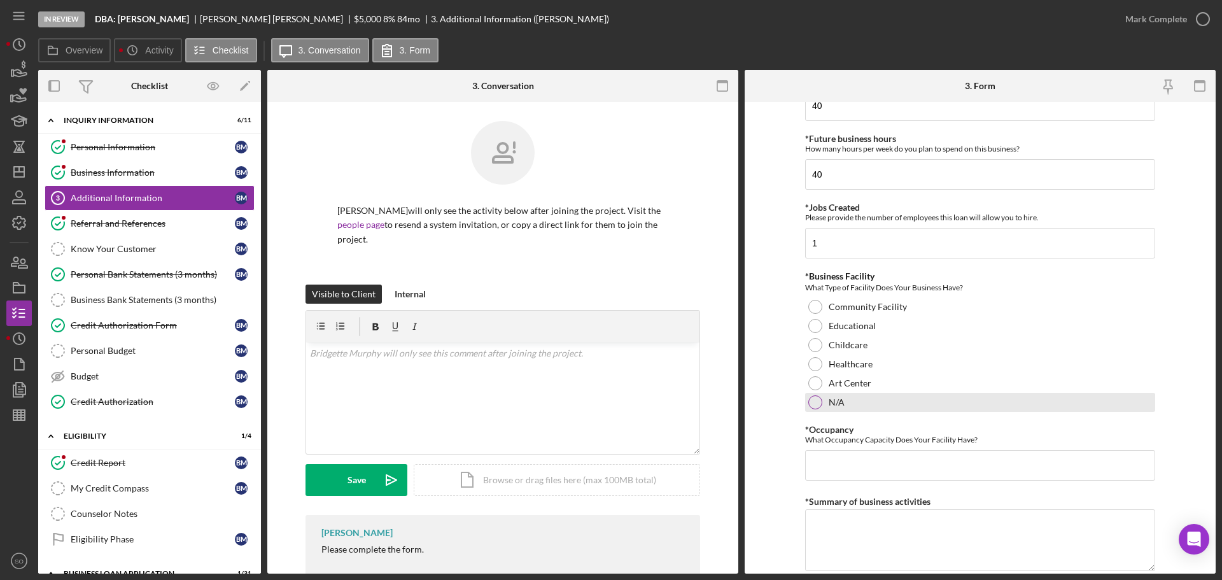
click at [824, 401] on div "N/A" at bounding box center [980, 402] width 350 height 19
click at [844, 444] on div "What Occupancy Capacity Does Your Facility Have?" at bounding box center [980, 440] width 350 height 10
click at [875, 476] on input "*Occupancy" at bounding box center [980, 465] width 350 height 31
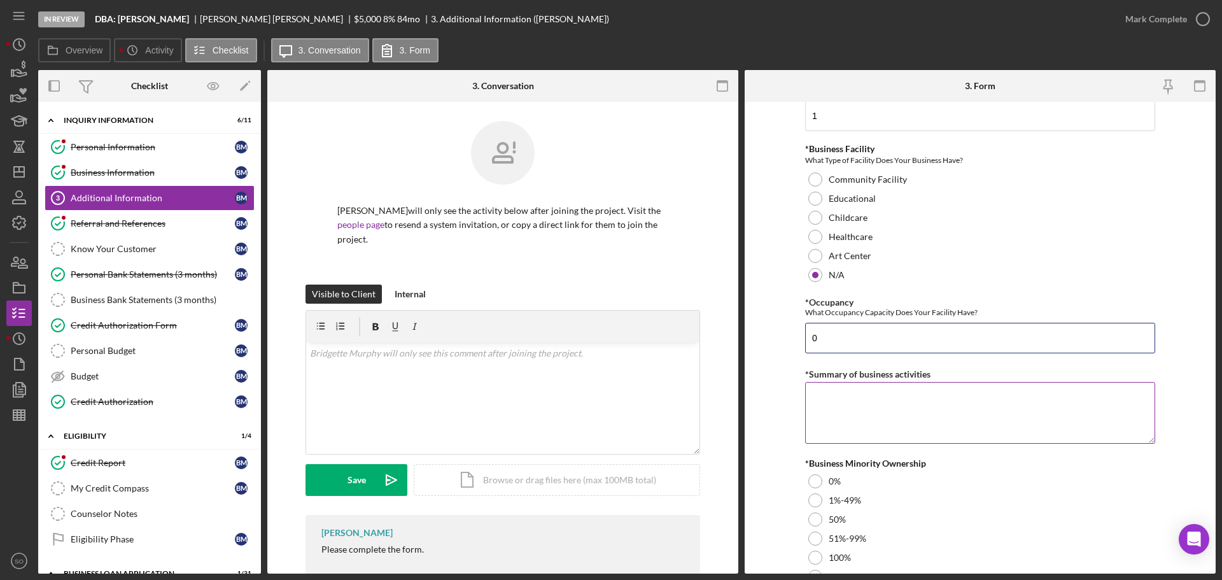
type input "0"
click at [857, 389] on textarea "*Summary of business activities" at bounding box center [980, 412] width 350 height 61
click at [962, 405] on textarea "*Summary of business activities" at bounding box center [980, 412] width 350 height 61
paste textarea "Clothing design"
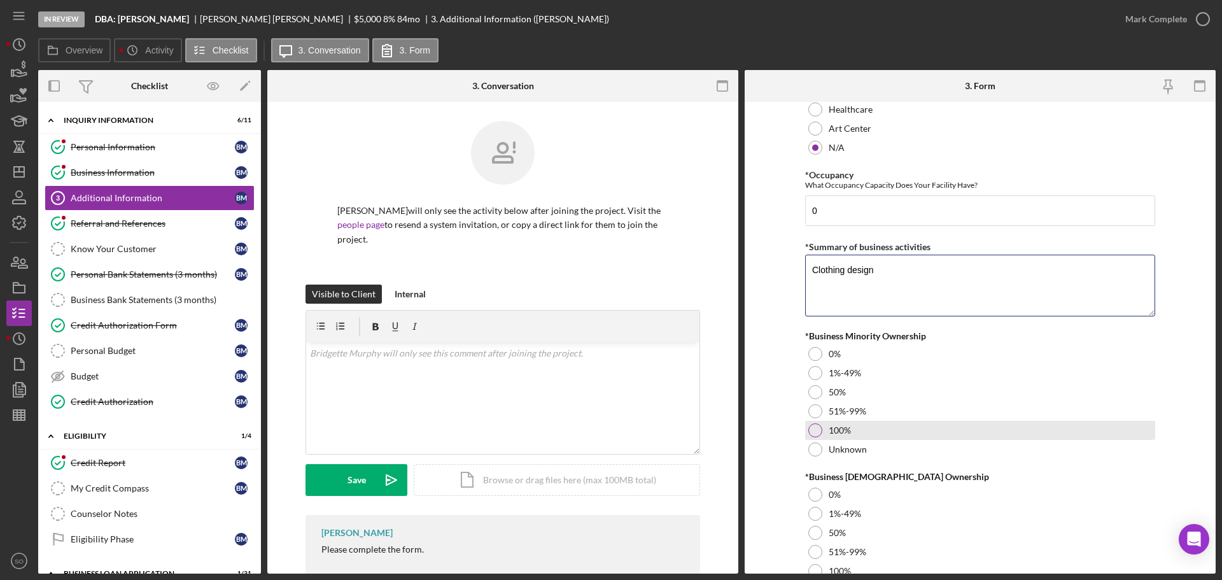
type textarea "Clothing design"
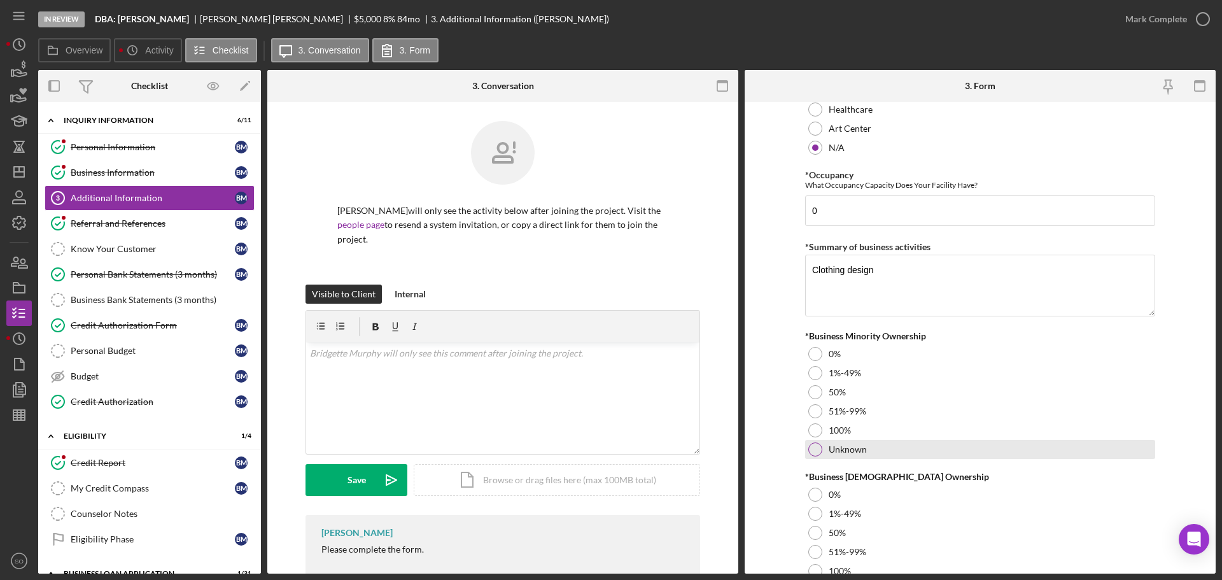
drag, startPoint x: 820, startPoint y: 427, endPoint x: 821, endPoint y: 442, distance: 14.7
click at [820, 428] on div "100%" at bounding box center [980, 430] width 350 height 19
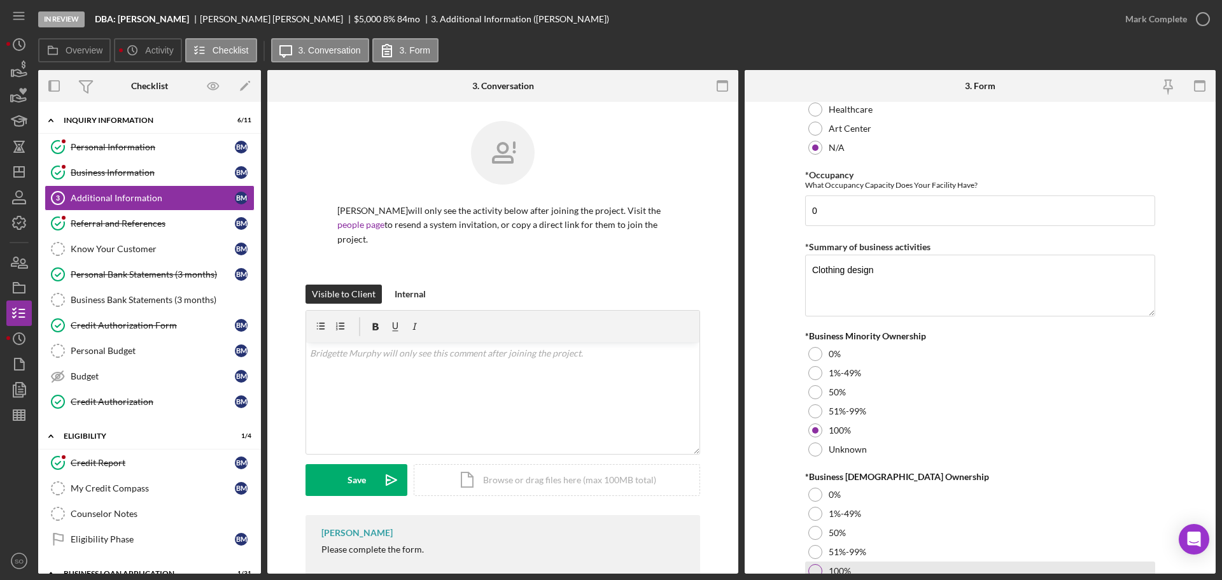
scroll to position [1400, 0]
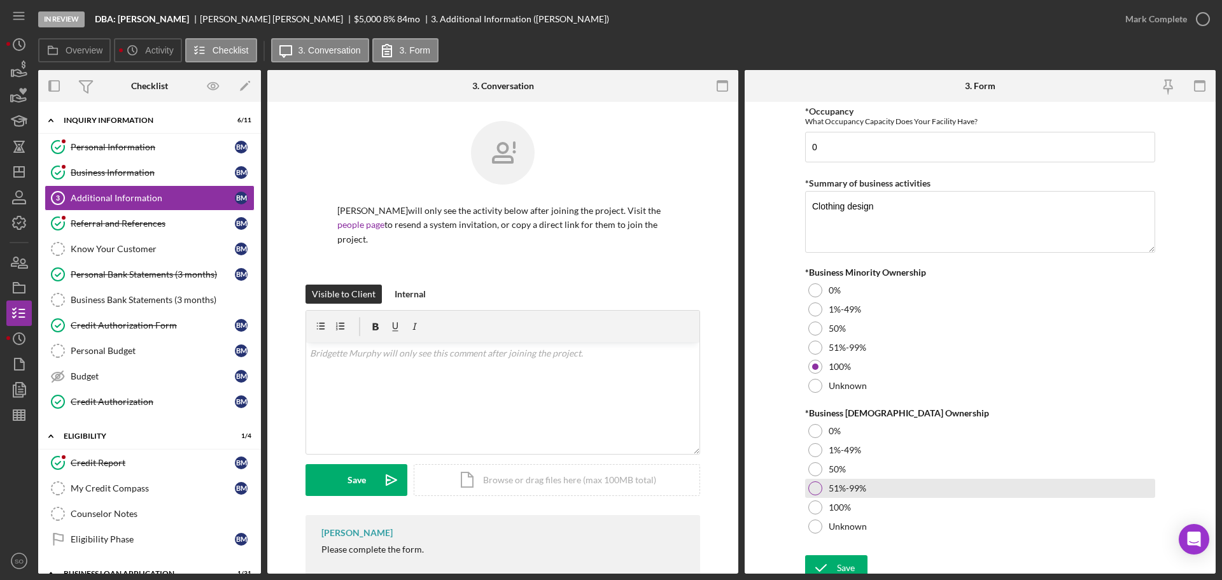
click at [829, 492] on label "51%-99%" at bounding box center [848, 488] width 38 height 10
click at [829, 507] on label "100%" at bounding box center [840, 507] width 22 height 10
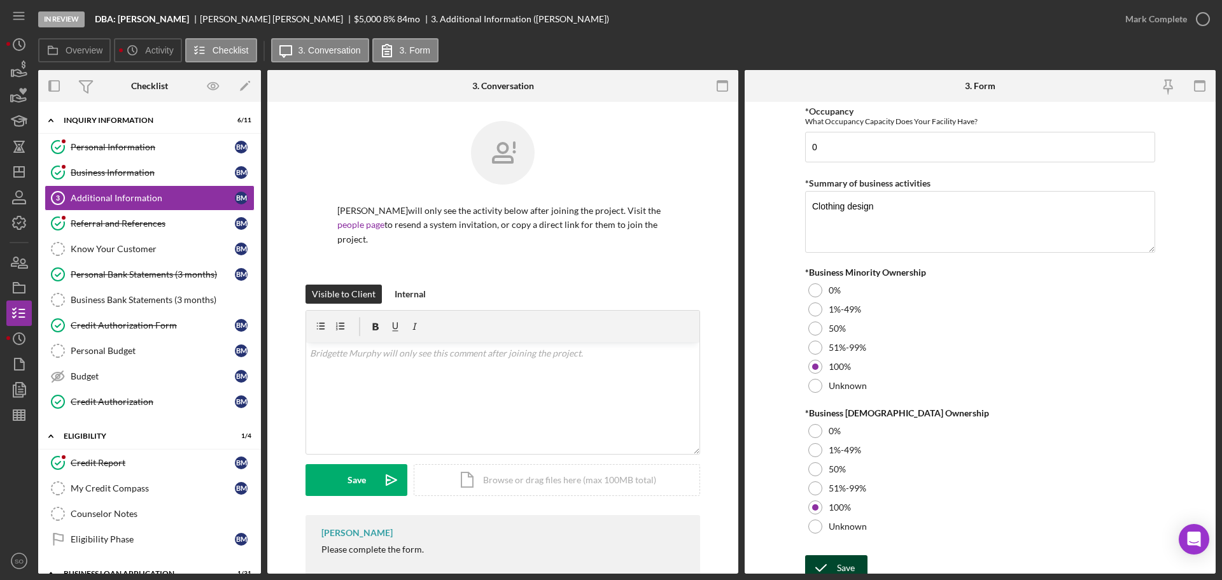
click at [858, 570] on button "Save" at bounding box center [836, 567] width 62 height 25
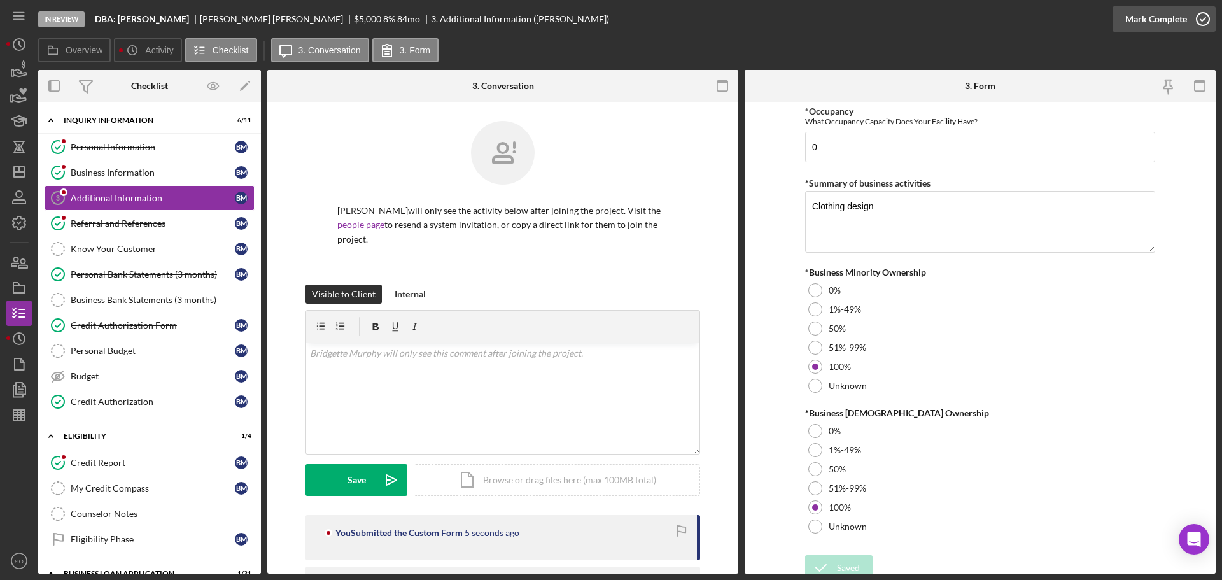
click at [1142, 25] on div "Mark Complete" at bounding box center [1156, 18] width 62 height 25
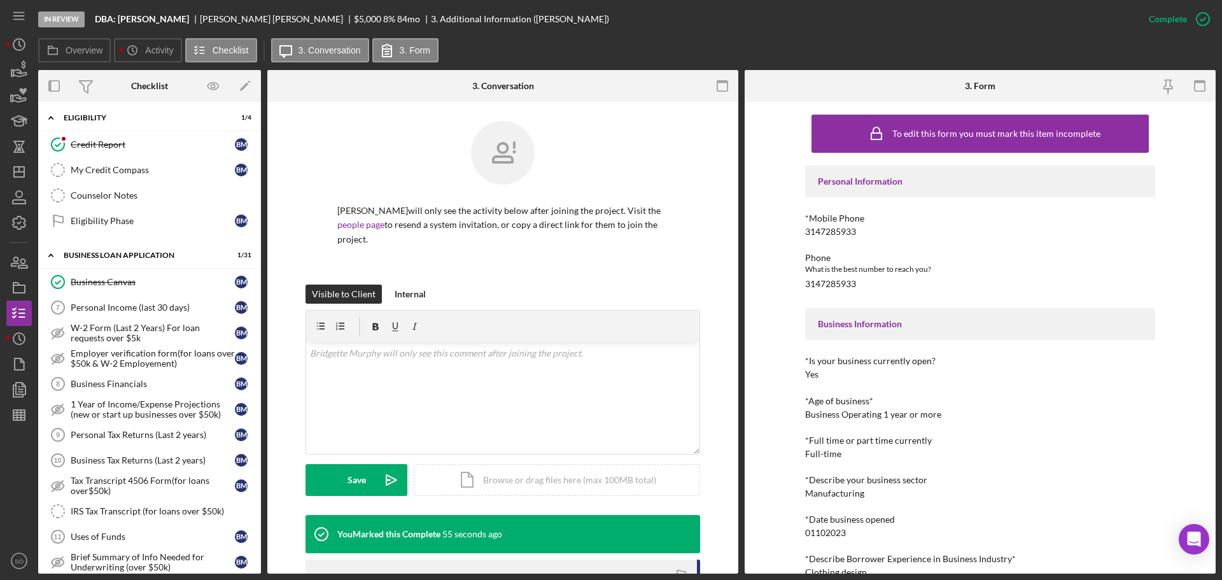
scroll to position [127, 0]
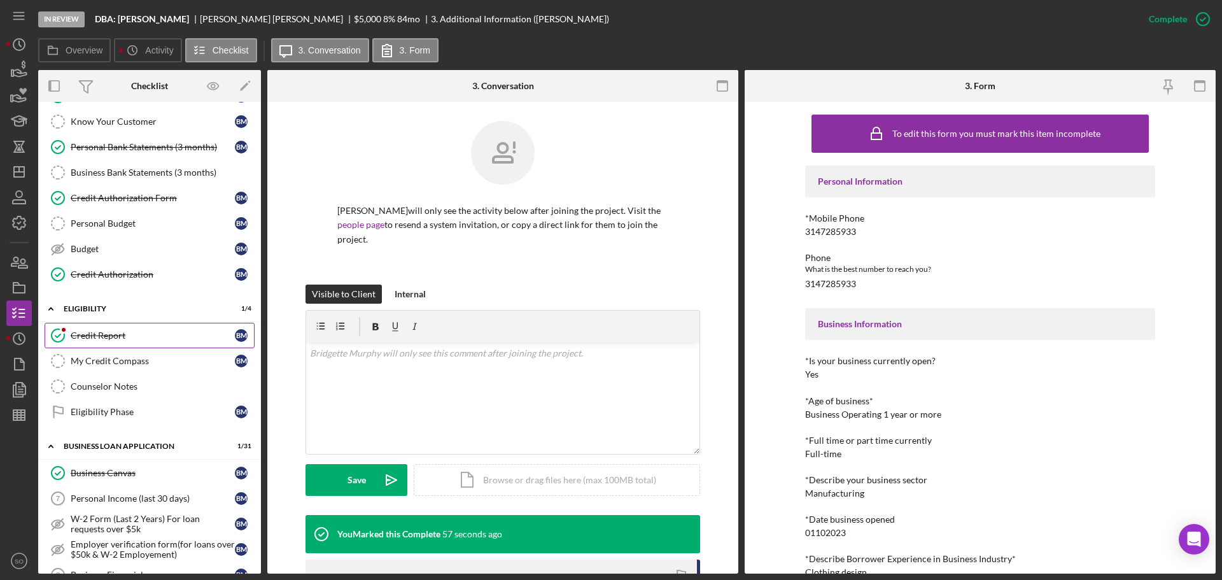
click at [127, 339] on div "Credit Report" at bounding box center [153, 335] width 164 height 10
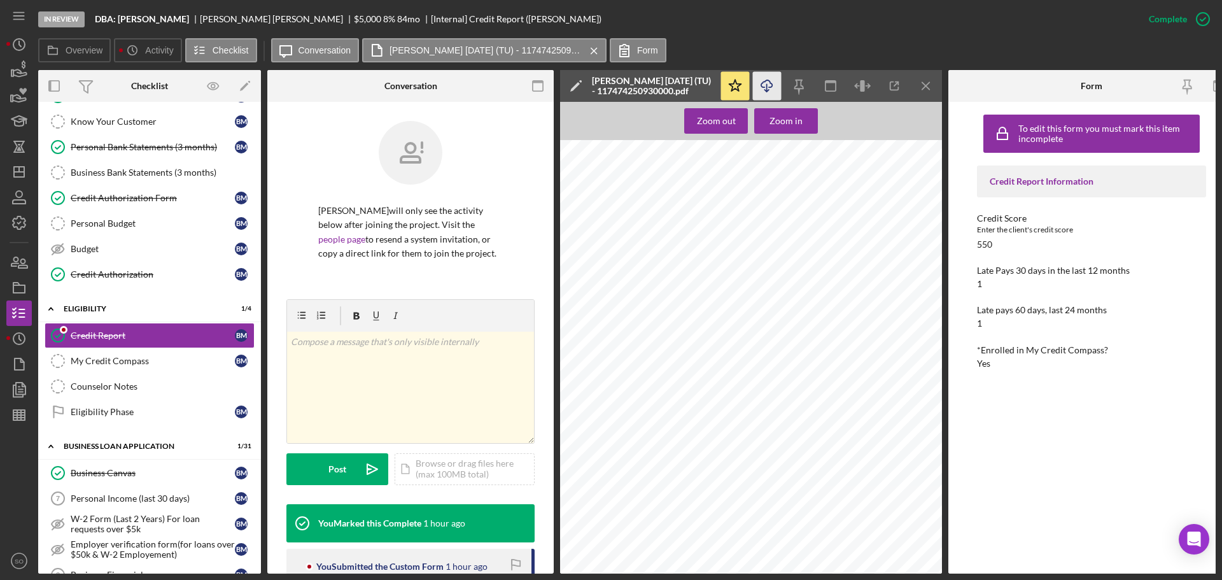
click at [767, 89] on icon "Icon/Download" at bounding box center [767, 86] width 29 height 29
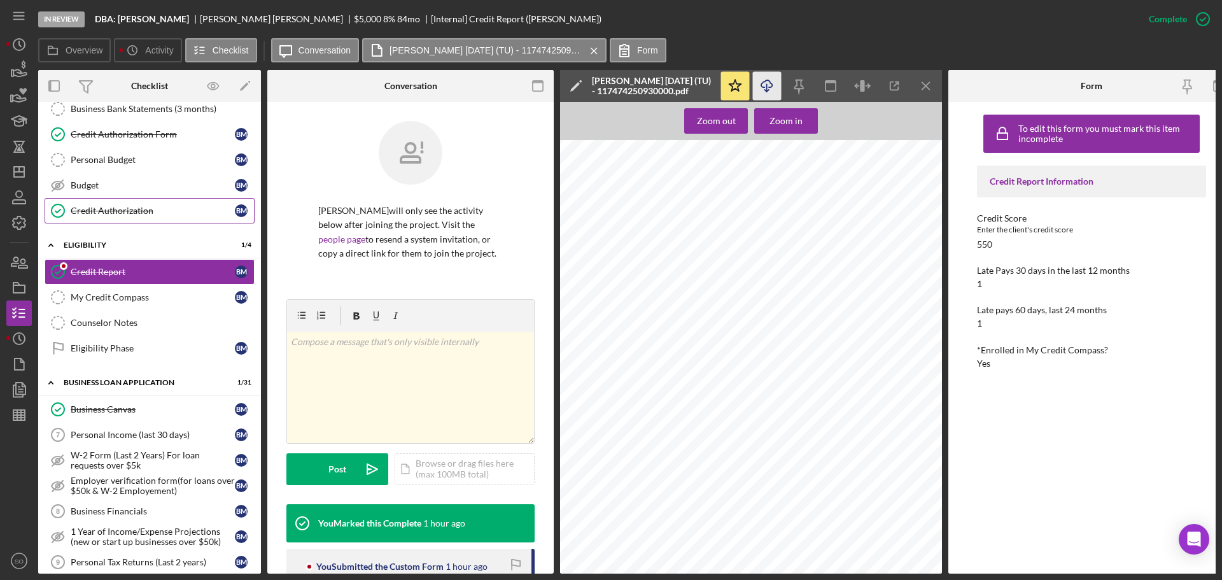
scroll to position [255, 0]
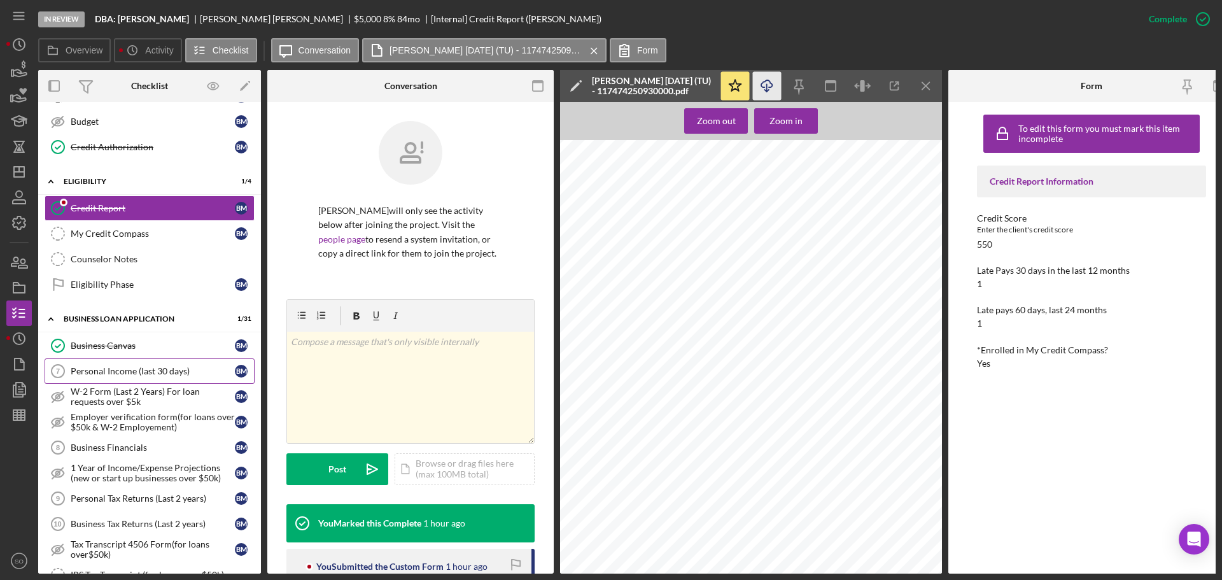
click at [176, 377] on link "Personal Income (last 30 days) 7 Personal Income (last 30 days) B M" at bounding box center [150, 370] width 210 height 25
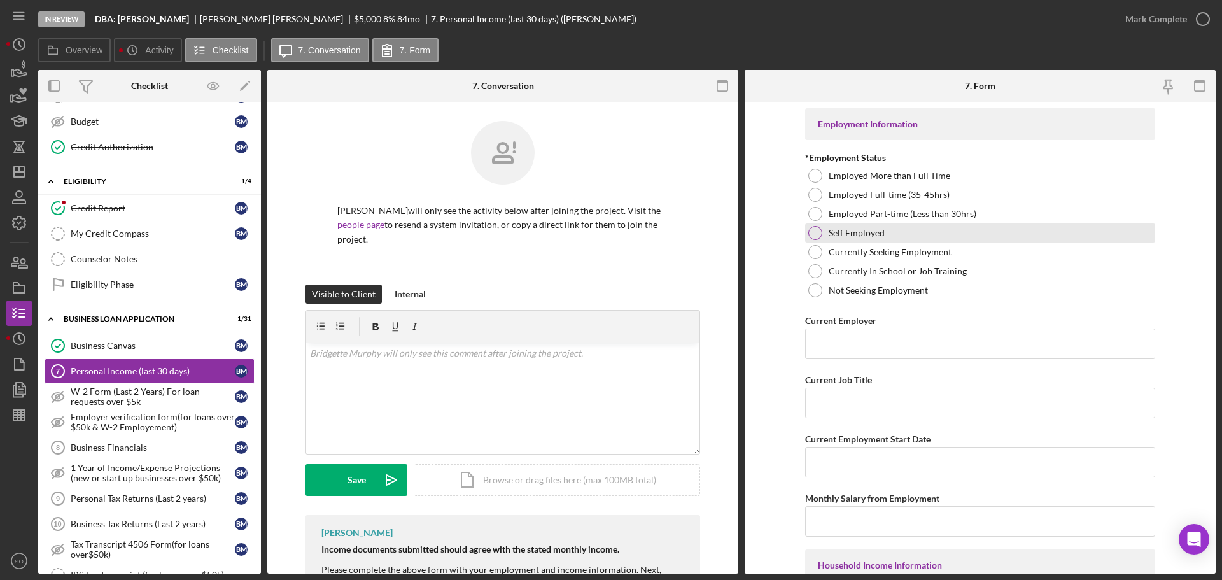
click at [819, 232] on div at bounding box center [815, 233] width 14 height 14
click at [818, 405] on input "Current Job Title" at bounding box center [980, 403] width 350 height 31
click at [839, 398] on input "Current Job Title" at bounding box center [980, 403] width 350 height 31
paste input "Business Owner"
type input "Business Owner"
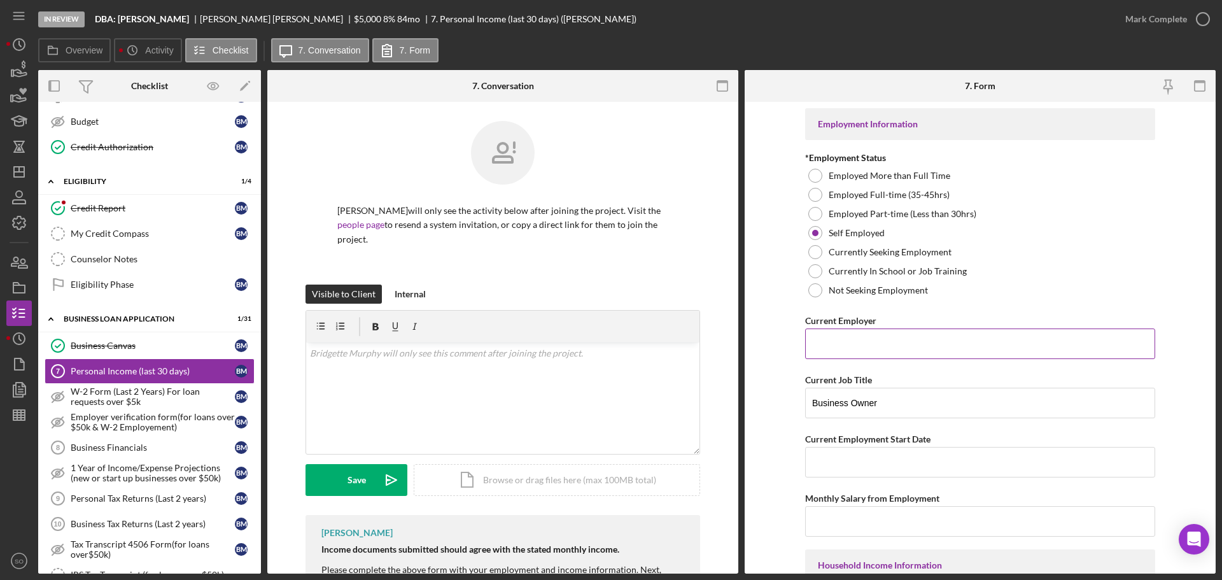
click at [842, 339] on input "Current Employer" at bounding box center [980, 343] width 350 height 31
paste input "DBA: [PERSON_NAME]"
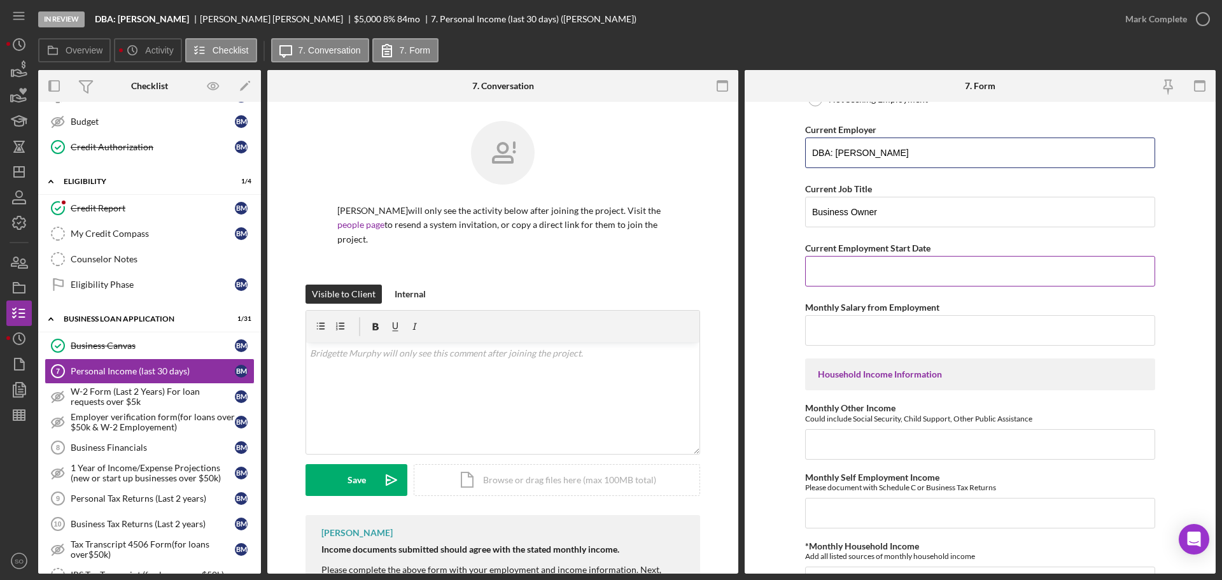
type input "DBA: [PERSON_NAME]"
click at [882, 275] on input "Current Employment Start Date" at bounding box center [980, 271] width 350 height 31
click at [840, 268] on input "Current Employment Start Date" at bounding box center [980, 271] width 350 height 31
paste input "[DATE]"
type input "[DATE]"
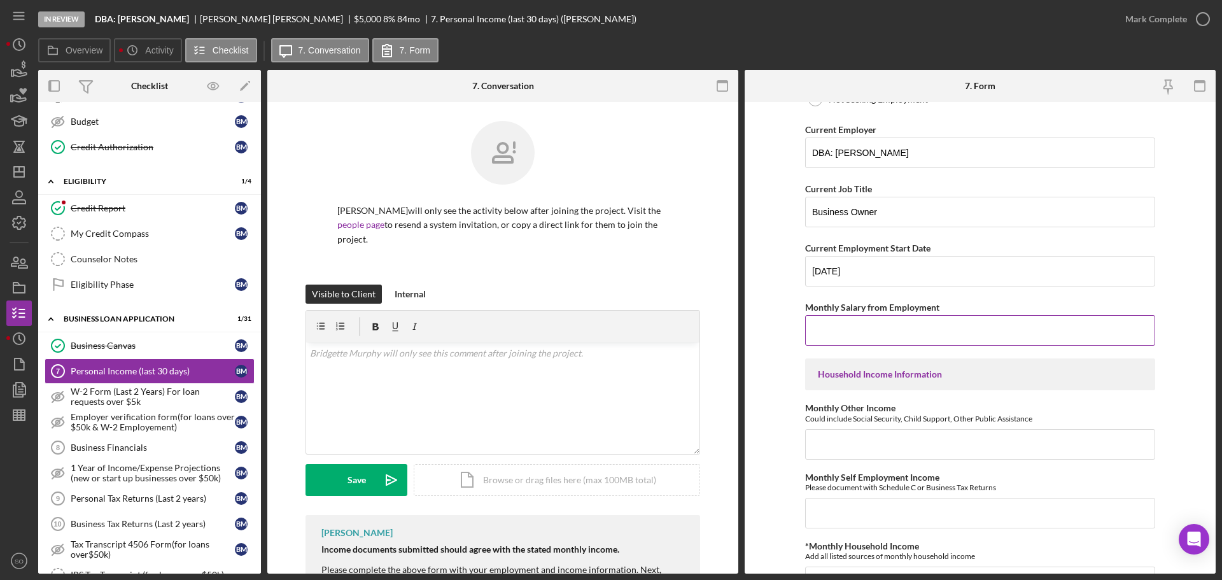
click at [844, 321] on input "Monthly Salary from Employment" at bounding box center [980, 330] width 350 height 31
type input "$6,000"
click at [773, 370] on form "Employment Information *Employment Status Employed More than Full Time Employed…" at bounding box center [980, 338] width 471 height 472
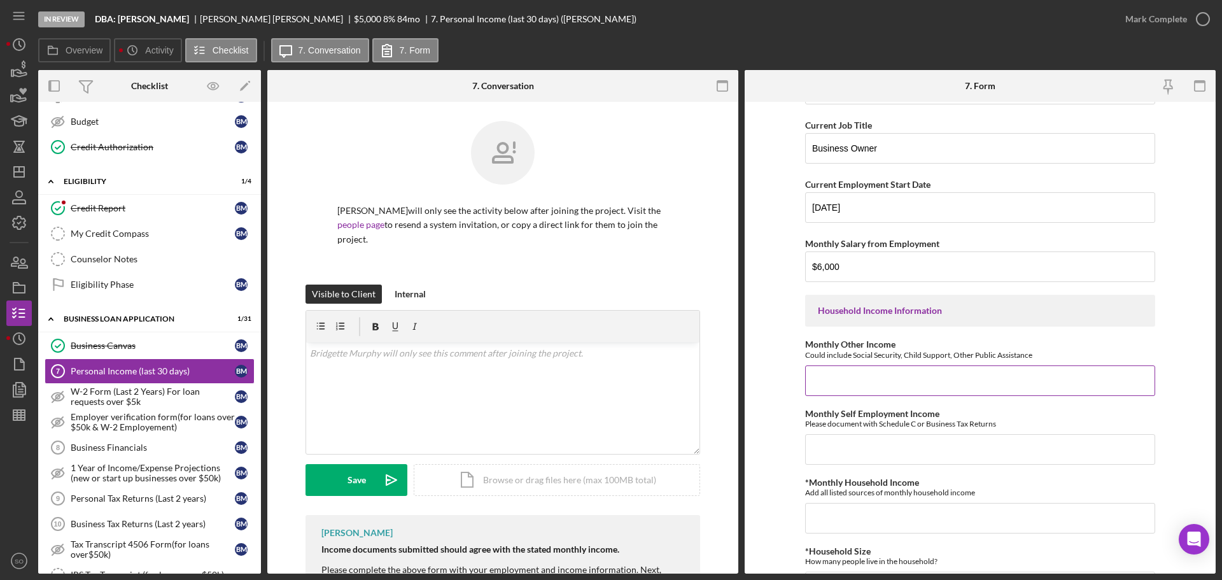
click at [867, 382] on input "Monthly Other Income" at bounding box center [980, 380] width 350 height 31
type input "$0"
click at [862, 445] on input "Monthly Self Employment Income" at bounding box center [980, 449] width 350 height 31
type input "$6,000"
click at [898, 520] on input "*Monthly Household Income" at bounding box center [980, 518] width 350 height 31
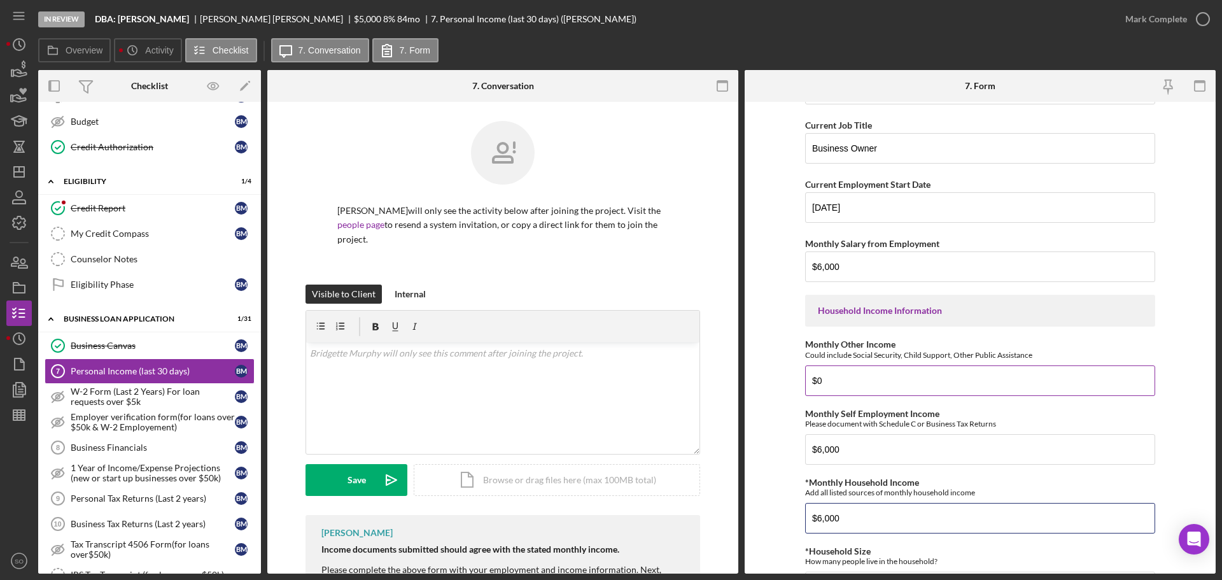
scroll to position [445, 0]
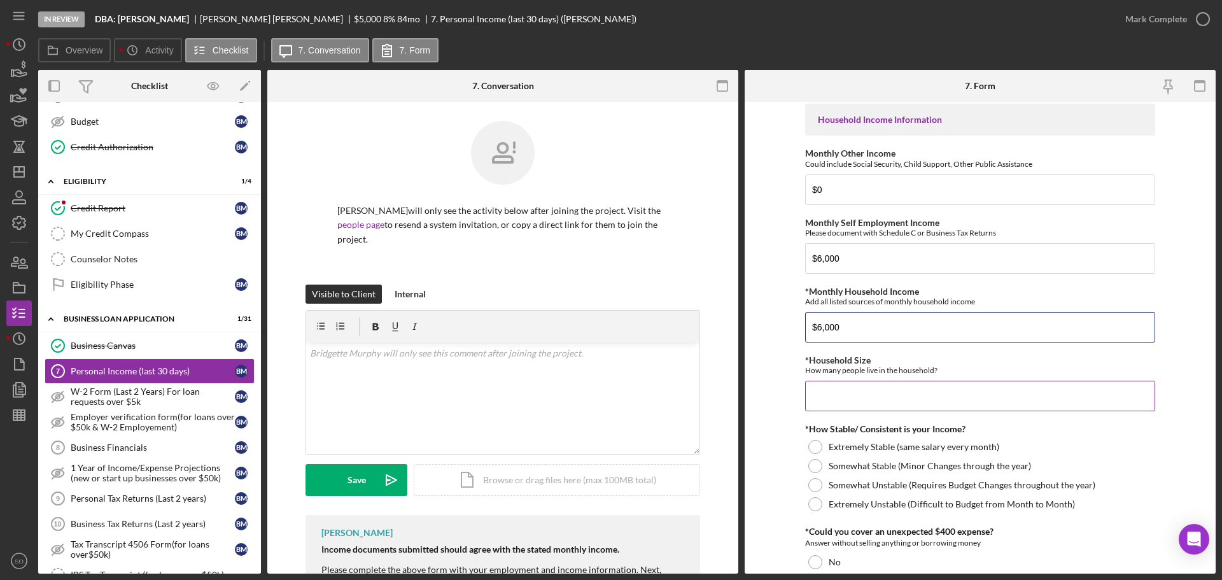
type input "$6,000"
click at [916, 395] on input "*Household Size" at bounding box center [980, 396] width 350 height 31
drag, startPoint x: 837, startPoint y: 394, endPoint x: 760, endPoint y: 401, distance: 77.3
click at [805, 401] on input "2" at bounding box center [980, 396] width 350 height 31
click at [775, 388] on form "Employment Information *Employment Status Employed More than Full Time Employed…" at bounding box center [980, 338] width 471 height 472
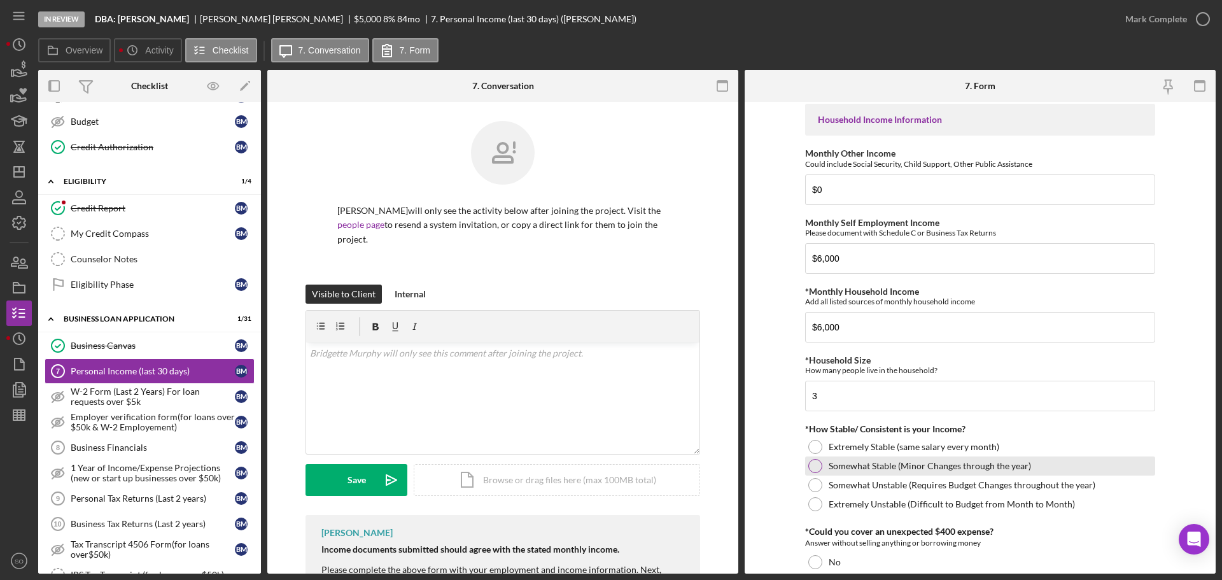
click at [812, 461] on div at bounding box center [815, 466] width 14 height 14
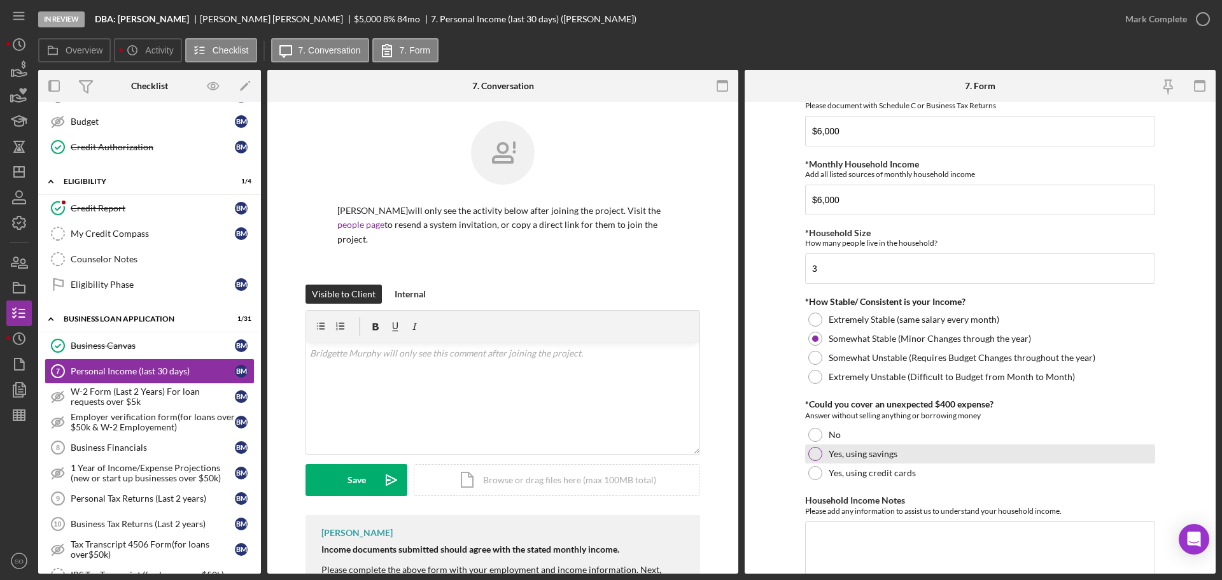
click at [808, 453] on div at bounding box center [815, 454] width 14 height 14
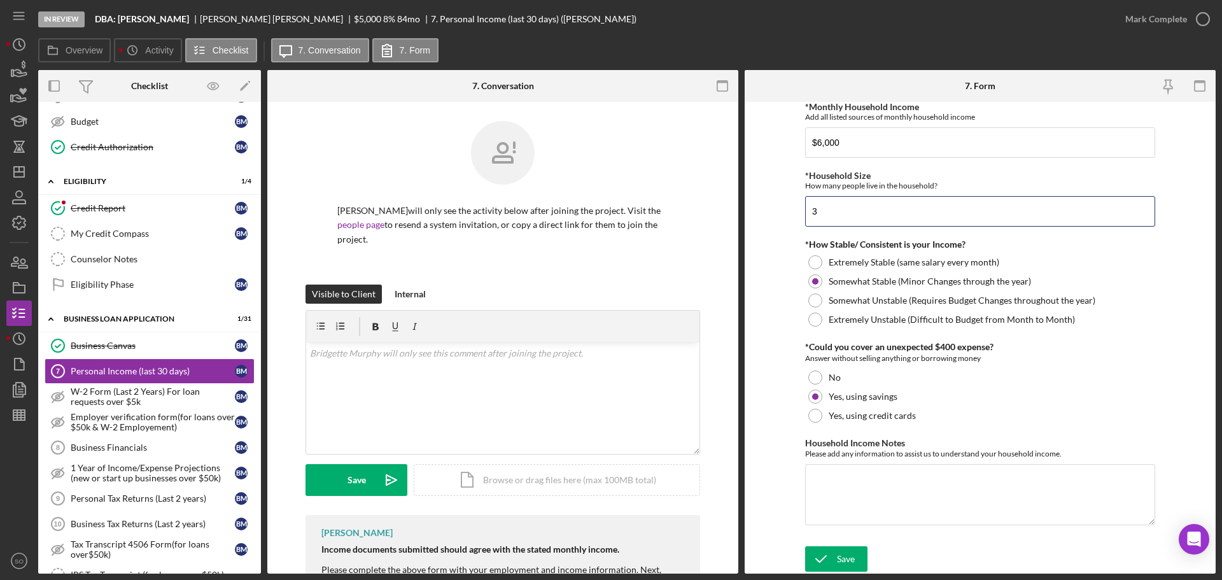
click at [767, 212] on form "Employment Information *Employment Status Employed More than Full Time Employed…" at bounding box center [980, 338] width 471 height 472
type input "4"
click at [748, 212] on form "Employment Information *Employment Status Employed More than Full Time Employed…" at bounding box center [980, 338] width 471 height 472
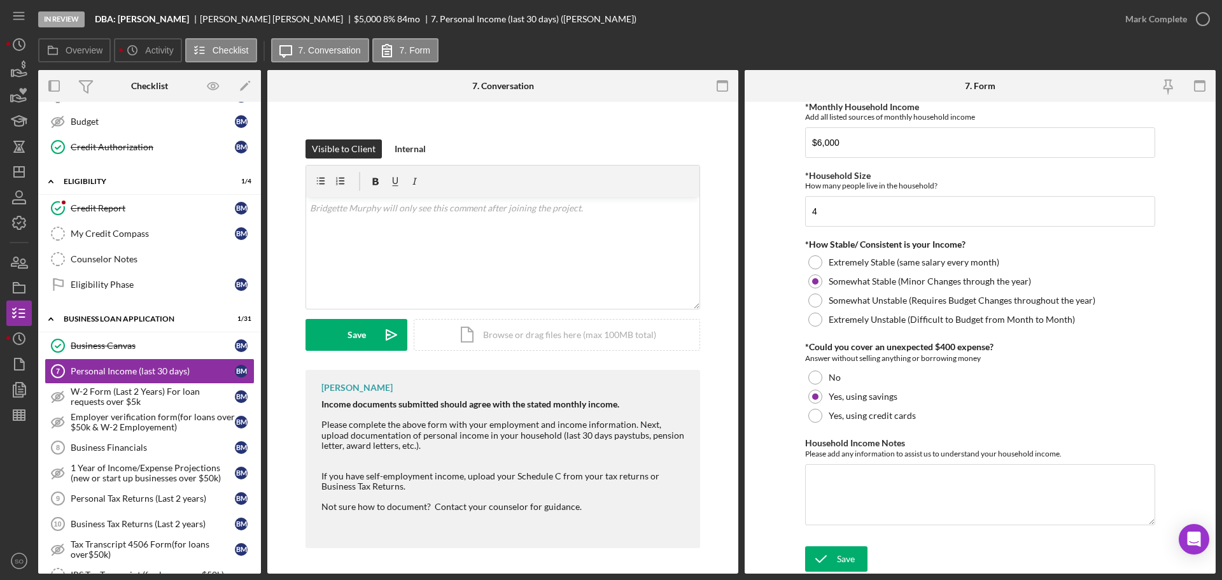
scroll to position [0, 0]
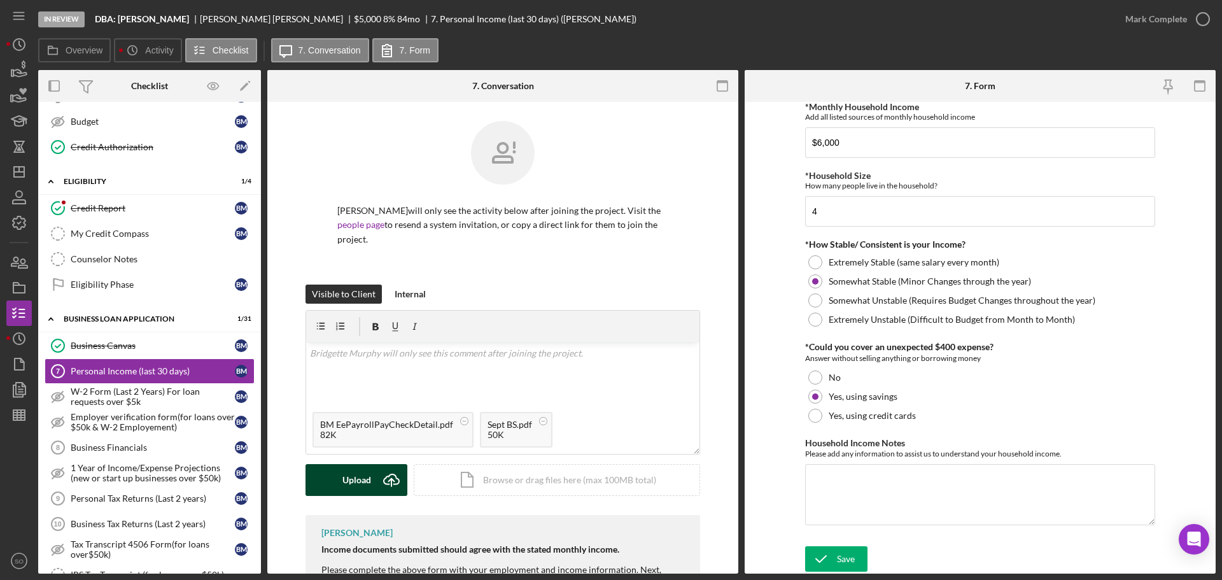
click at [399, 472] on icon "Icon/Upload" at bounding box center [391, 480] width 32 height 32
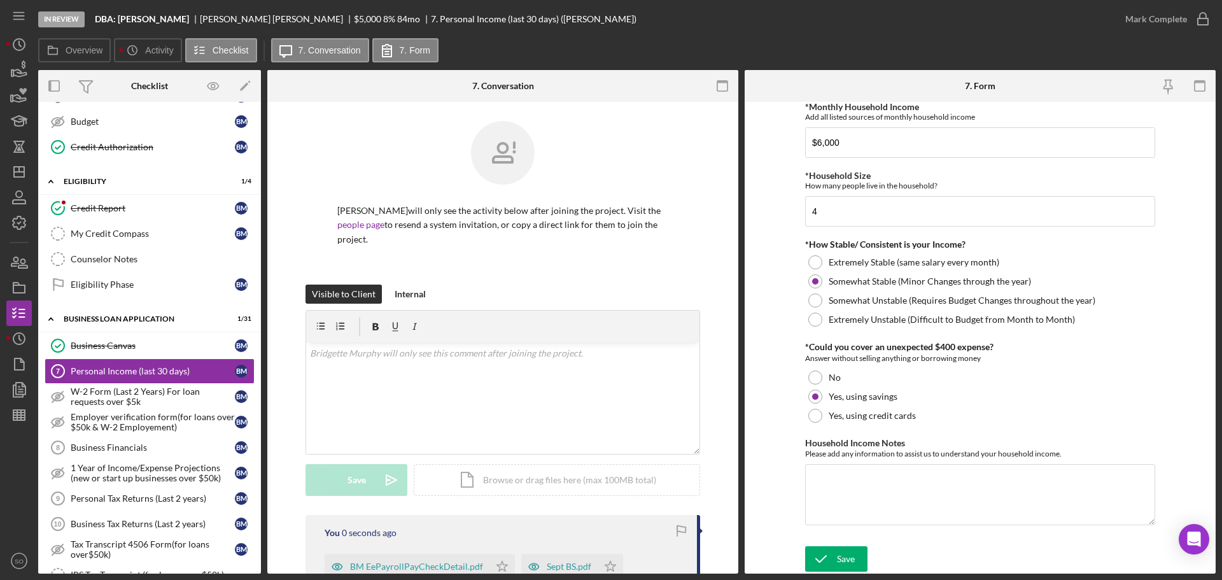
scroll to position [255, 0]
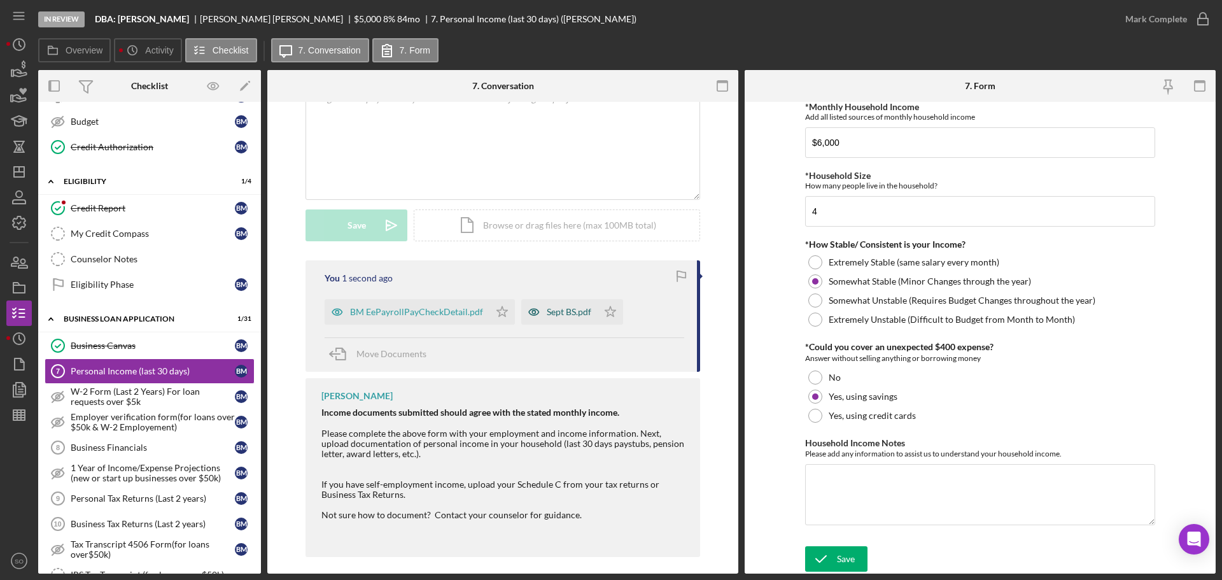
drag, startPoint x: 495, startPoint y: 321, endPoint x: 543, endPoint y: 312, distance: 48.7
click at [499, 318] on icon "Icon/Star" at bounding box center [501, 311] width 25 height 25
drag, startPoint x: 613, startPoint y: 318, endPoint x: 655, endPoint y: 342, distance: 48.5
click at [612, 318] on icon "Icon/Star" at bounding box center [610, 311] width 25 height 25
click at [828, 556] on icon "submit" at bounding box center [821, 559] width 32 height 32
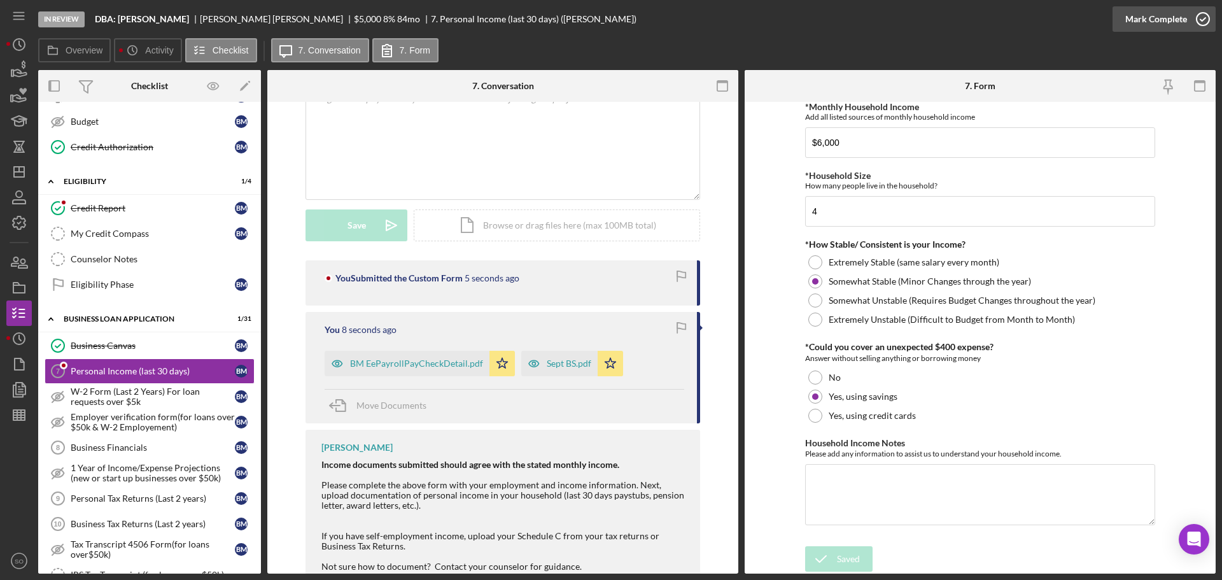
click at [1147, 23] on div "Mark Complete" at bounding box center [1156, 18] width 62 height 25
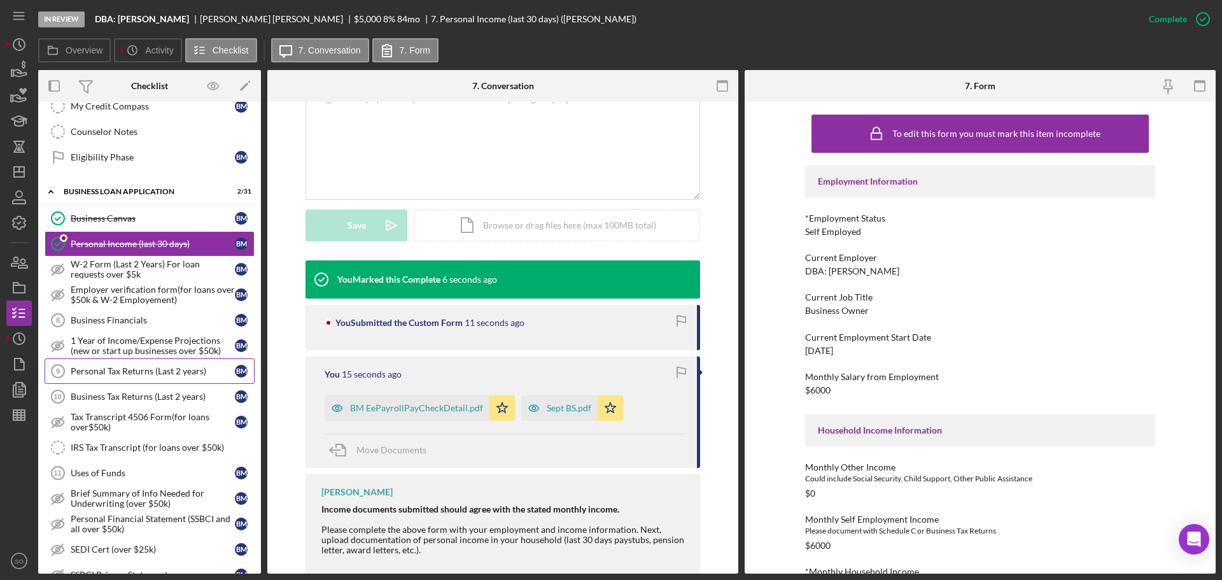
scroll to position [445, 0]
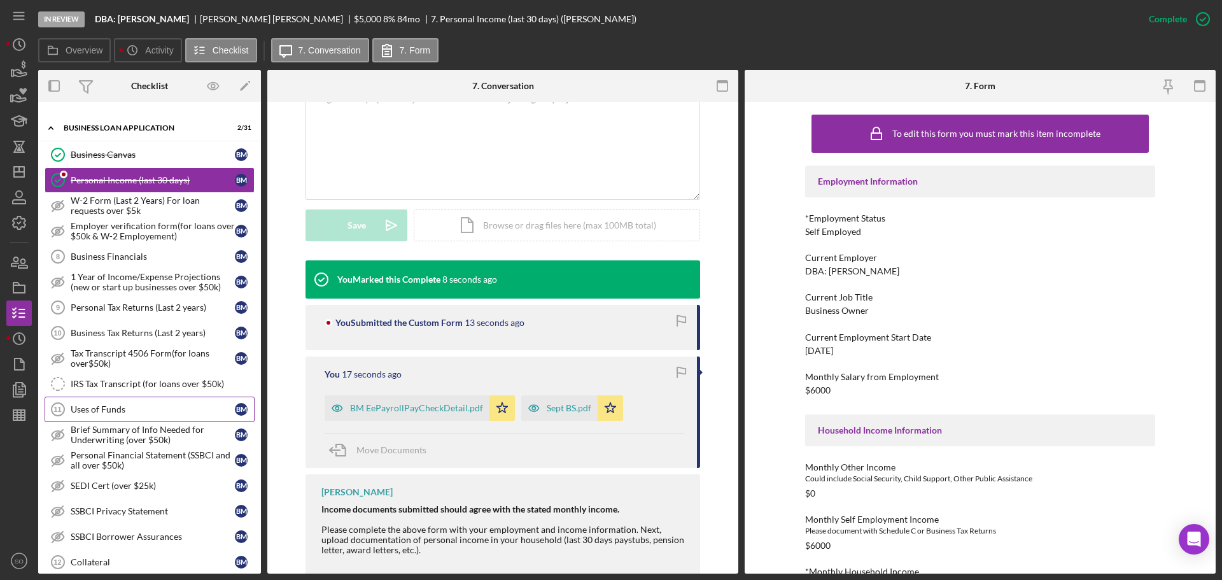
click at [88, 406] on div "Uses of Funds" at bounding box center [153, 409] width 164 height 10
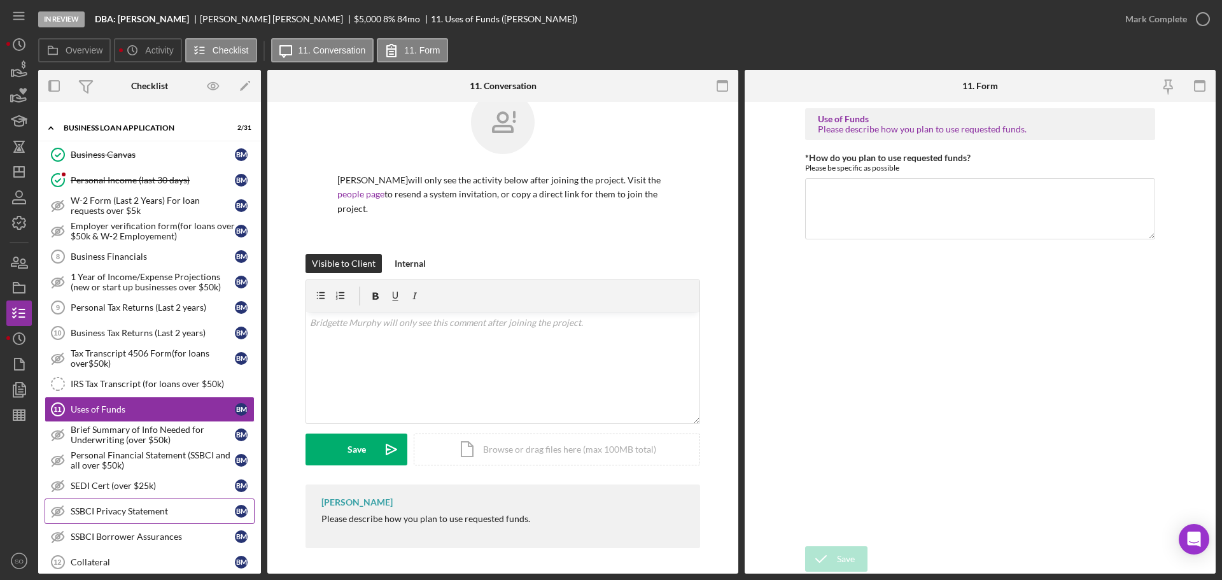
scroll to position [700, 0]
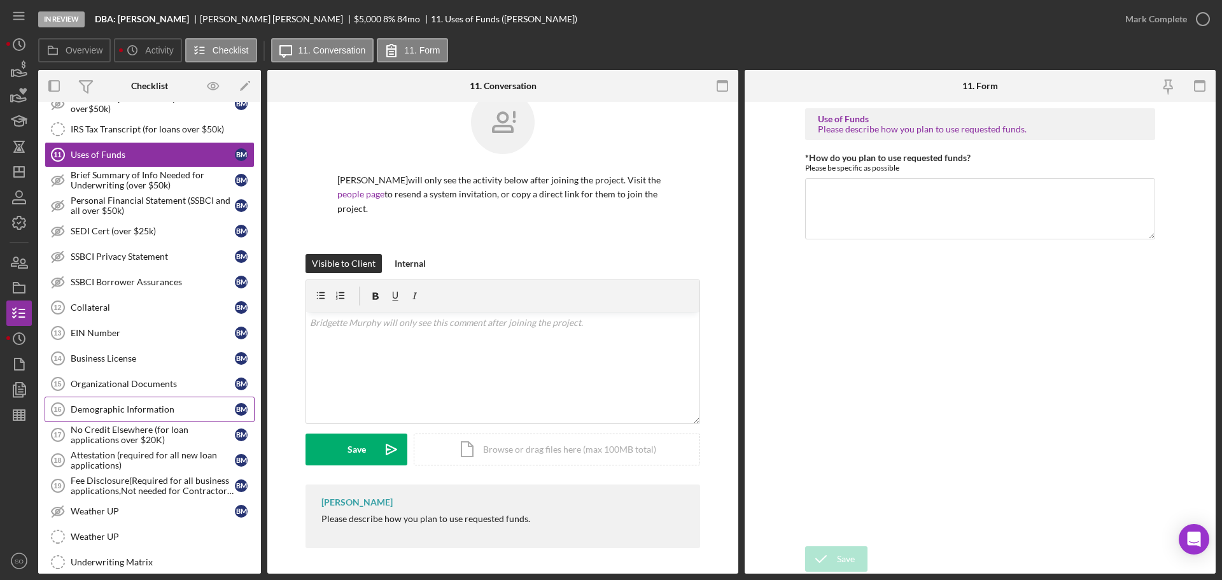
click at [133, 417] on link "Demographic Information 16 Demographic Information B M" at bounding box center [150, 408] width 210 height 25
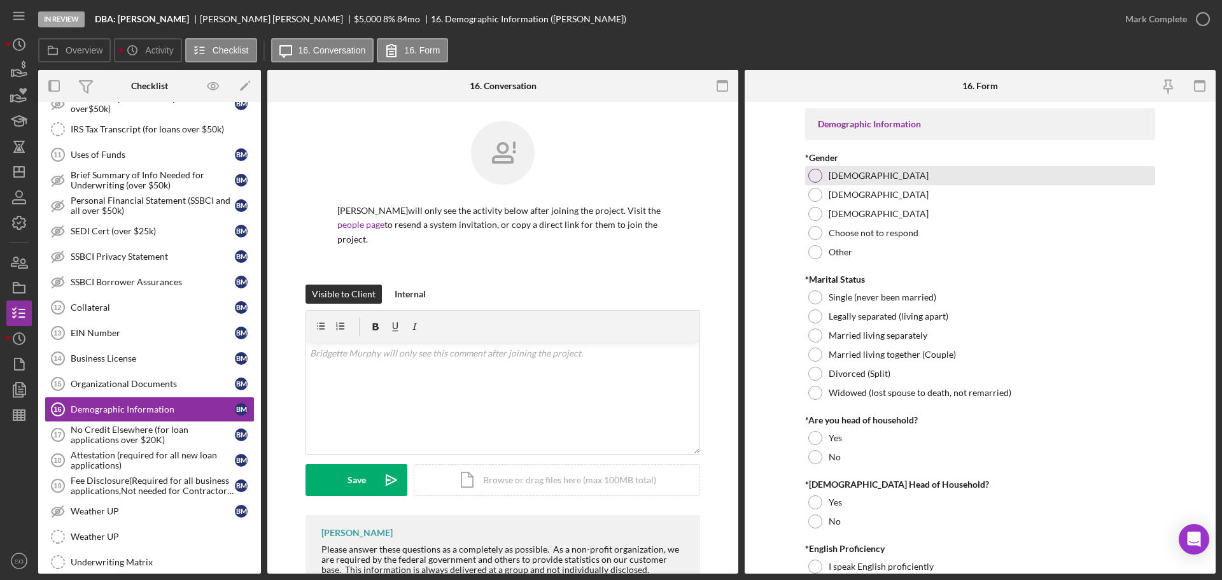
click at [808, 174] on div at bounding box center [815, 176] width 14 height 14
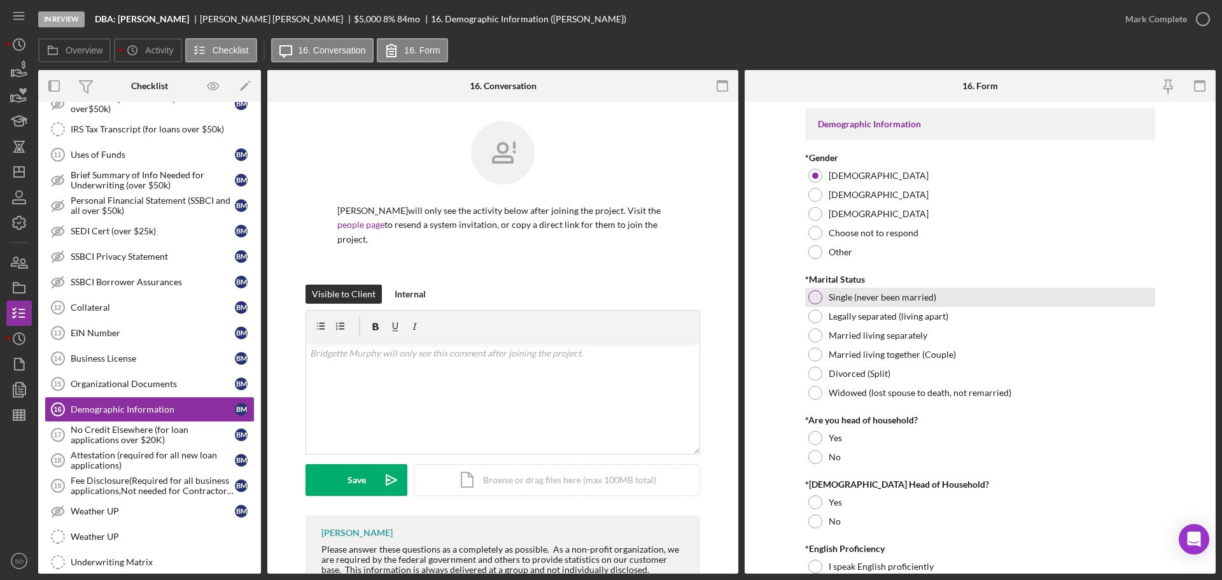
click at [809, 296] on div at bounding box center [815, 297] width 14 height 14
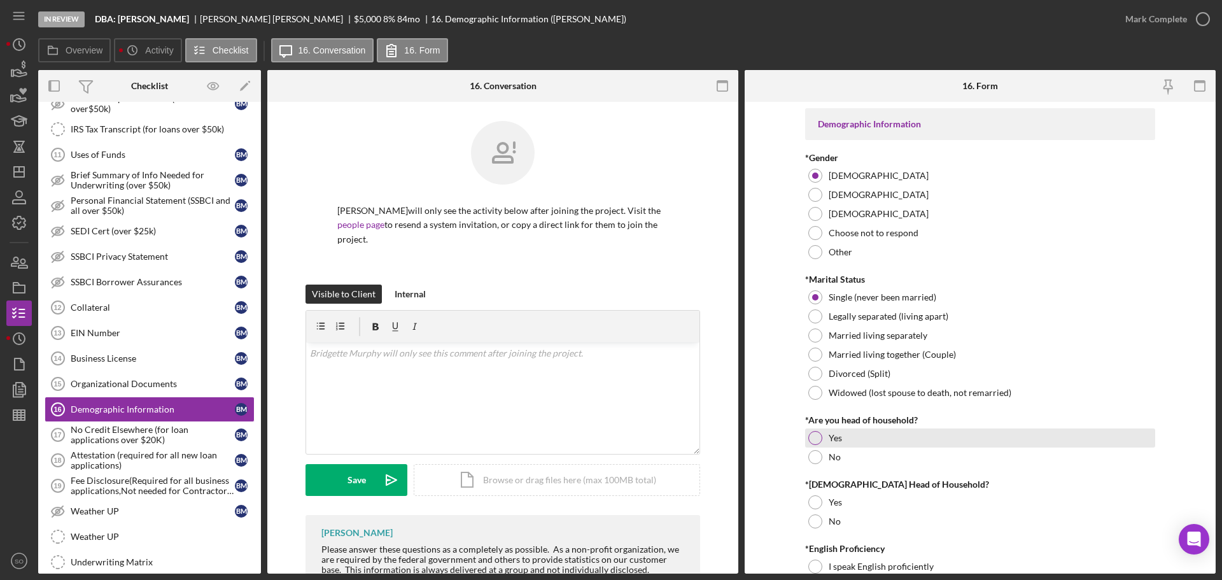
click at [819, 435] on div at bounding box center [815, 438] width 14 height 14
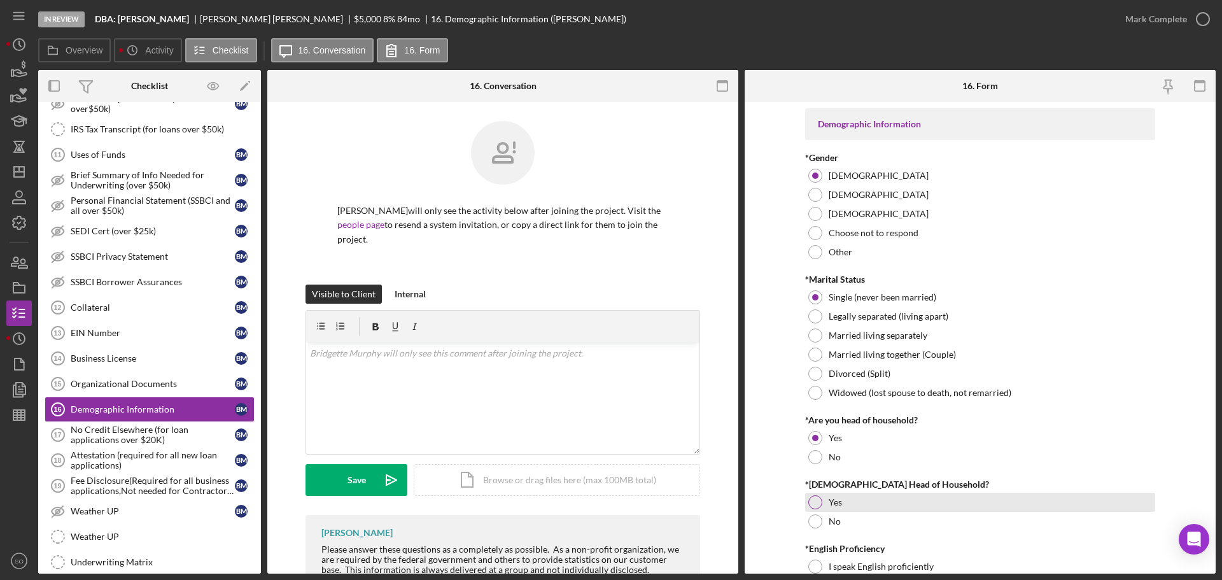
click at [817, 498] on div at bounding box center [815, 502] width 14 height 14
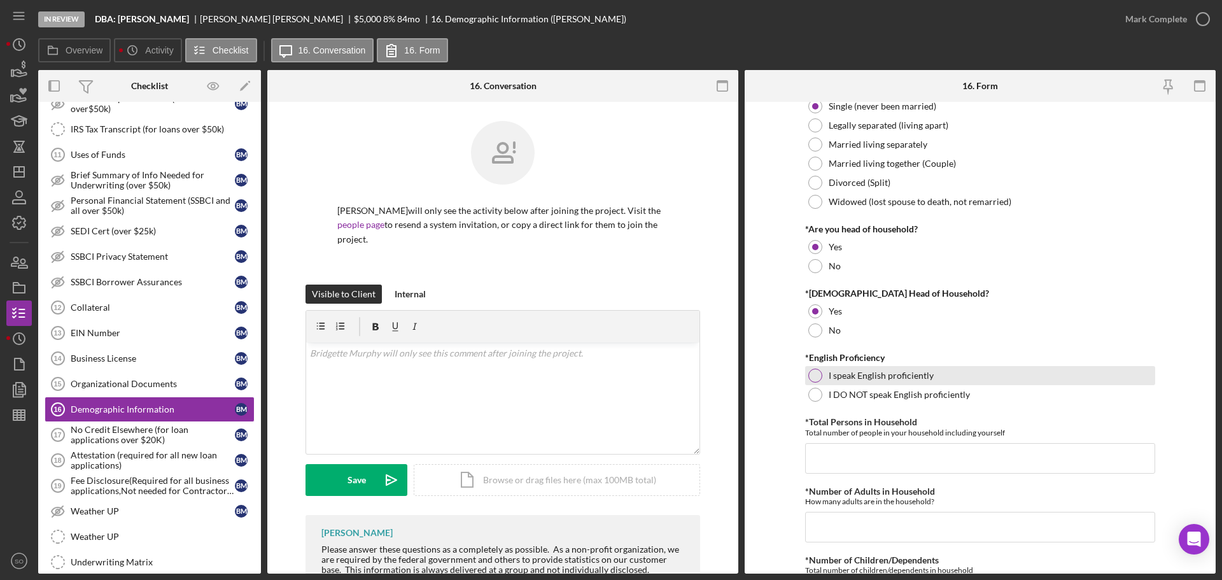
click at [834, 375] on label "I speak English proficiently" at bounding box center [881, 375] width 105 height 10
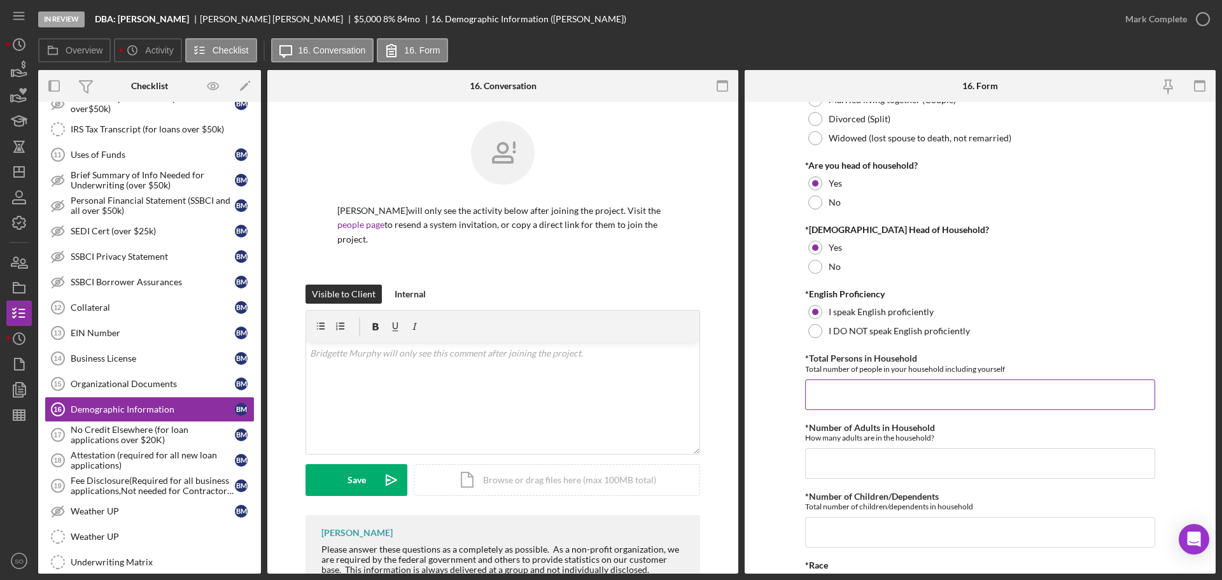
drag, startPoint x: 866, startPoint y: 389, endPoint x: 871, endPoint y: 395, distance: 7.3
click at [866, 390] on input "*Total Persons in Household" at bounding box center [980, 394] width 350 height 31
type input "4"
click at [865, 465] on input "*Number of Adults in Household" at bounding box center [980, 463] width 350 height 31
type input "1"
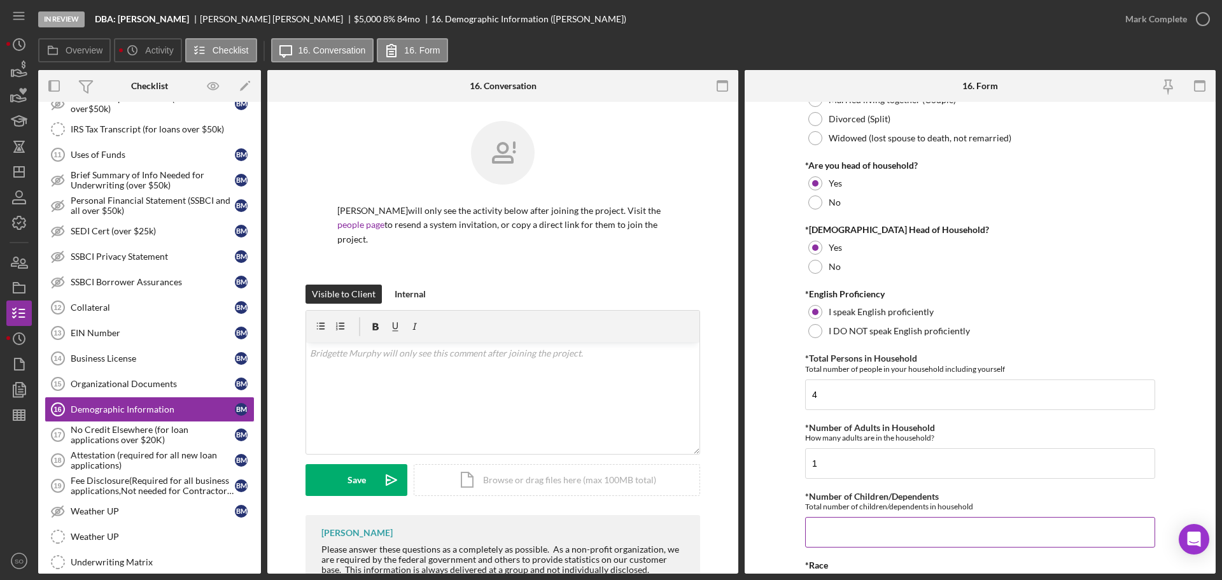
click at [836, 528] on input "*Number of Children/Dependents" at bounding box center [980, 532] width 350 height 31
type input "3"
click at [783, 498] on form "Demographic Information *Gender Female Male Nonbinary Choose not to respond Oth…" at bounding box center [980, 338] width 471 height 472
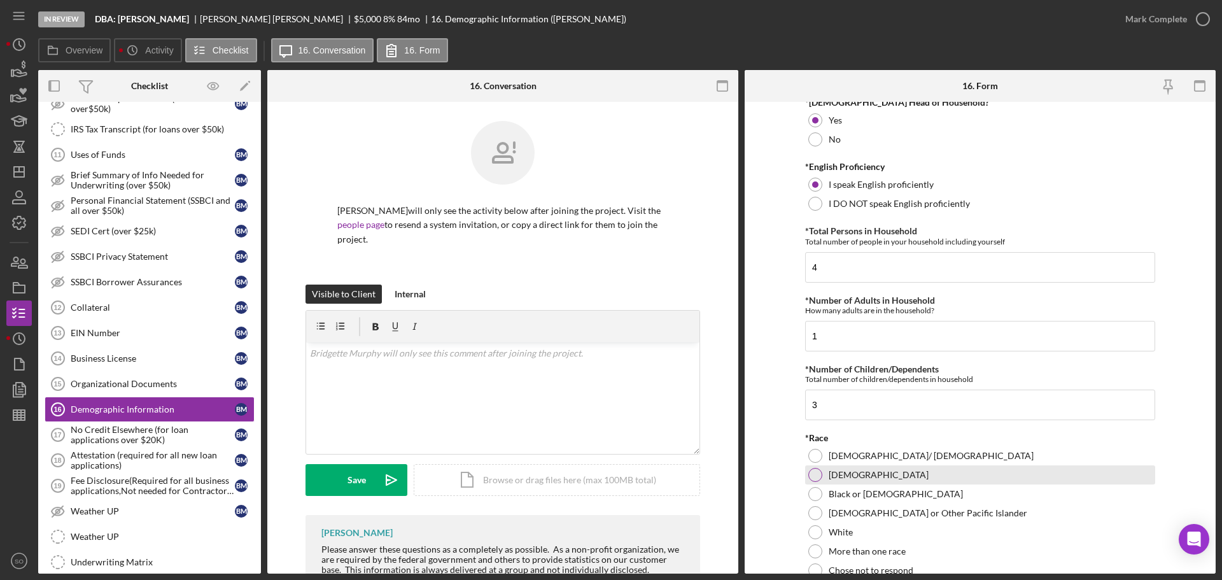
scroll to position [509, 0]
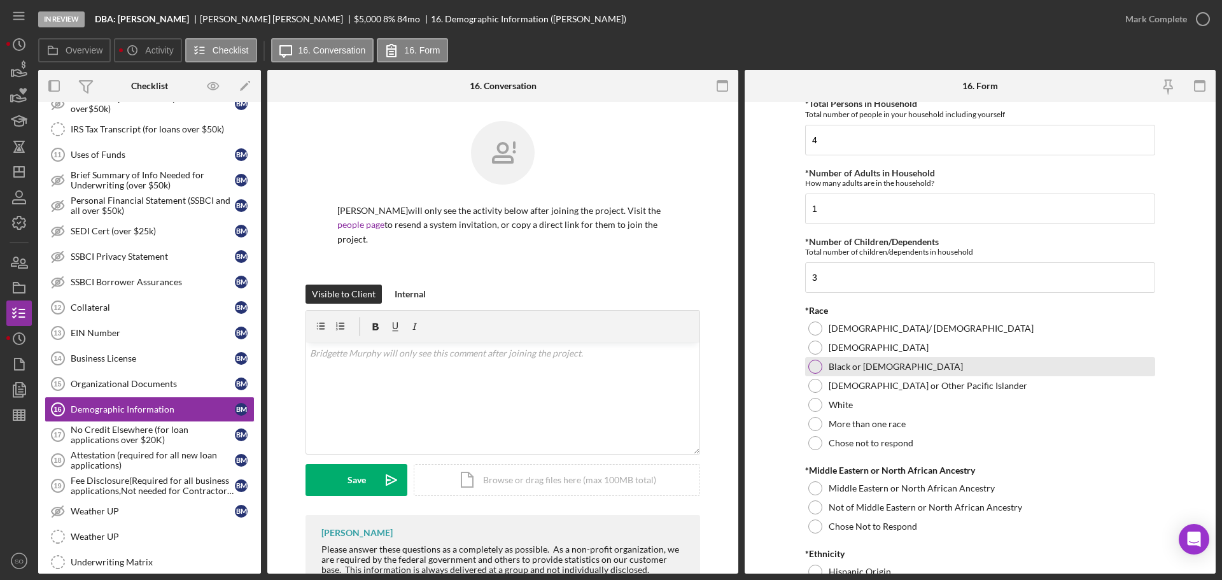
click at [815, 365] on div at bounding box center [815, 367] width 14 height 14
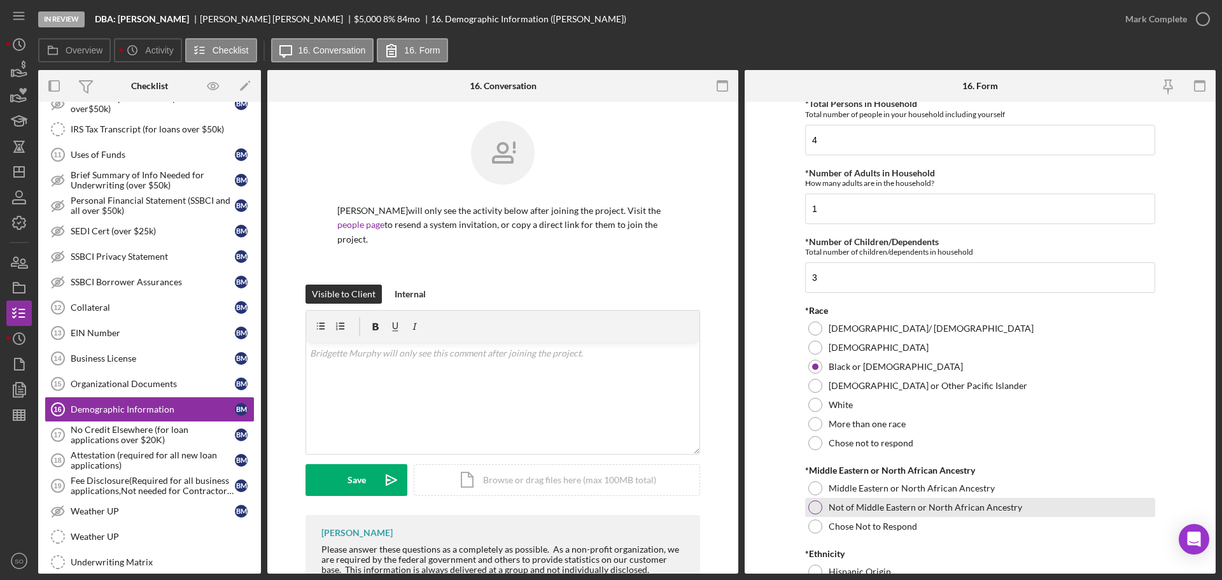
click at [817, 513] on div at bounding box center [815, 507] width 14 height 14
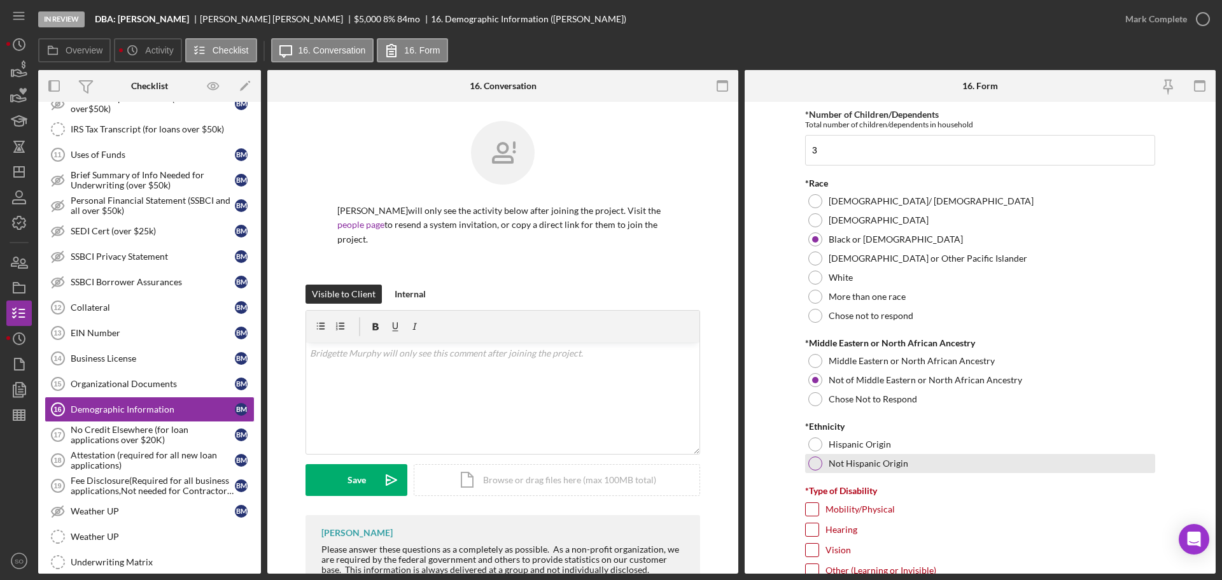
click at [818, 463] on div at bounding box center [815, 463] width 14 height 14
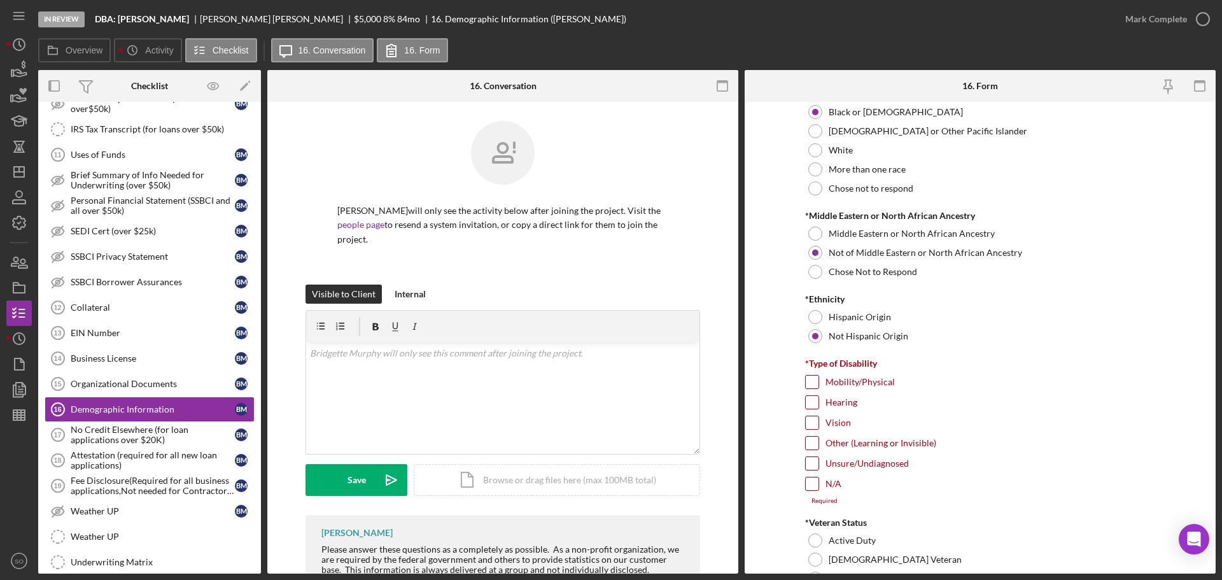
click at [815, 486] on input "N/A" at bounding box center [812, 483] width 13 height 13
checkbox input "true"
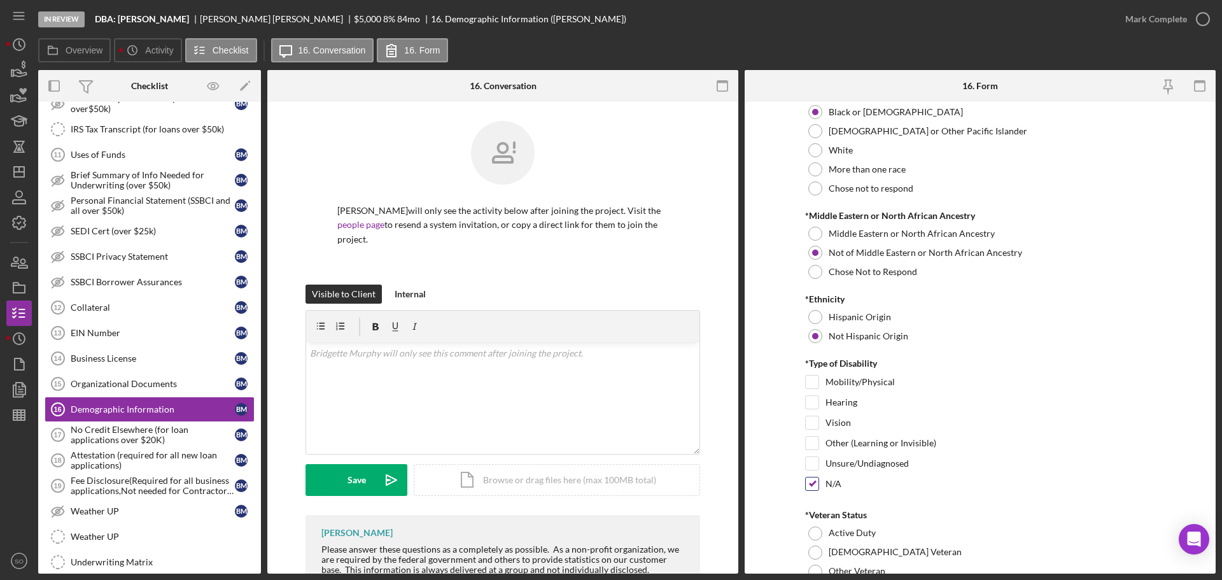
scroll to position [891, 0]
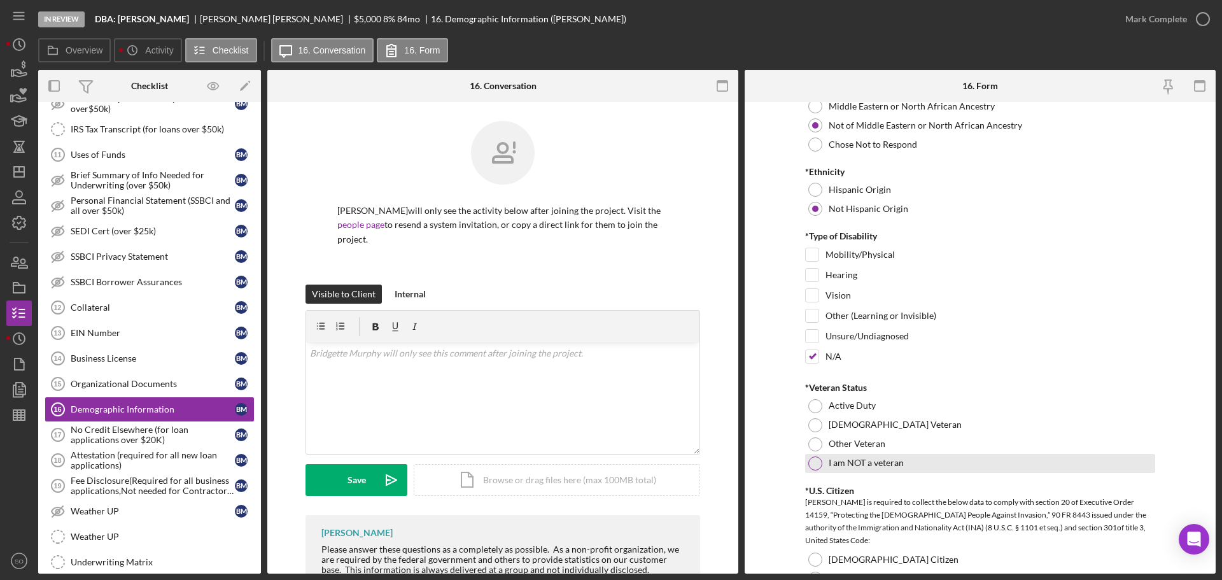
drag, startPoint x: 811, startPoint y: 457, endPoint x: 813, endPoint y: 477, distance: 19.8
click at [811, 459] on div at bounding box center [815, 463] width 14 height 14
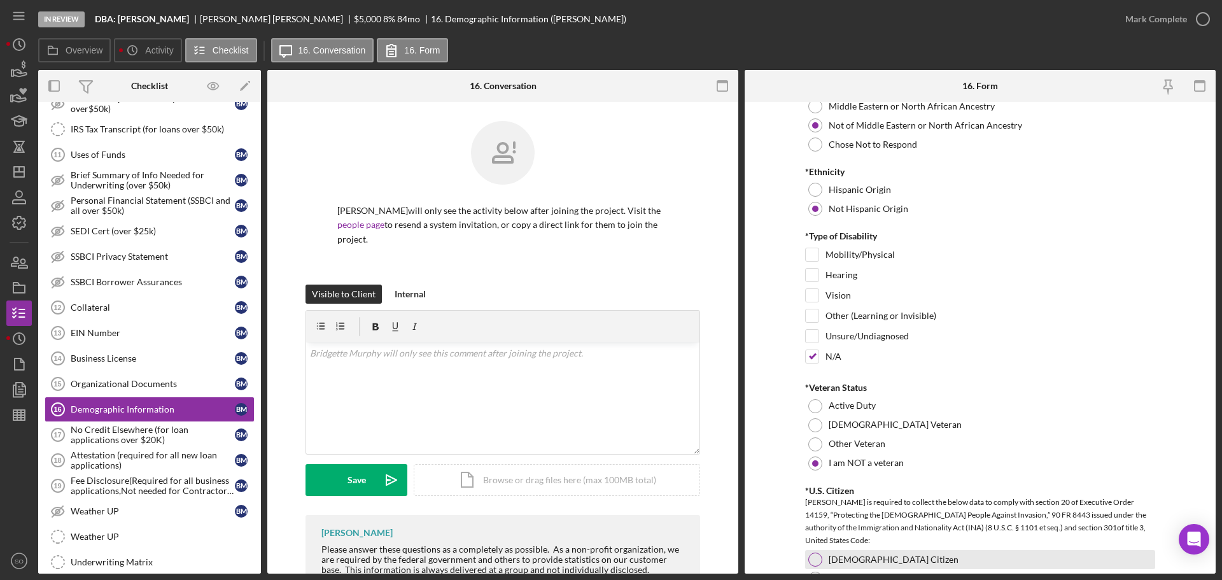
click at [814, 560] on div at bounding box center [815, 559] width 14 height 14
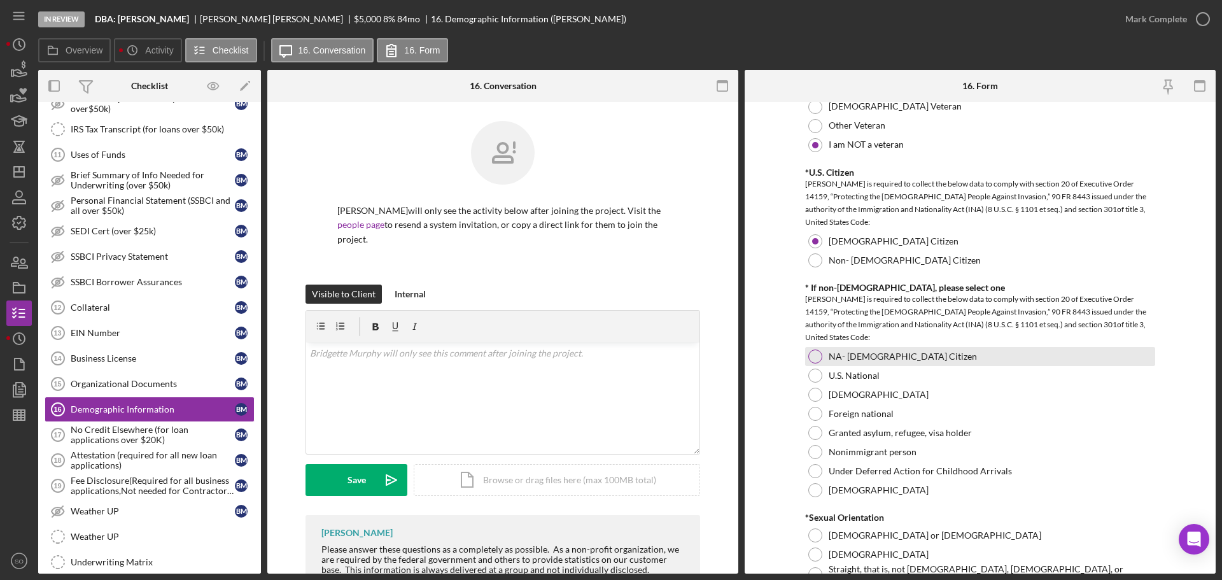
click at [818, 356] on div at bounding box center [815, 356] width 14 height 14
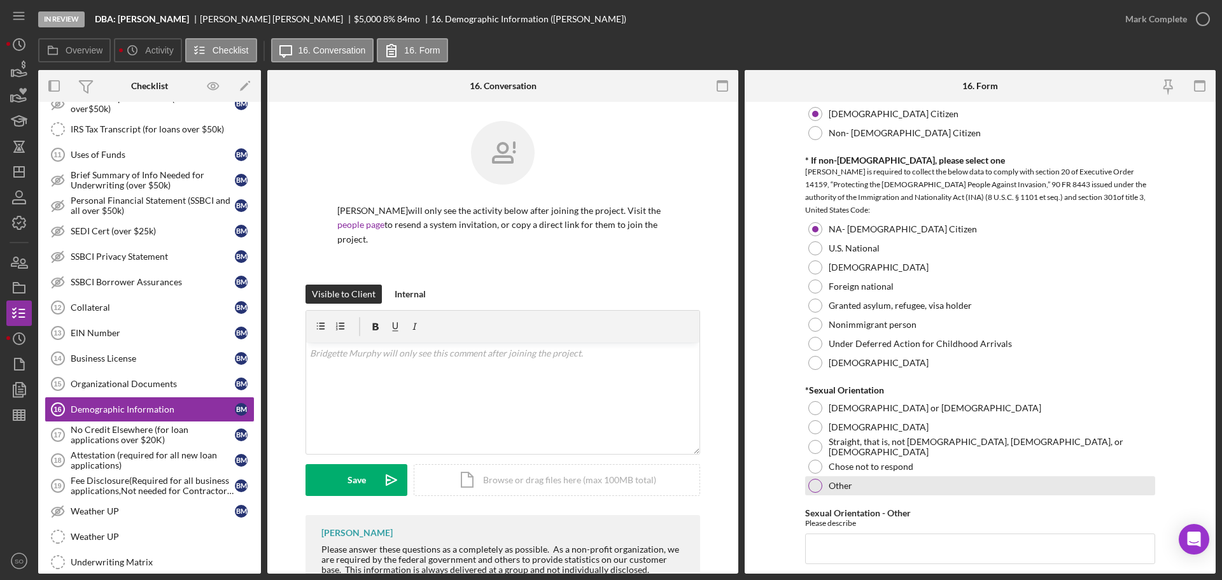
scroll to position [1400, 0]
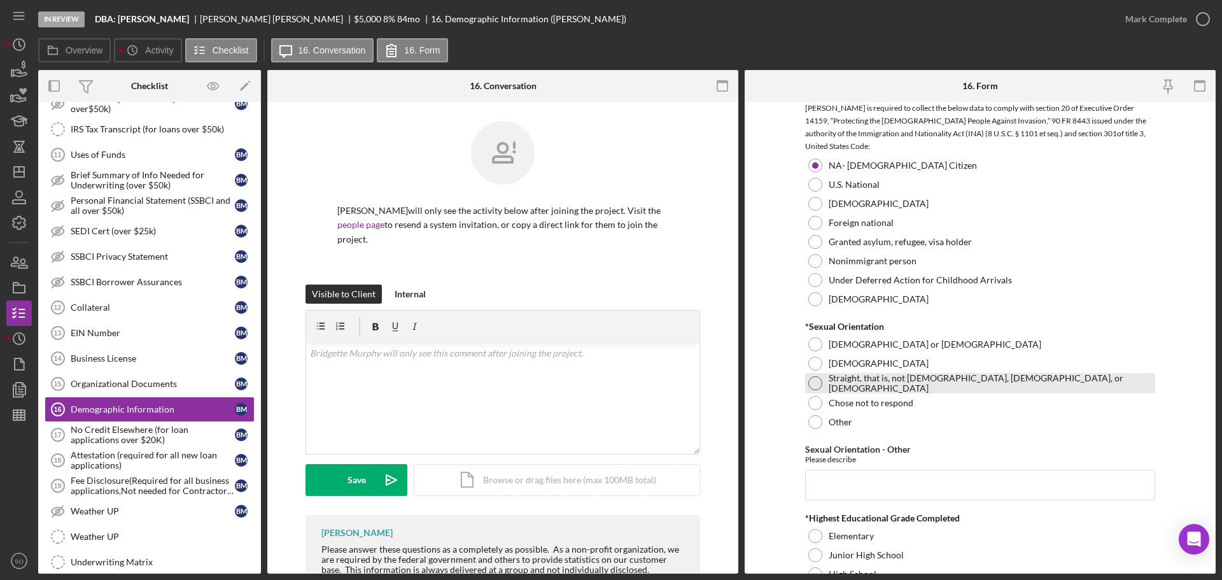
click at [813, 382] on div at bounding box center [815, 383] width 14 height 14
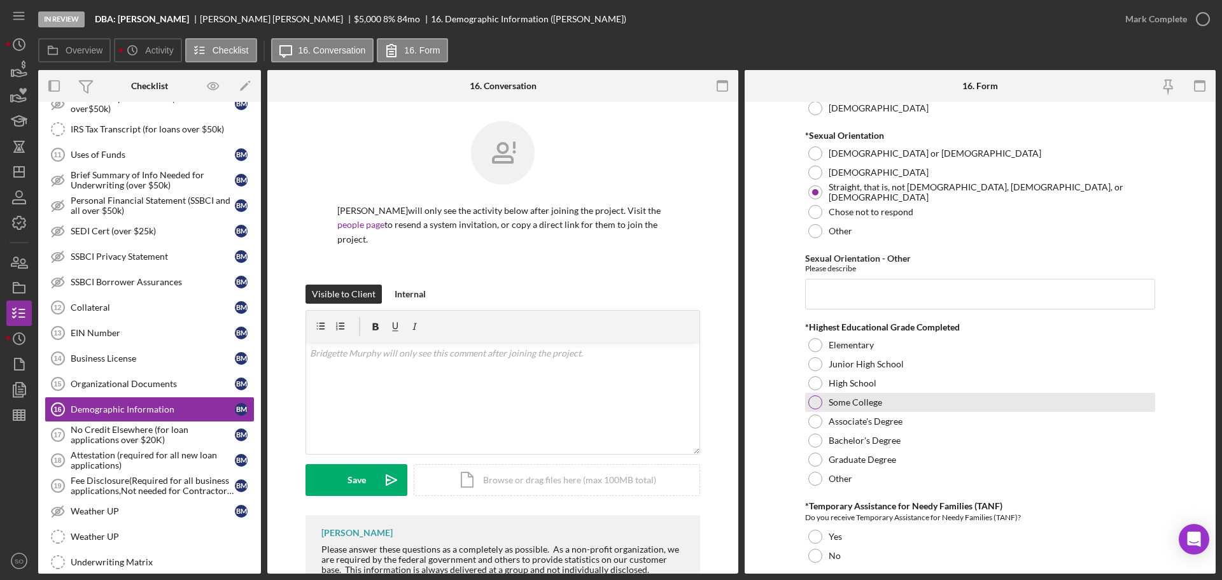
click at [809, 405] on div at bounding box center [815, 402] width 14 height 14
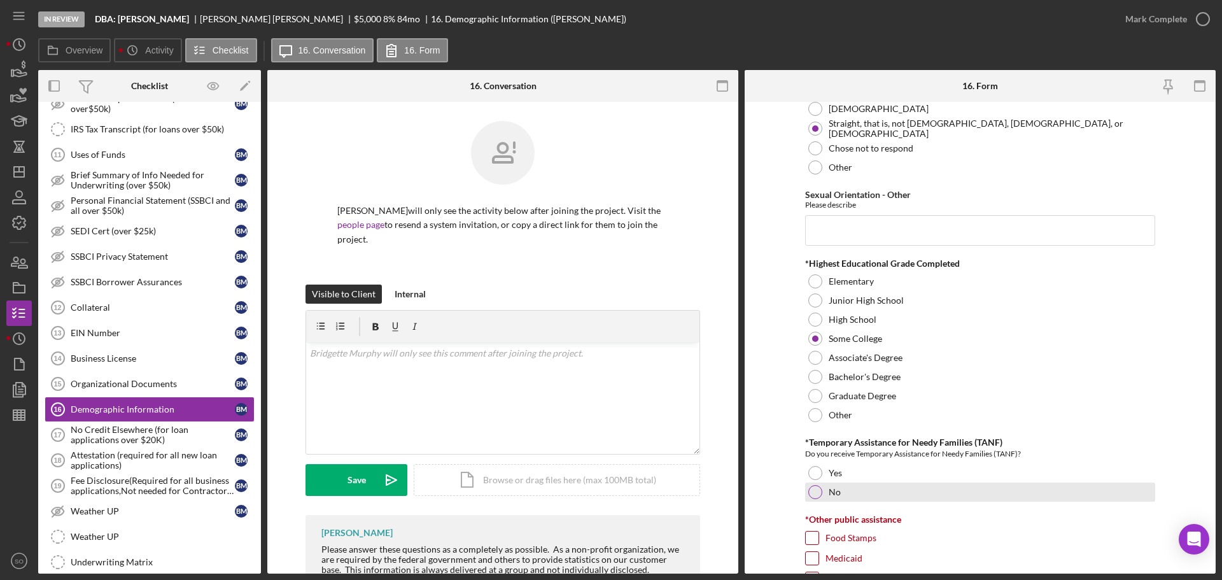
click at [816, 490] on div at bounding box center [815, 492] width 14 height 14
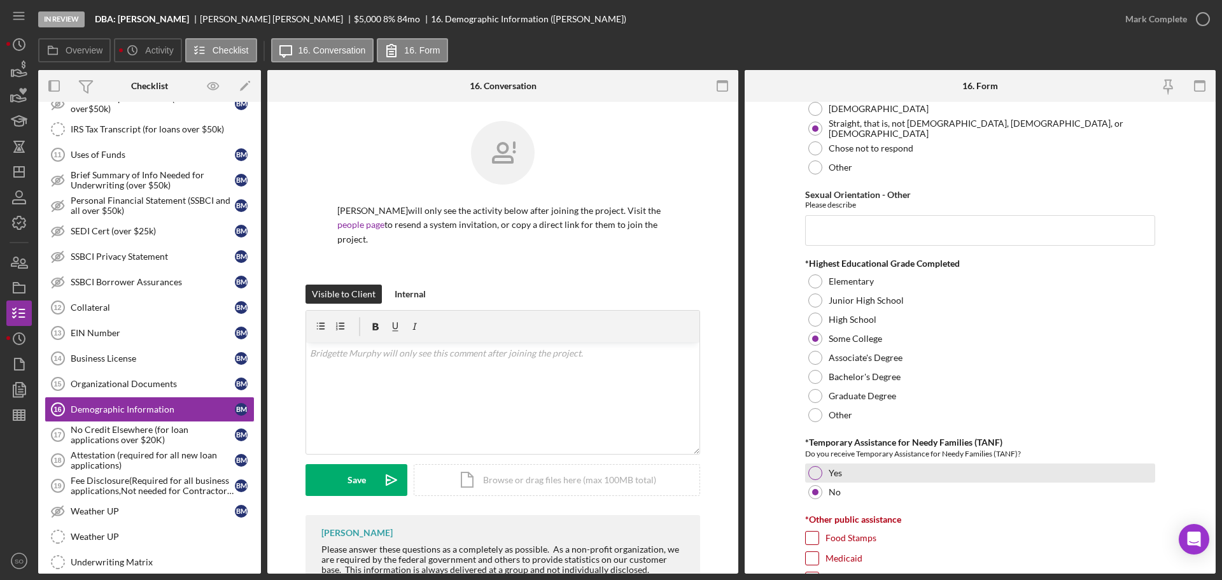
scroll to position [1845, 0]
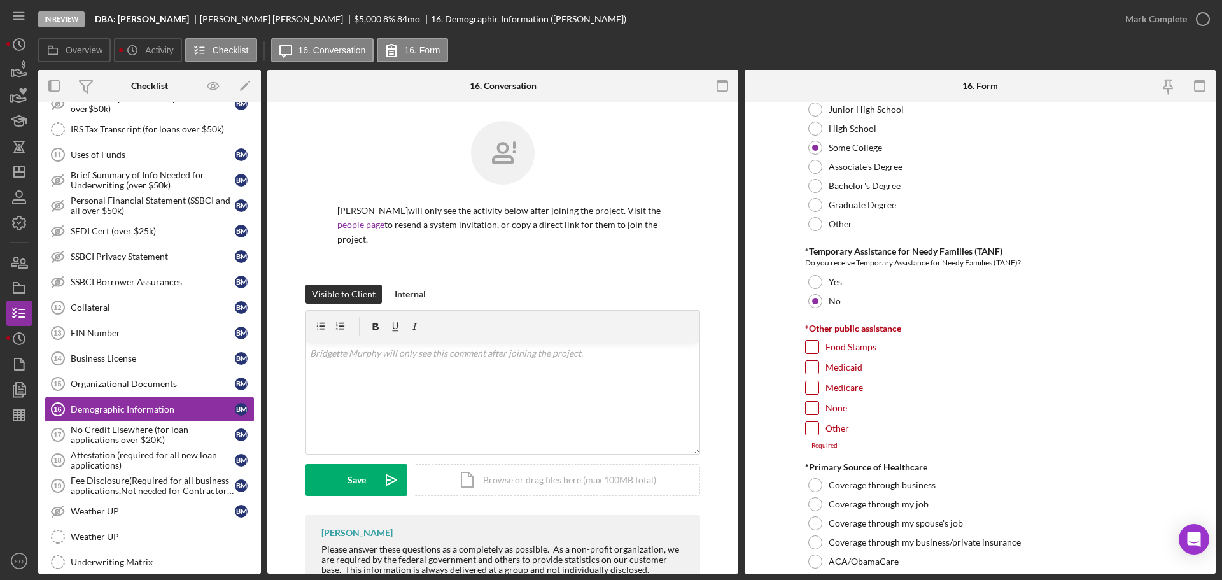
click at [810, 405] on input "None" at bounding box center [812, 408] width 13 height 13
checkbox input "true"
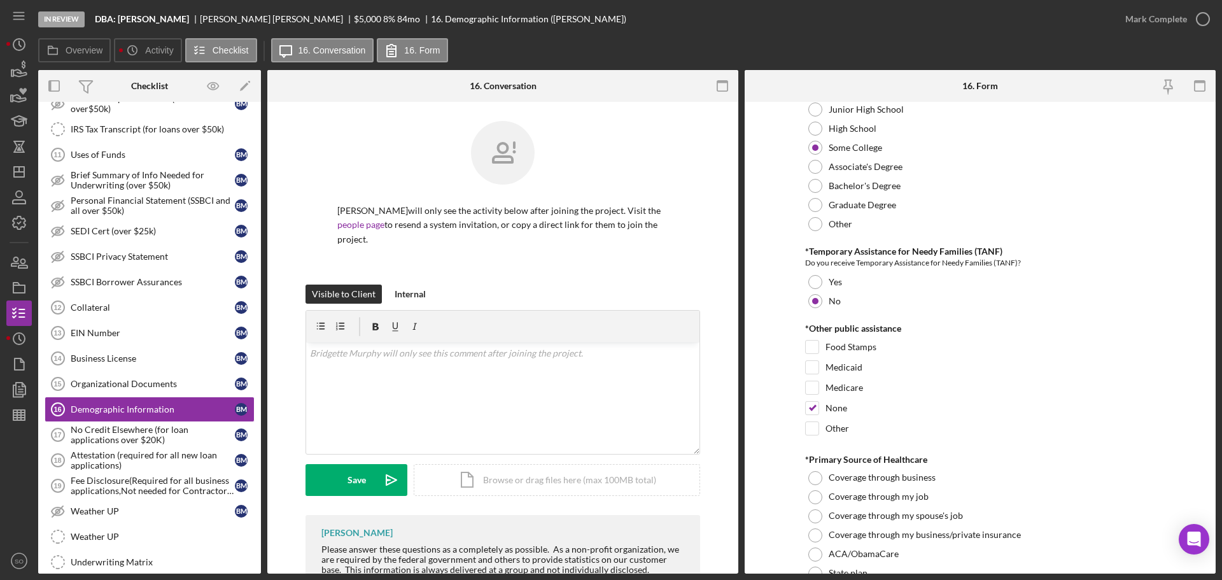
scroll to position [1973, 0]
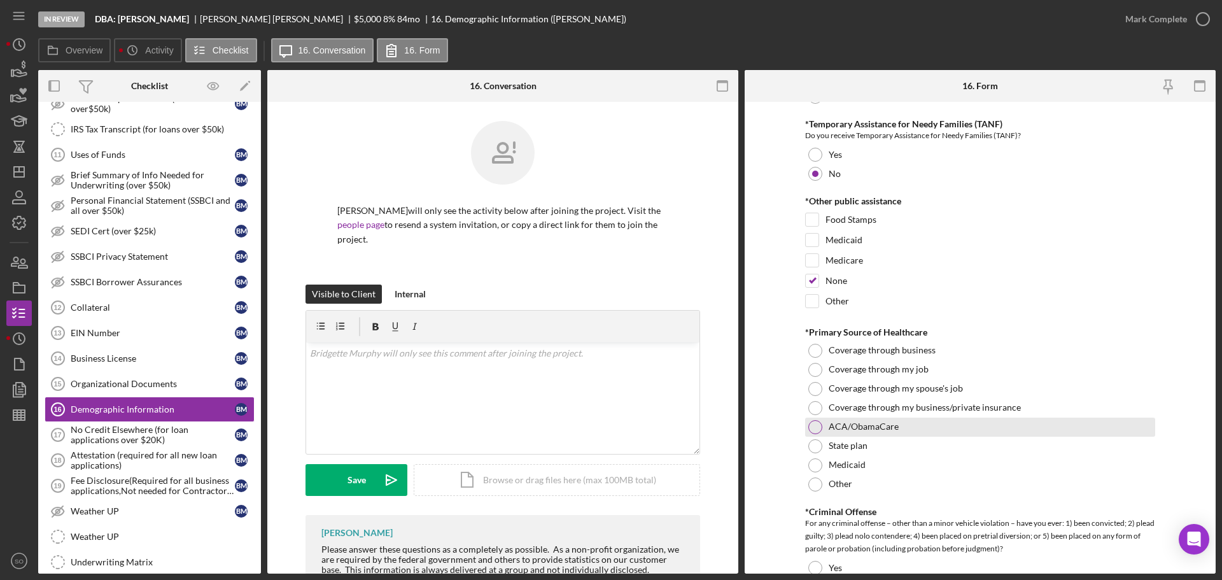
click at [823, 426] on div "ACA/ObamaCare" at bounding box center [980, 426] width 350 height 19
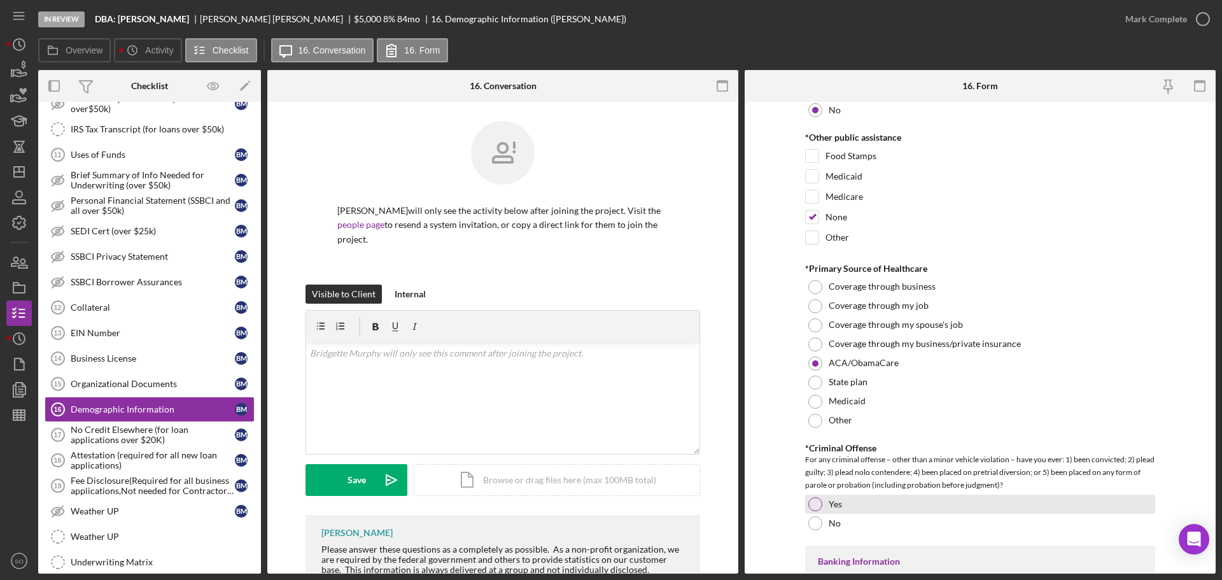
drag, startPoint x: 825, startPoint y: 501, endPoint x: 845, endPoint y: 503, distance: 19.8
click at [826, 501] on div "Yes" at bounding box center [980, 503] width 350 height 19
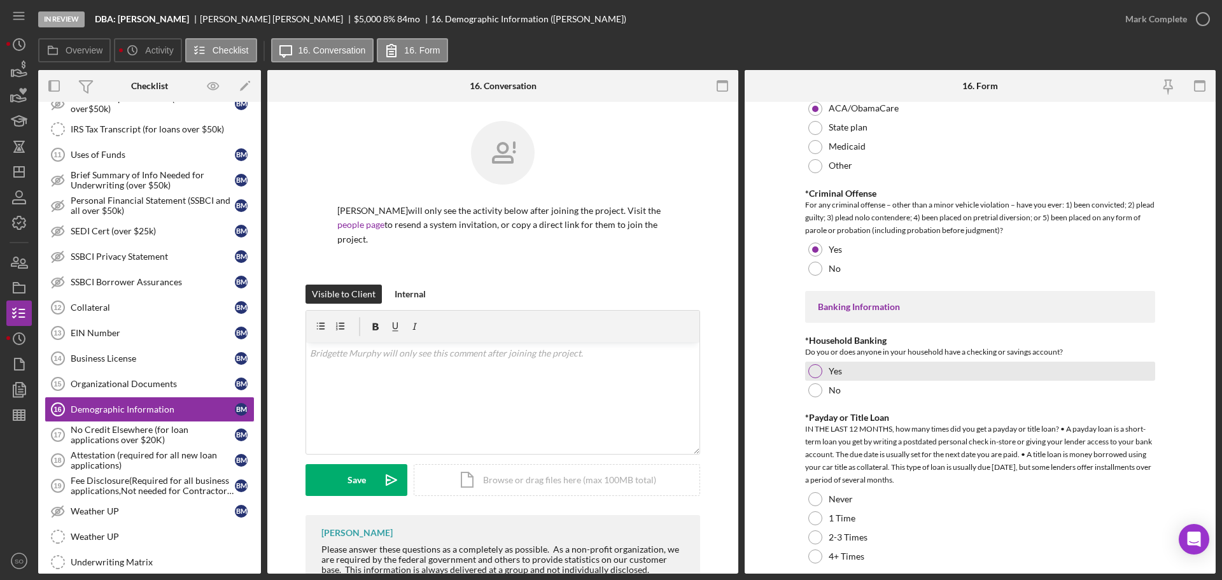
click at [857, 363] on div "Yes" at bounding box center [980, 370] width 350 height 19
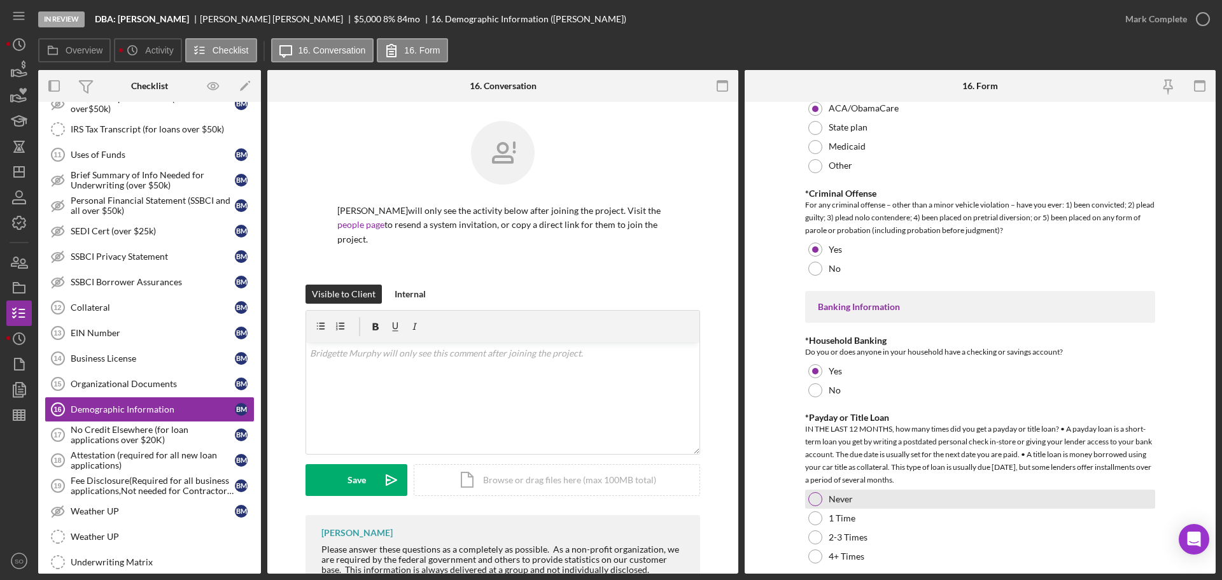
click at [878, 498] on div "Never" at bounding box center [980, 498] width 350 height 19
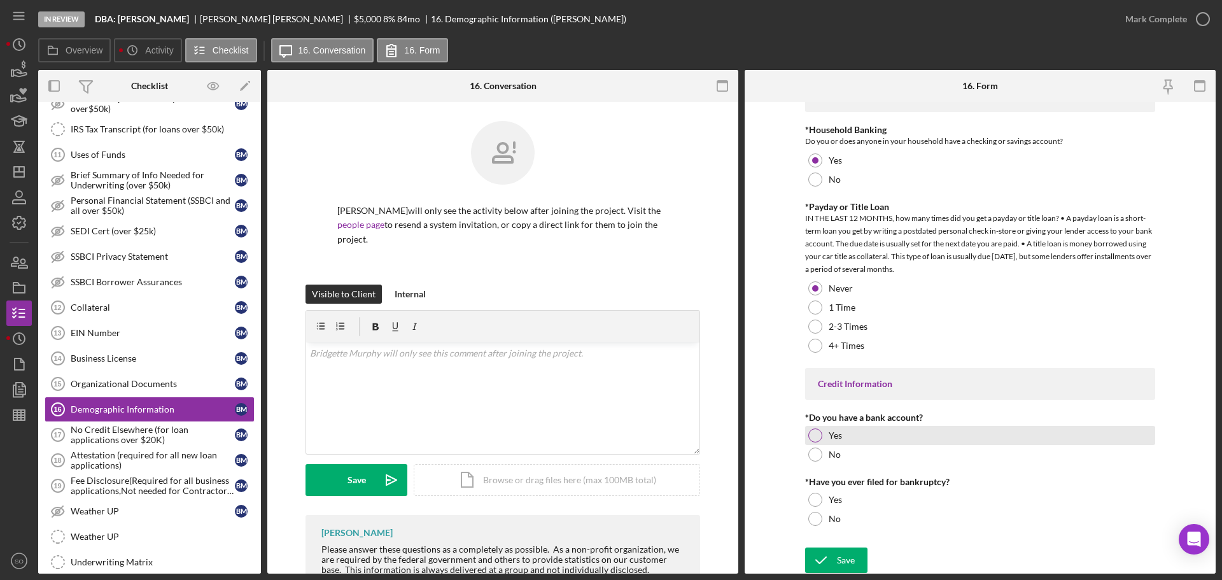
click at [835, 435] on label "Yes" at bounding box center [835, 435] width 13 height 10
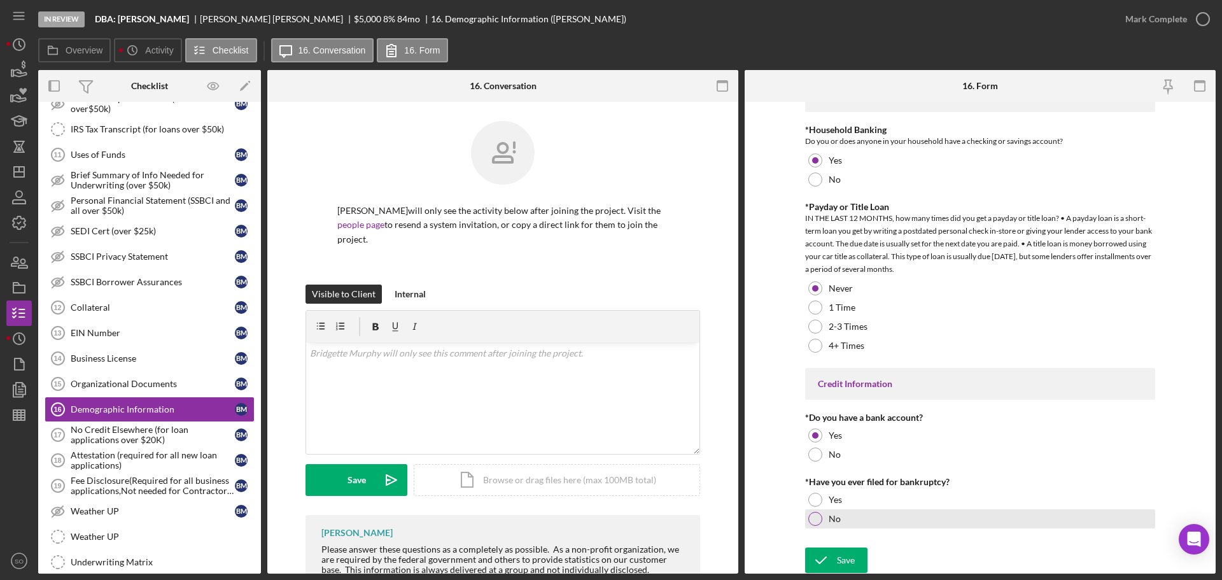
click at [835, 517] on label "No" at bounding box center [835, 519] width 12 height 10
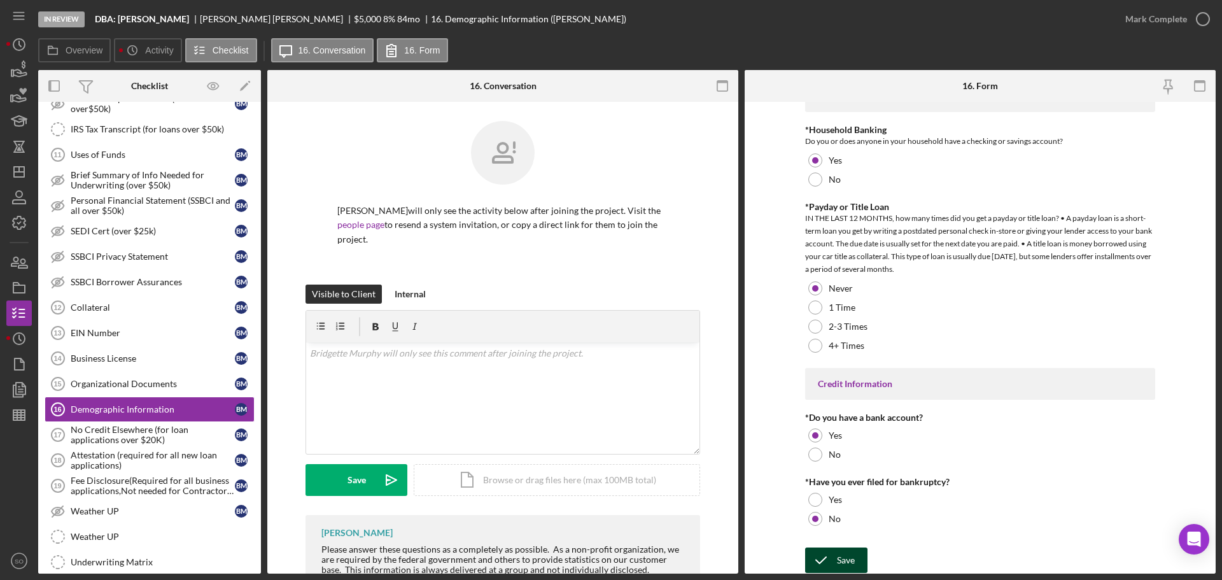
drag, startPoint x: 848, startPoint y: 549, endPoint x: 847, endPoint y: 555, distance: 6.4
click at [847, 551] on div "Save" at bounding box center [846, 559] width 18 height 25
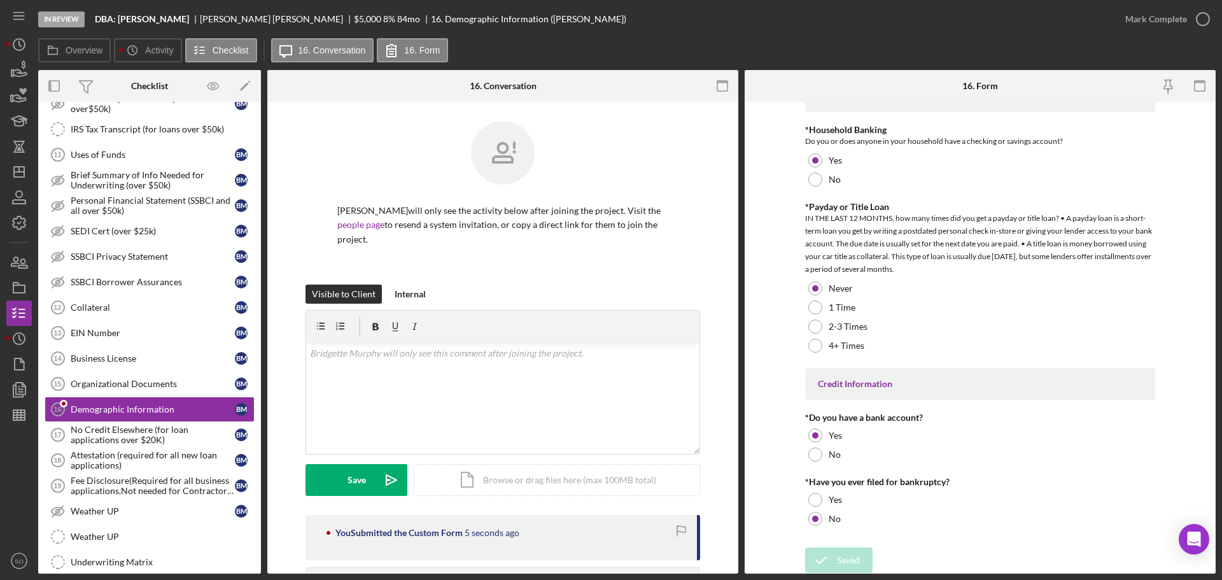
click at [1138, 23] on div "Mark Complete" at bounding box center [1156, 18] width 62 height 25
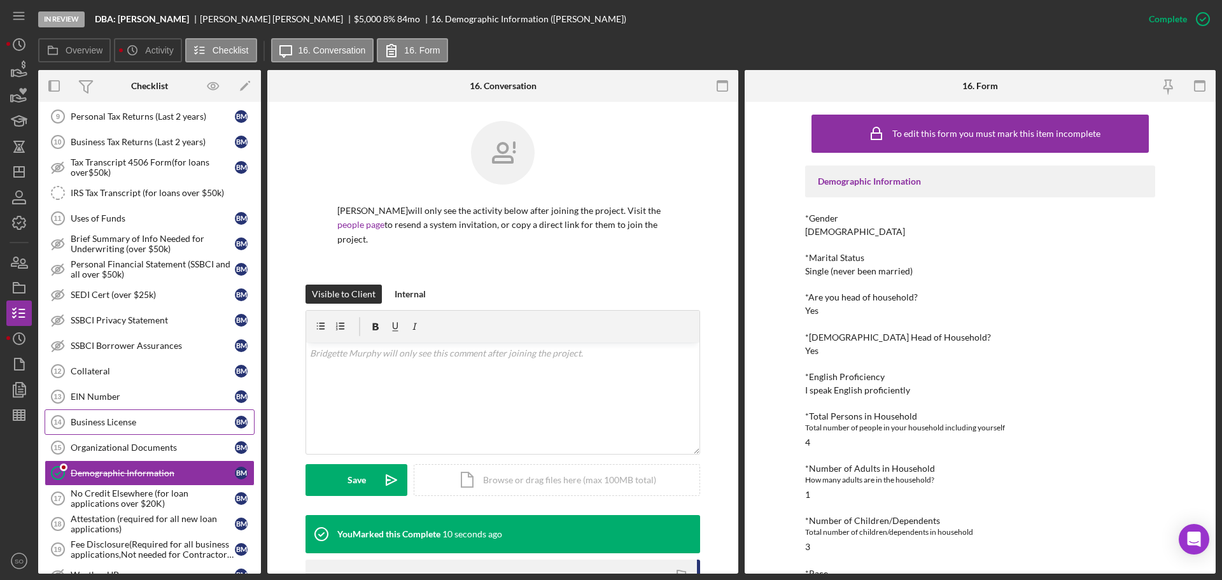
scroll to position [700, 0]
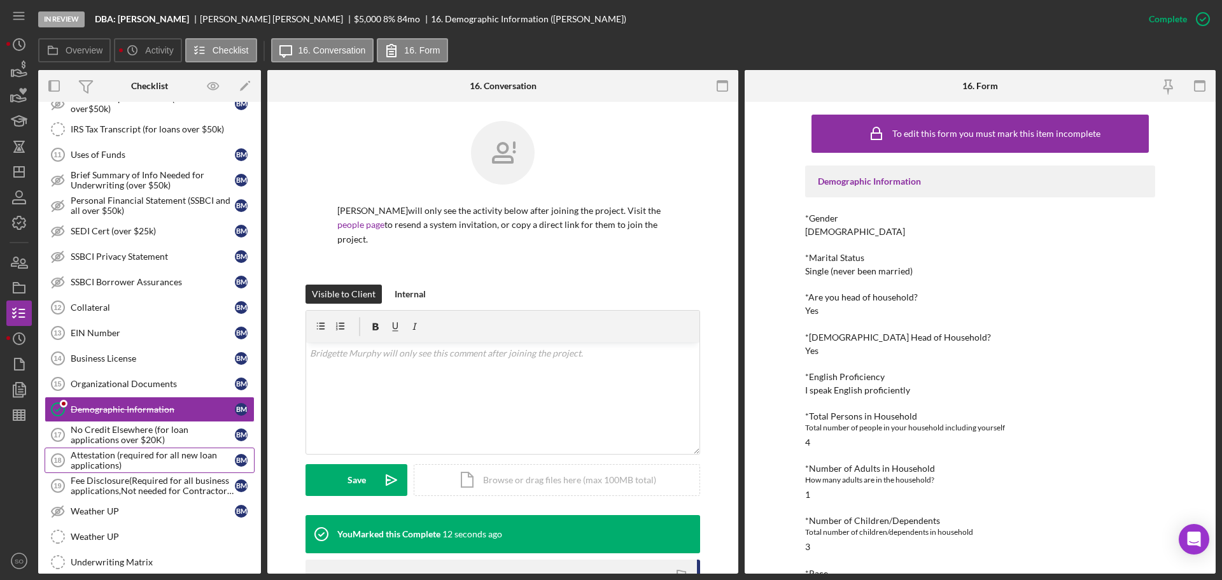
click at [167, 458] on div "Attestation (required for all new loan applications)" at bounding box center [153, 460] width 164 height 20
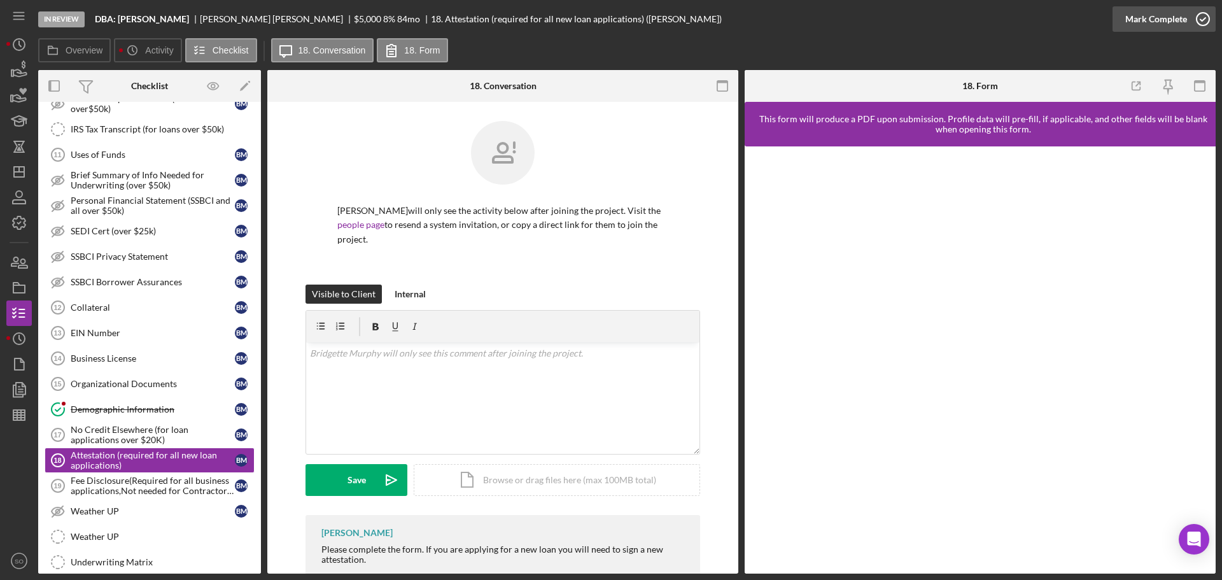
click at [1130, 27] on div "Mark Complete" at bounding box center [1156, 18] width 62 height 25
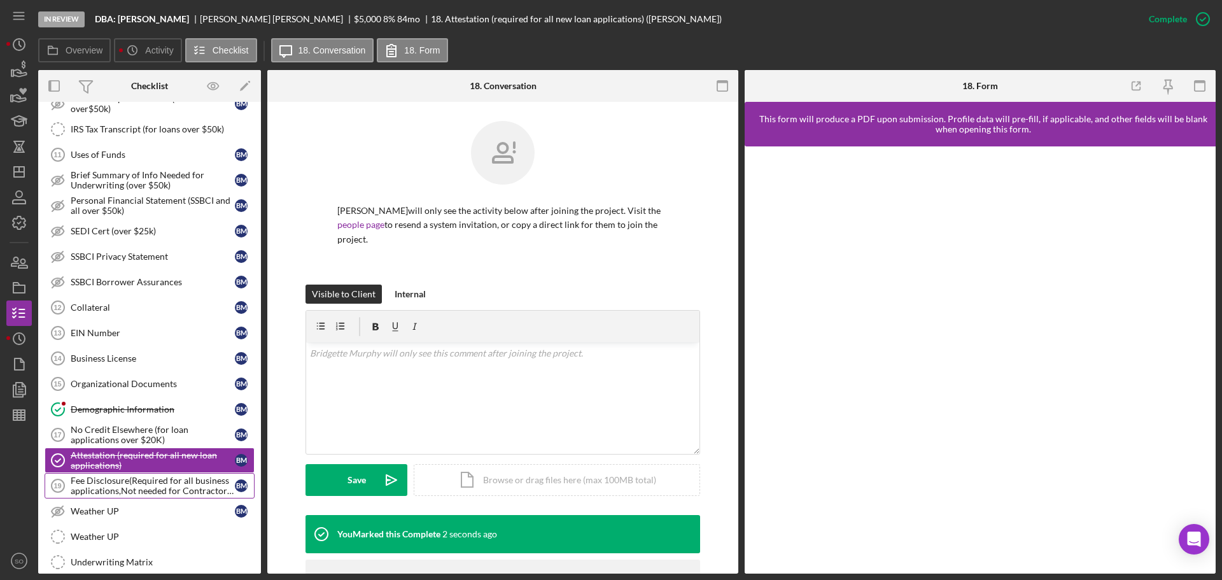
click at [156, 480] on div "Fee Disclosure(Required for all business applications,Not needed for Contractor…" at bounding box center [153, 485] width 164 height 20
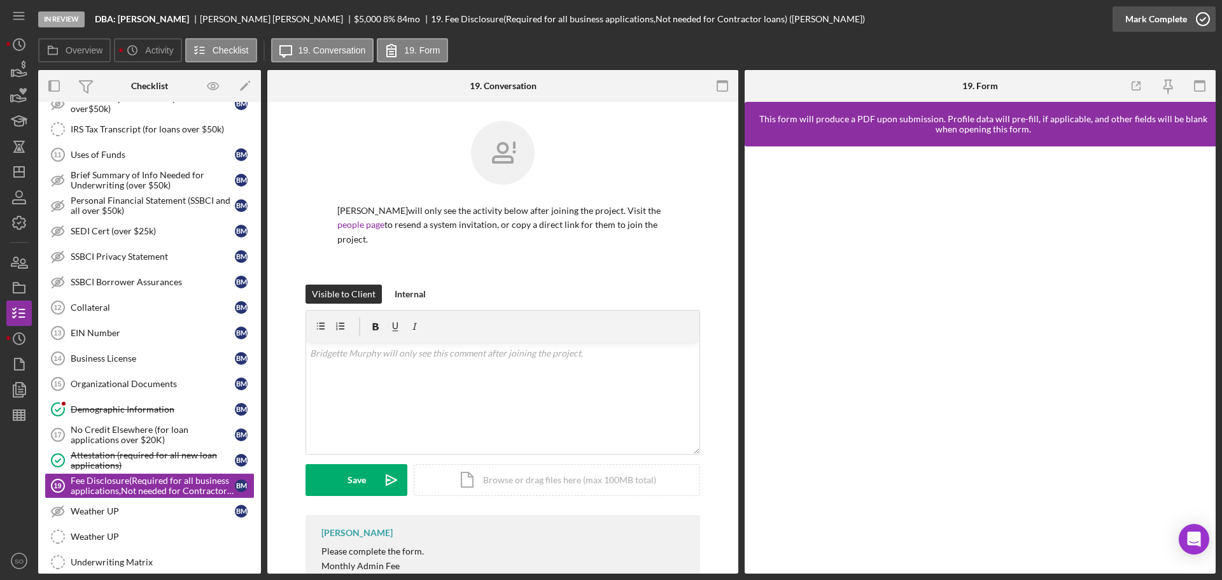
click at [1138, 22] on div "Mark Complete" at bounding box center [1156, 18] width 62 height 25
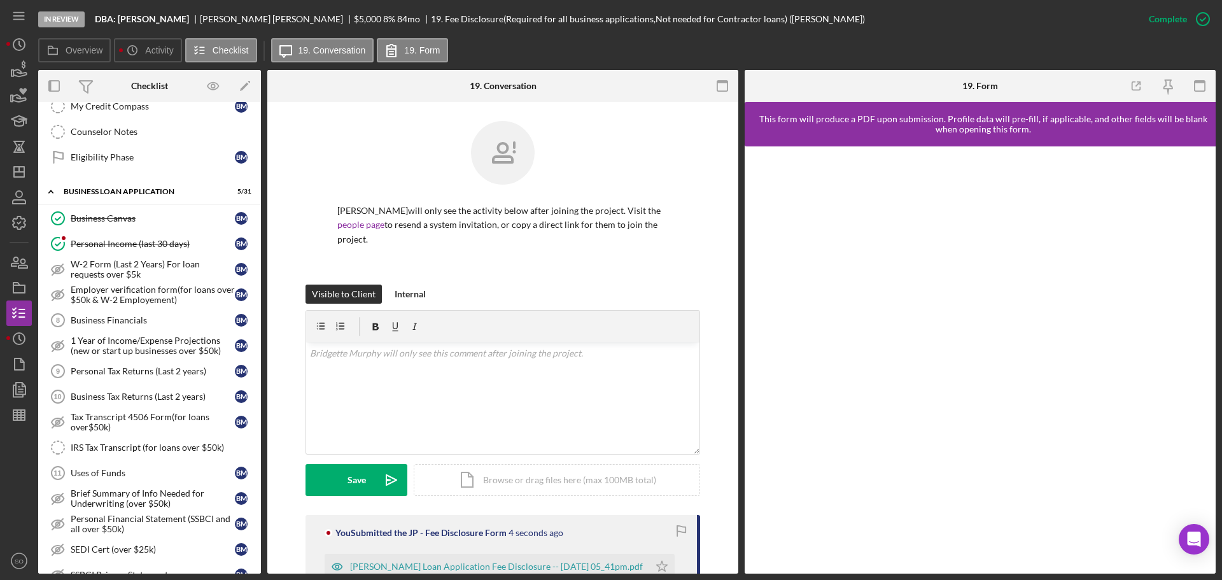
scroll to position [764, 0]
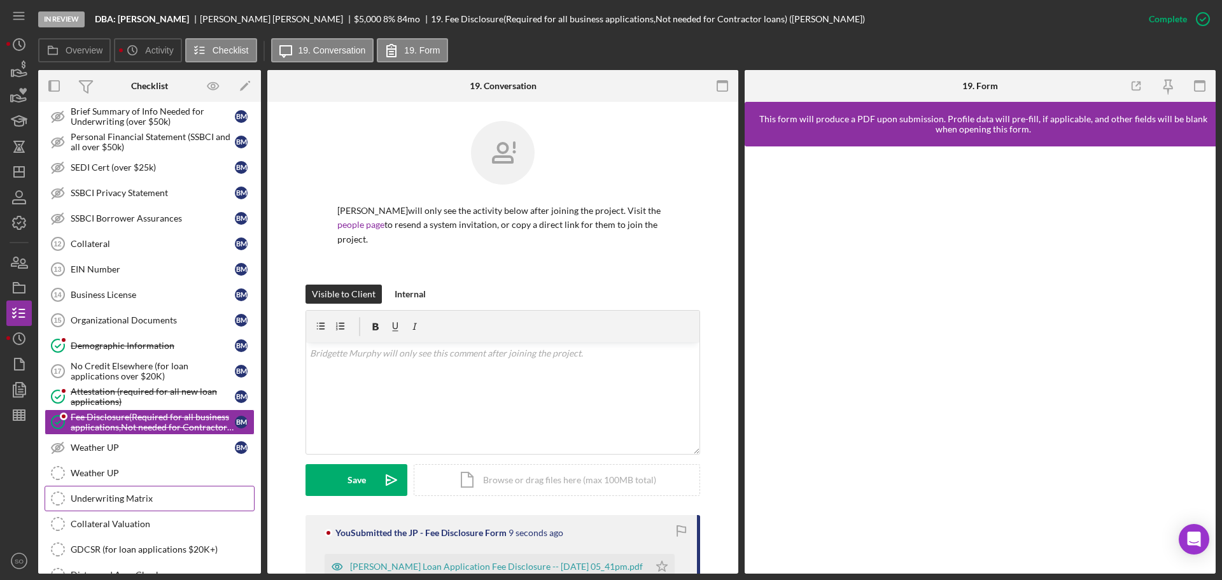
click at [127, 498] on div "Underwriting Matrix" at bounding box center [162, 498] width 183 height 10
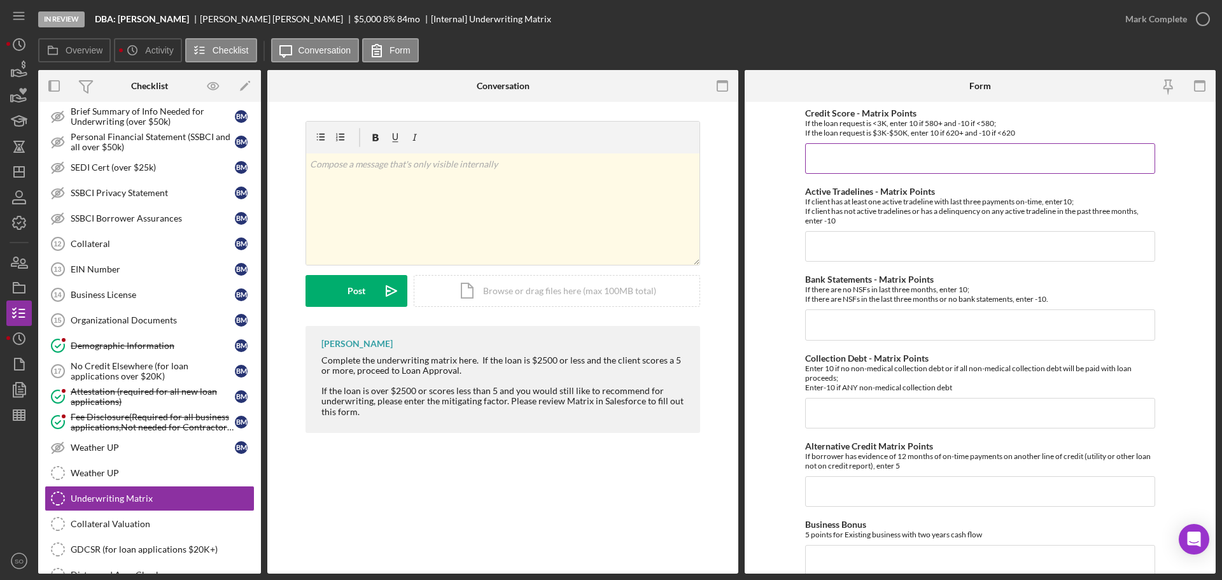
click at [844, 172] on input "Credit Score - Matrix Points" at bounding box center [980, 158] width 350 height 31
type input "-10"
click at [899, 239] on input "Active Tradelines - Matrix Points" at bounding box center [980, 246] width 350 height 31
type input "-10"
click at [858, 339] on input "Bank Statements - Matrix Points" at bounding box center [980, 324] width 350 height 31
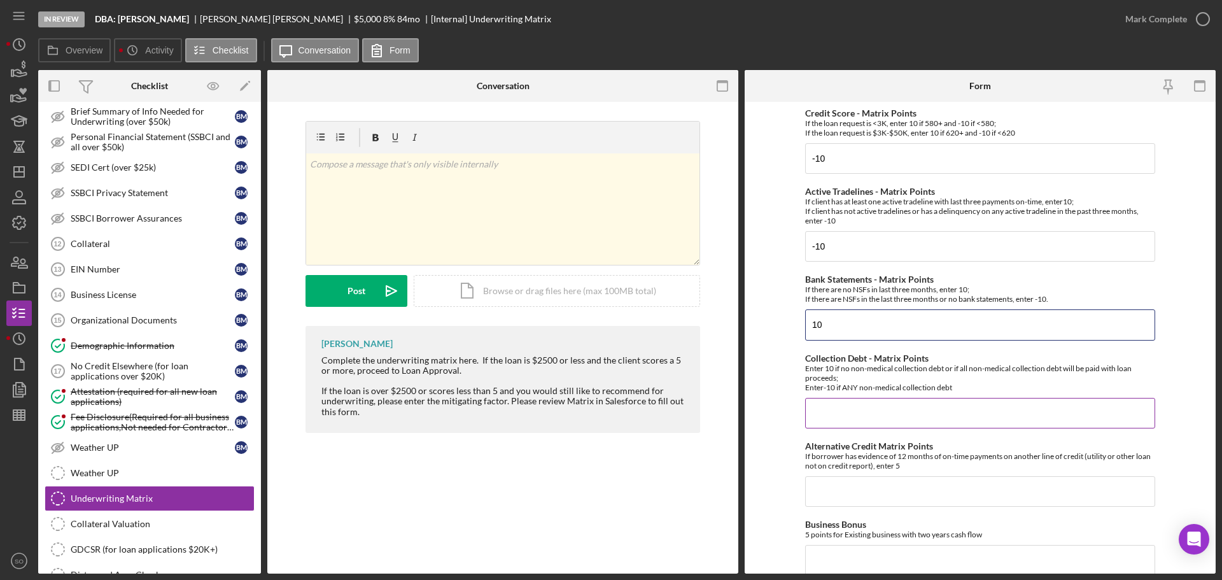
type input "10"
click at [889, 416] on input "Collection Debt - Matrix Points" at bounding box center [980, 413] width 350 height 31
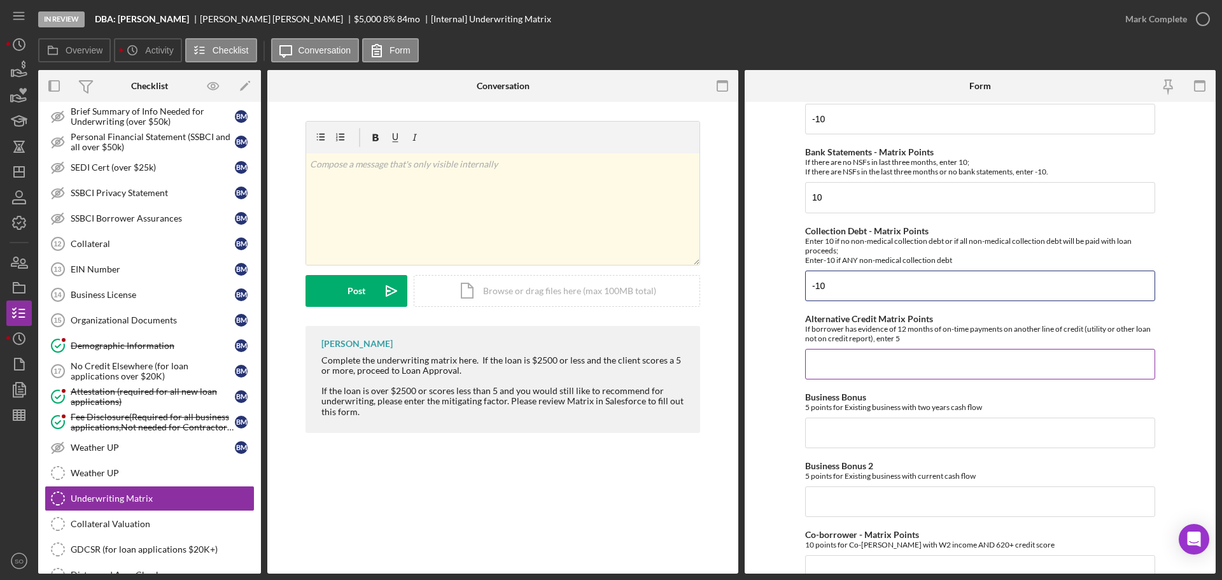
type input "-10"
click at [853, 368] on input "Alternative Credit Matrix Points" at bounding box center [980, 364] width 350 height 31
type input "0"
click at [857, 431] on input "Business Bonus" at bounding box center [980, 432] width 350 height 31
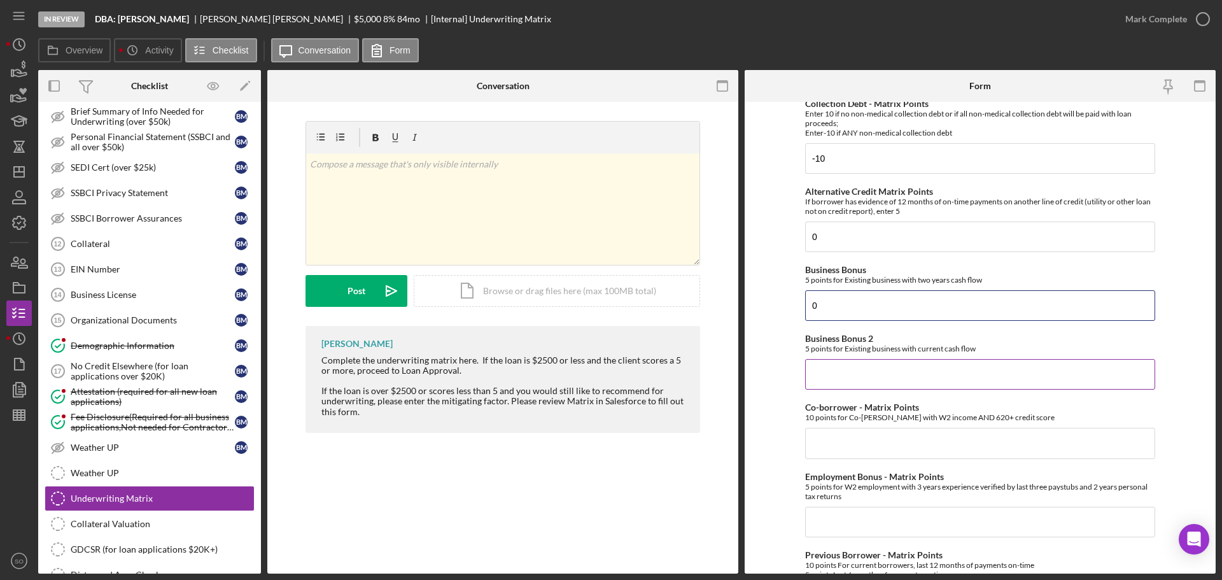
type input "0"
click at [827, 382] on input "Business Bonus 2" at bounding box center [980, 374] width 350 height 31
type input "0"
click at [849, 444] on input "Co-borrower - Matrix Points" at bounding box center [980, 443] width 350 height 31
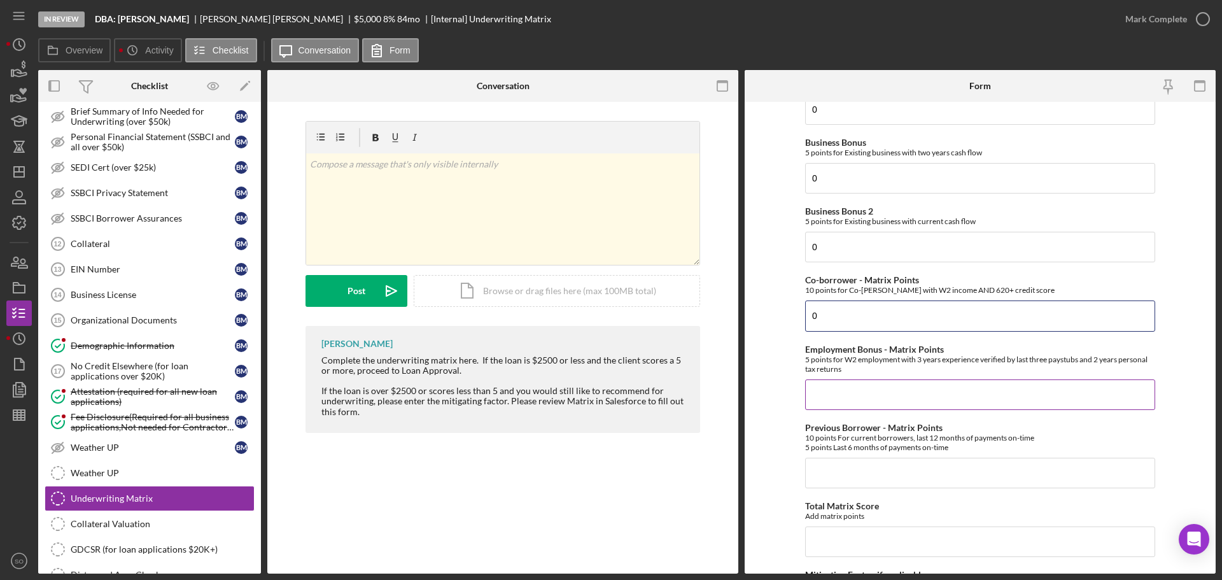
type input "0"
click at [838, 397] on input "Employment Bonus - Matrix Points" at bounding box center [980, 394] width 350 height 31
type input "0"
click at [887, 477] on input "Previous Borrower - Matrix Points" at bounding box center [980, 473] width 350 height 31
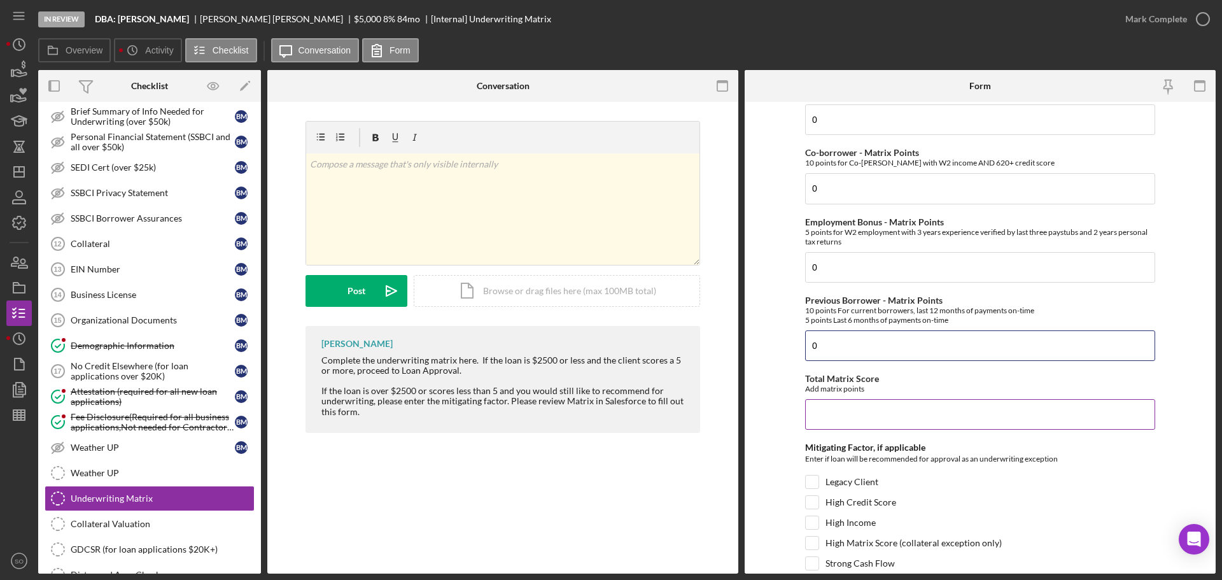
type input "0"
click at [860, 420] on input "Total Matrix Score" at bounding box center [980, 414] width 350 height 31
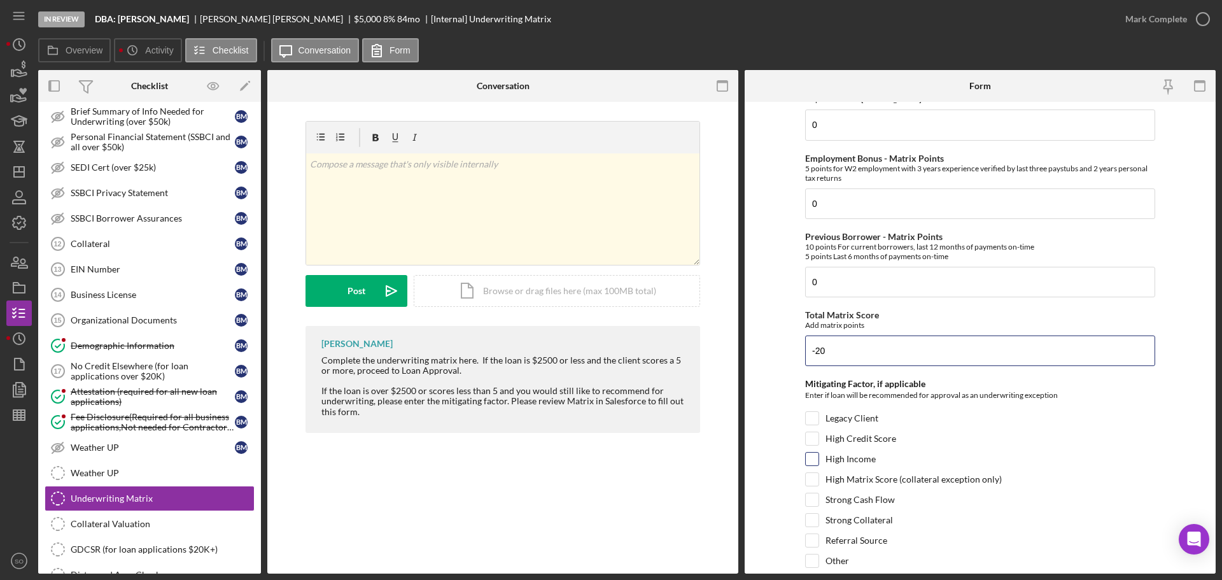
scroll to position [620, 0]
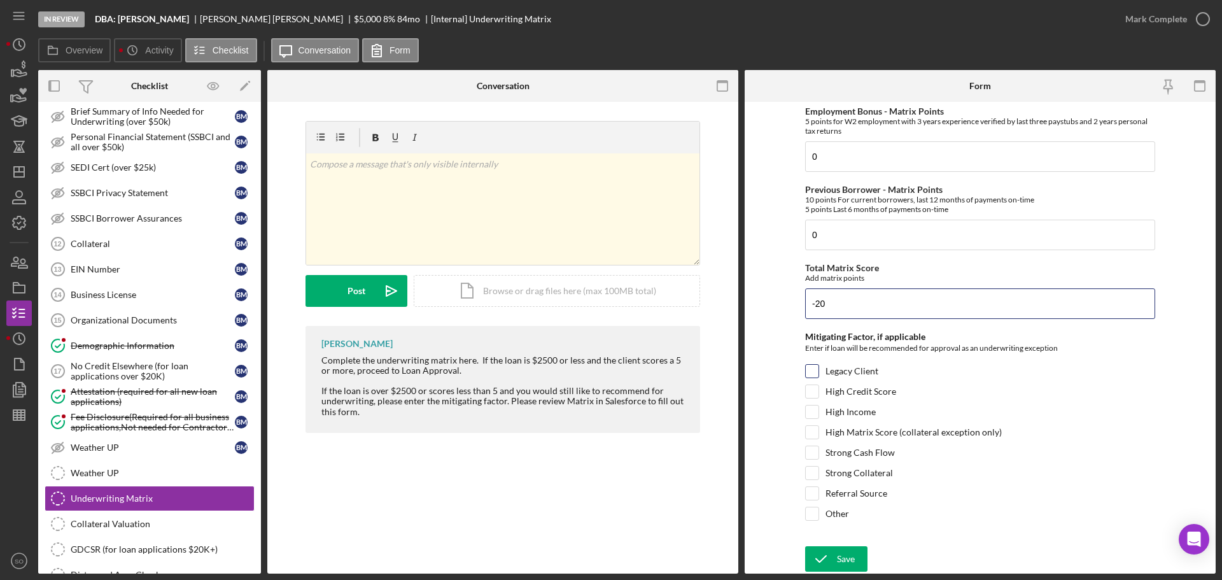
type input "-20"
click at [811, 371] on input "Legacy Client" at bounding box center [812, 371] width 13 height 13
checkbox input "true"
click at [811, 452] on input "Strong Cash Flow" at bounding box center [812, 452] width 13 height 13
checkbox input "true"
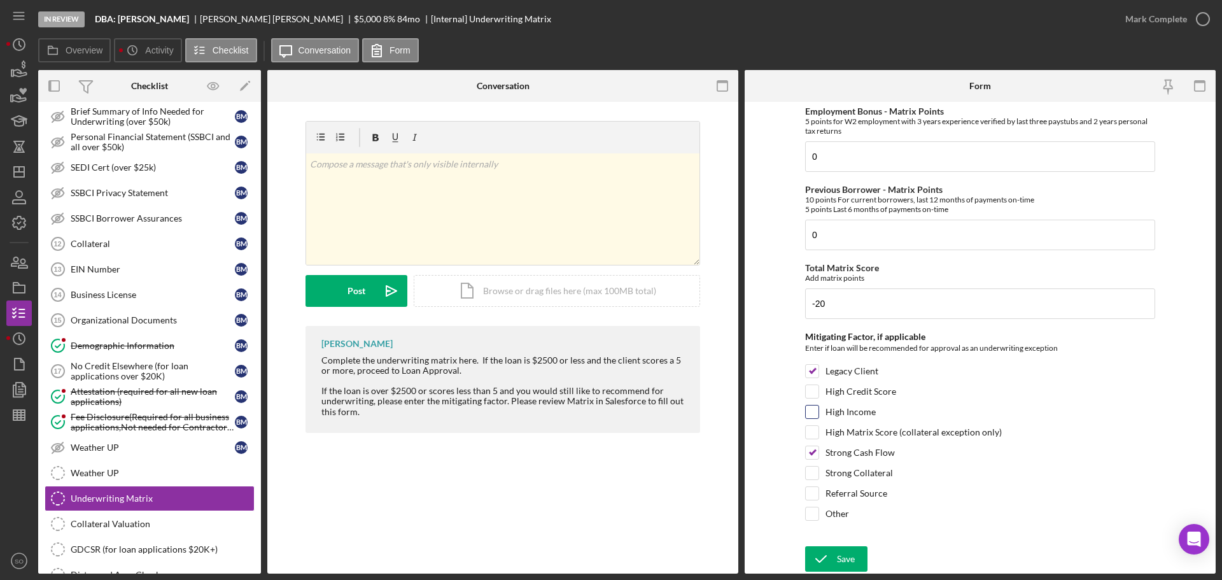
click at [816, 414] on div at bounding box center [812, 412] width 14 height 14
click at [847, 550] on div "Save" at bounding box center [846, 558] width 18 height 25
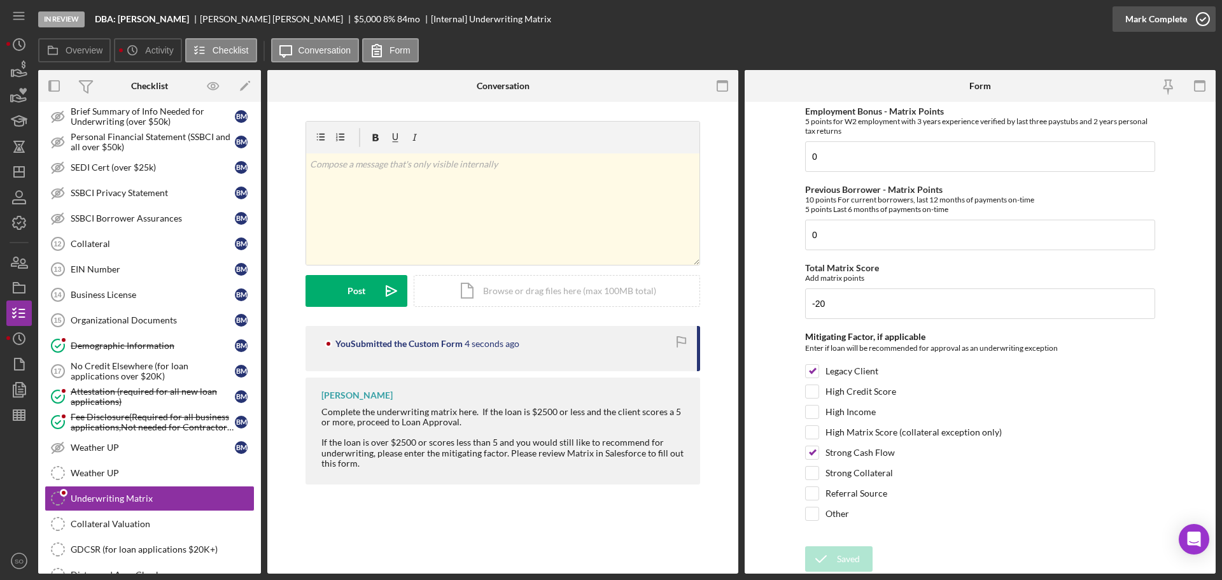
click at [1124, 22] on button "Mark Complete" at bounding box center [1163, 18] width 103 height 25
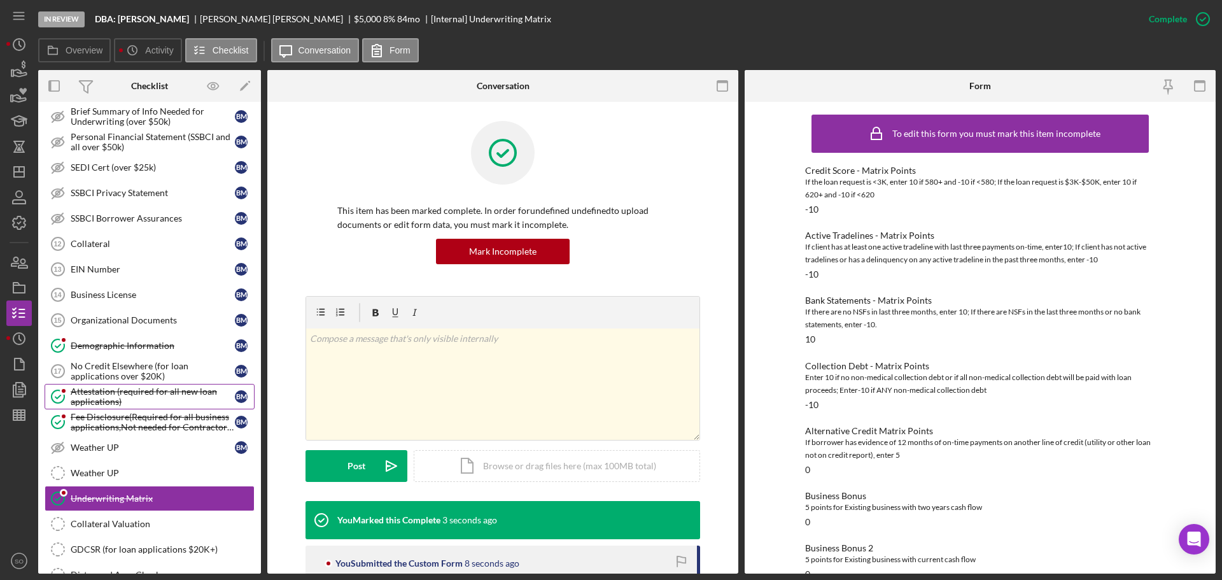
scroll to position [1018, 0]
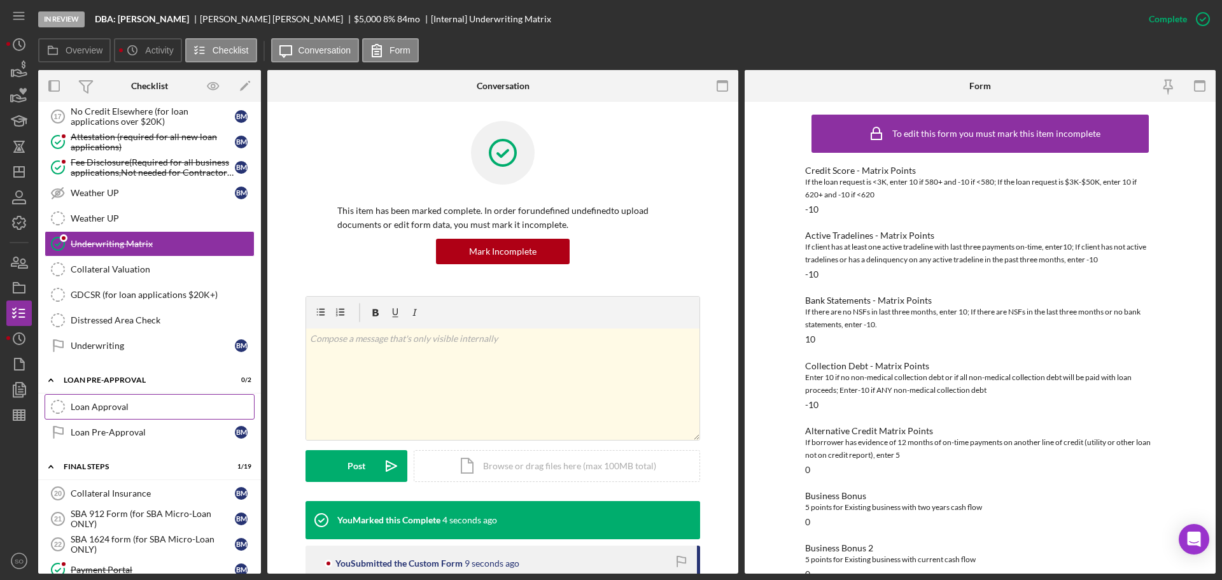
click at [181, 405] on div "Loan Approval" at bounding box center [162, 407] width 183 height 10
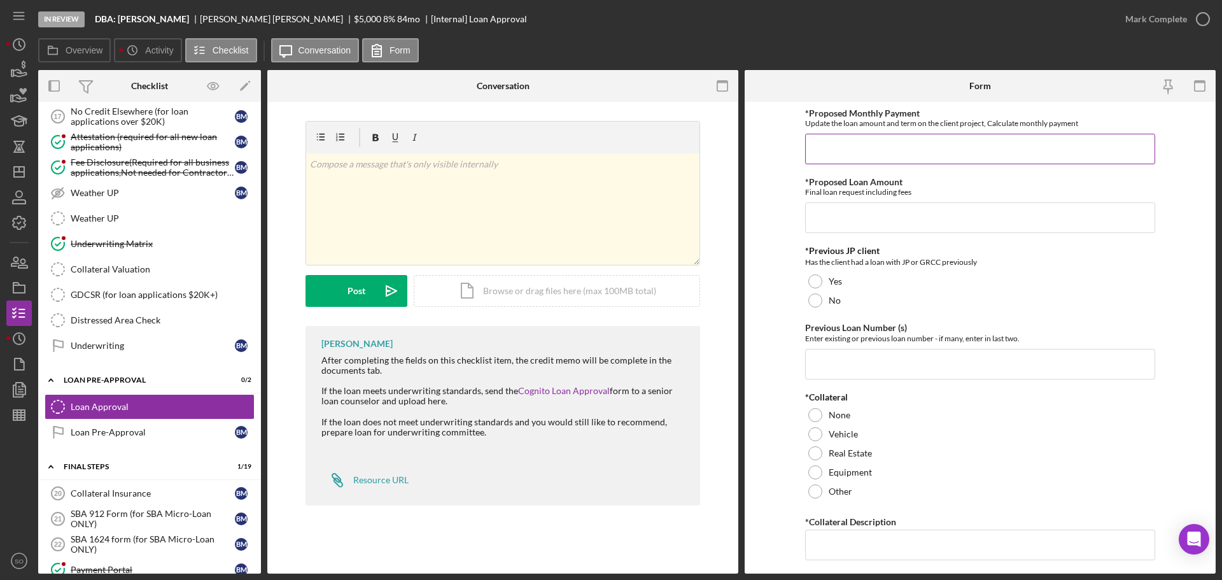
click at [932, 153] on input "*Proposed Monthly Payment" at bounding box center [980, 149] width 350 height 31
type input "$5,000"
click at [892, 211] on input "*Proposed Loan Amount" at bounding box center [980, 217] width 350 height 31
type input "$5,000"
click at [816, 303] on div at bounding box center [815, 300] width 14 height 14
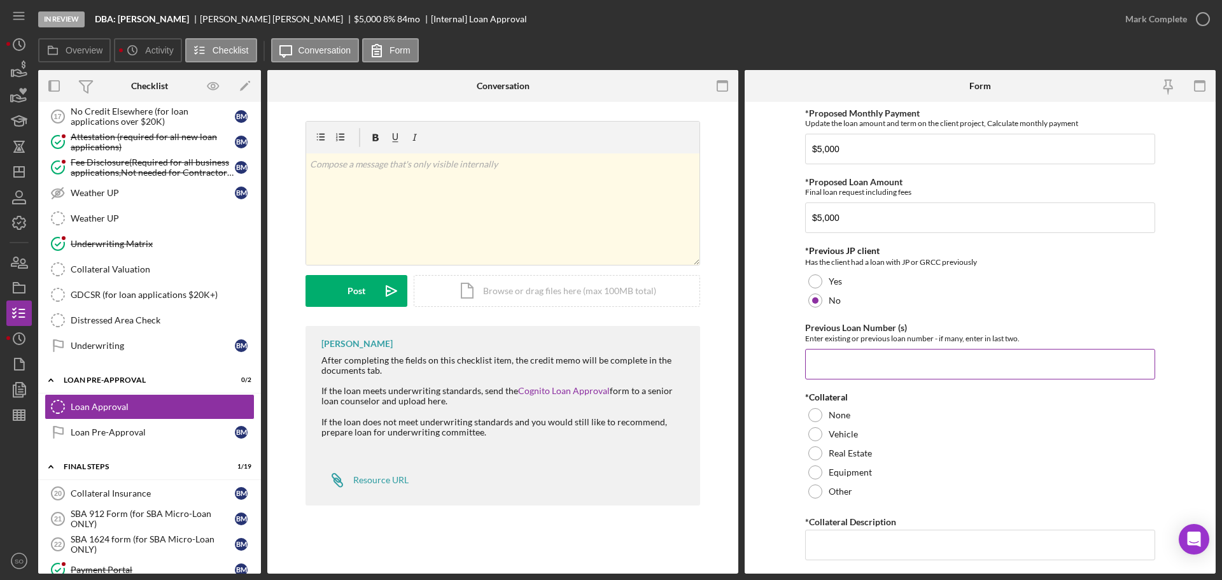
click at [886, 371] on input "Previous Loan Number (s)" at bounding box center [980, 364] width 350 height 31
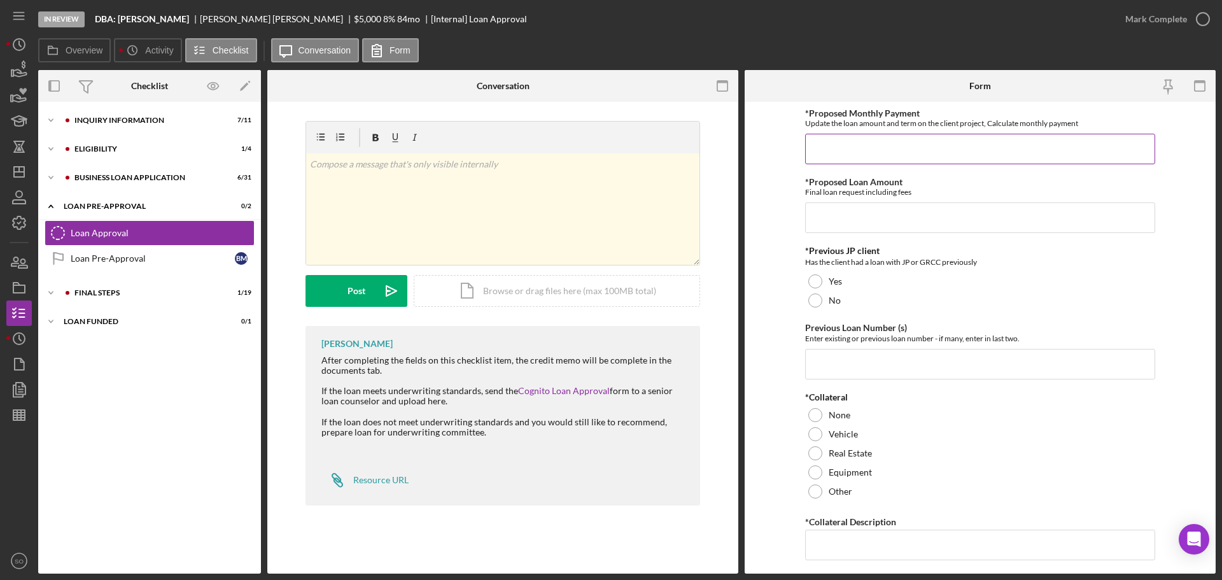
click at [839, 153] on input "*Proposed Monthly Payment" at bounding box center [980, 149] width 350 height 31
type input "$111"
click at [872, 211] on input "*Proposed Loan Amount" at bounding box center [980, 217] width 350 height 31
type input "$5,000"
click at [810, 284] on div at bounding box center [815, 281] width 14 height 14
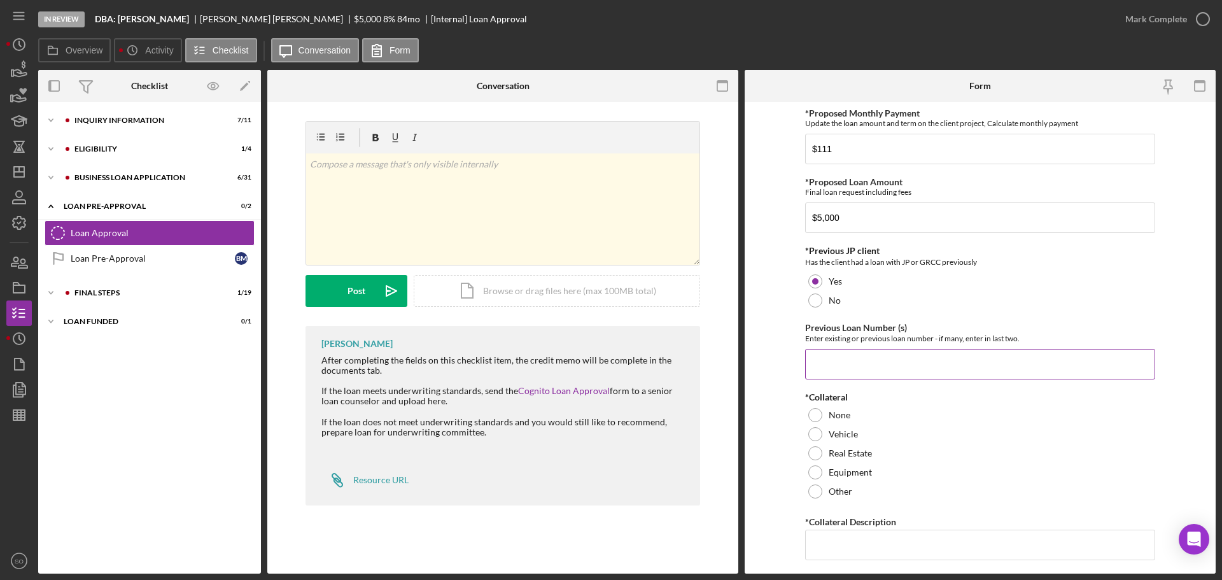
click at [938, 356] on input "Previous Loan Number (s)" at bounding box center [980, 364] width 350 height 31
type input "2021-648"
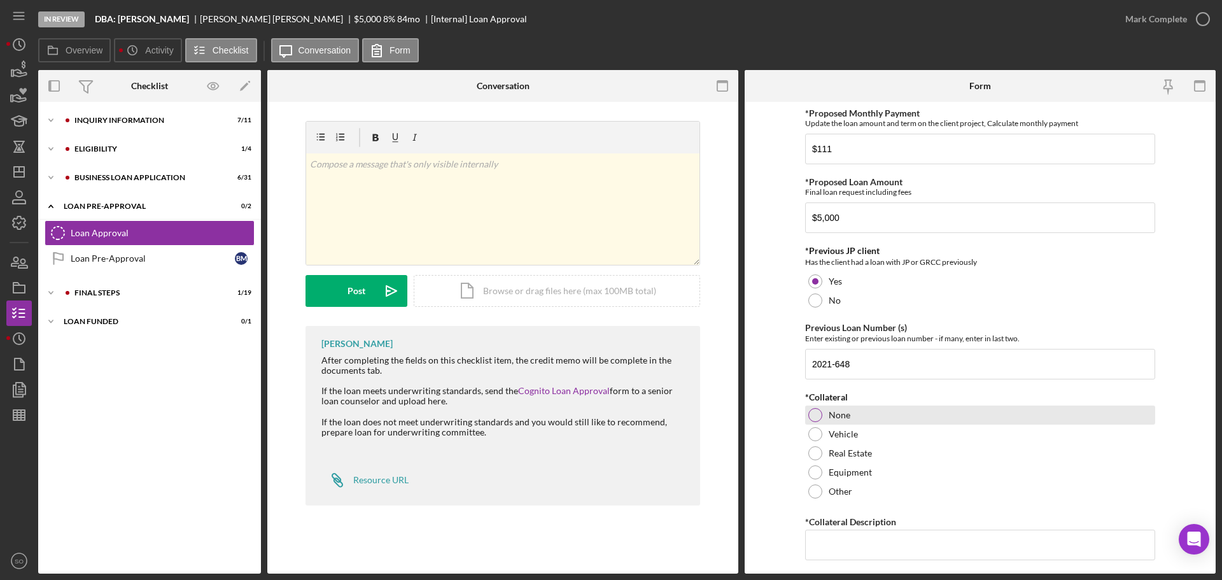
click at [829, 416] on label "None" at bounding box center [840, 415] width 22 height 10
click at [855, 540] on input "*Collateral Description" at bounding box center [980, 544] width 350 height 31
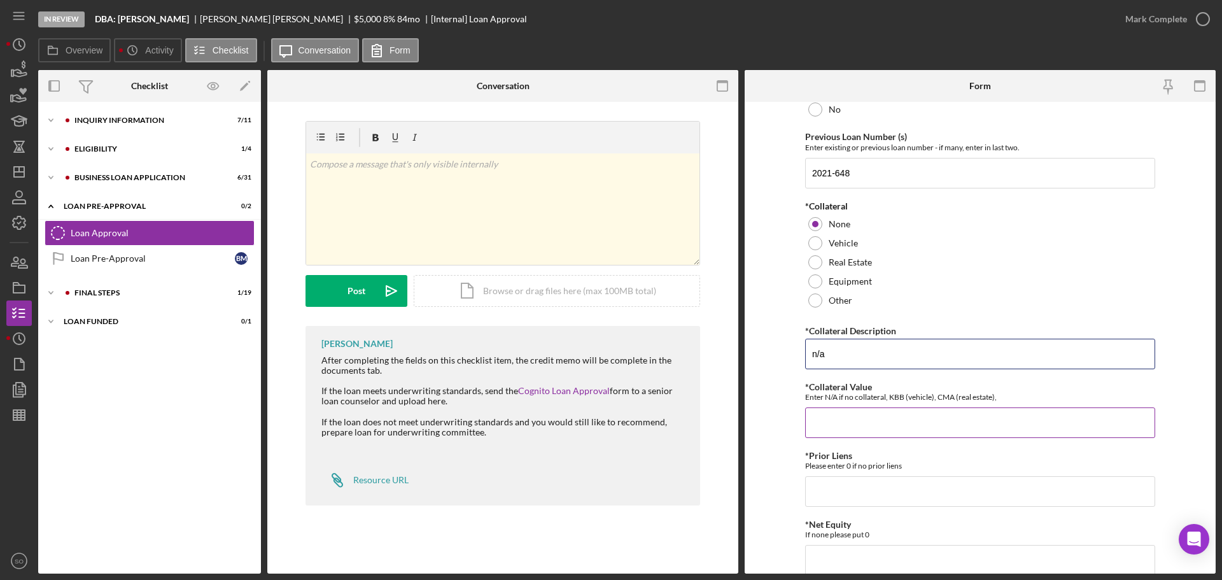
type input "n/a"
click at [957, 433] on input "*Collateral Value" at bounding box center [980, 422] width 350 height 31
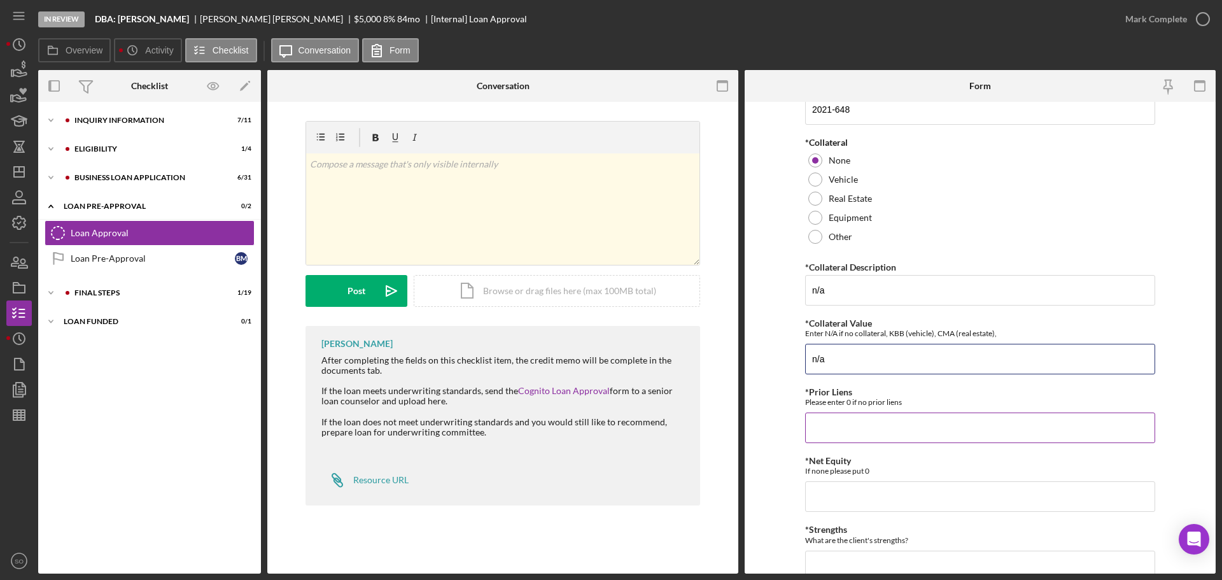
type input "n/a"
click at [891, 418] on input "*Prior Liens" at bounding box center [980, 427] width 350 height 31
type input "0"
click at [886, 493] on input "*Net Equity" at bounding box center [980, 496] width 350 height 31
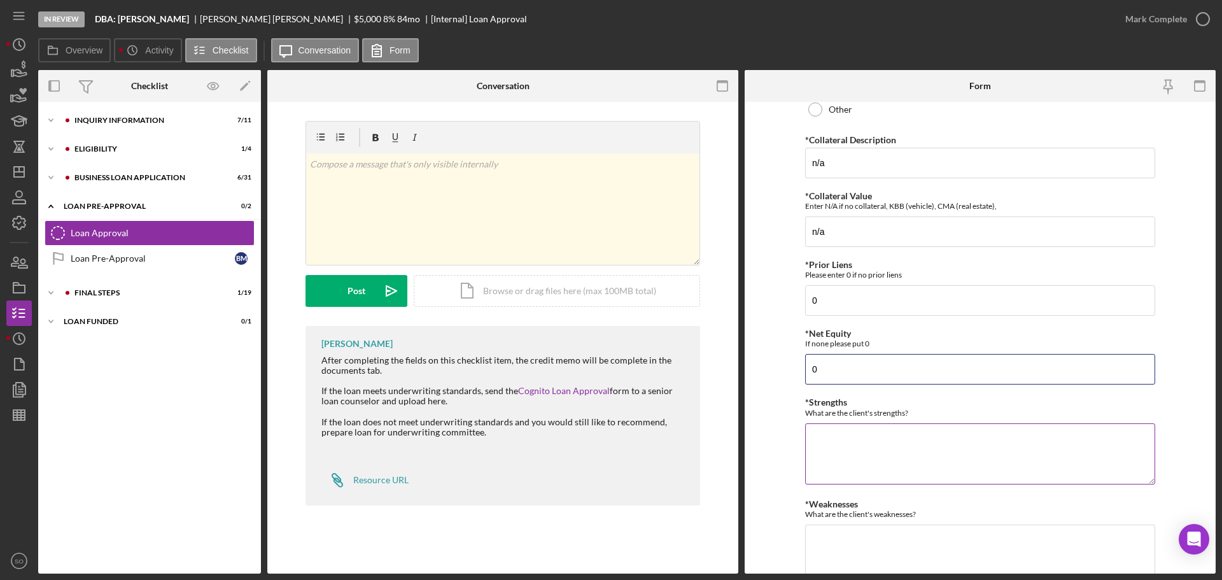
type input "0"
click at [869, 440] on textarea "*Strengths" at bounding box center [980, 453] width 350 height 61
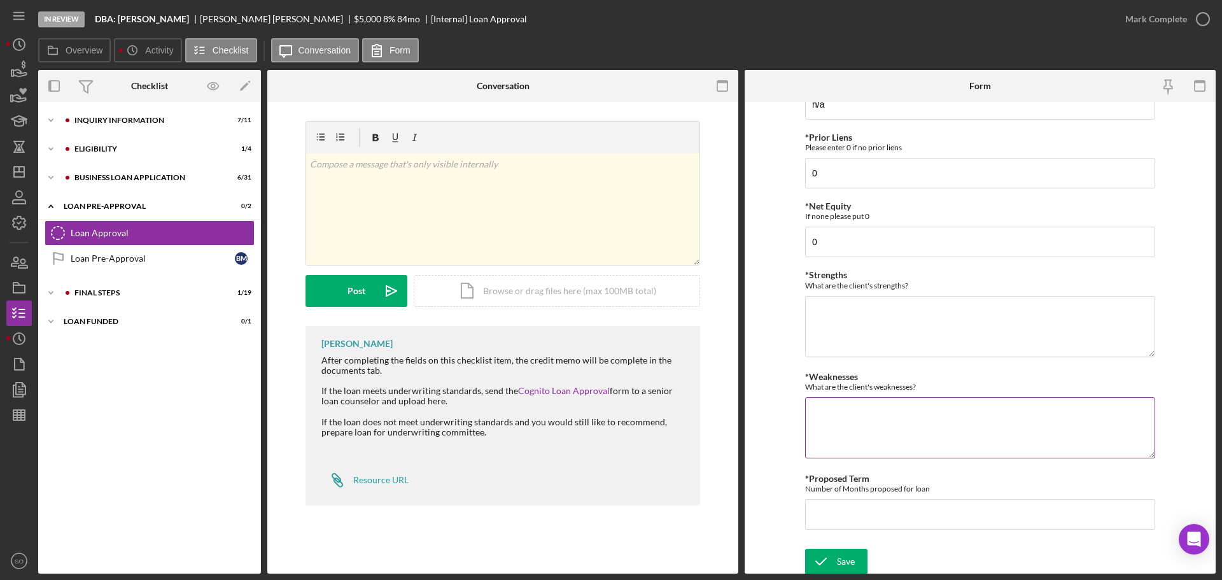
click at [863, 408] on textarea "*Weaknesses" at bounding box center [980, 427] width 350 height 61
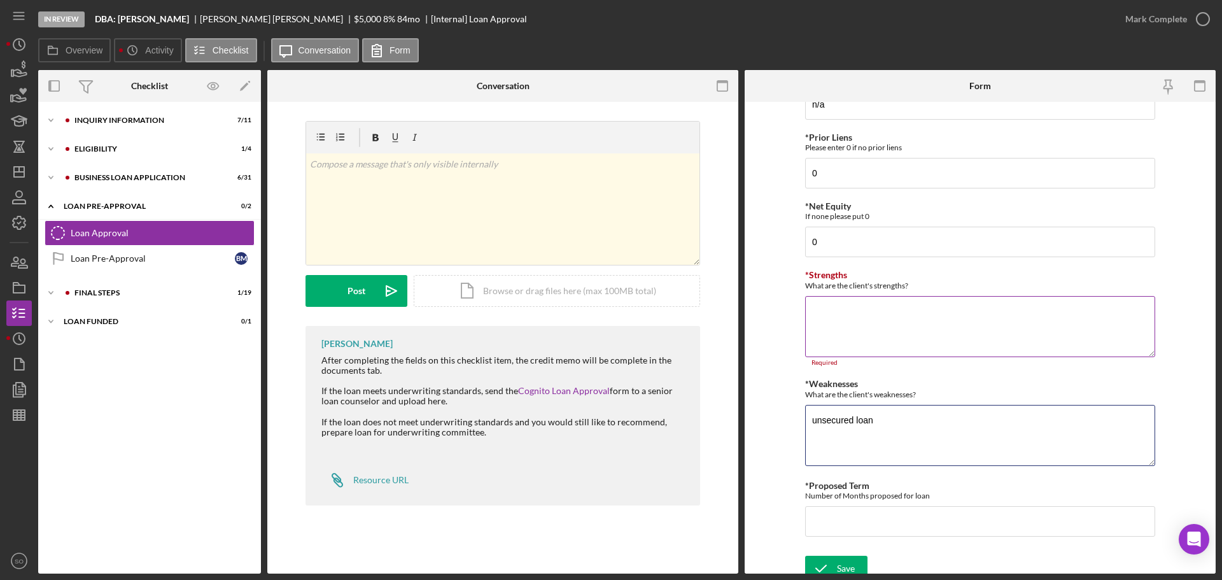
type textarea "unsecured loan"
click at [905, 341] on textarea "*Strengths" at bounding box center [980, 326] width 350 height 61
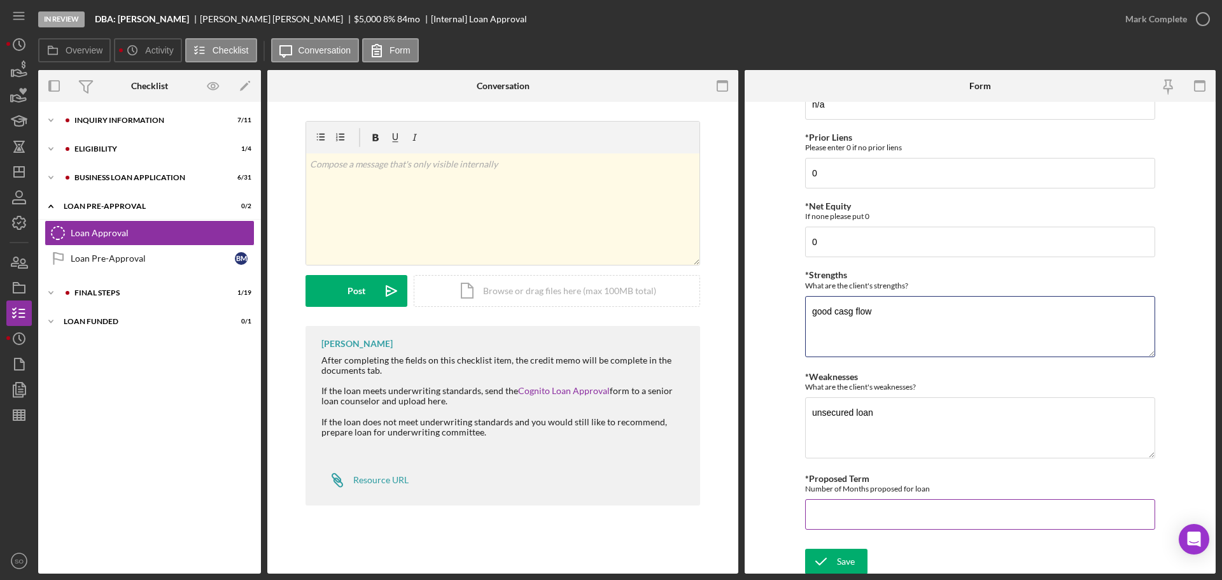
type textarea "good casg flow"
click at [865, 517] on input "*Proposed Term" at bounding box center [980, 514] width 350 height 31
type input "60"
click at [850, 309] on textarea "good casg flow" at bounding box center [980, 326] width 350 height 61
type textarea "good cash flow"
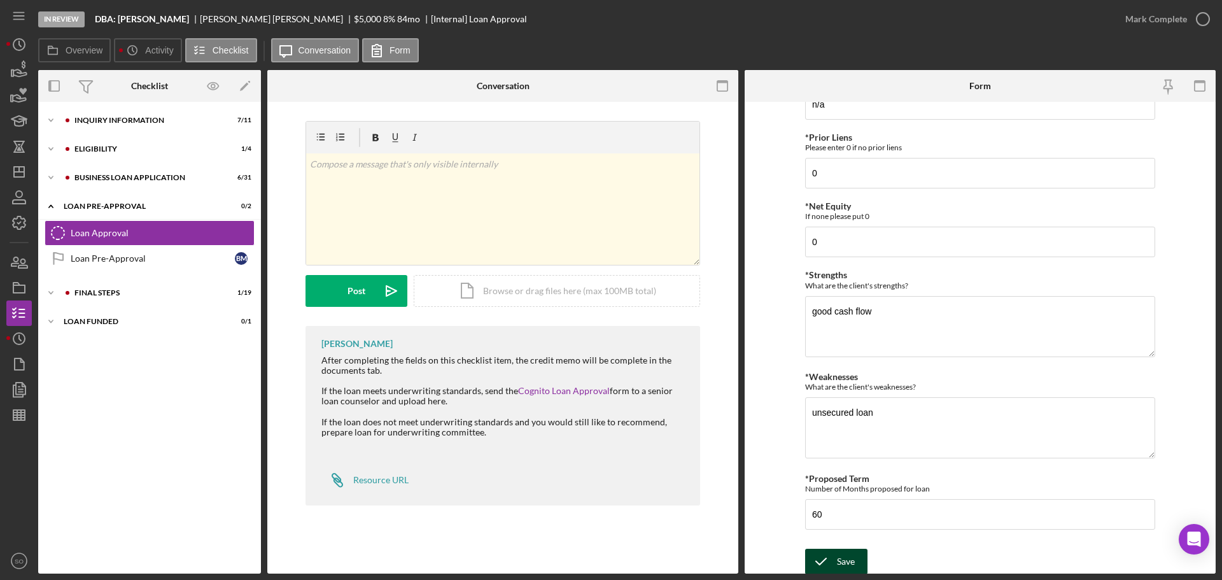
click at [824, 560] on icon "submit" at bounding box center [821, 561] width 32 height 32
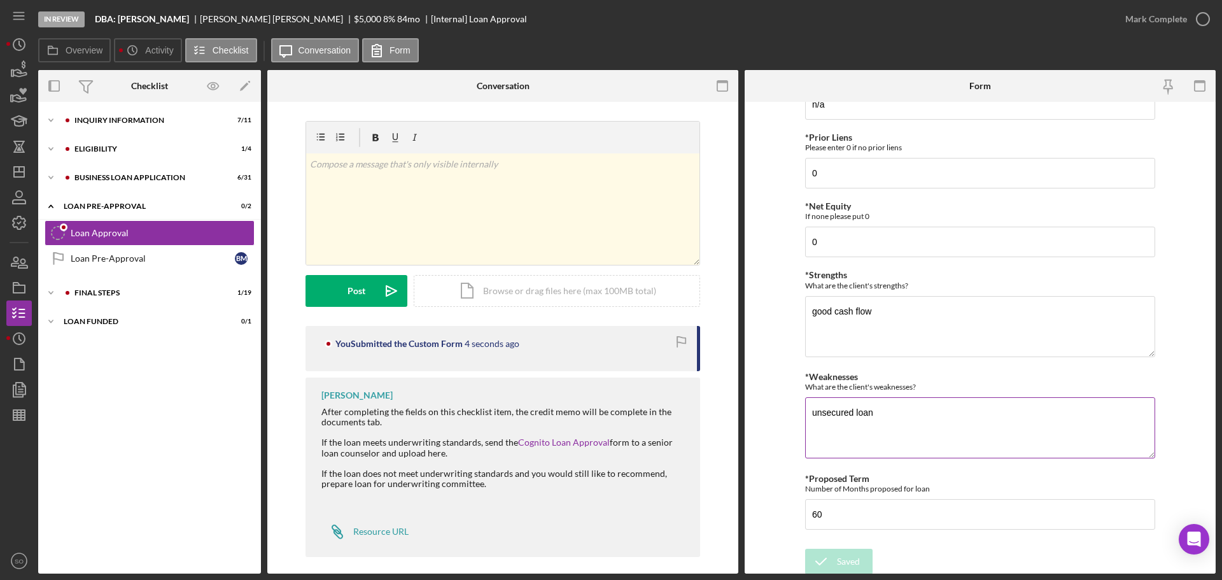
click at [893, 418] on textarea "unsecured loan" at bounding box center [980, 427] width 350 height 61
type textarea "unsecured loan credit score"
click at [845, 564] on div "Save" at bounding box center [846, 561] width 18 height 25
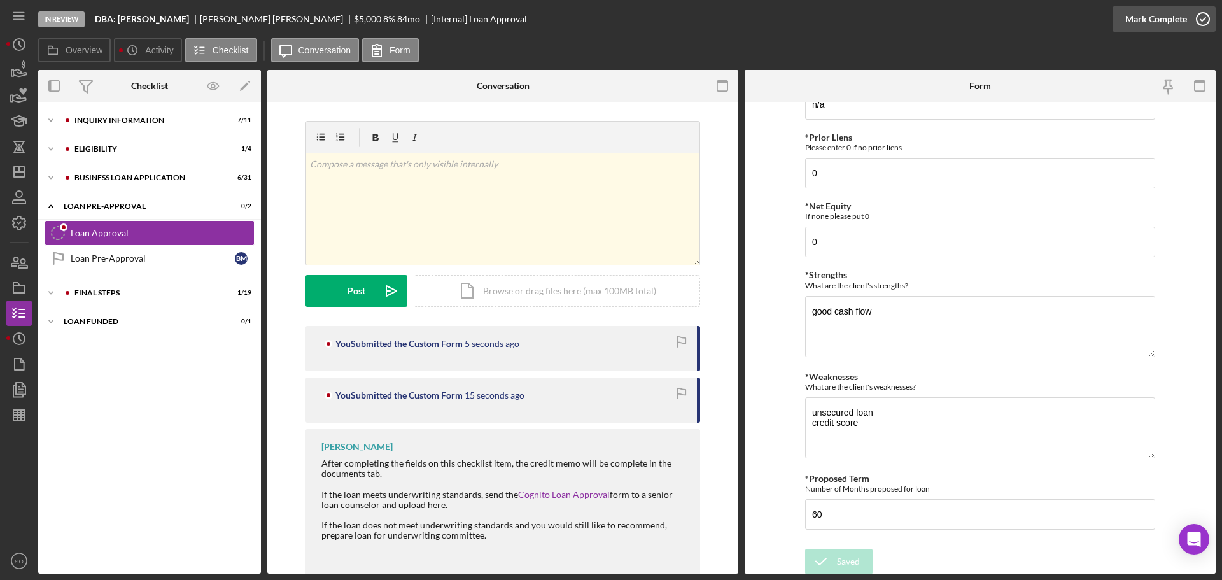
click at [1132, 17] on div "Mark Complete" at bounding box center [1156, 18] width 62 height 25
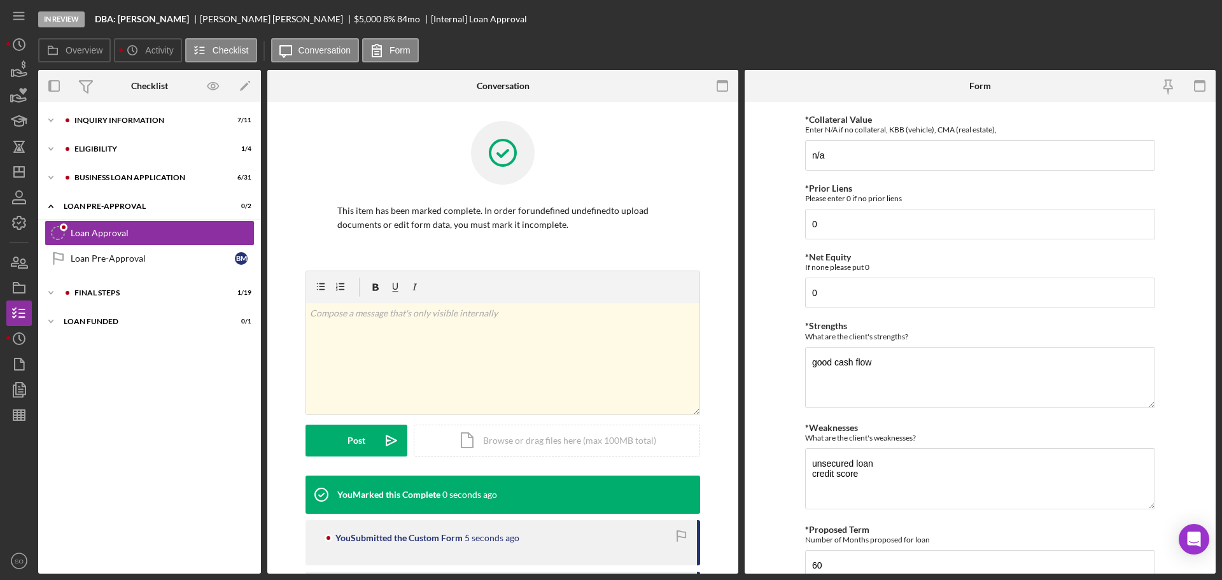
scroll to position [560, 0]
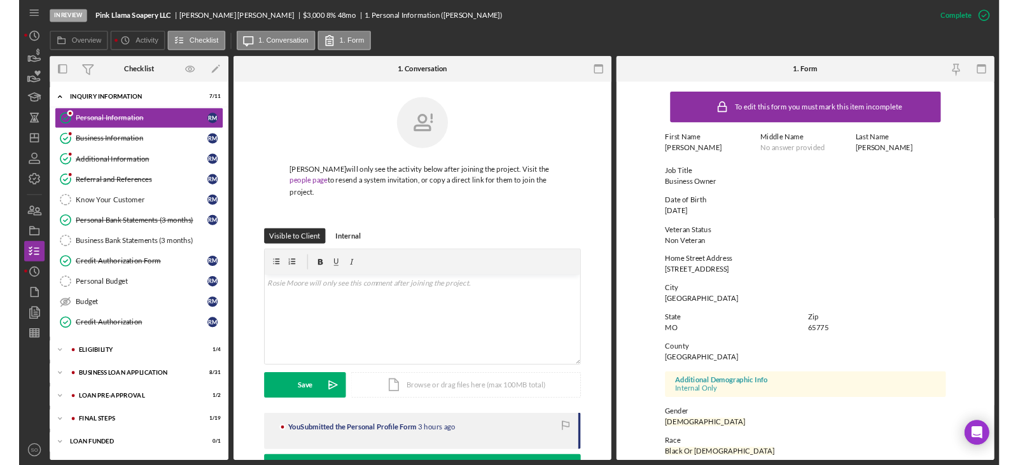
scroll to position [122, 0]
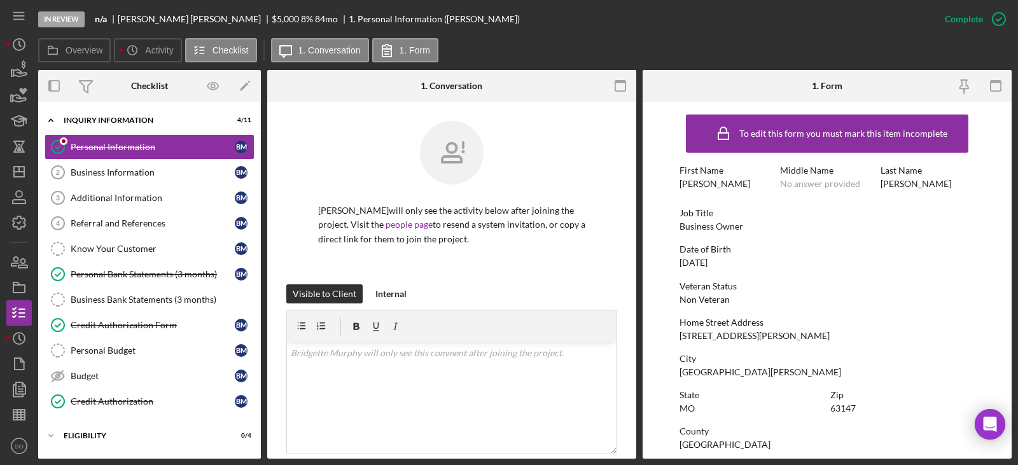
click at [710, 337] on div "[STREET_ADDRESS][PERSON_NAME]" at bounding box center [755, 336] width 150 height 10
click at [710, 337] on div "600 Jackson St" at bounding box center [755, 336] width 150 height 10
click at [710, 337] on div "[STREET_ADDRESS][PERSON_NAME]" at bounding box center [755, 336] width 150 height 10
copy div "[STREET_ADDRESS][PERSON_NAME]"
click at [695, 370] on div "[GEOGRAPHIC_DATA][PERSON_NAME]" at bounding box center [761, 372] width 162 height 10
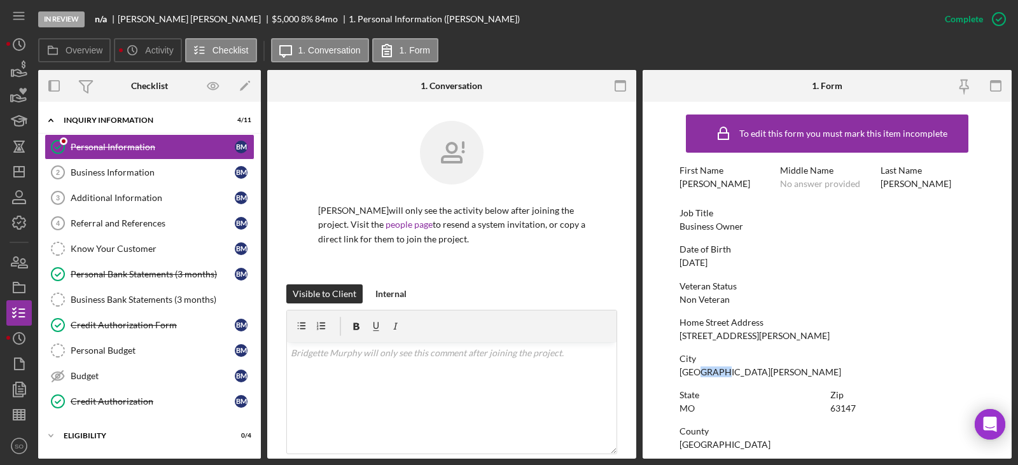
click at [695, 370] on div "[GEOGRAPHIC_DATA][PERSON_NAME]" at bounding box center [761, 372] width 162 height 10
copy div "[GEOGRAPHIC_DATA][PERSON_NAME]"
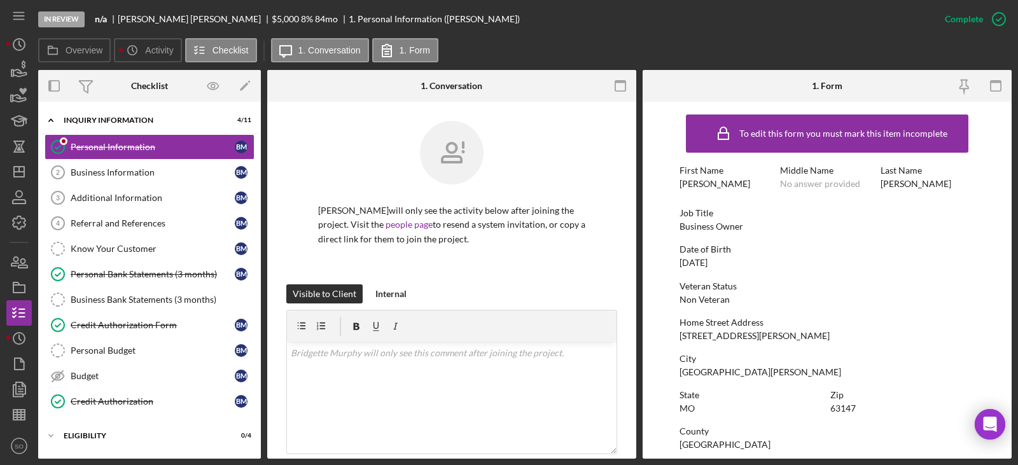
click at [851, 409] on div "63147" at bounding box center [842, 408] width 25 height 10
copy div "63147"
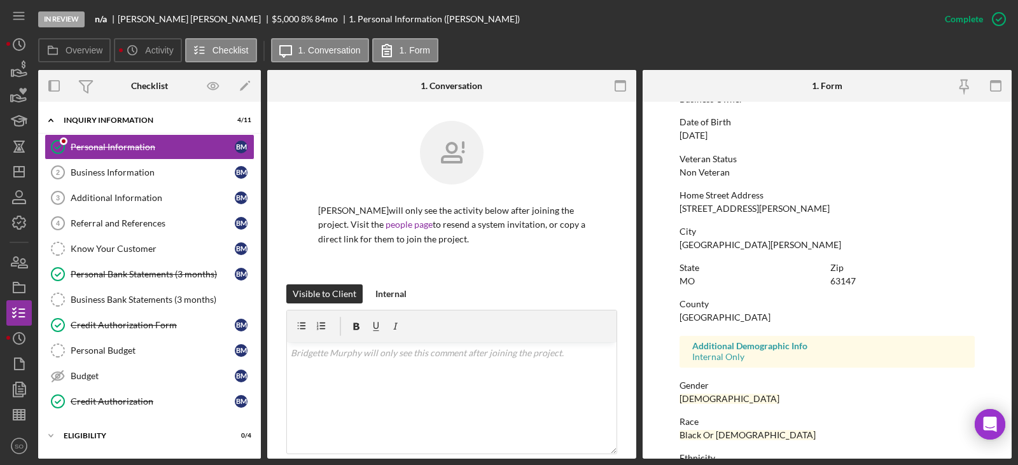
click at [689, 319] on div "[GEOGRAPHIC_DATA]" at bounding box center [725, 317] width 91 height 10
copy div "[GEOGRAPHIC_DATA]"
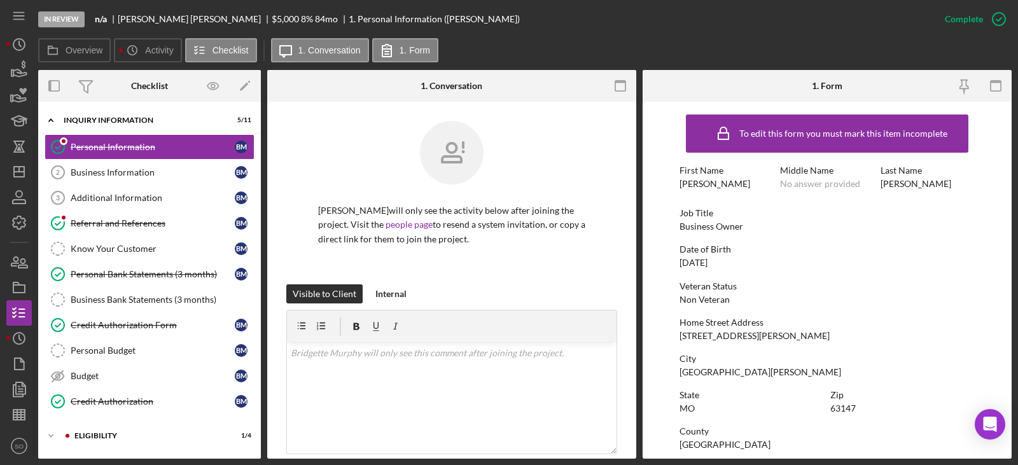
scroll to position [237, 0]
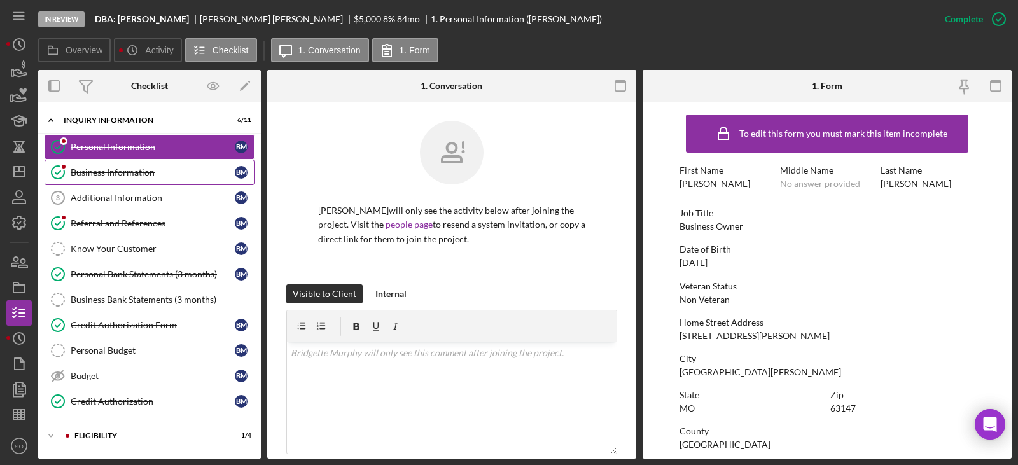
click at [116, 174] on div "Business Information" at bounding box center [153, 172] width 164 height 10
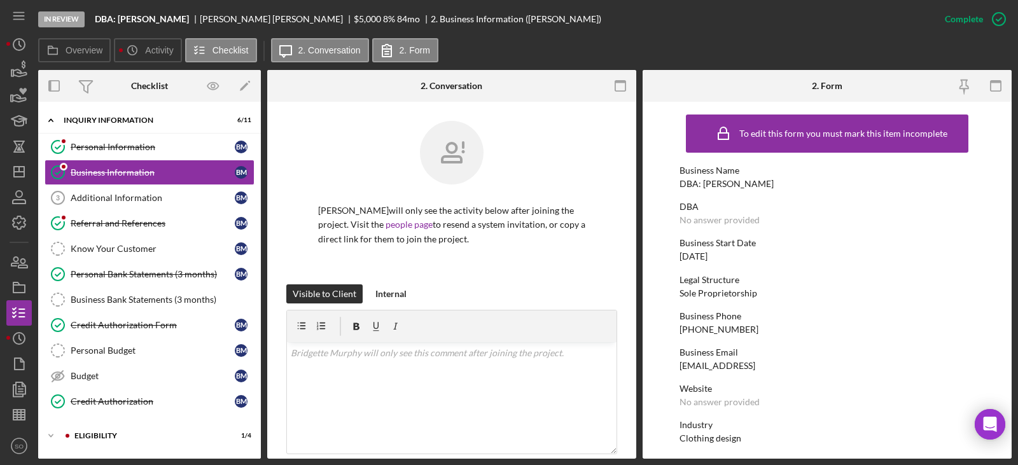
click at [723, 328] on div "[PHONE_NUMBER]" at bounding box center [719, 330] width 79 height 10
copy div "[PHONE_NUMBER]"
click at [708, 258] on div "[DATE]" at bounding box center [694, 256] width 28 height 10
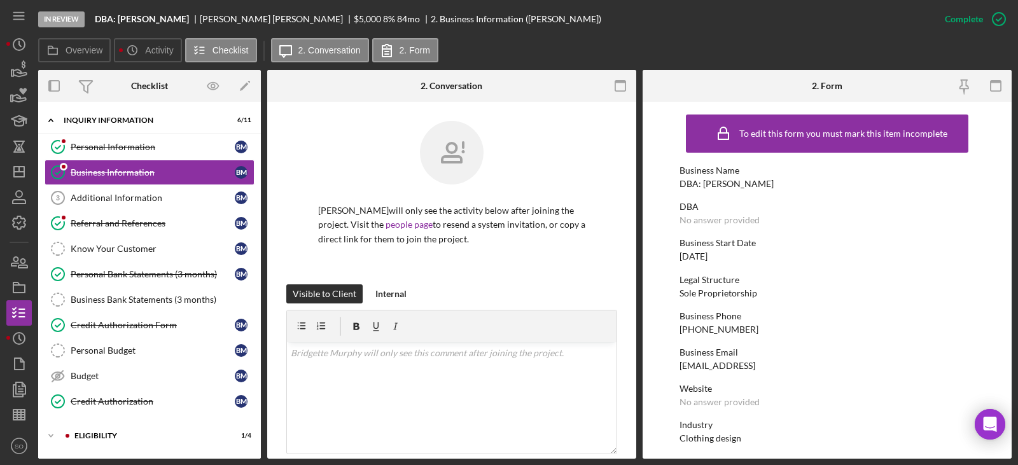
click at [708, 258] on div "[DATE]" at bounding box center [694, 256] width 28 height 10
copy div "[DATE]"
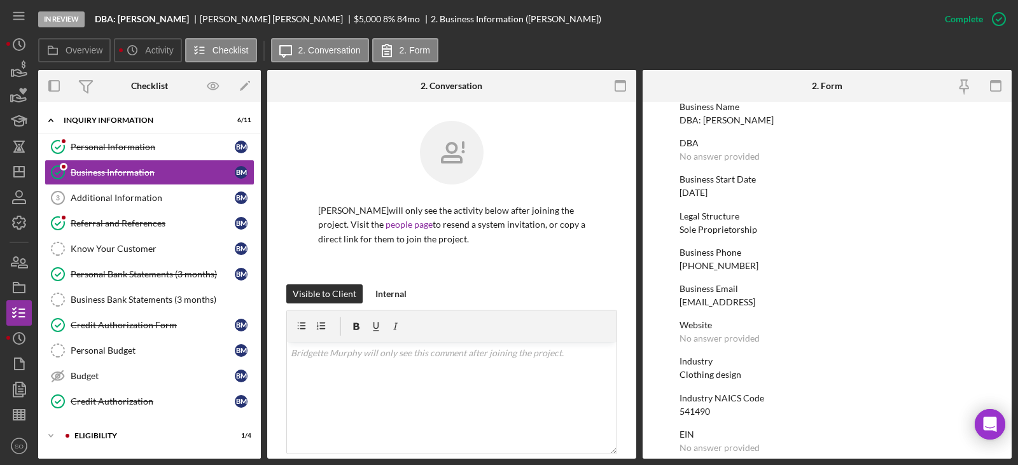
click at [720, 375] on div "Clothing design" at bounding box center [711, 375] width 62 height 10
copy div "Clothing design"
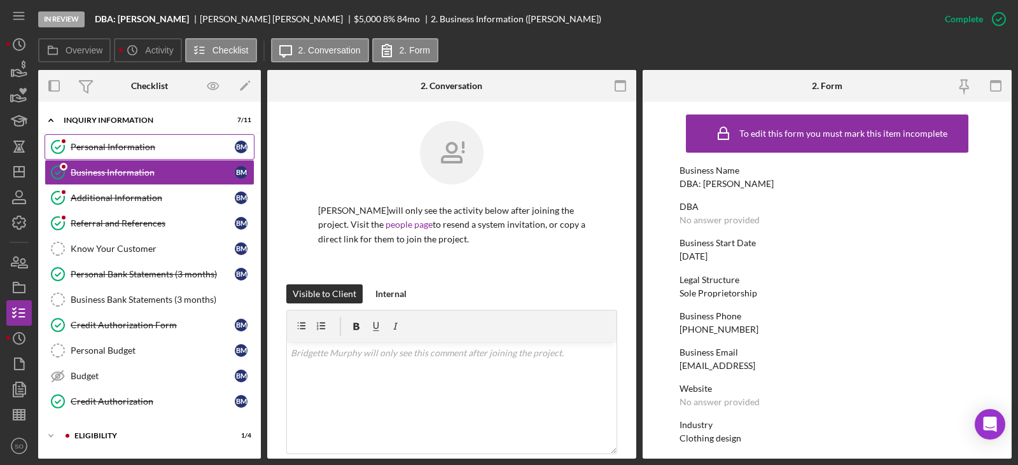
click at [166, 134] on link "Personal Information Personal Information B M" at bounding box center [150, 146] width 210 height 25
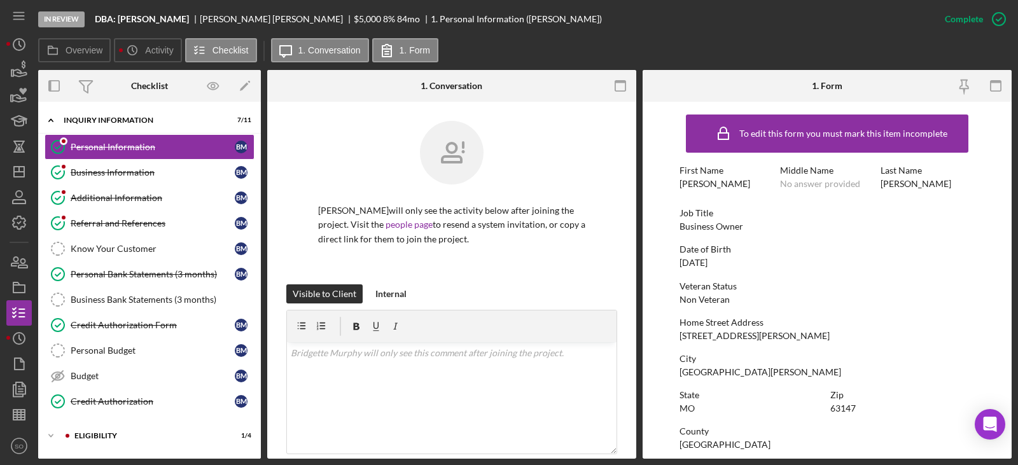
click at [720, 227] on div "Business Owner" at bounding box center [712, 226] width 64 height 10
copy div "Business Owner"
drag, startPoint x: 174, startPoint y: 170, endPoint x: 221, endPoint y: 185, distance: 49.3
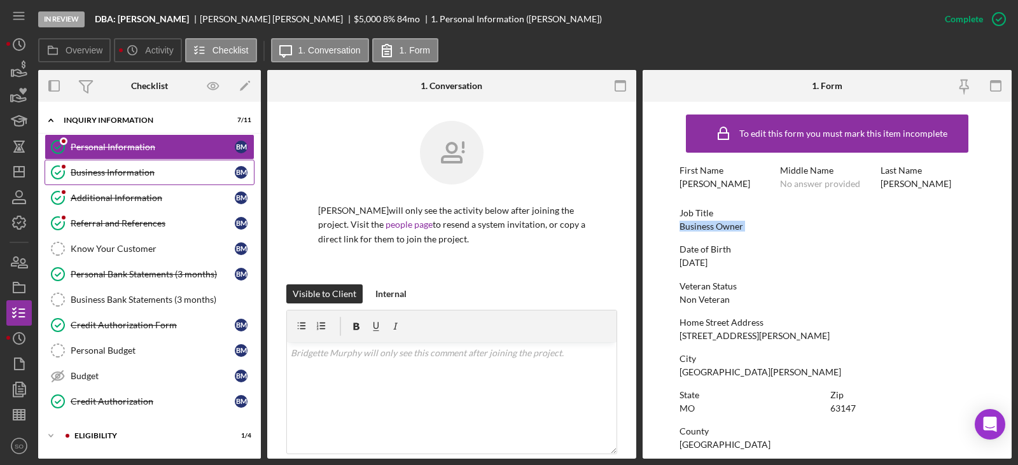
click at [174, 170] on div "Business Information" at bounding box center [153, 172] width 164 height 10
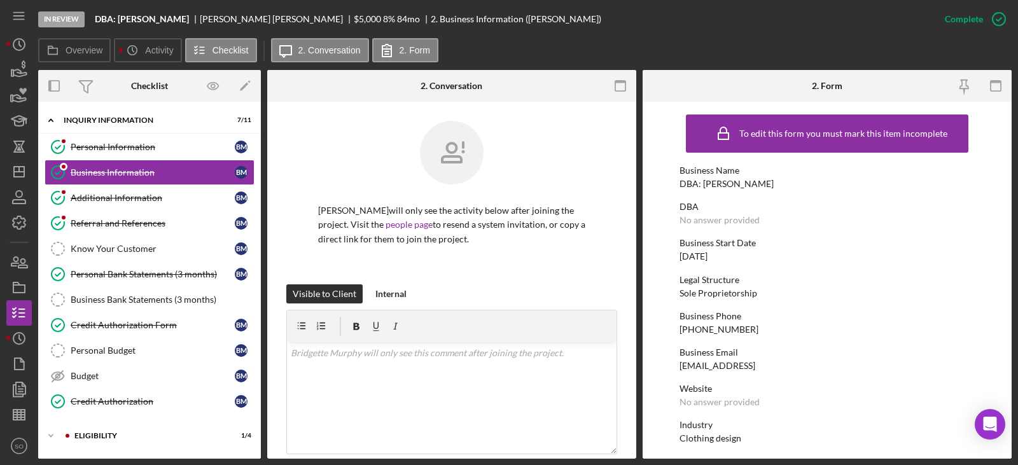
click at [761, 186] on div "DBA: [PERSON_NAME]" at bounding box center [727, 184] width 94 height 10
copy div "DBA: [PERSON_NAME]"
click at [708, 254] on div "[DATE]" at bounding box center [694, 256] width 28 height 10
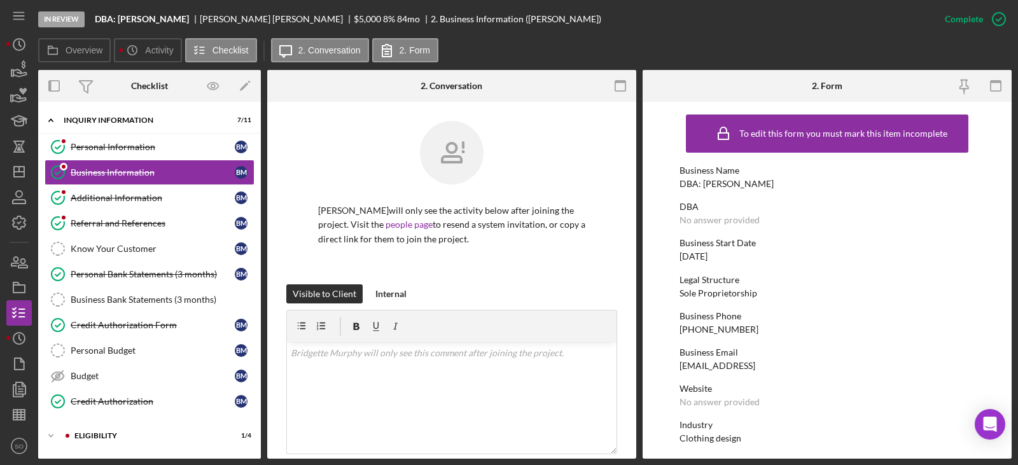
click at [708, 254] on div "[DATE]" at bounding box center [694, 256] width 28 height 10
copy div "[DATE]"
click at [157, 142] on div "Personal Information" at bounding box center [153, 147] width 164 height 10
